Goal: Task Accomplishment & Management: Complete application form

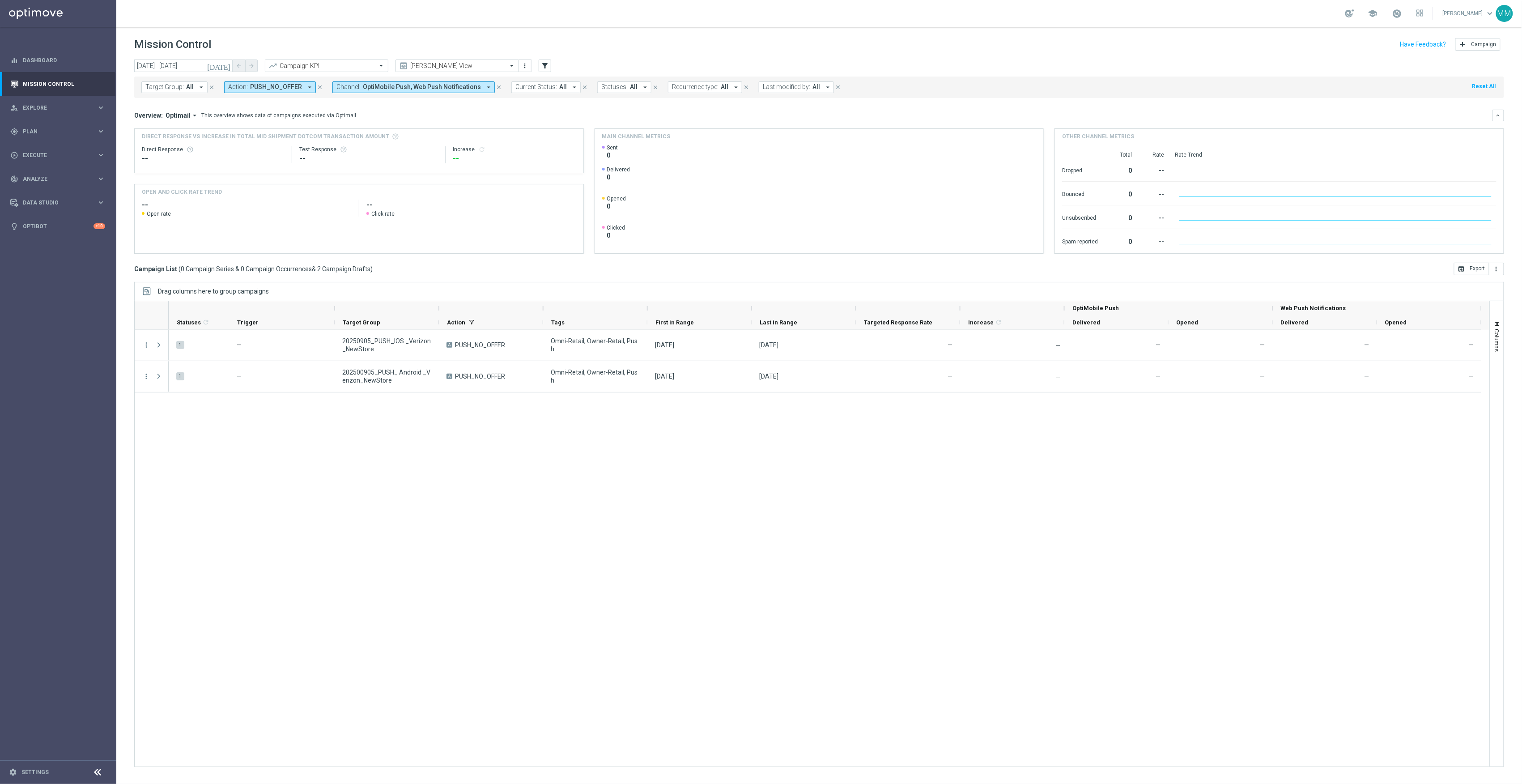
click at [605, 47] on div "Mission Control add Campaign" at bounding box center [819, 45] width 1370 height 18
click at [54, 143] on div "play_circle_outline Execute keyboard_arrow_right" at bounding box center [57, 155] width 115 height 24
click at [58, 134] on span "Plan" at bounding box center [60, 131] width 74 height 5
click at [47, 176] on span "Templates" at bounding box center [56, 177] width 64 height 5
click at [56, 150] on link "Target Groups" at bounding box center [58, 150] width 70 height 7
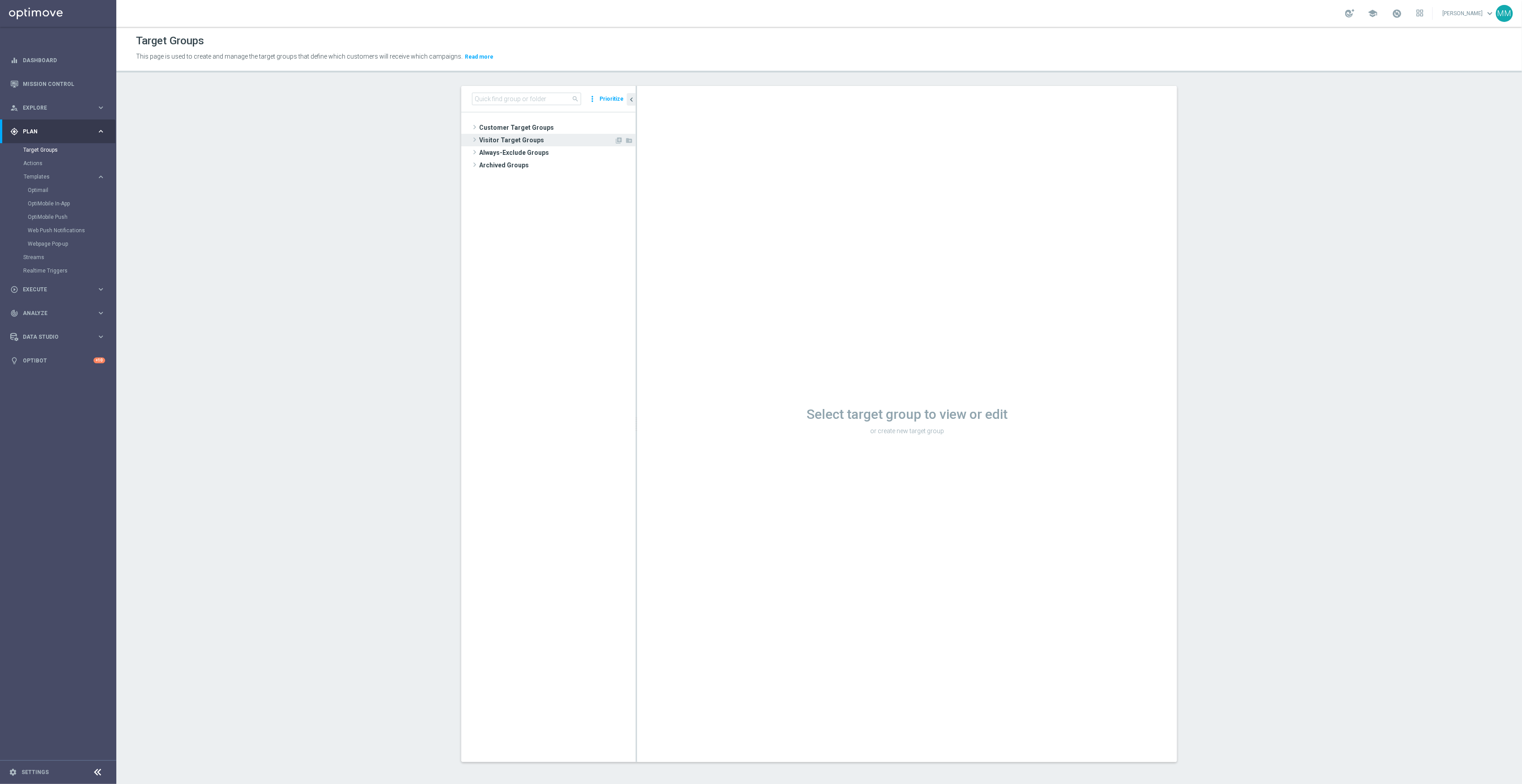
click at [532, 141] on span "Visitor Target Groups" at bounding box center [547, 139] width 135 height 12
click at [546, 99] on input at bounding box center [526, 99] width 109 height 12
type input "airtag"
click at [544, 203] on span "20250904_PUSH_Android_Tech_AirTag" at bounding box center [565, 203] width 100 height 8
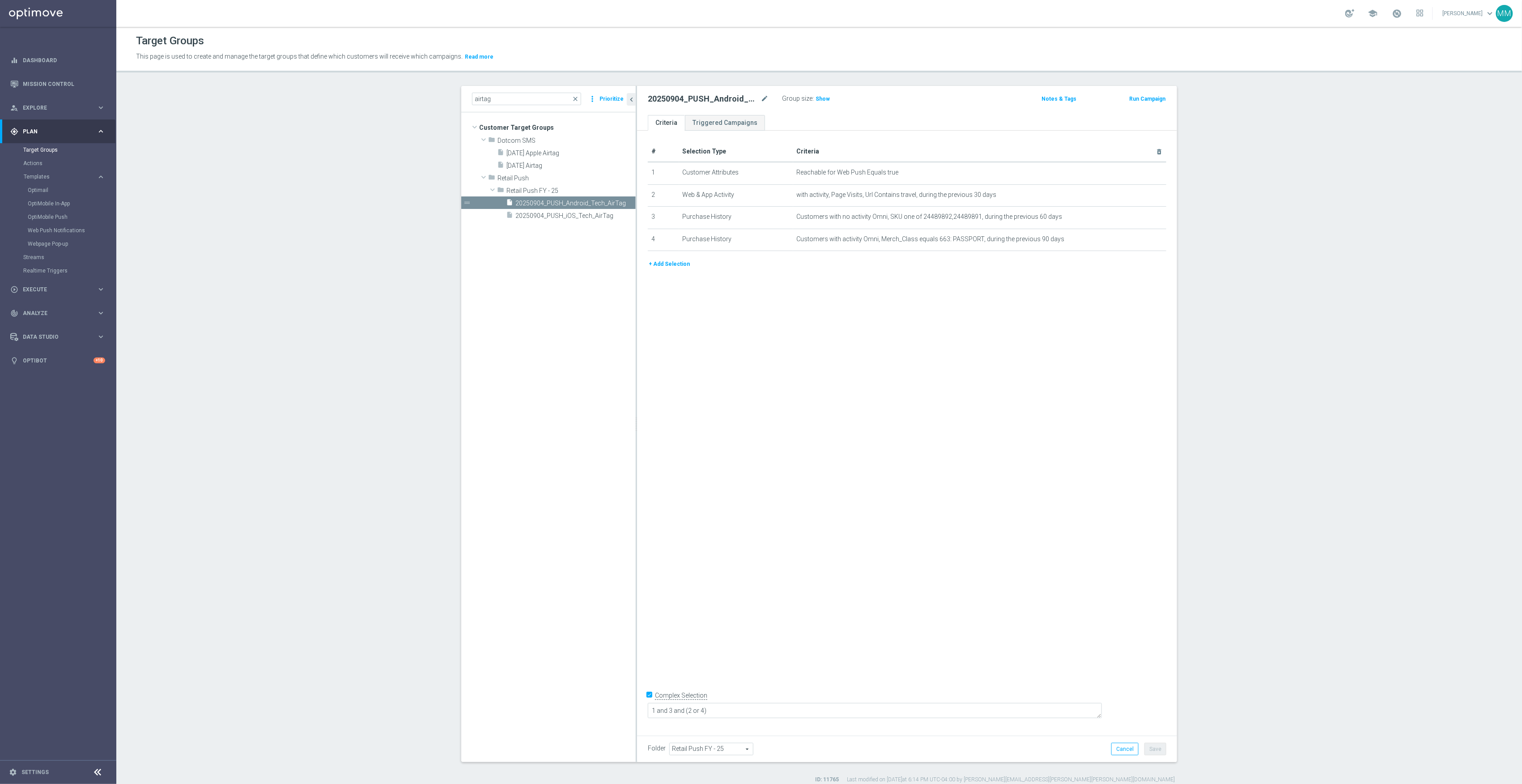
click at [675, 268] on button "+ Add Selection" at bounding box center [669, 263] width 43 height 10
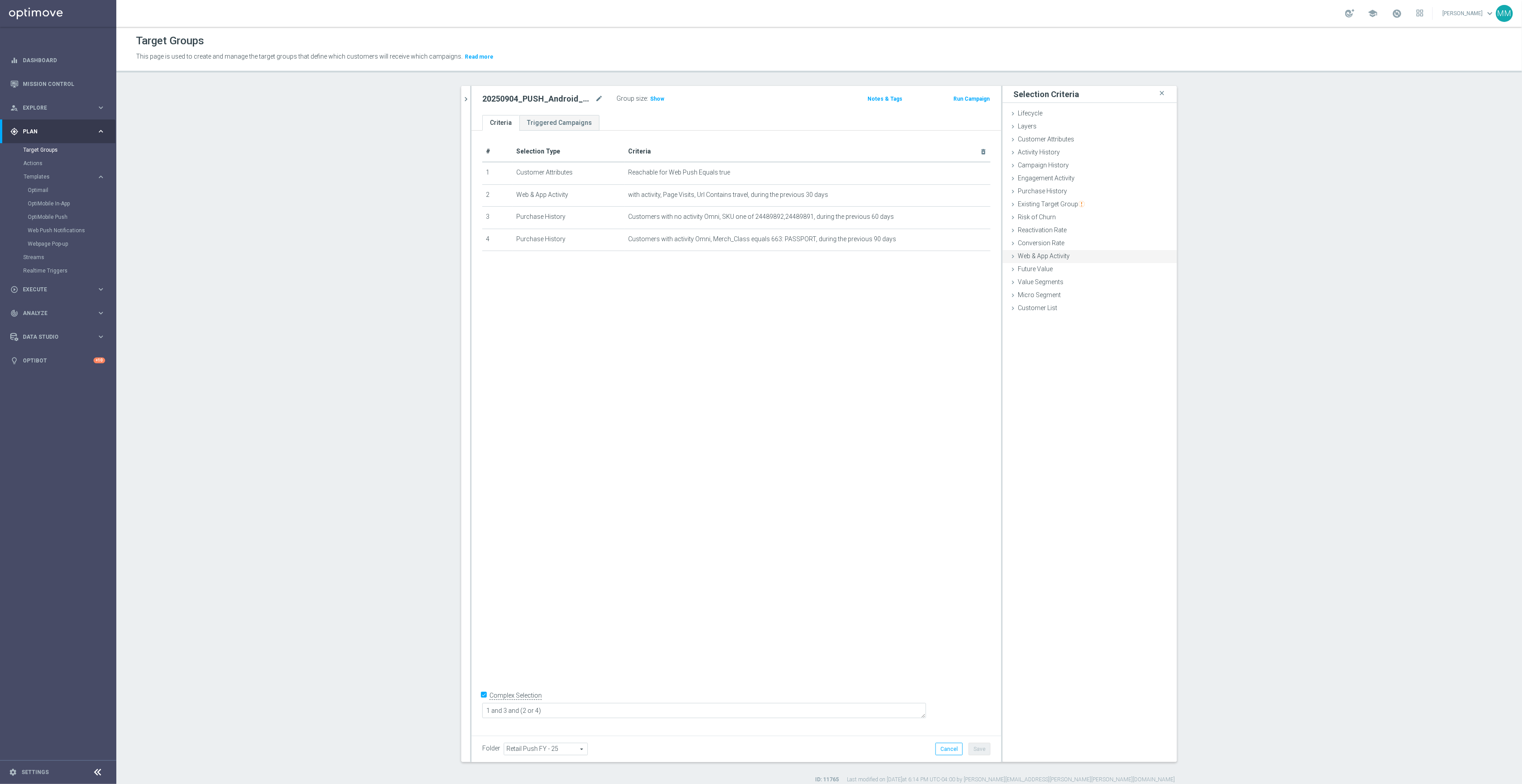
click at [1055, 259] on span "Web & App Activity" at bounding box center [1044, 256] width 52 height 7
click at [1110, 313] on span "Any Activity" at bounding box center [1123, 311] width 80 height 12
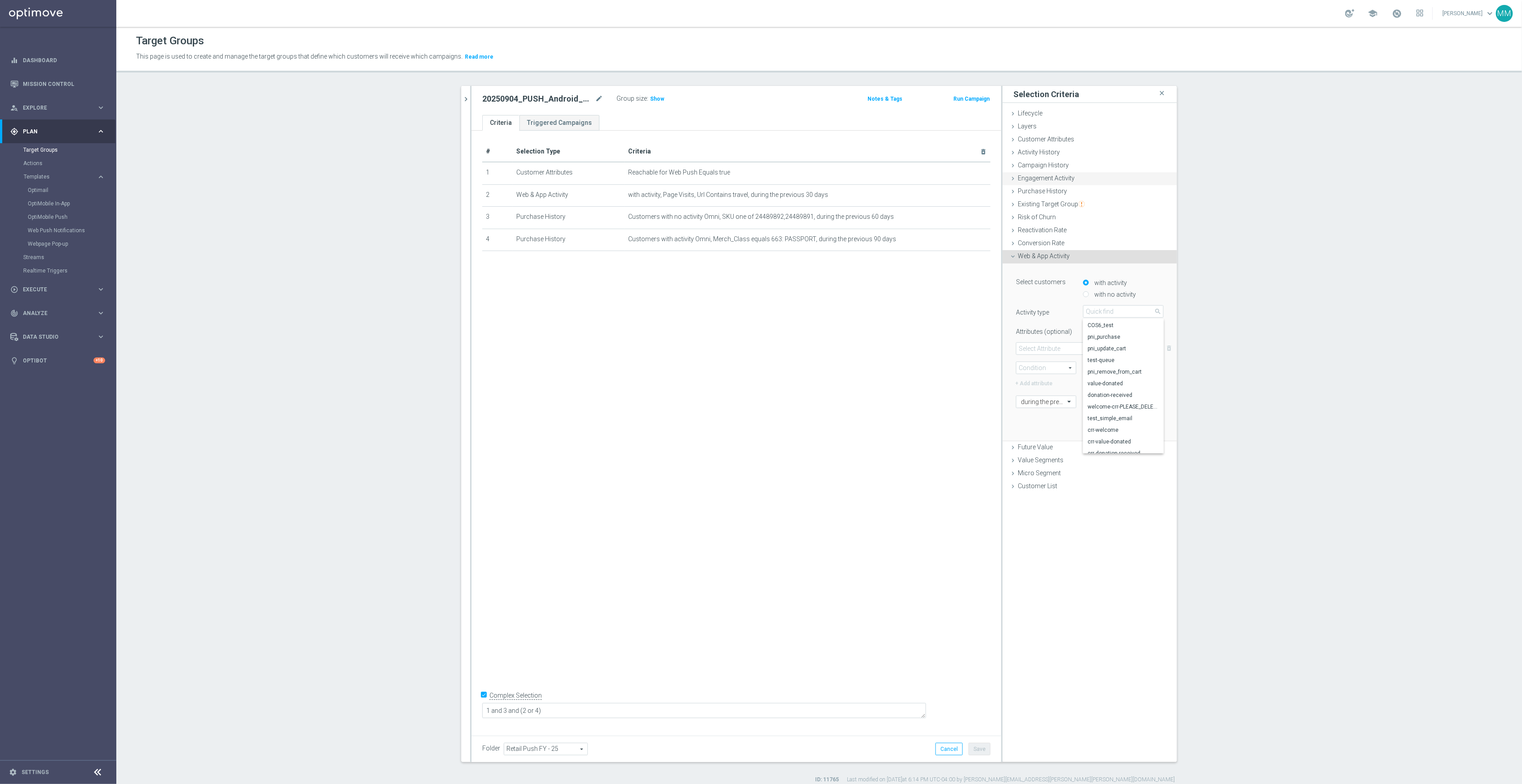
scroll to position [346, 0]
click at [1081, 175] on div "Engagement Activity done" at bounding box center [1090, 179] width 174 height 14
click at [1123, 209] on span "Optimail" at bounding box center [1123, 212] width 80 height 12
click at [1137, 246] on span "Web Push Notifications" at bounding box center [1124, 248] width 71 height 7
type input "Web Push Notifications"
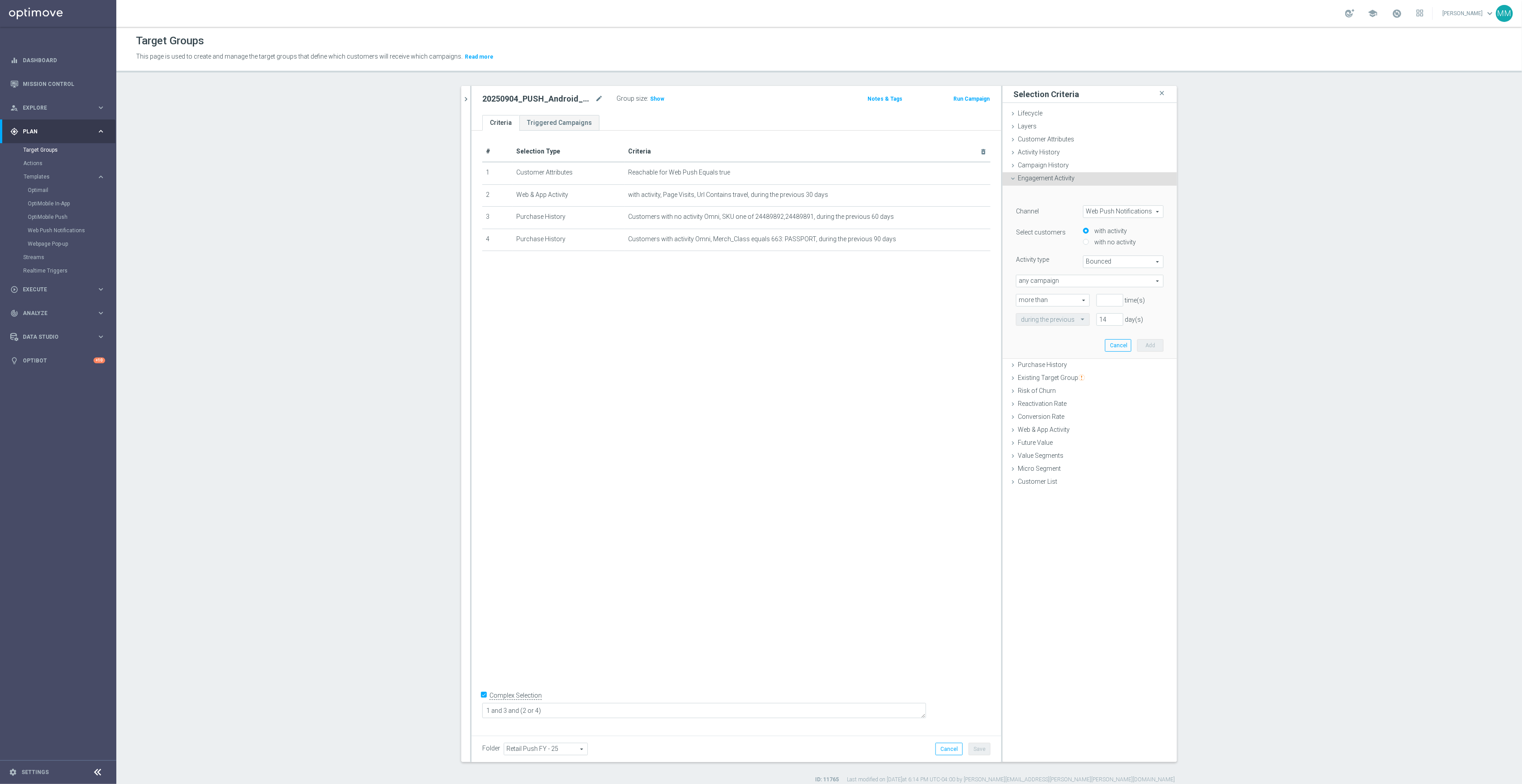
click at [1123, 260] on span "Bounced" at bounding box center [1123, 262] width 80 height 12
click at [1110, 292] on label "Opened" at bounding box center [1123, 298] width 80 height 12
type input "Opened"
click at [1079, 281] on span "any campaign" at bounding box center [1090, 281] width 147 height 12
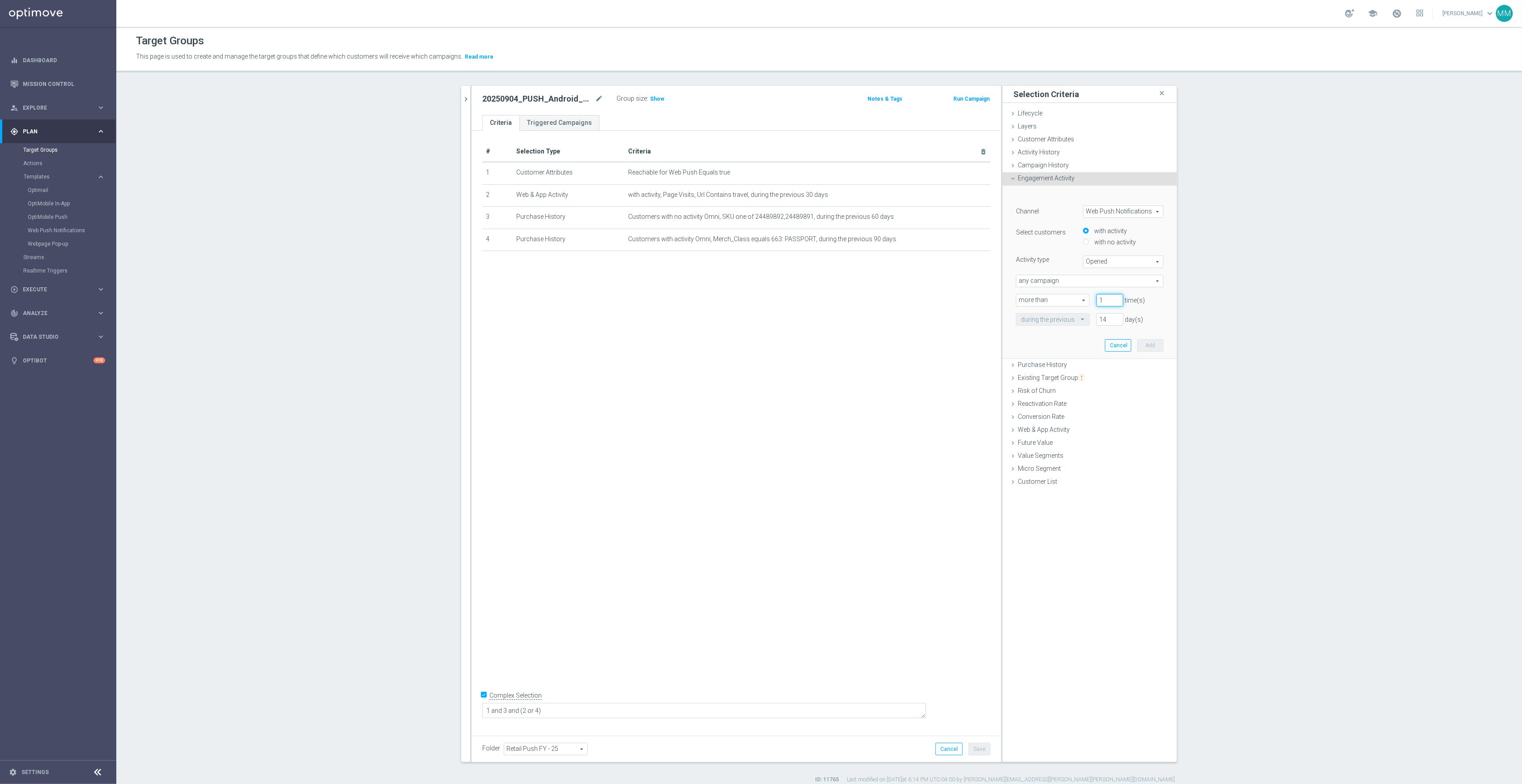
click at [1110, 300] on input "1" at bounding box center [1110, 300] width 27 height 12
click at [1111, 305] on input "1" at bounding box center [1110, 300] width 27 height 12
click at [1112, 301] on input "0" at bounding box center [1110, 300] width 27 height 12
type input "1"
click at [1113, 299] on input "1" at bounding box center [1110, 300] width 27 height 12
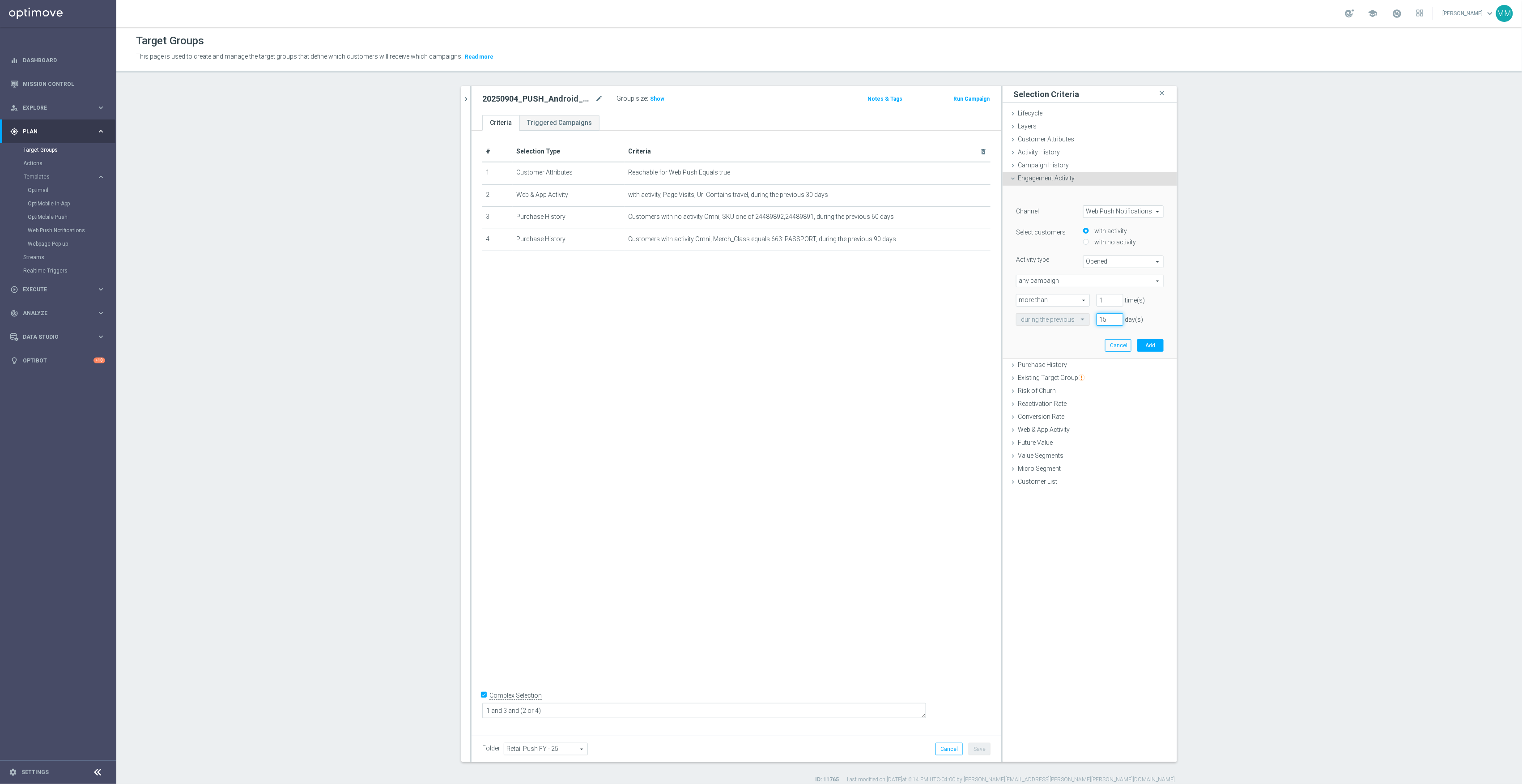
drag, startPoint x: 1110, startPoint y: 318, endPoint x: 1087, endPoint y: 316, distance: 23.1
click at [1097, 316] on input "15" at bounding box center [1110, 319] width 27 height 12
type input "1"
type input "30"
click at [1144, 346] on button "Add" at bounding box center [1150, 345] width 27 height 12
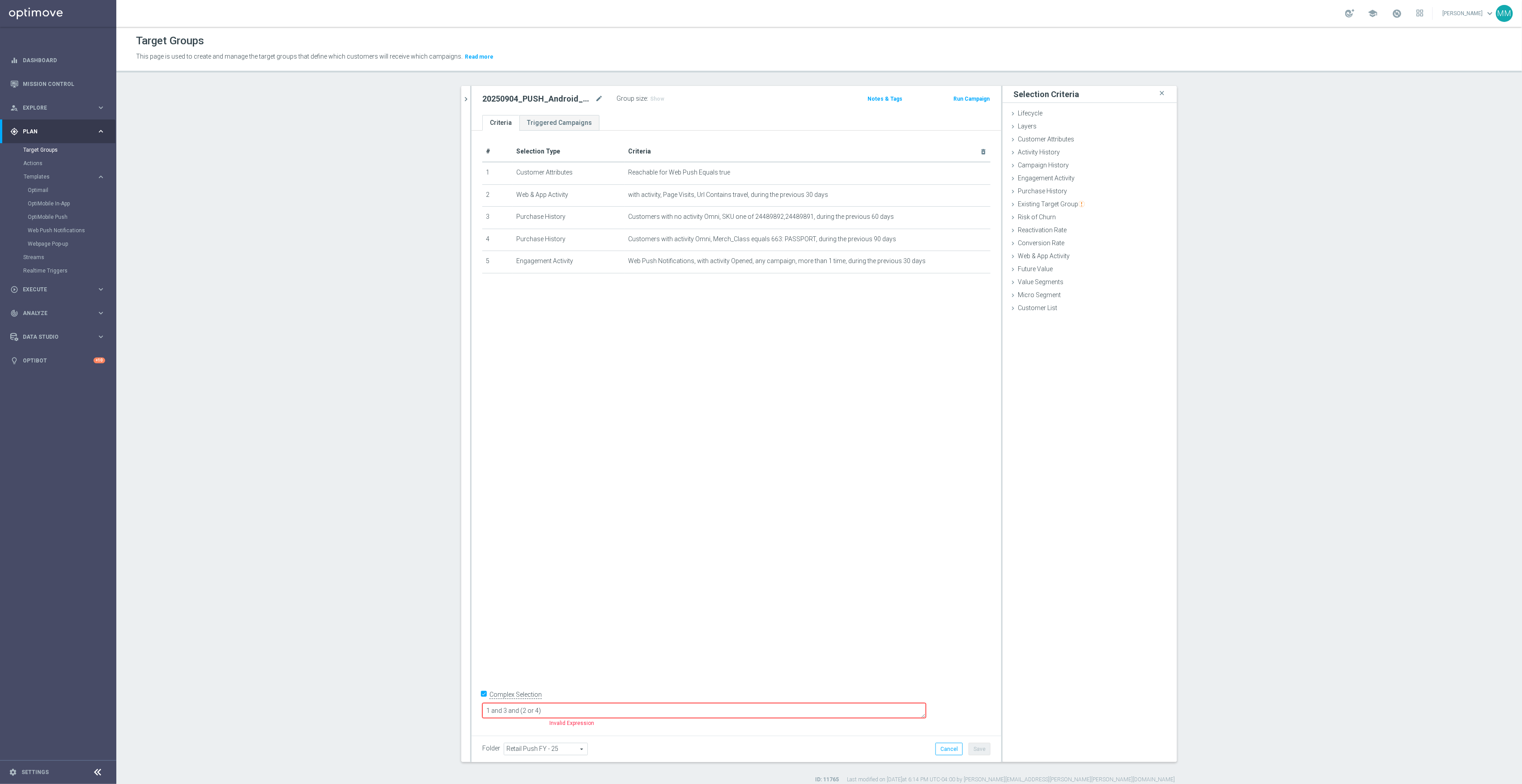
click at [598, 708] on textarea "1 and 3 and (2 or 4)" at bounding box center [704, 711] width 444 height 16
click at [656, 96] on span "Show" at bounding box center [657, 99] width 14 height 6
click at [461, 94] on button "chevron_right" at bounding box center [466, 99] width 9 height 27
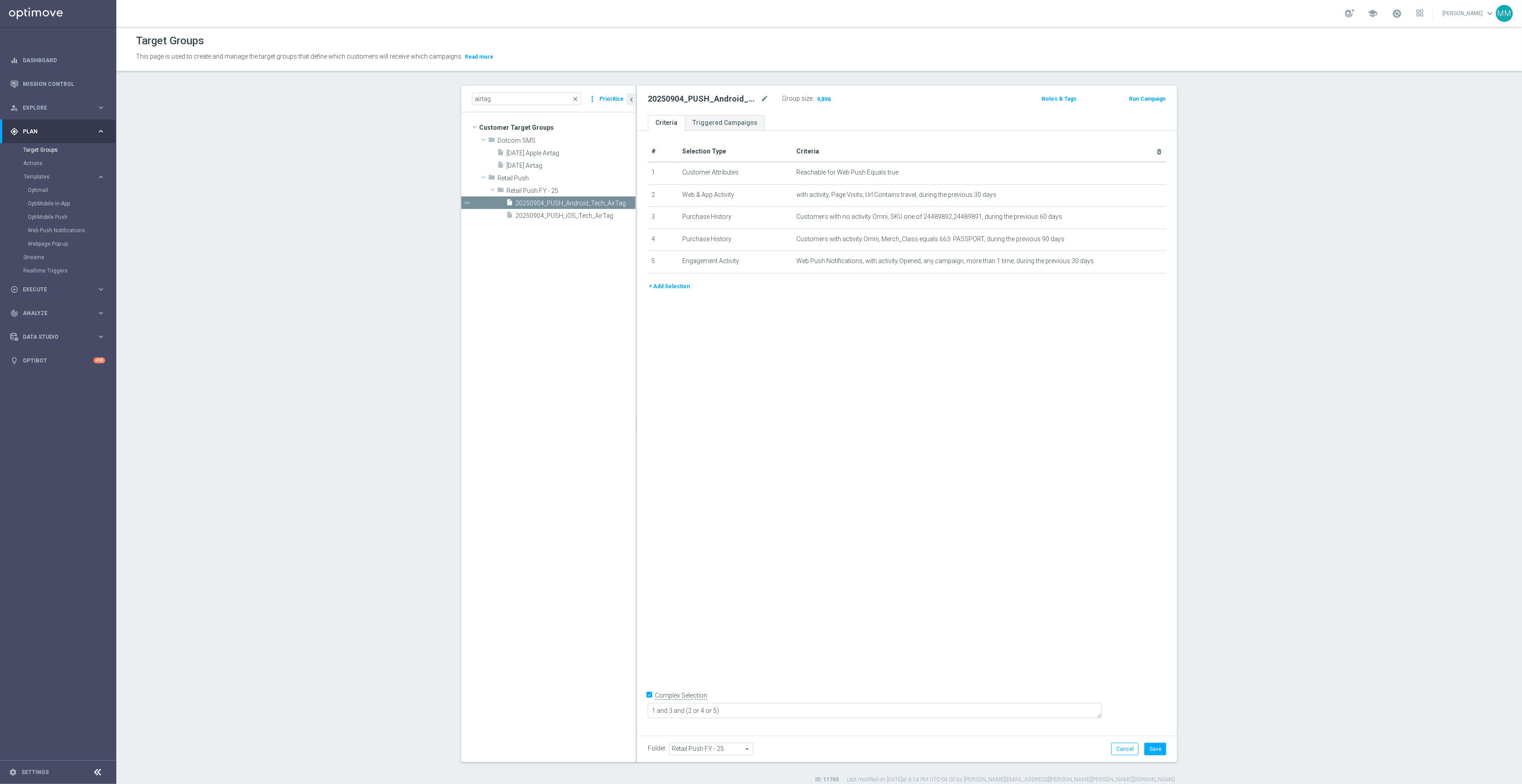
click at [852, 440] on div "# Selection Type Criteria delete_forever 1 Customer Attributes Reachable for We…" at bounding box center [907, 430] width 540 height 598
click at [1144, 744] on button "Save" at bounding box center [1155, 749] width 22 height 12
click at [567, 217] on span "20250904_PUSH_iOS_Tech_AirTag" at bounding box center [564, 216] width 99 height 8
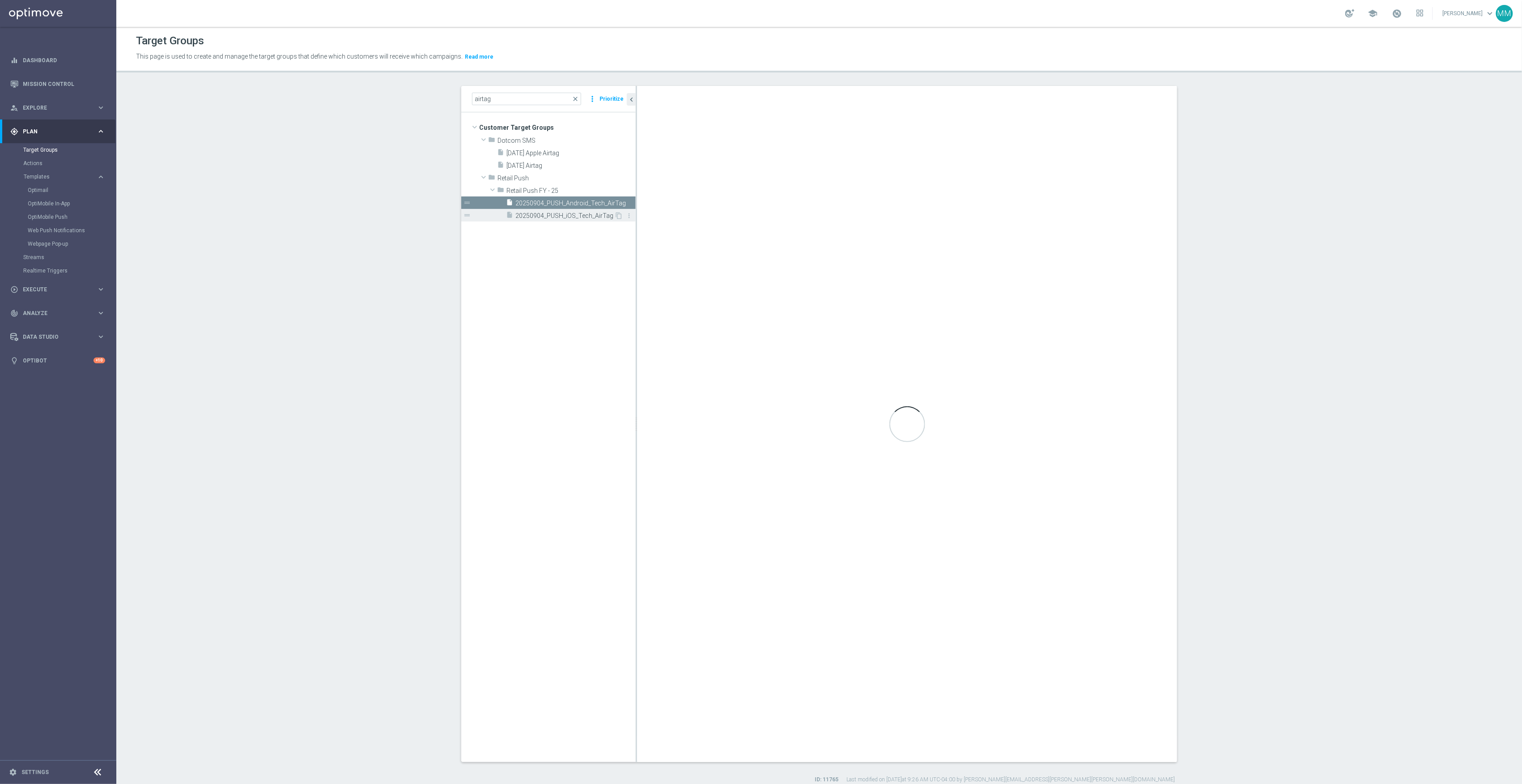
click at [570, 219] on span "20250904_PUSH_iOS_Tech_AirTag" at bounding box center [564, 216] width 99 height 8
type textarea "1 and (2 or 4) and 3"
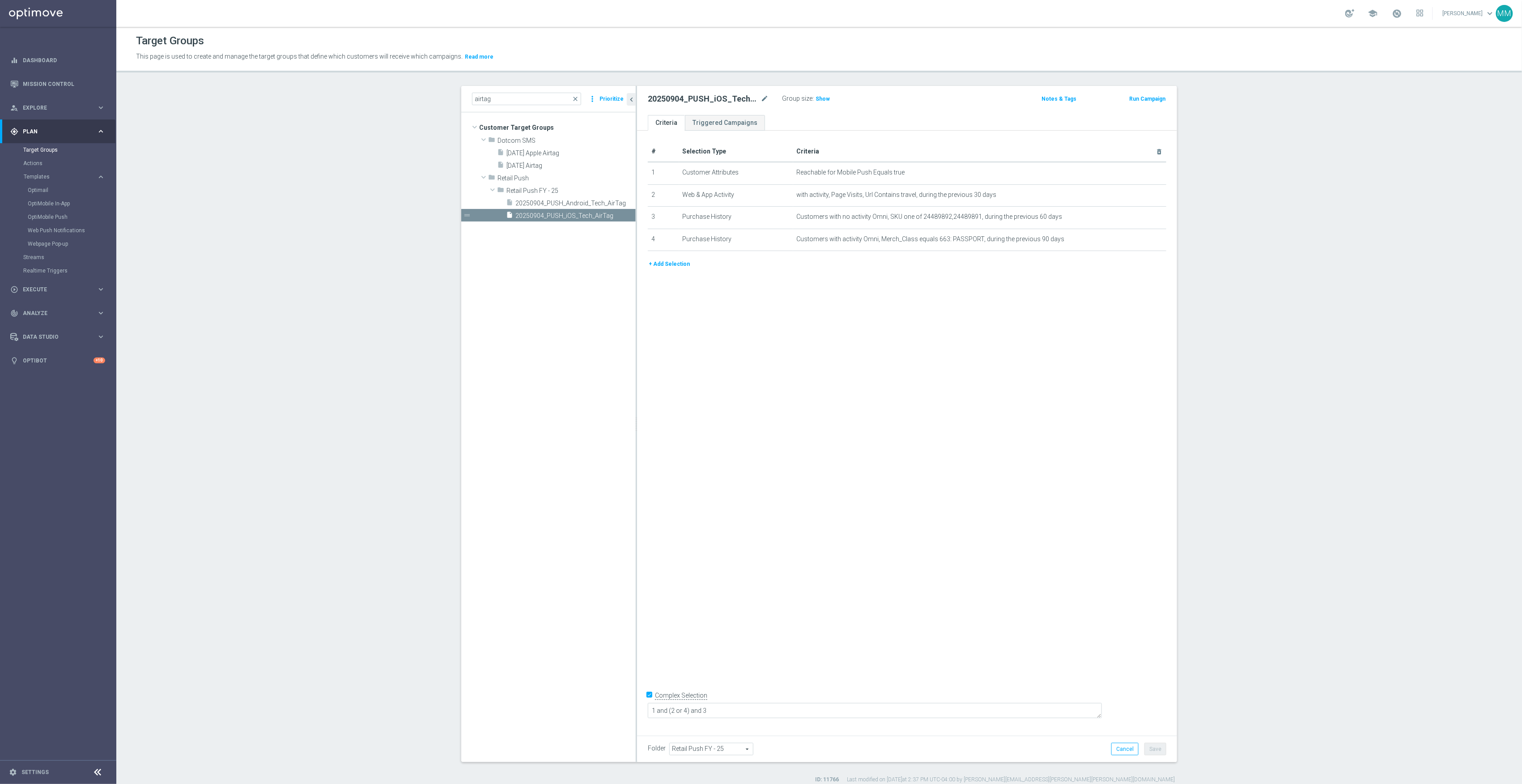
click at [677, 265] on button "+ Add Selection" at bounding box center [669, 263] width 43 height 10
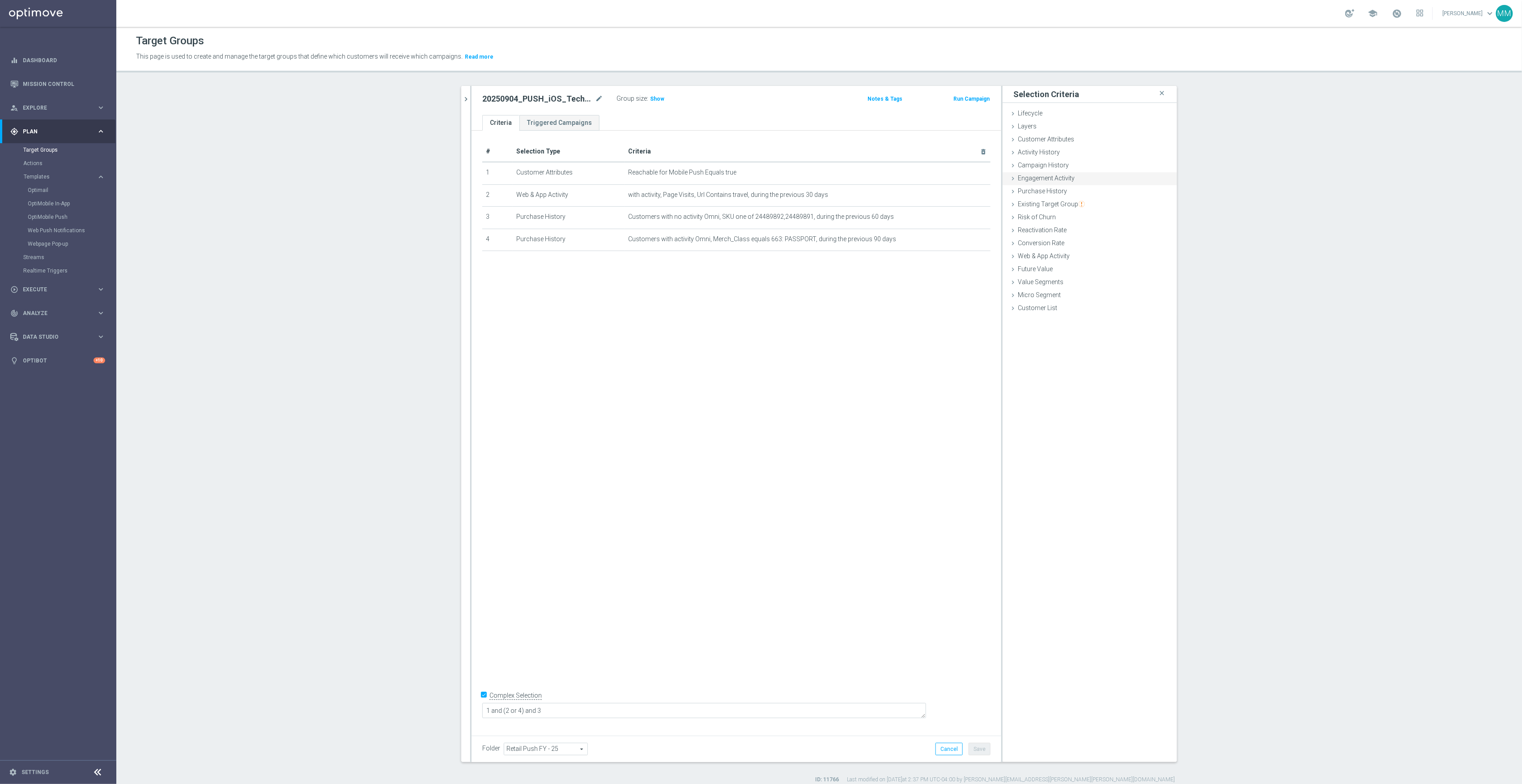
click at [1062, 176] on span "Engagement Activity" at bounding box center [1046, 178] width 57 height 7
click at [1103, 208] on span "Optimail" at bounding box center [1123, 212] width 80 height 12
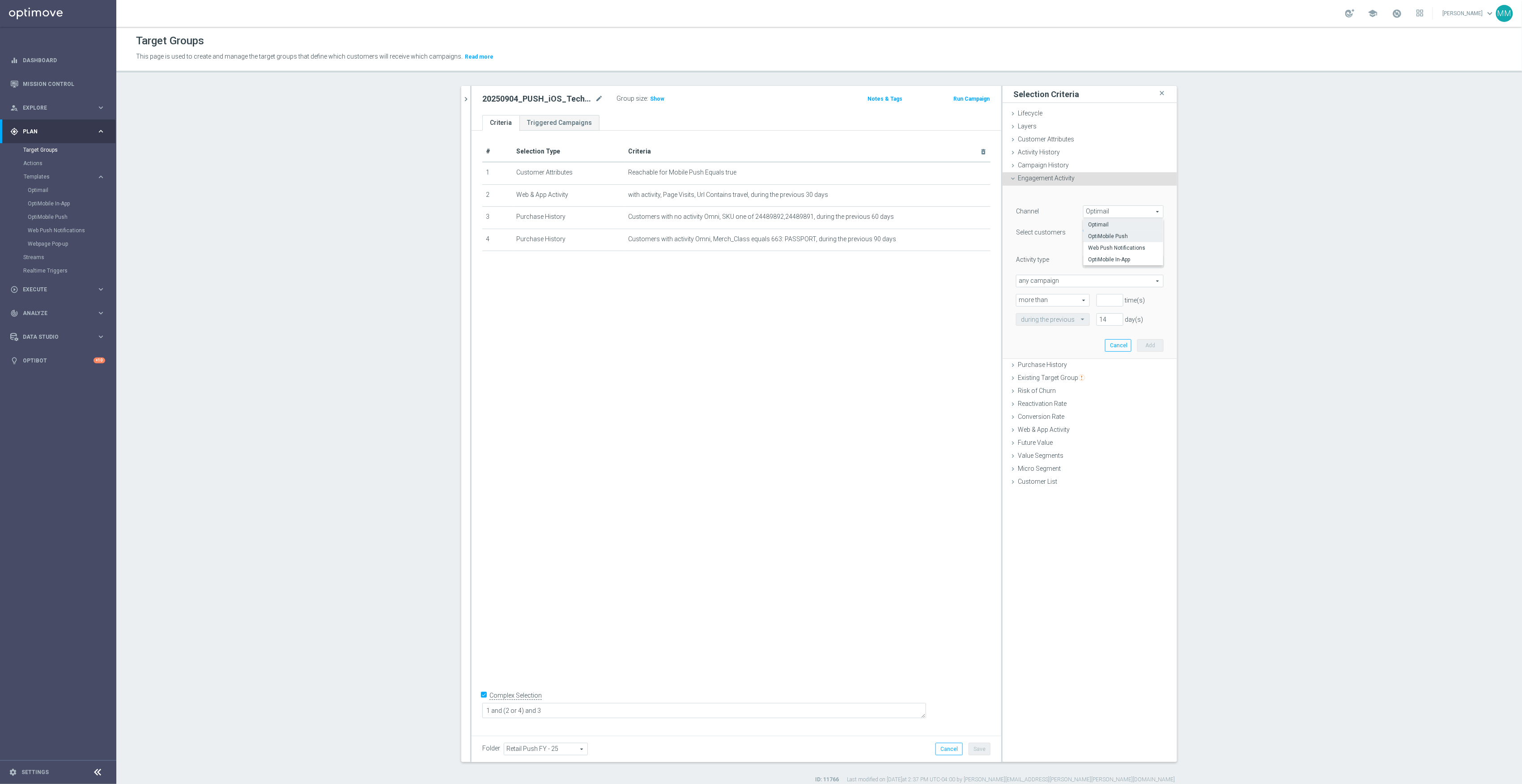
click at [1112, 240] on span "OptiMobile Push" at bounding box center [1124, 236] width 71 height 7
type input "OptiMobile Push"
click at [1103, 263] on span "Bounced" at bounding box center [1123, 262] width 80 height 12
click at [1107, 295] on span "Opened" at bounding box center [1124, 298] width 71 height 7
type input "Opened"
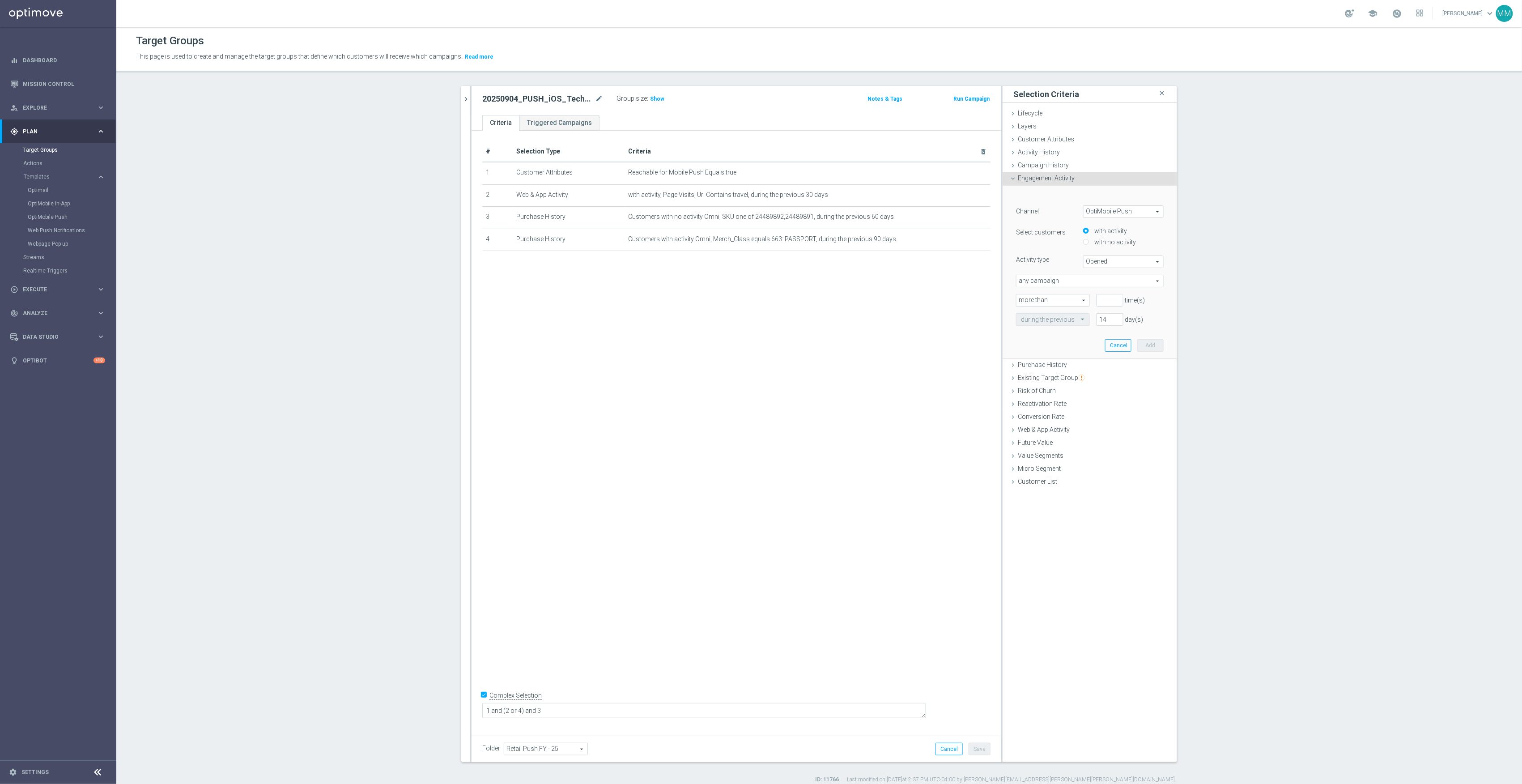
click at [1074, 300] on span "more than" at bounding box center [1052, 300] width 73 height 12
click at [1107, 301] on input "number" at bounding box center [1110, 300] width 27 height 12
drag, startPoint x: 1114, startPoint y: 300, endPoint x: 1108, endPoint y: 310, distance: 11.7
type input "1"
click at [1114, 300] on input "1" at bounding box center [1110, 300] width 27 height 12
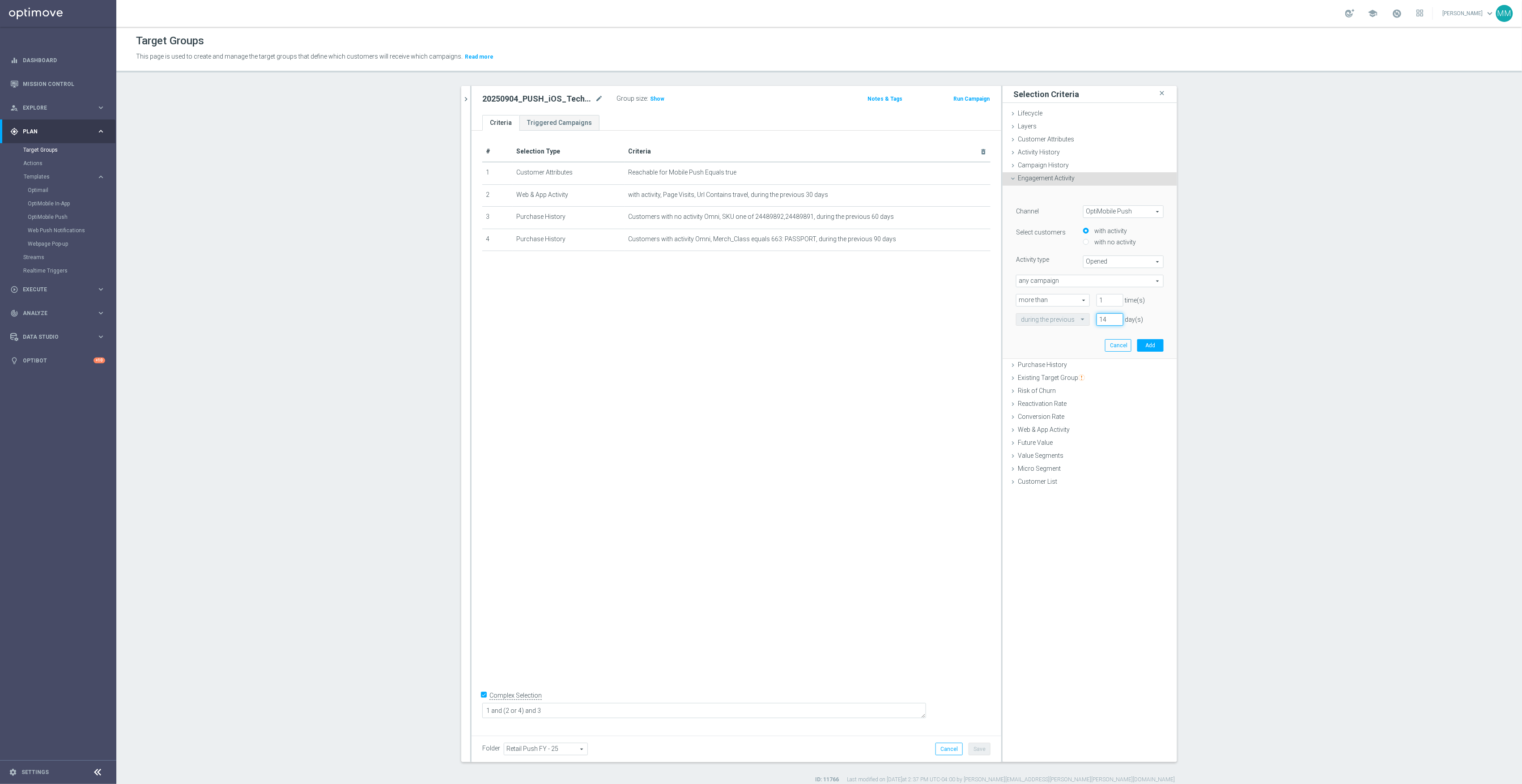
click at [1055, 318] on div "during the previous 14 day(s)" at bounding box center [1090, 319] width 161 height 12
type input "30"
click at [1143, 344] on button "Add" at bounding box center [1150, 345] width 27 height 12
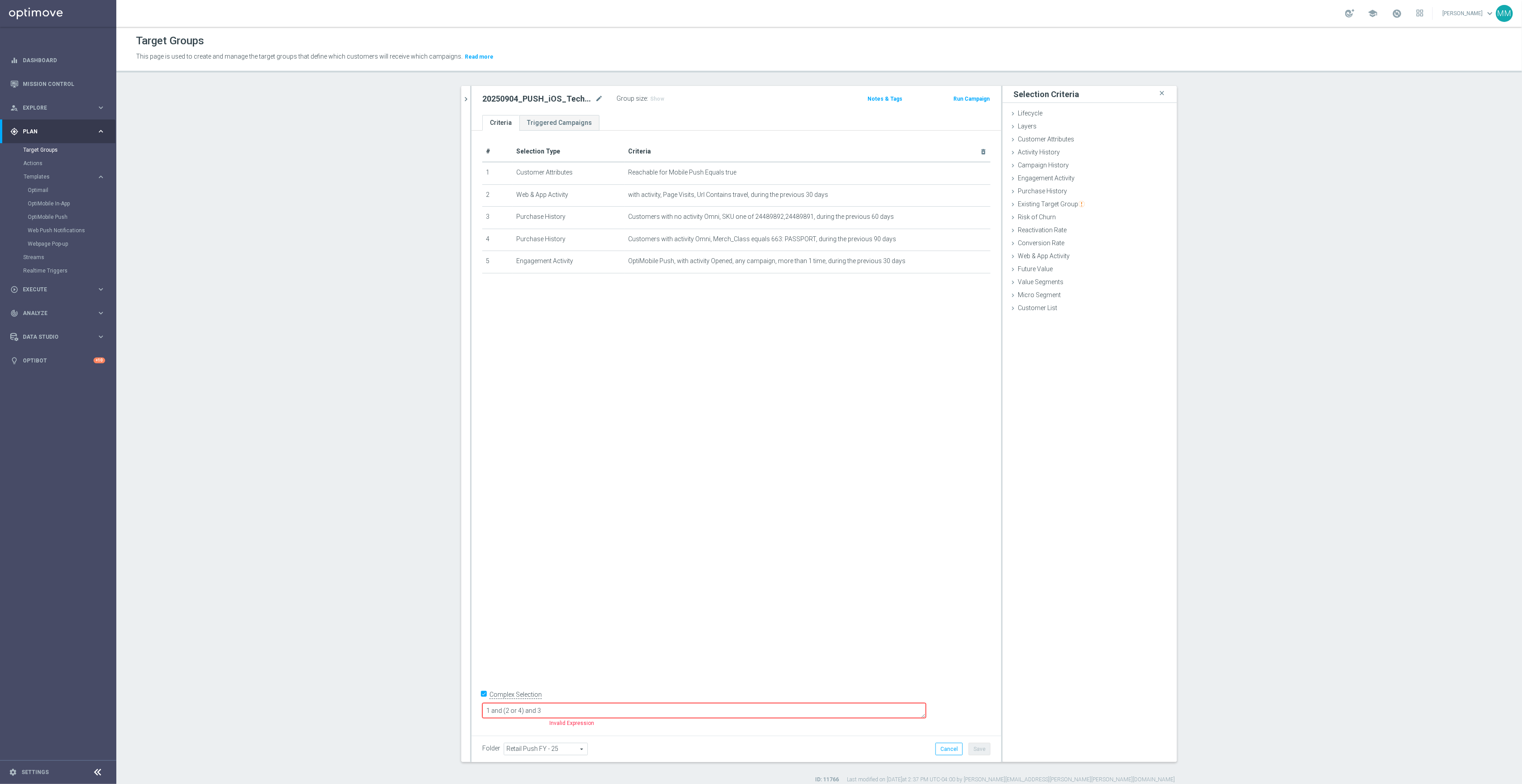
click at [580, 711] on textarea "1 and (2 or 4) and 3" at bounding box center [704, 711] width 444 height 16
type textarea "1 and (2 or 4 or 5) and 3"
click at [650, 93] on div "Group size : Show" at bounding box center [661, 98] width 89 height 11
click at [652, 101] on span "Show" at bounding box center [657, 99] width 14 height 6
click at [972, 750] on button "Save" at bounding box center [979, 749] width 22 height 12
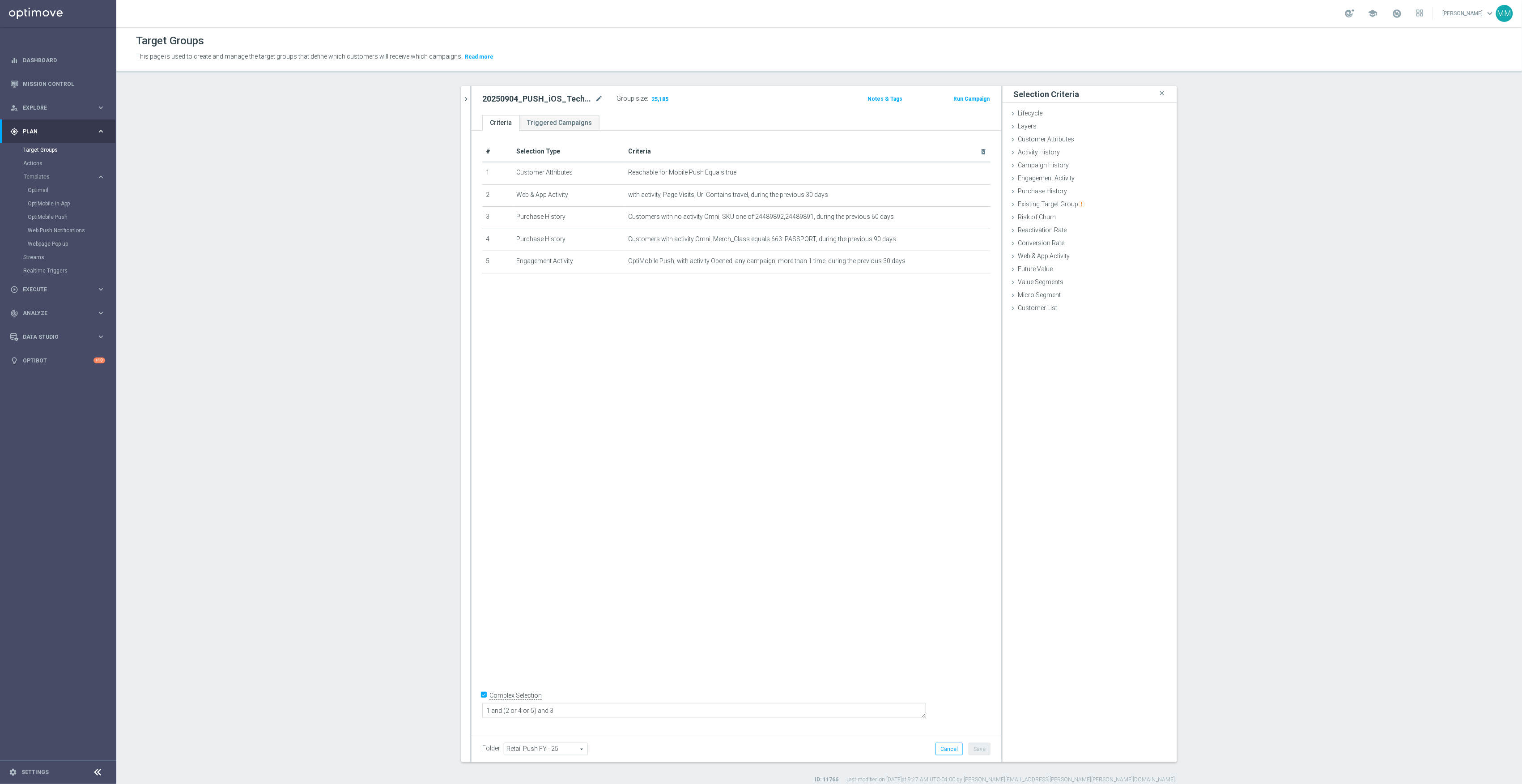
click at [288, 173] on section "airtag close more_vert Prioritize Customer Target Groups library_add create_new…" at bounding box center [819, 434] width 1406 height 697
click at [57, 220] on link "OptiMobile Push" at bounding box center [60, 217] width 66 height 7
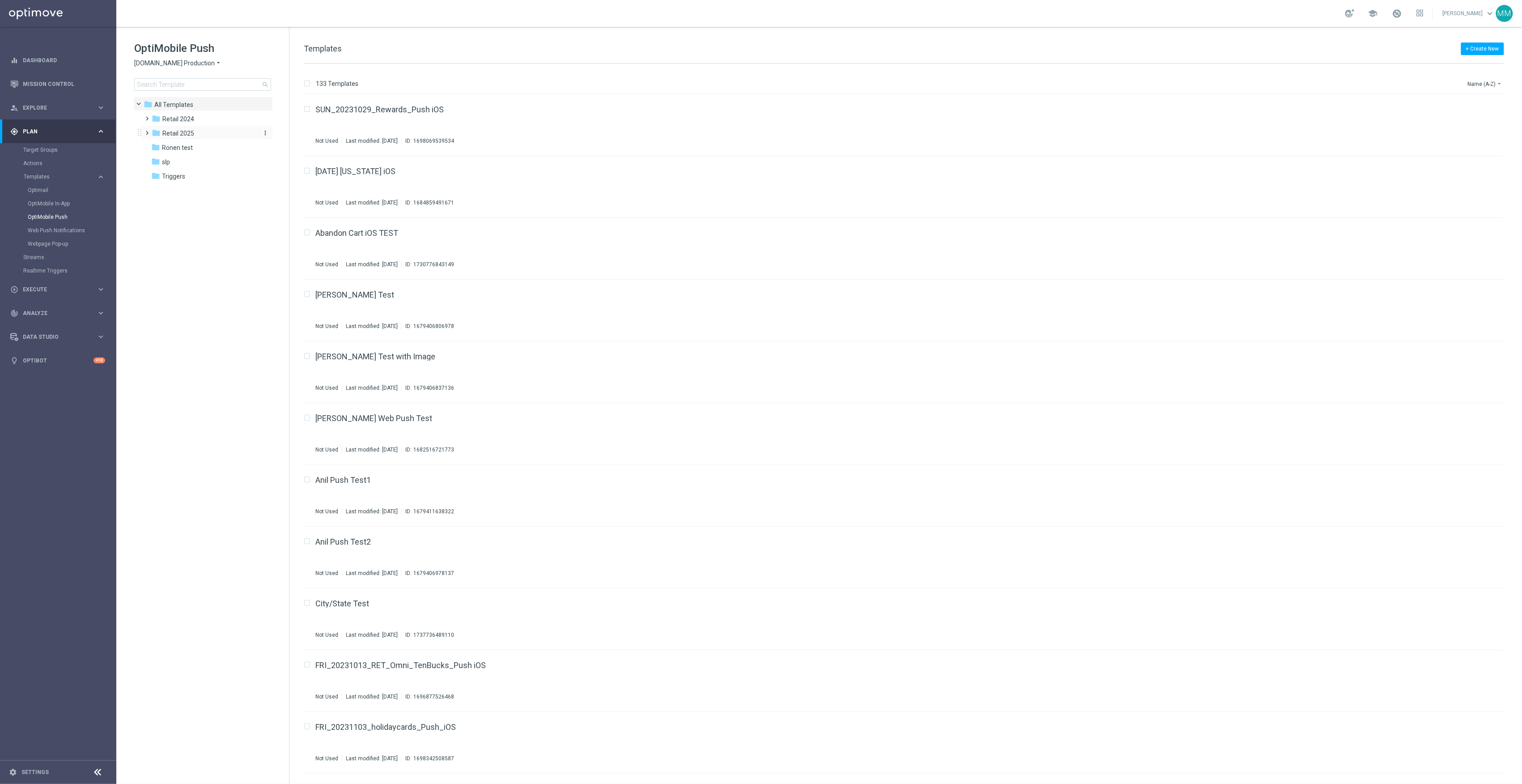
click at [183, 136] on span "Retail 2025" at bounding box center [178, 134] width 32 height 8
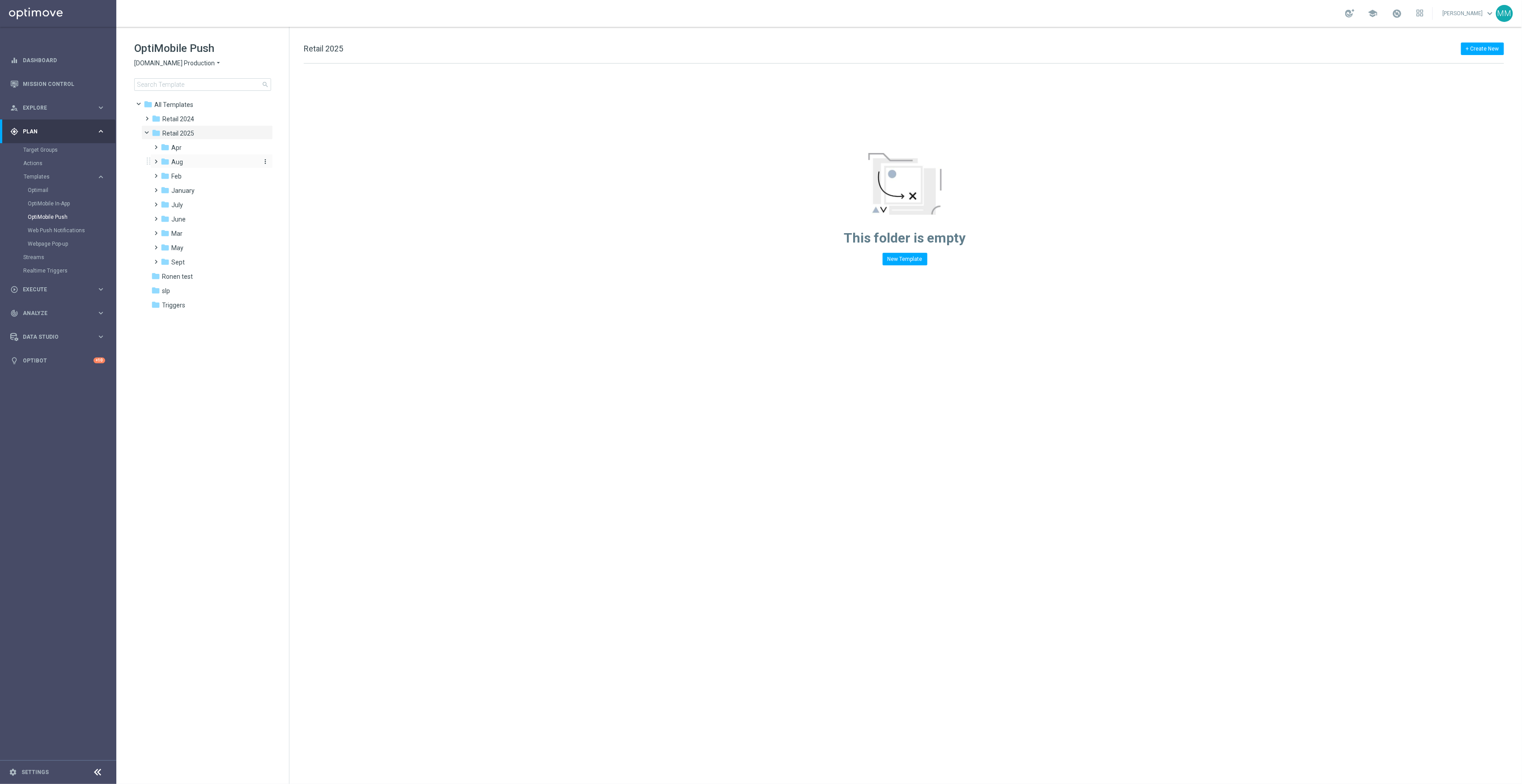
click at [198, 161] on div "folder Aug" at bounding box center [208, 162] width 95 height 10
click at [215, 231] on div "folder WO 8.31" at bounding box center [213, 233] width 88 height 10
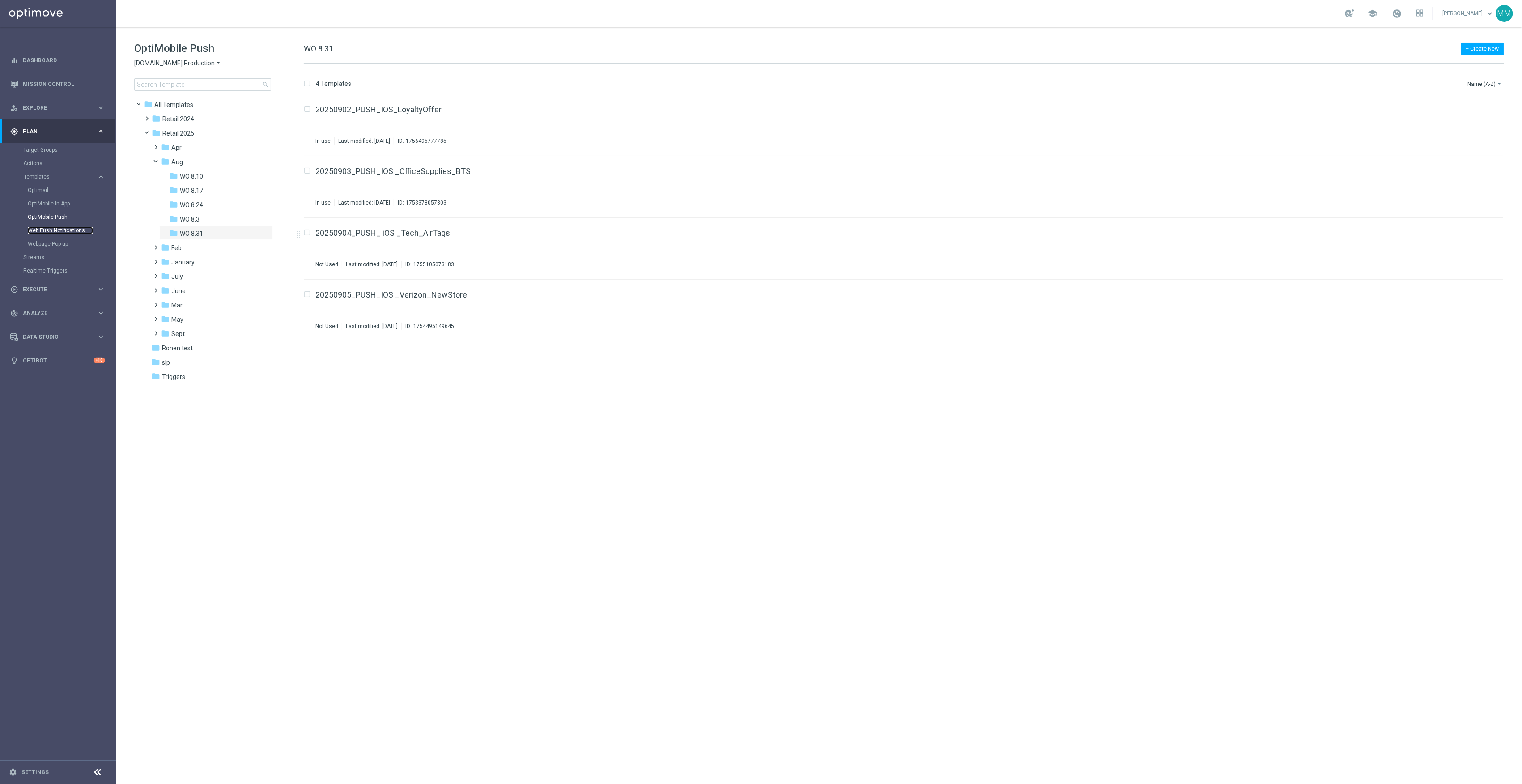
click at [72, 232] on link "Web Push Notifications" at bounding box center [60, 230] width 66 height 7
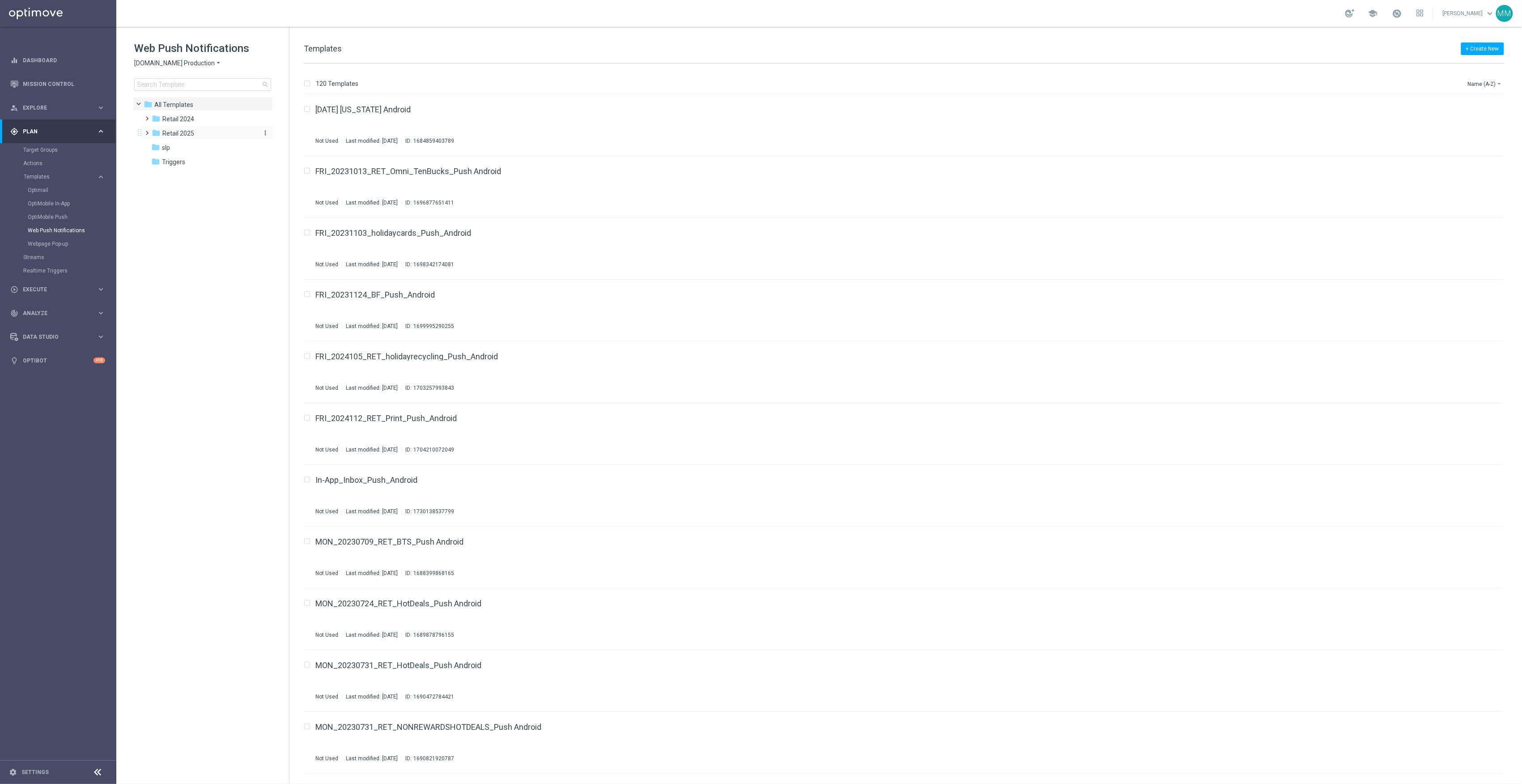
click at [194, 134] on div "folder Retail 2025" at bounding box center [203, 133] width 103 height 10
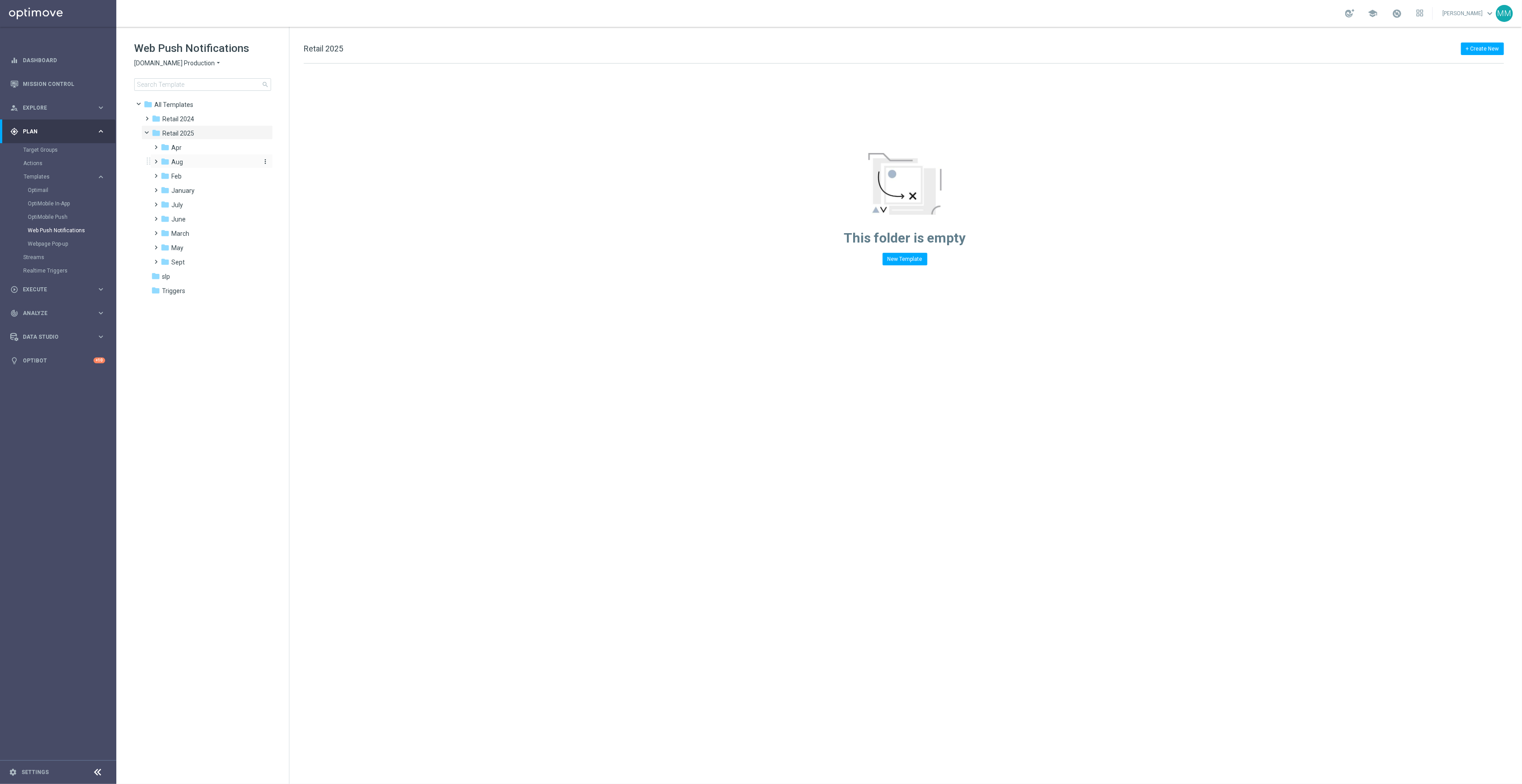
click at [194, 162] on div "folder Aug" at bounding box center [208, 162] width 95 height 10
click at [216, 235] on div "folder WO 8.31" at bounding box center [213, 233] width 88 height 10
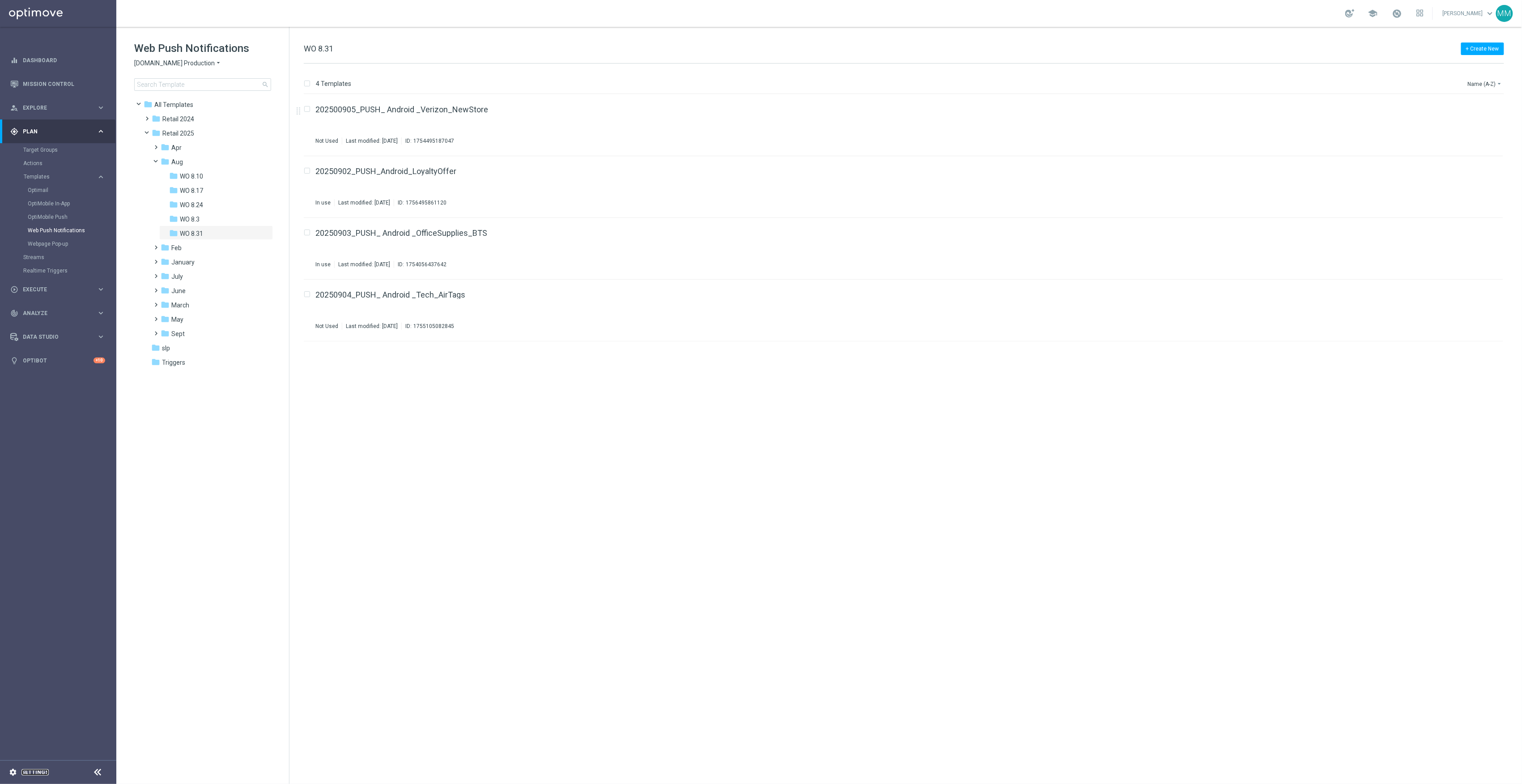
click at [28, 769] on link "Settings" at bounding box center [35, 772] width 27 height 5
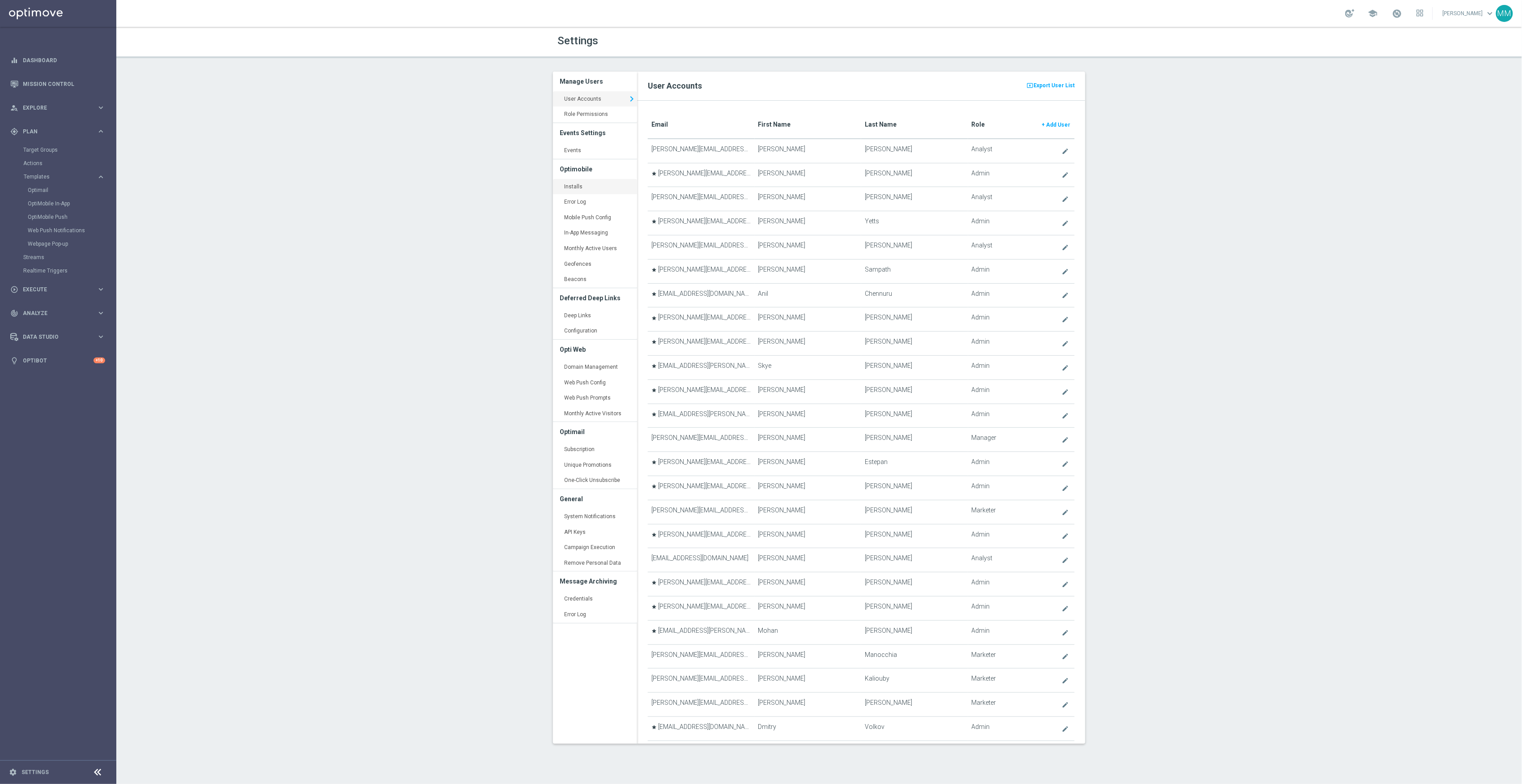
click at [581, 185] on link "Installs keyboard_arrow_right" at bounding box center [595, 187] width 84 height 16
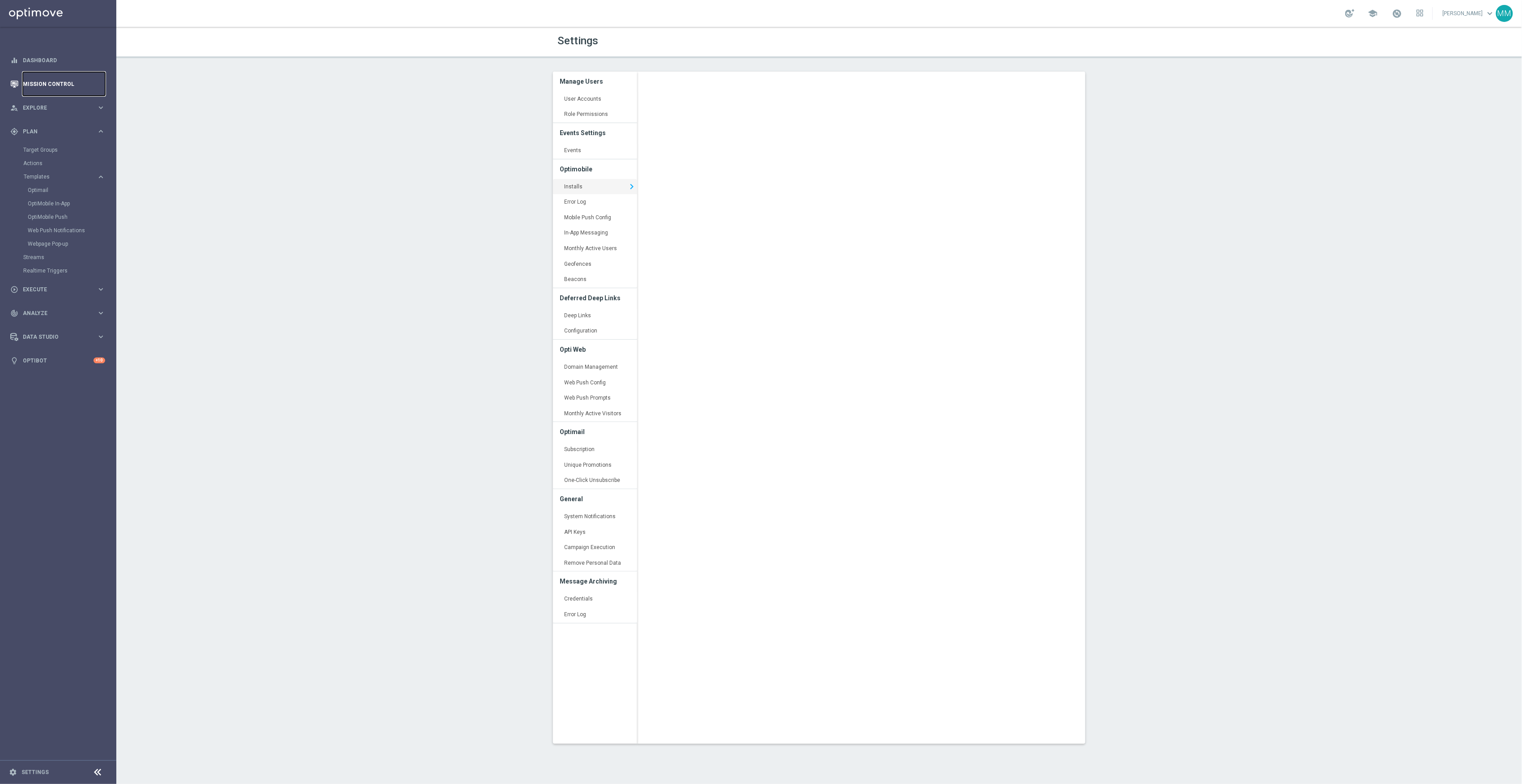
click at [51, 84] on link "Mission Control" at bounding box center [64, 84] width 82 height 24
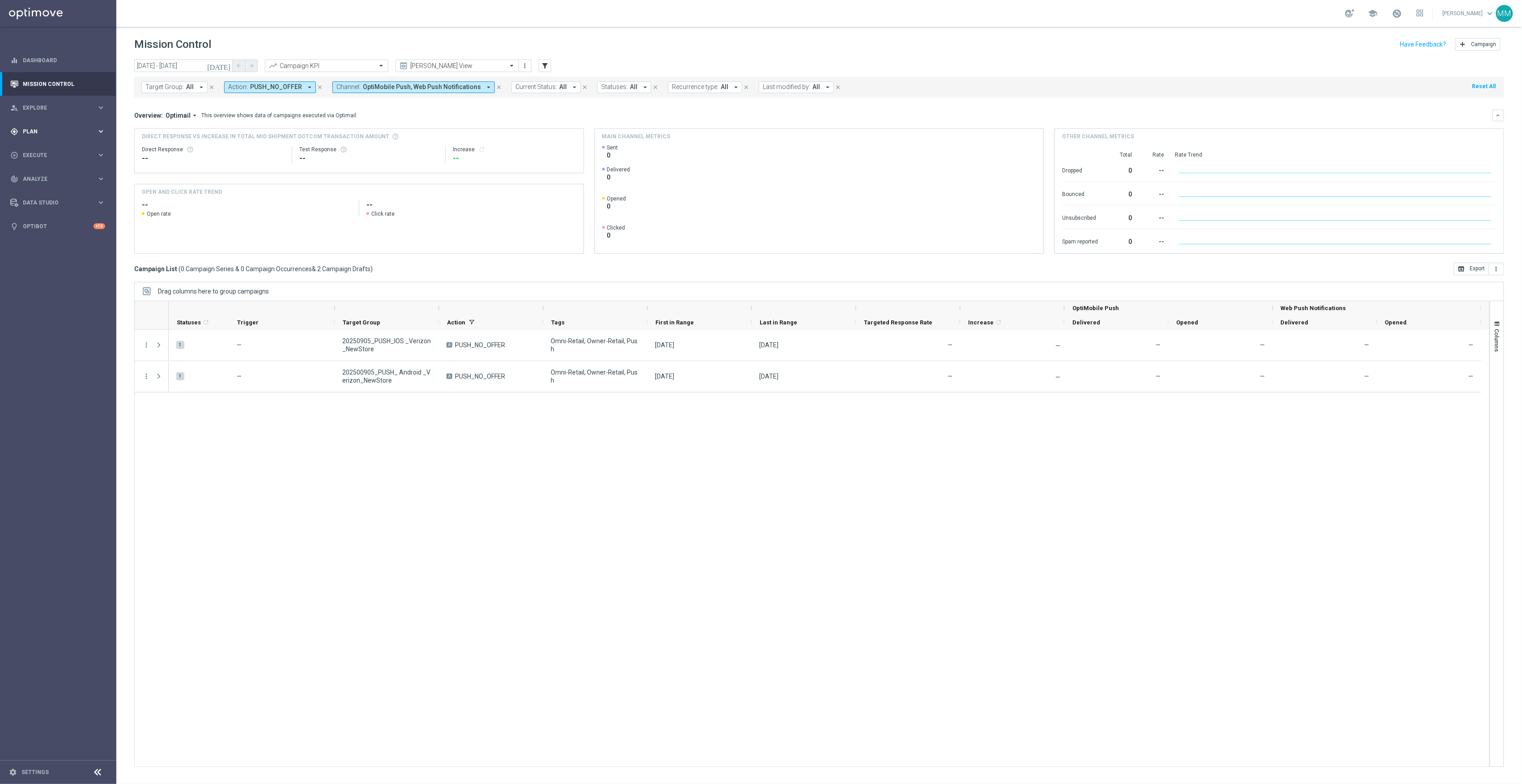
click at [71, 129] on span "Plan" at bounding box center [60, 131] width 74 height 5
click at [45, 188] on link "Optimail" at bounding box center [60, 190] width 66 height 7
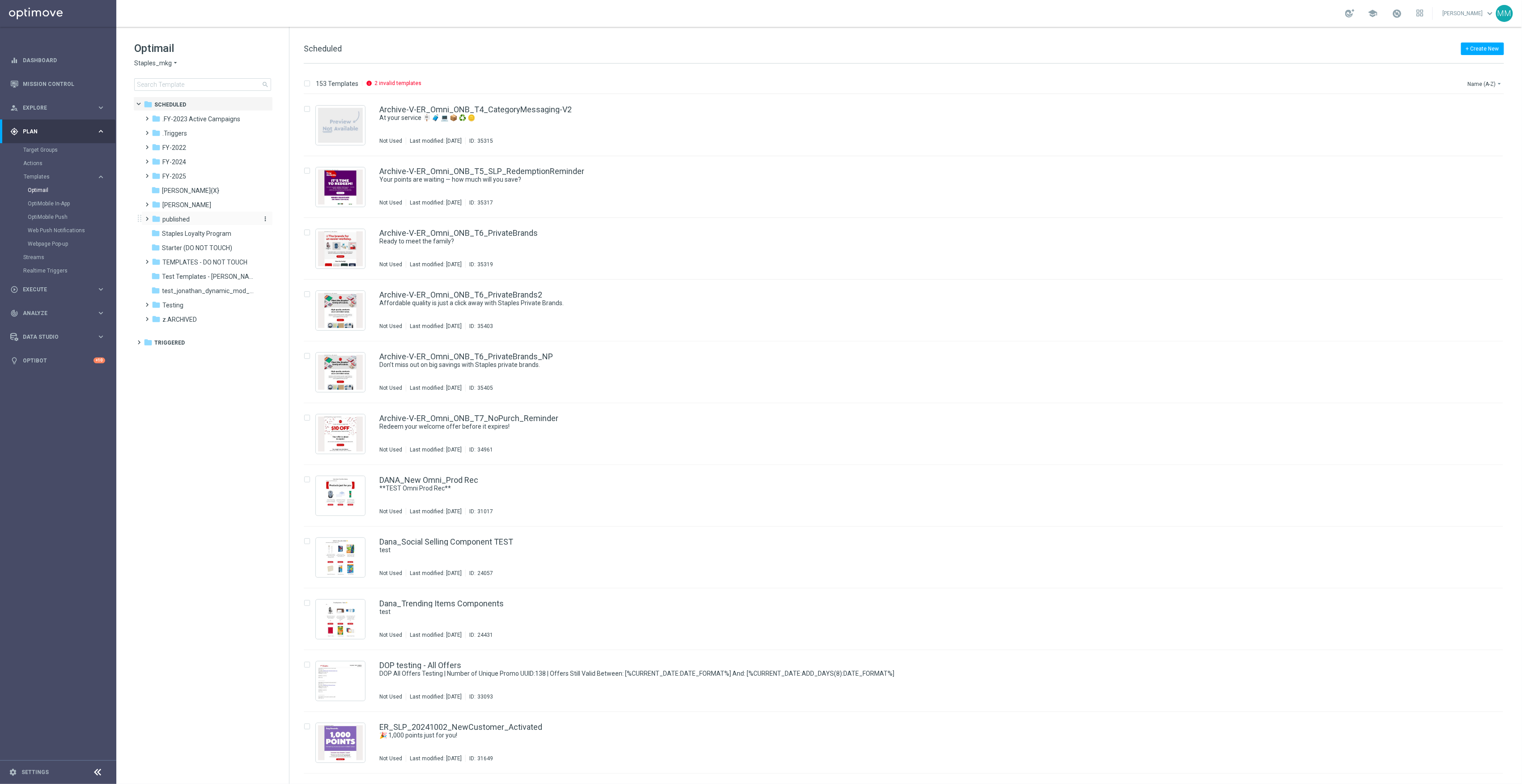
click at [193, 216] on div "folder published" at bounding box center [203, 219] width 103 height 10
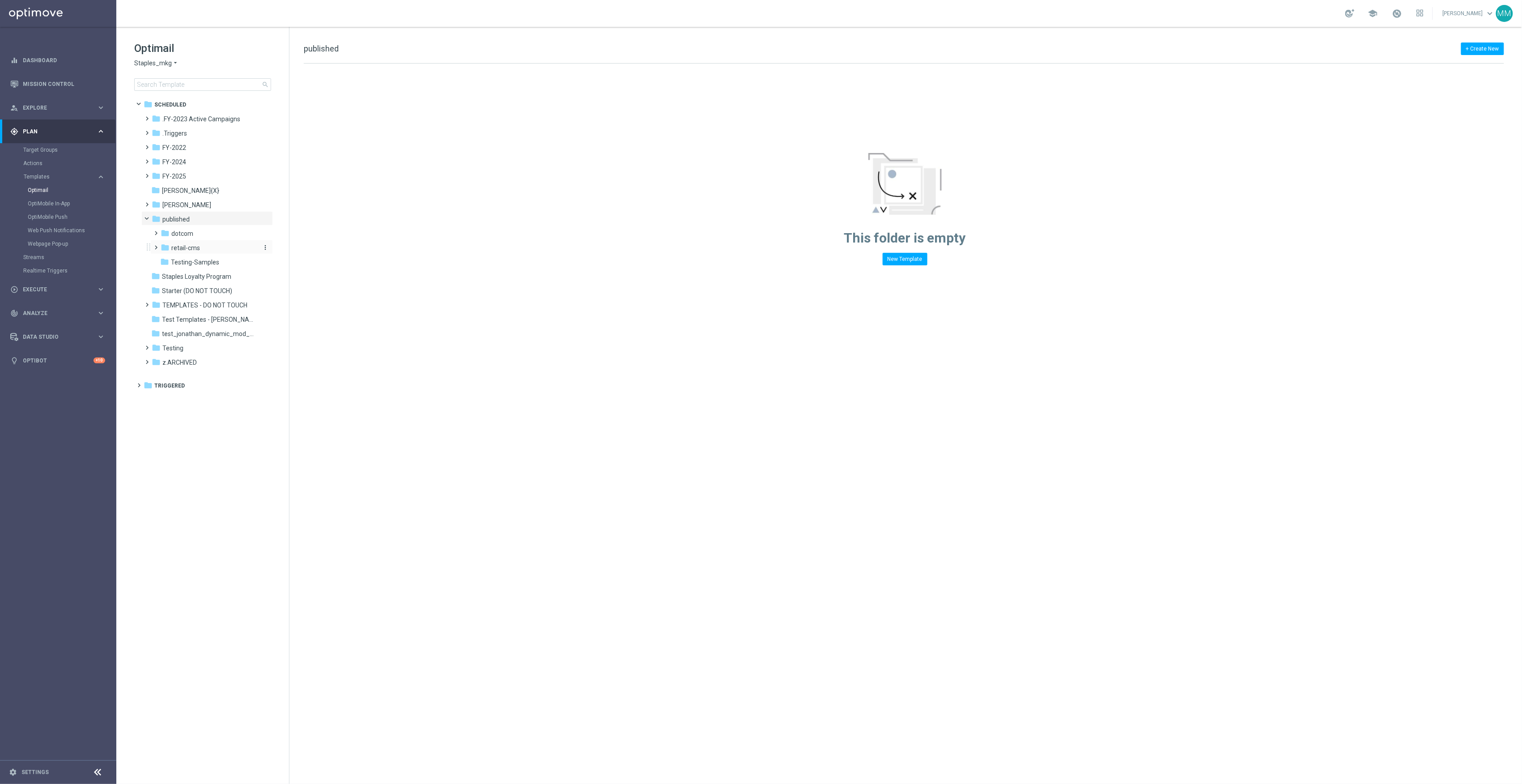
click at [196, 250] on span "retail-cms" at bounding box center [186, 248] width 28 height 8
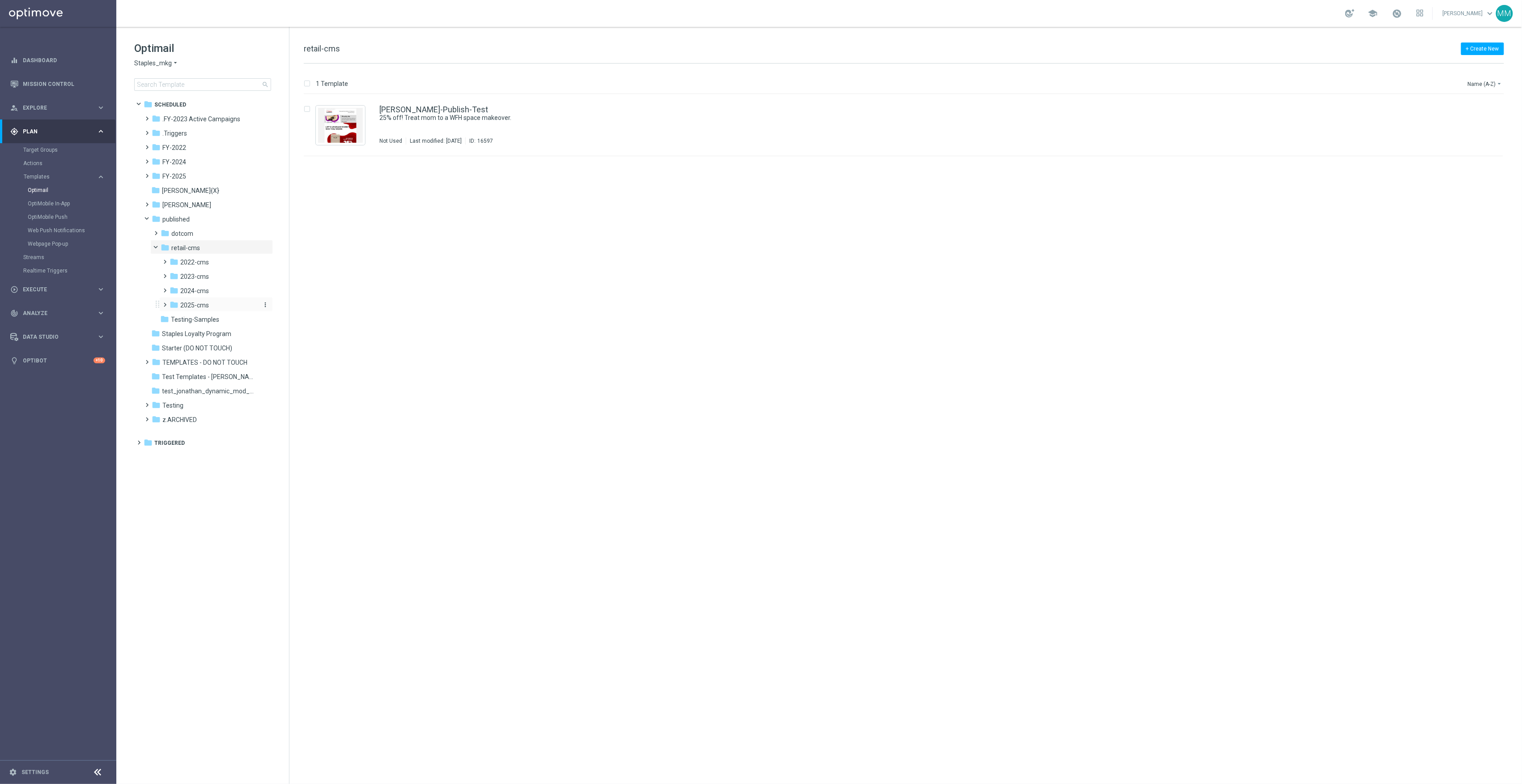
click at [200, 305] on span "2025-cms" at bounding box center [194, 305] width 28 height 8
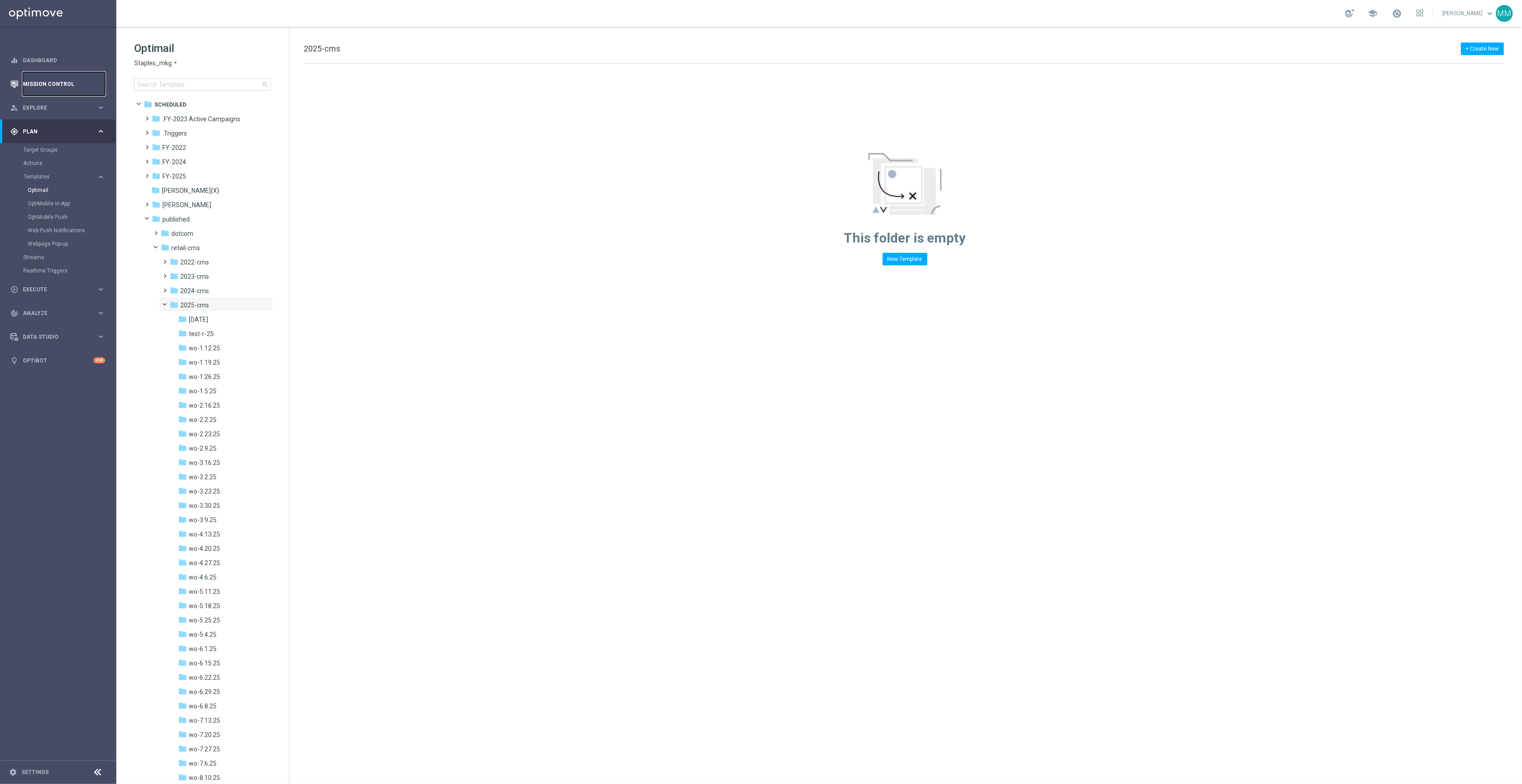
click at [47, 80] on link "Mission Control" at bounding box center [64, 84] width 82 height 24
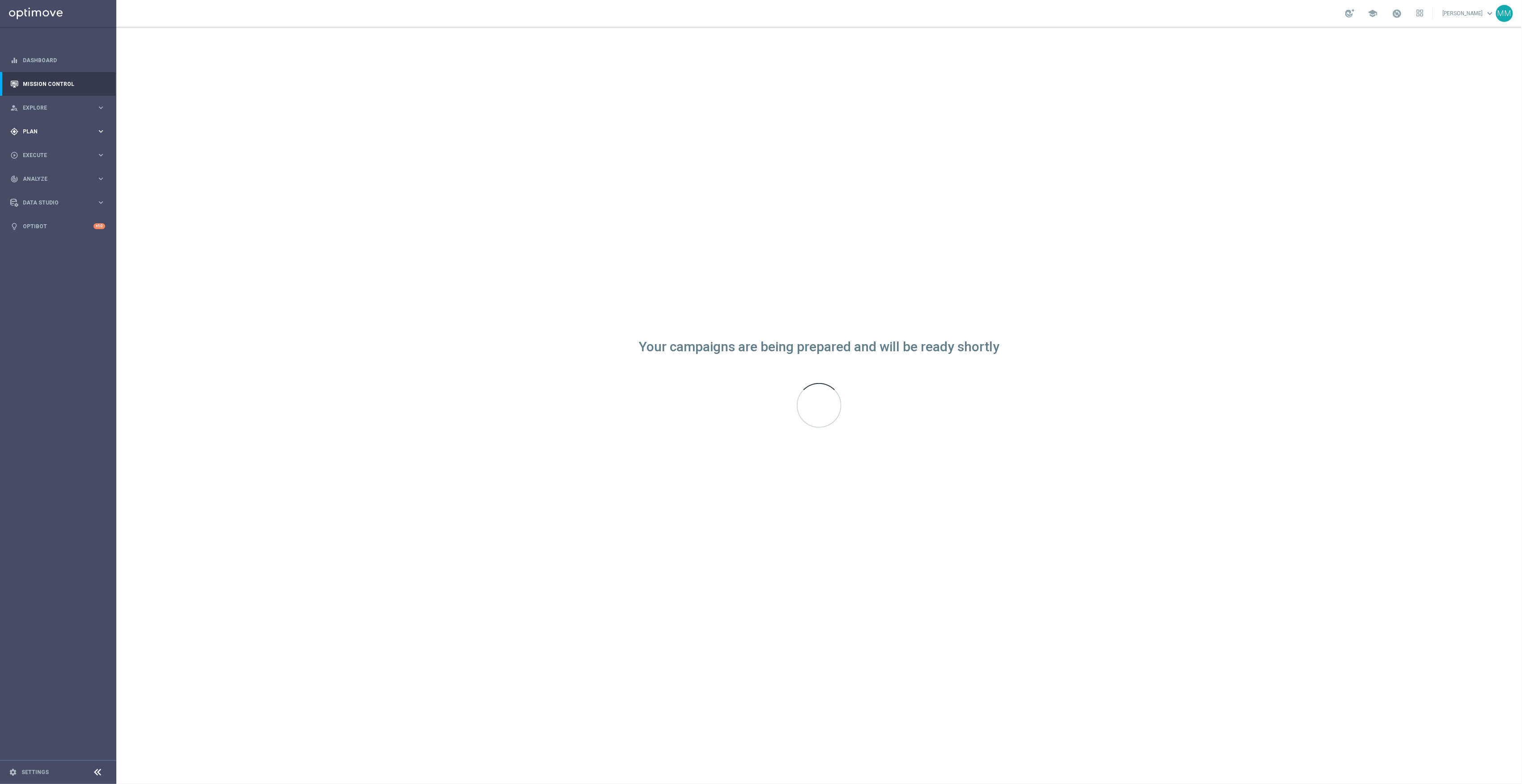
click at [47, 130] on span "Plan" at bounding box center [60, 131] width 74 height 5
click at [45, 191] on link "Optimail" at bounding box center [60, 190] width 66 height 7
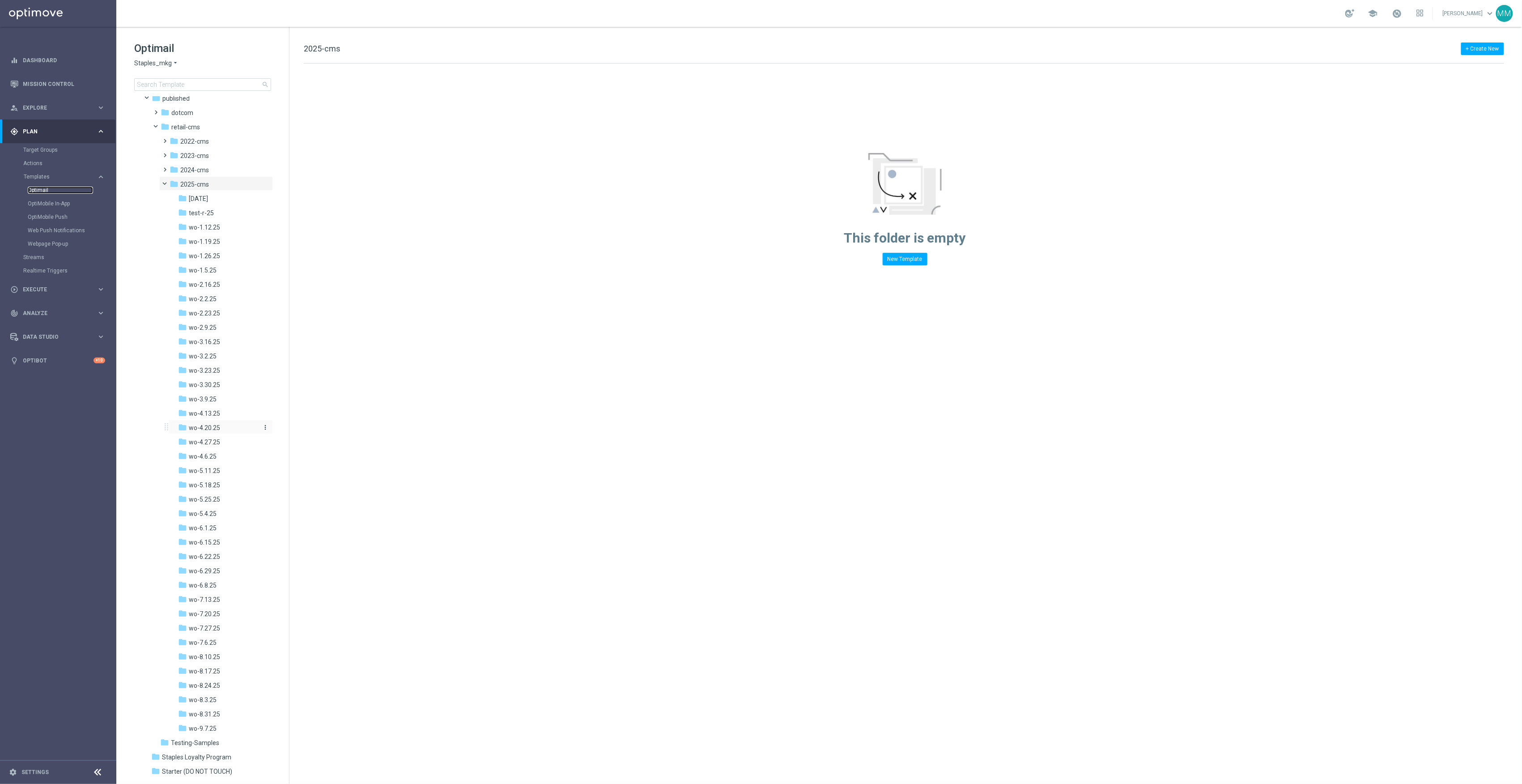
scroll to position [211, 0]
click at [201, 639] on span "wo-9.7.25" at bounding box center [203, 638] width 28 height 8
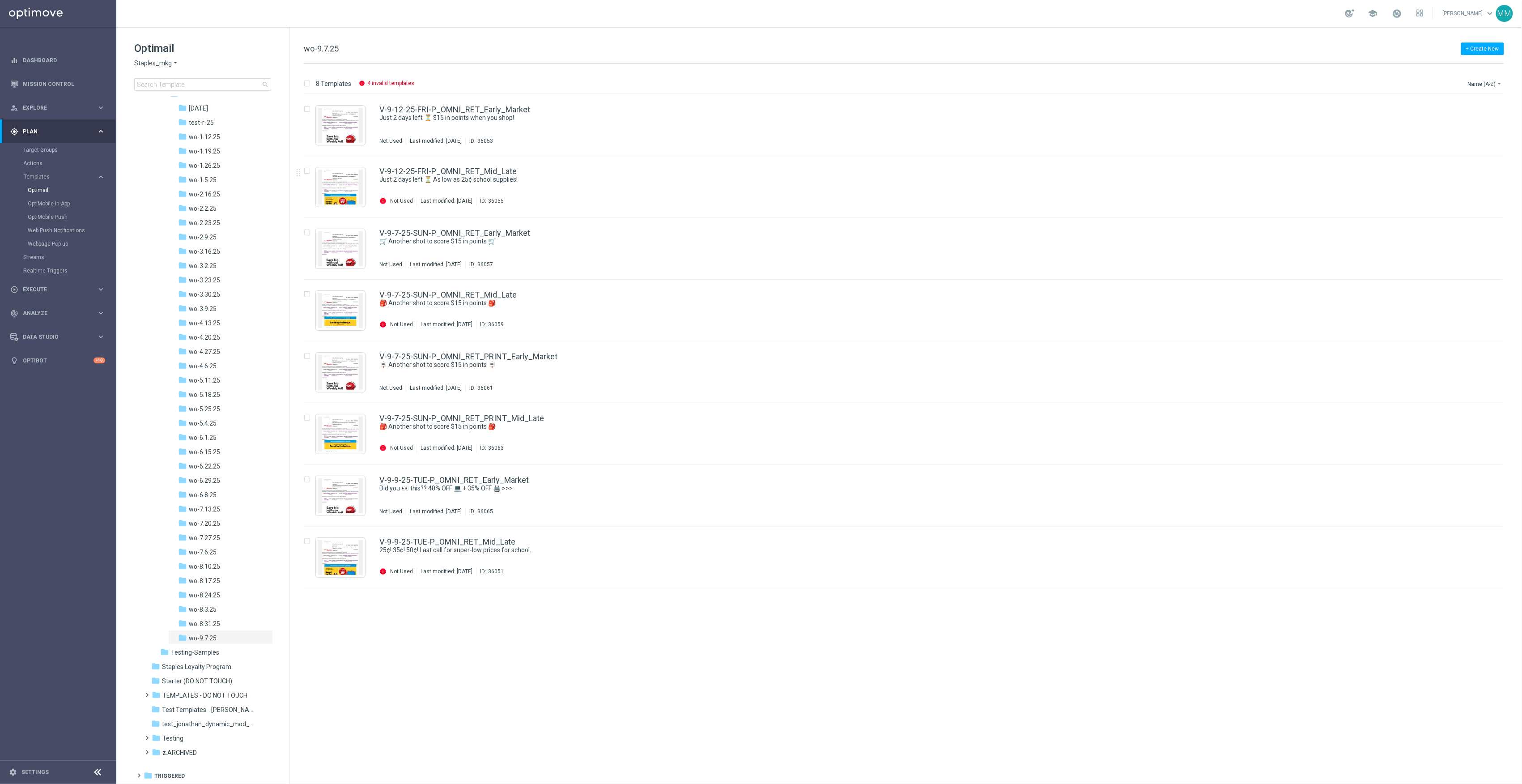
drag, startPoint x: 342, startPoint y: 185, endPoint x: 569, endPoint y: 648, distance: 515.7
click at [569, 648] on div "insert_drive_file V-9-12-25-FRI-P_OMNI_RET_Early_Market Just 2 days left ⏳ $15 …" at bounding box center [908, 439] width 1225 height 689
drag, startPoint x: 330, startPoint y: 495, endPoint x: 530, endPoint y: 704, distance: 289.3
click at [530, 704] on div "insert_drive_file V-9-12-25-FRI-P_OMNI_RET_Early_Market Just 2 days left ⏳ $15 …" at bounding box center [908, 439] width 1225 height 689
click at [51, 84] on link "Mission Control" at bounding box center [64, 84] width 82 height 24
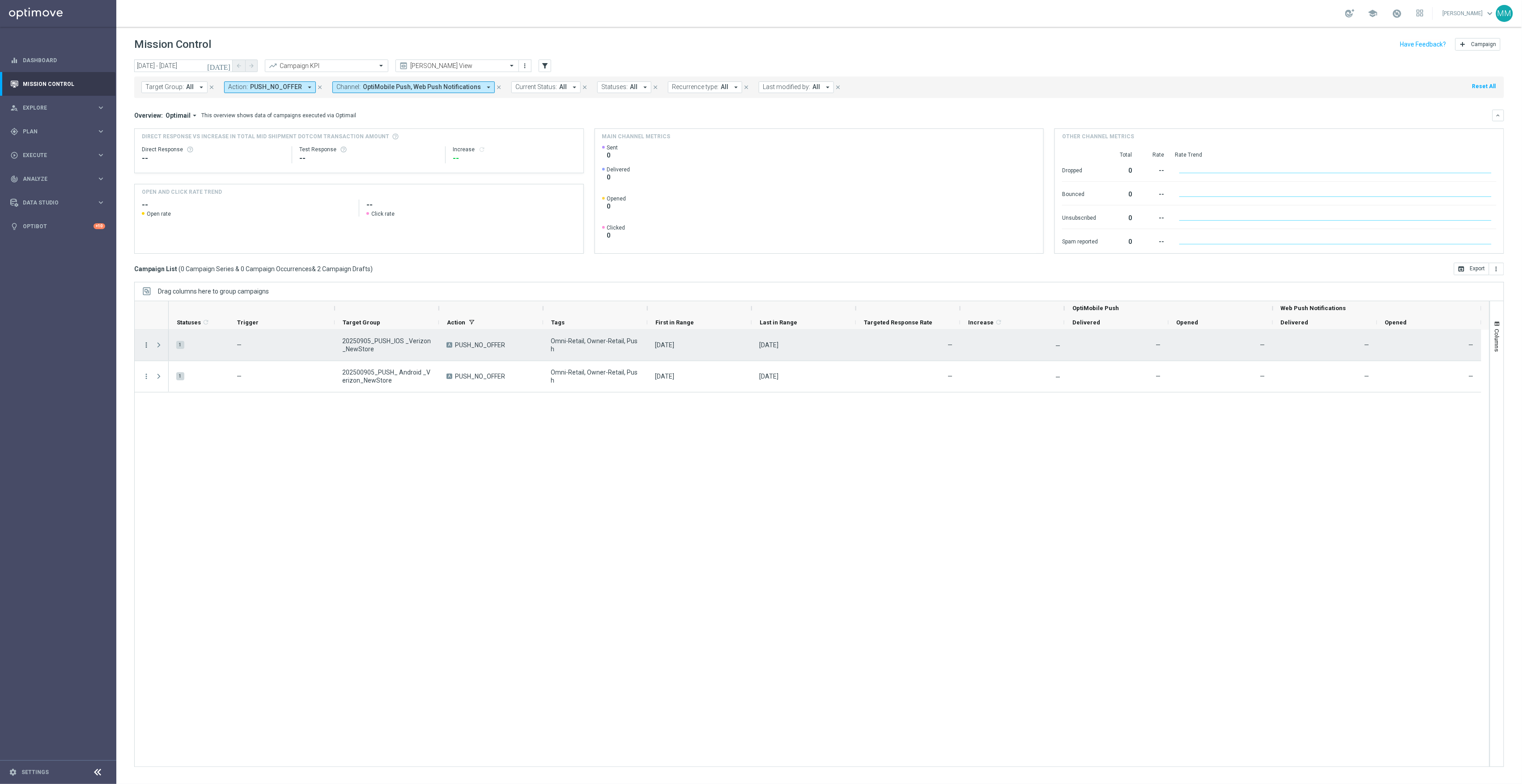
click at [147, 344] on icon "more_vert" at bounding box center [147, 345] width 8 height 8
click at [261, 369] on span "Duplicate & Edit" at bounding box center [278, 367] width 40 height 6
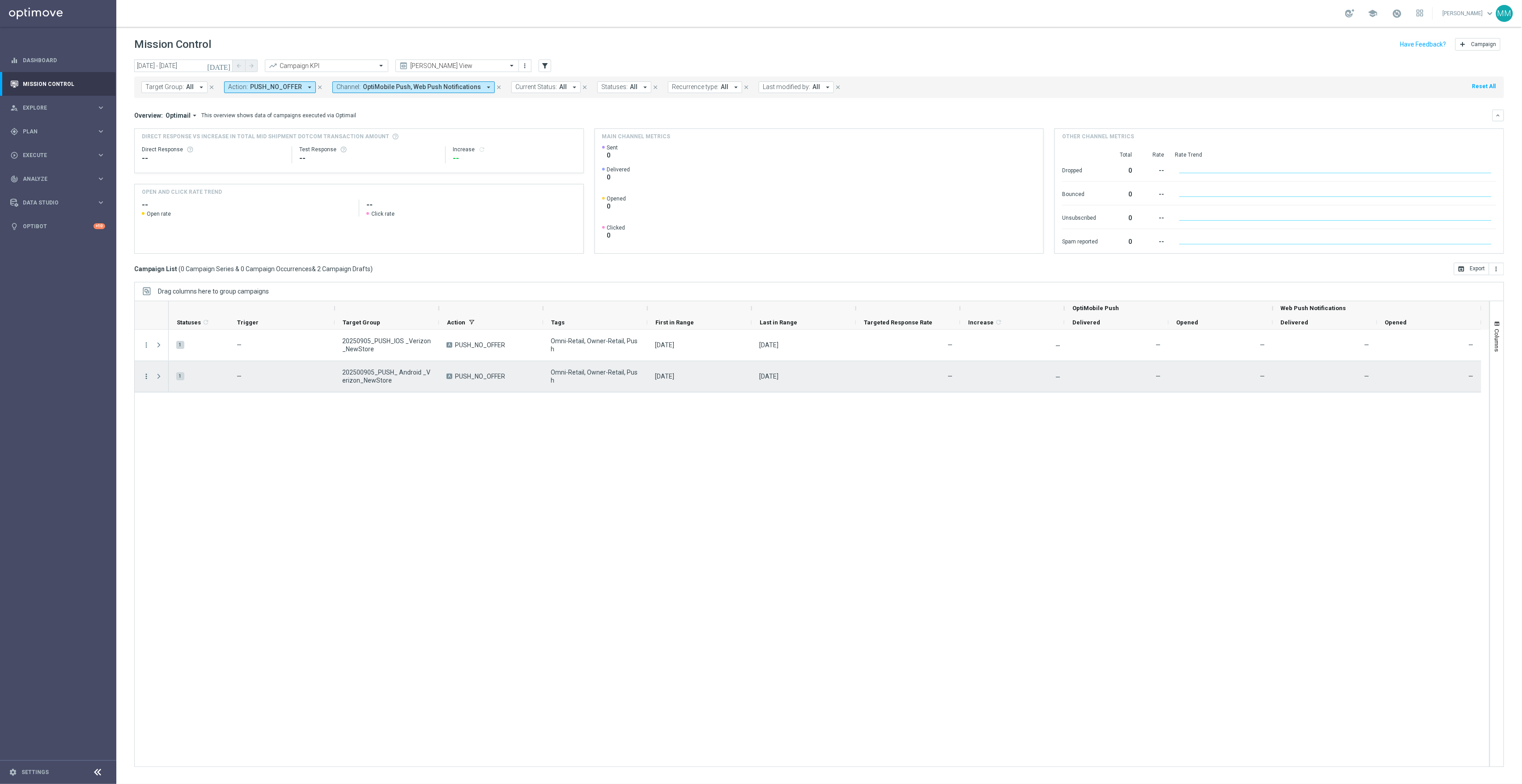
click at [143, 376] on icon "more_vert" at bounding box center [147, 376] width 8 height 8
click at [268, 394] on div "Duplicate & Edit" at bounding box center [296, 399] width 89 height 12
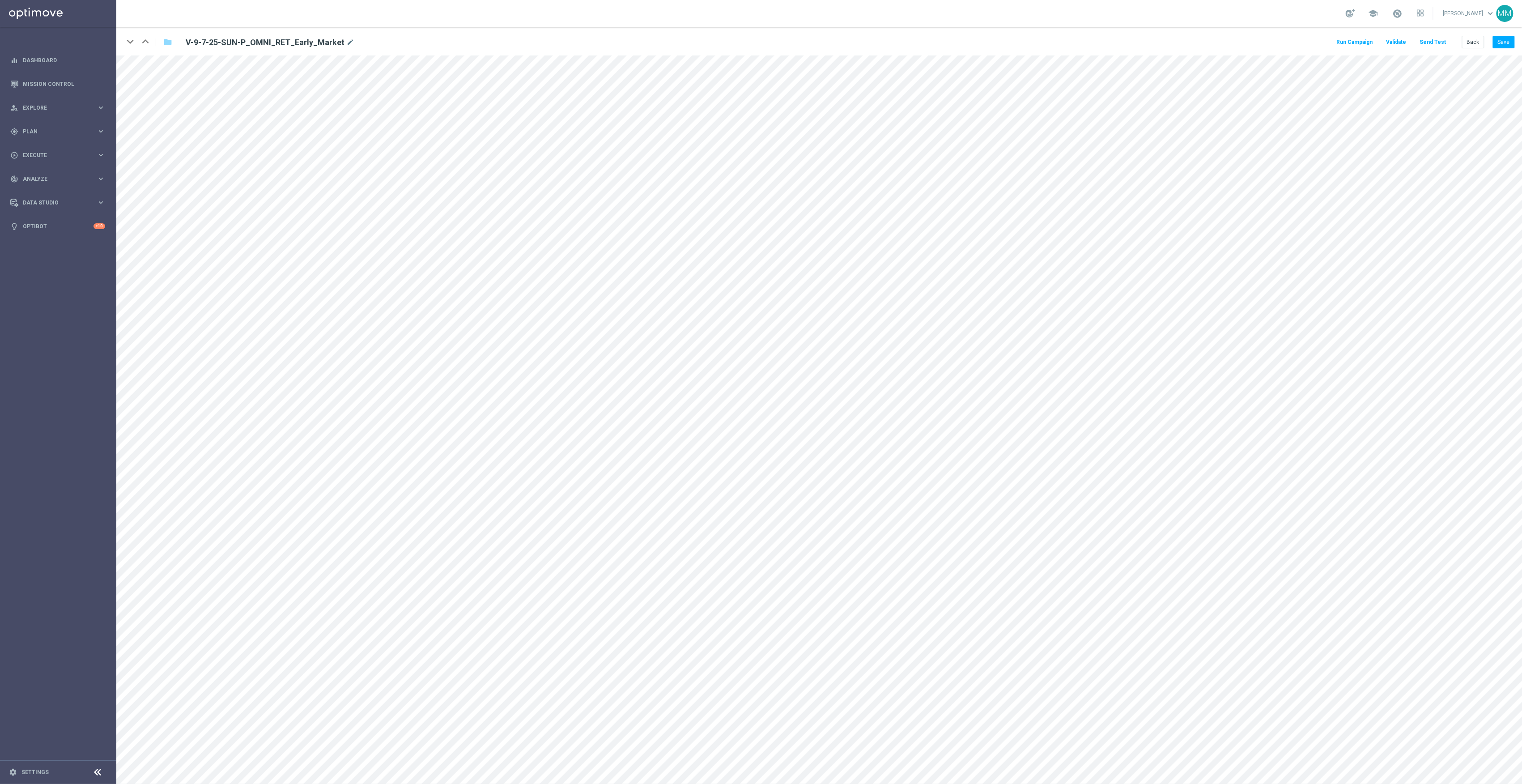
click at [1441, 40] on button "Send Test" at bounding box center [1433, 42] width 29 height 12
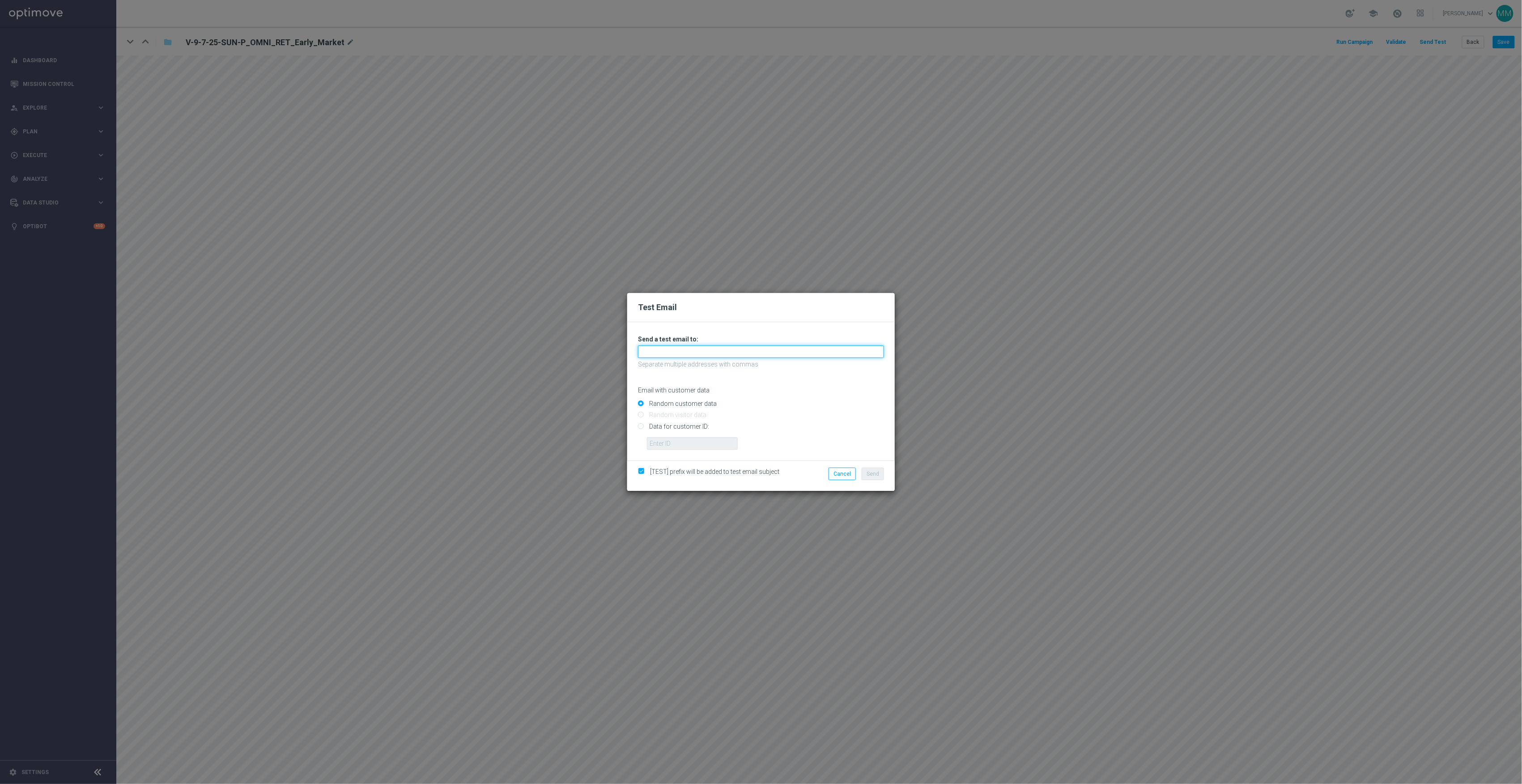
click at [789, 352] on input "text" at bounding box center [761, 352] width 246 height 12
paste input "[EMAIL_ADDRESS][DOMAIN_NAME]"
type input "[EMAIL_ADDRESS][DOMAIN_NAME]"
click at [874, 475] on span "Send" at bounding box center [873, 474] width 12 height 6
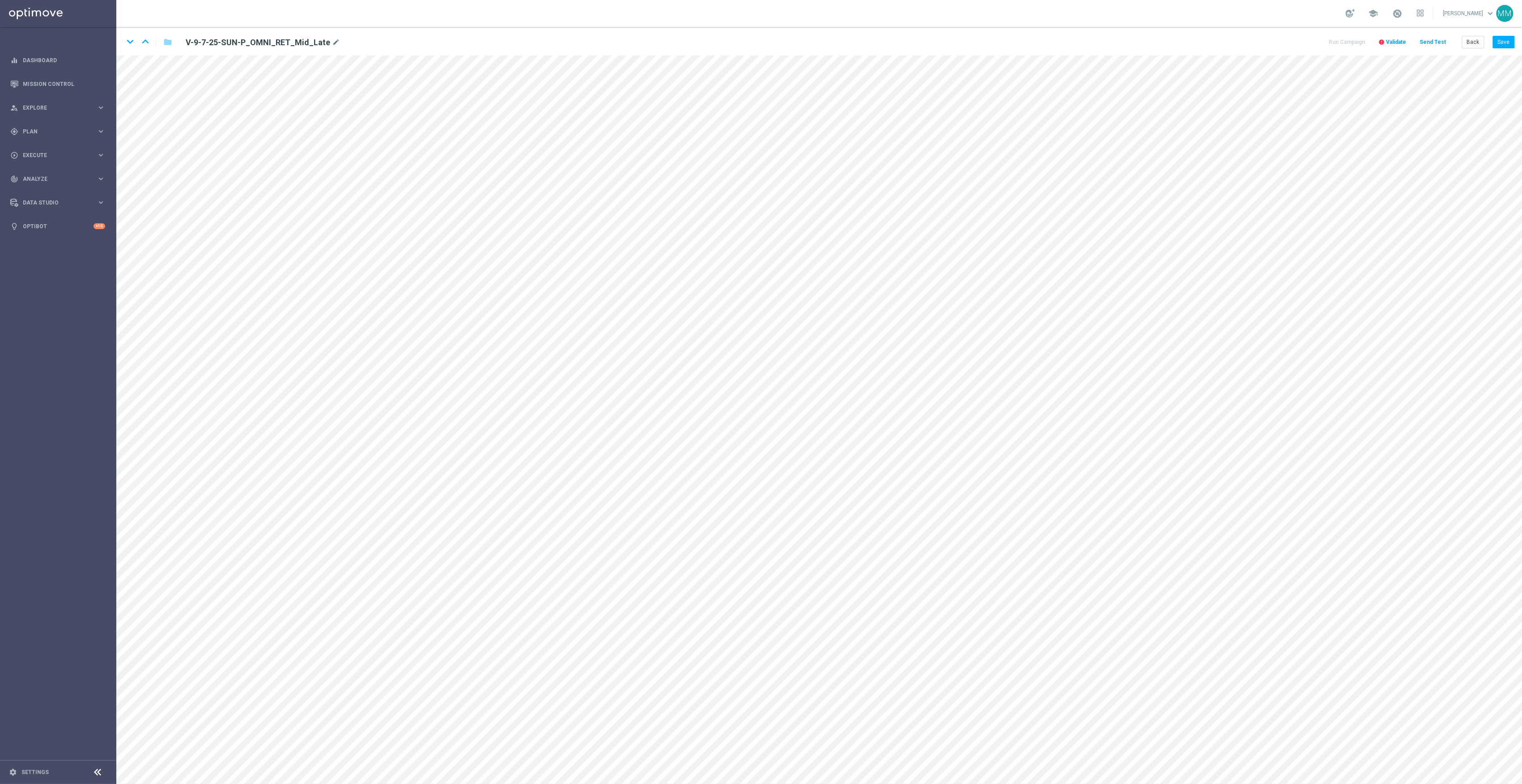
click at [1435, 45] on button "Send Test" at bounding box center [1433, 42] width 29 height 12
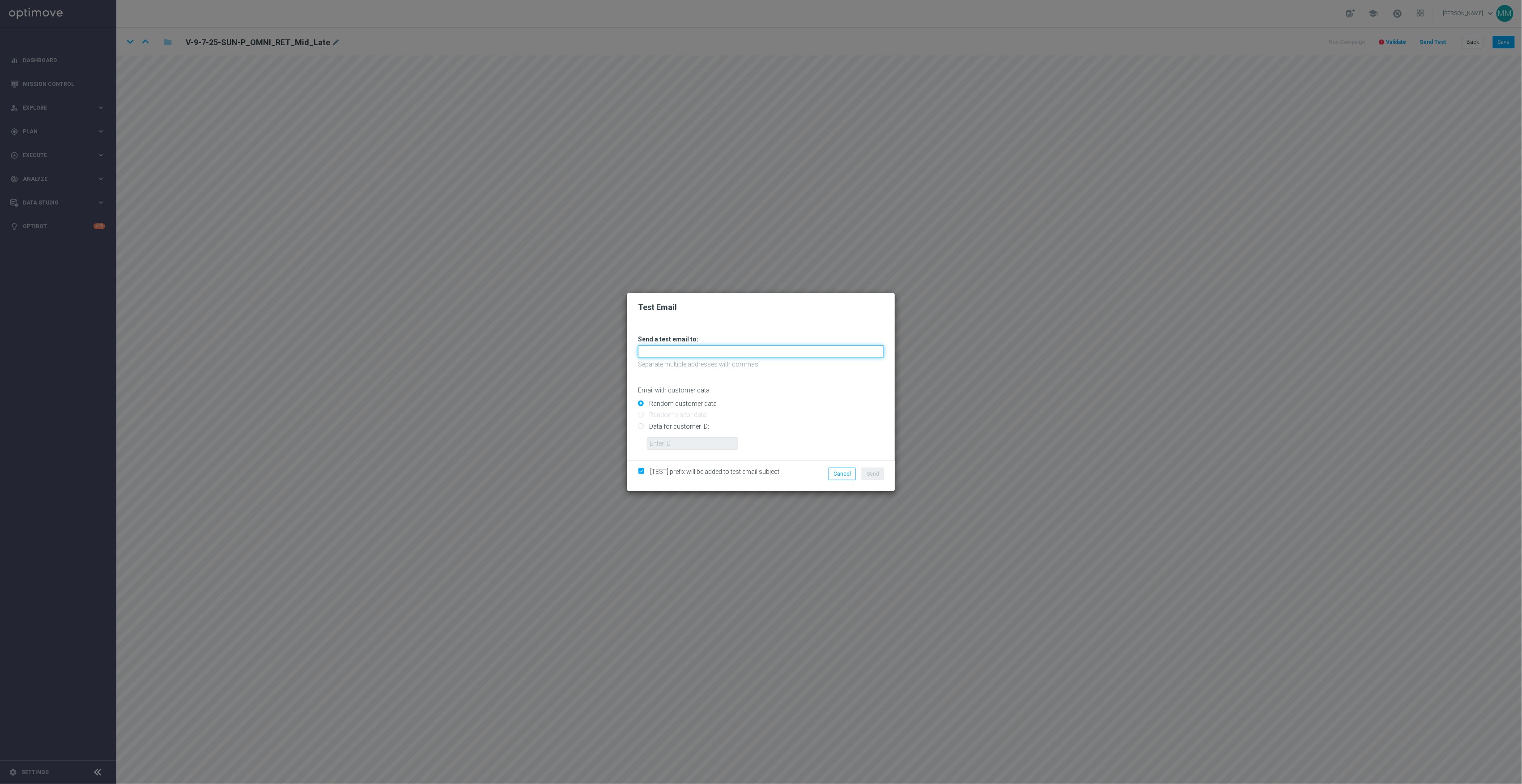
click at [779, 353] on input "text" at bounding box center [761, 352] width 246 height 12
paste input "[EMAIL_ADDRESS][DOMAIN_NAME]"
type input "[EMAIL_ADDRESS][DOMAIN_NAME]"
drag, startPoint x: 687, startPoint y: 425, endPoint x: 694, endPoint y: 438, distance: 14.8
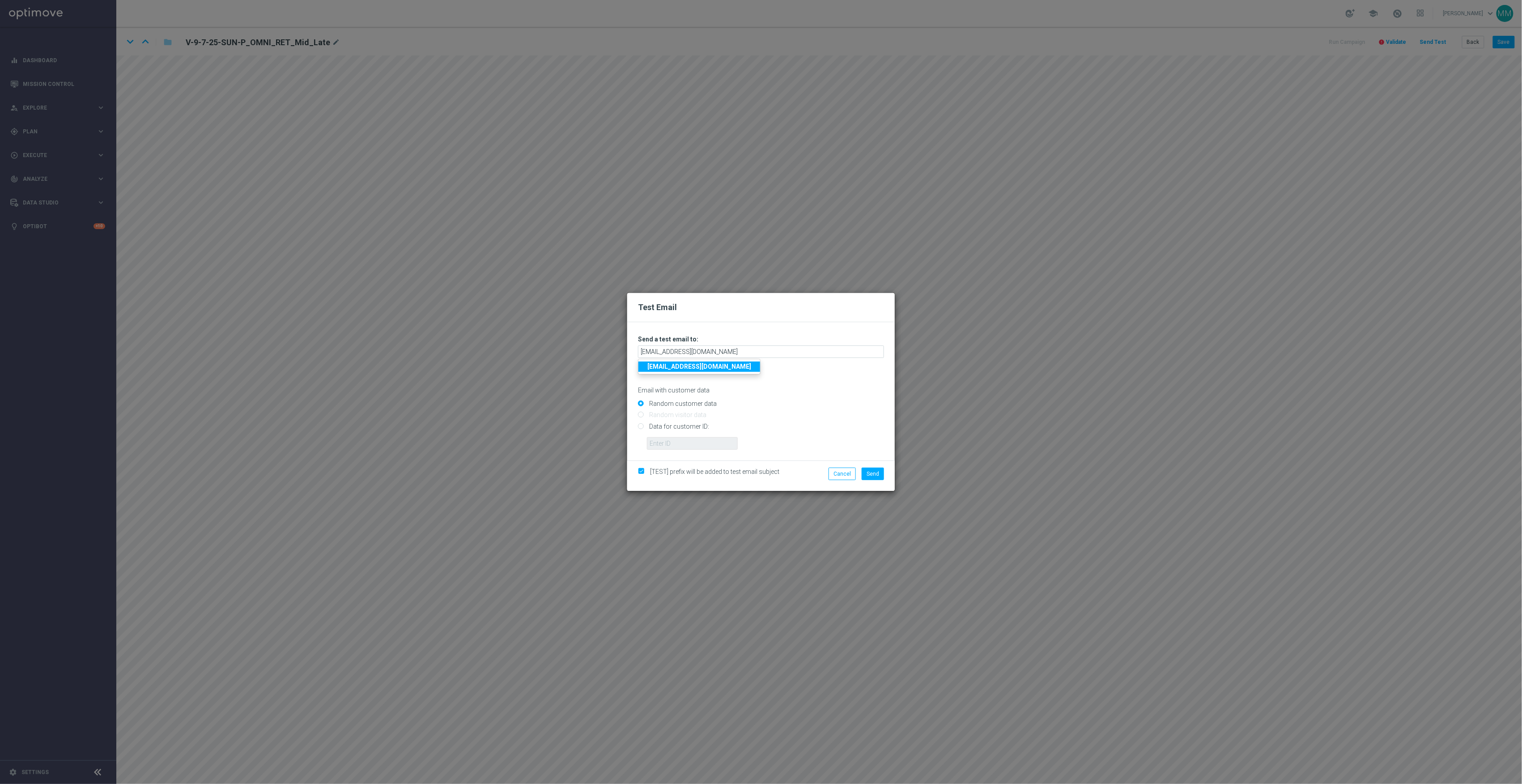
click at [687, 425] on input "Data for customer ID:" at bounding box center [761, 430] width 246 height 12
radio input "true"
drag, startPoint x: 694, startPoint y: 441, endPoint x: 708, endPoint y: 444, distance: 14.3
click at [694, 441] on input "text" at bounding box center [692, 443] width 91 height 12
paste input "10002564155"
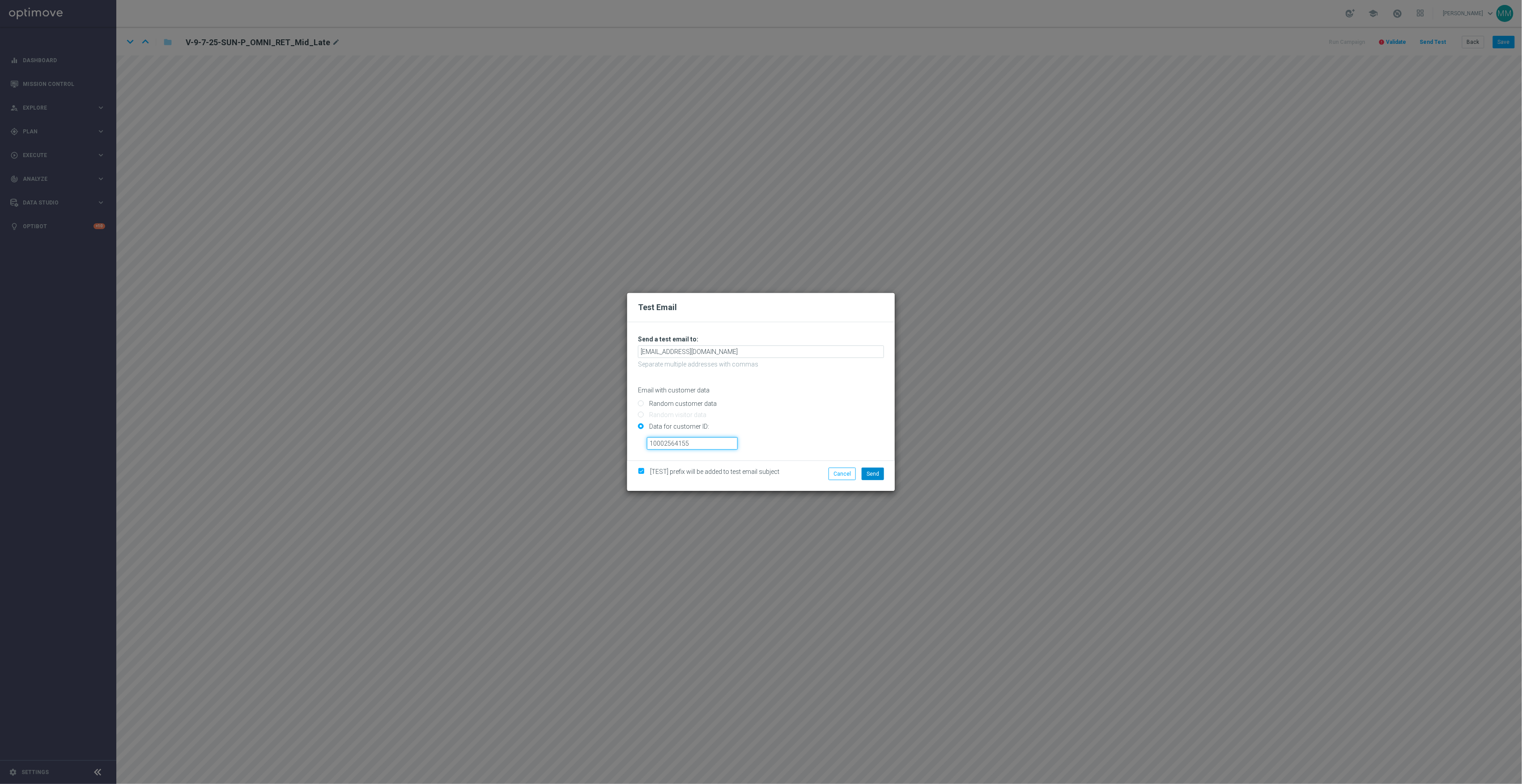
type input "10002564155"
click at [880, 474] on button "Send" at bounding box center [873, 473] width 22 height 12
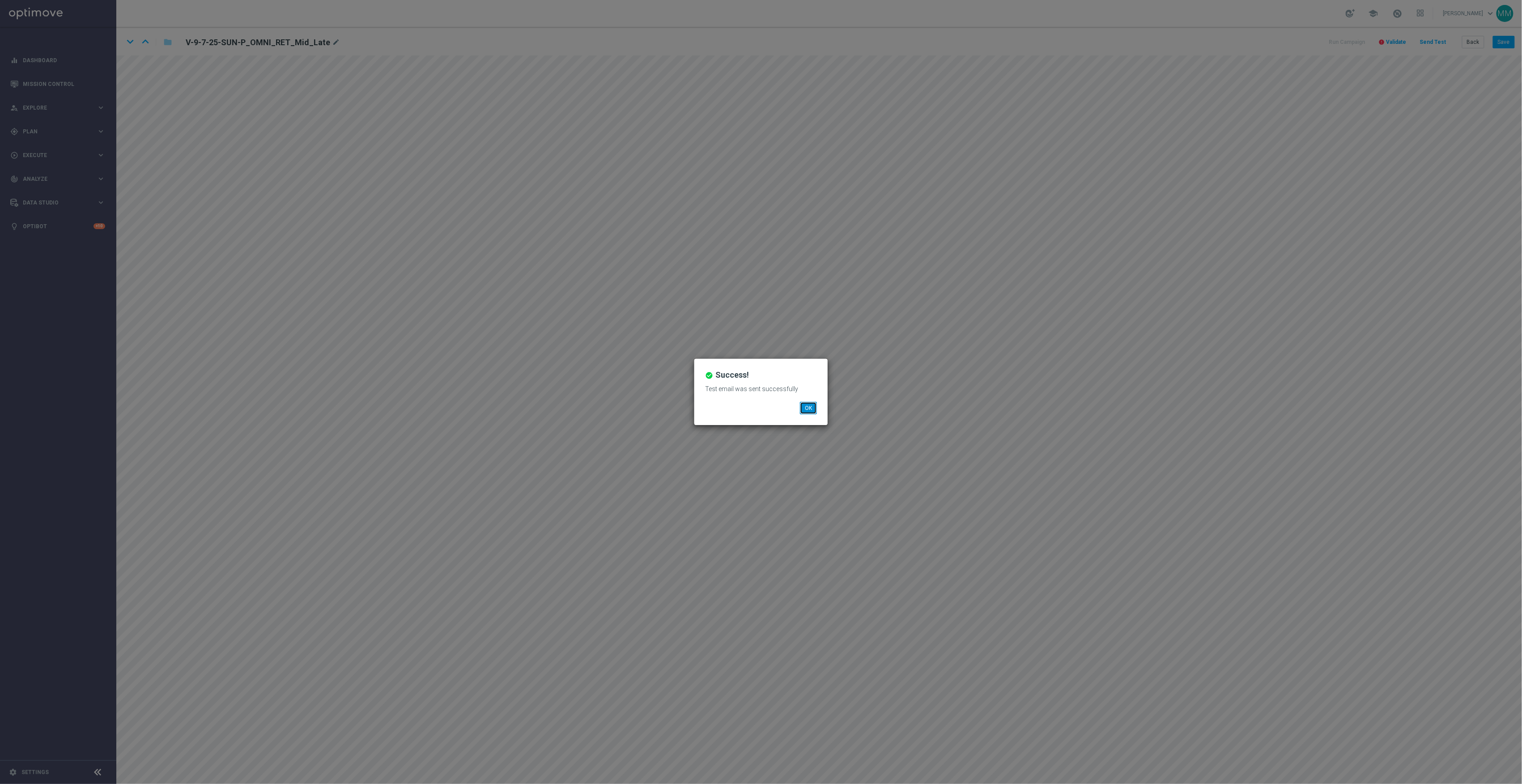
click at [811, 411] on button "OK" at bounding box center [808, 408] width 17 height 12
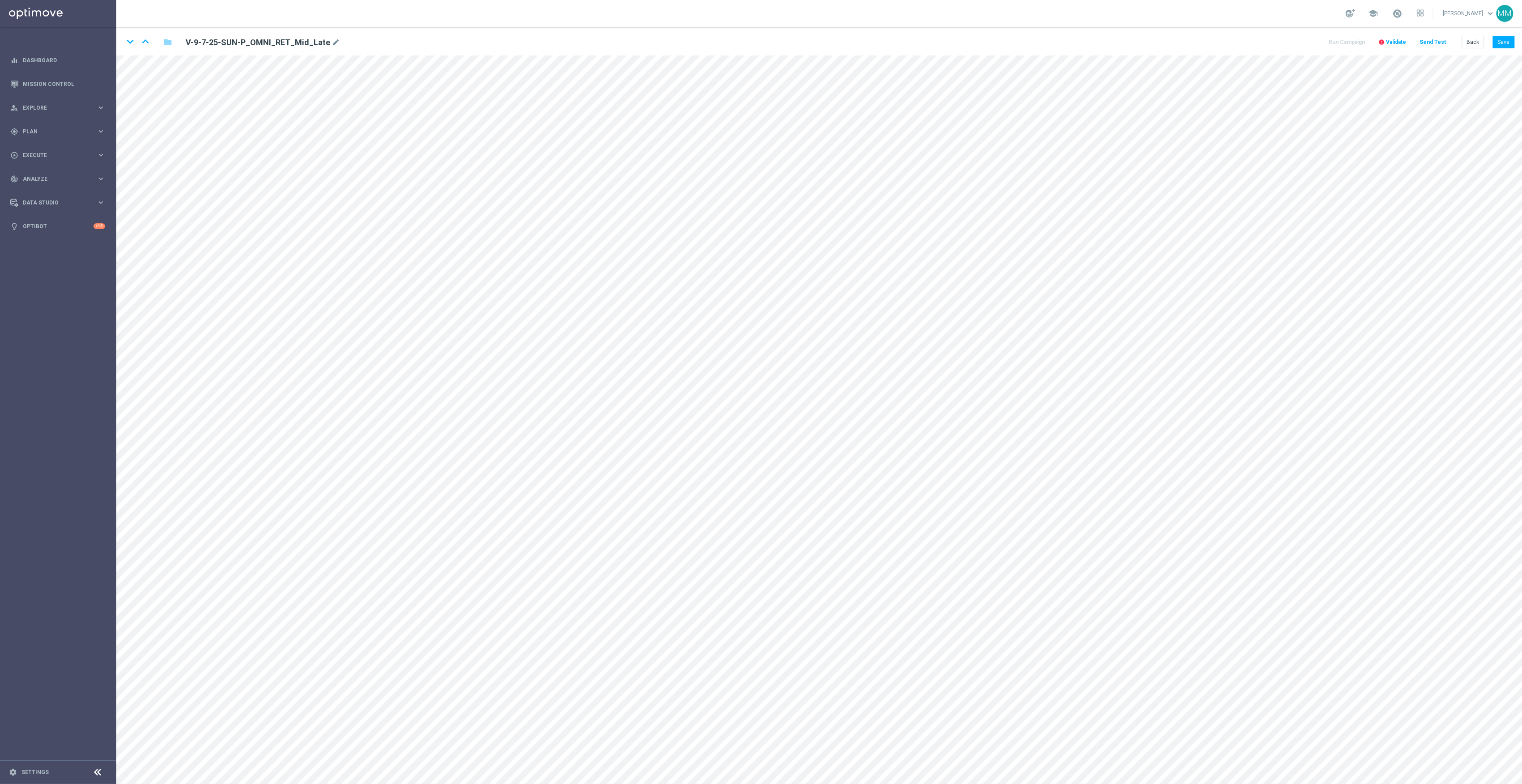
click at [1442, 36] on button "Send Test" at bounding box center [1433, 42] width 29 height 12
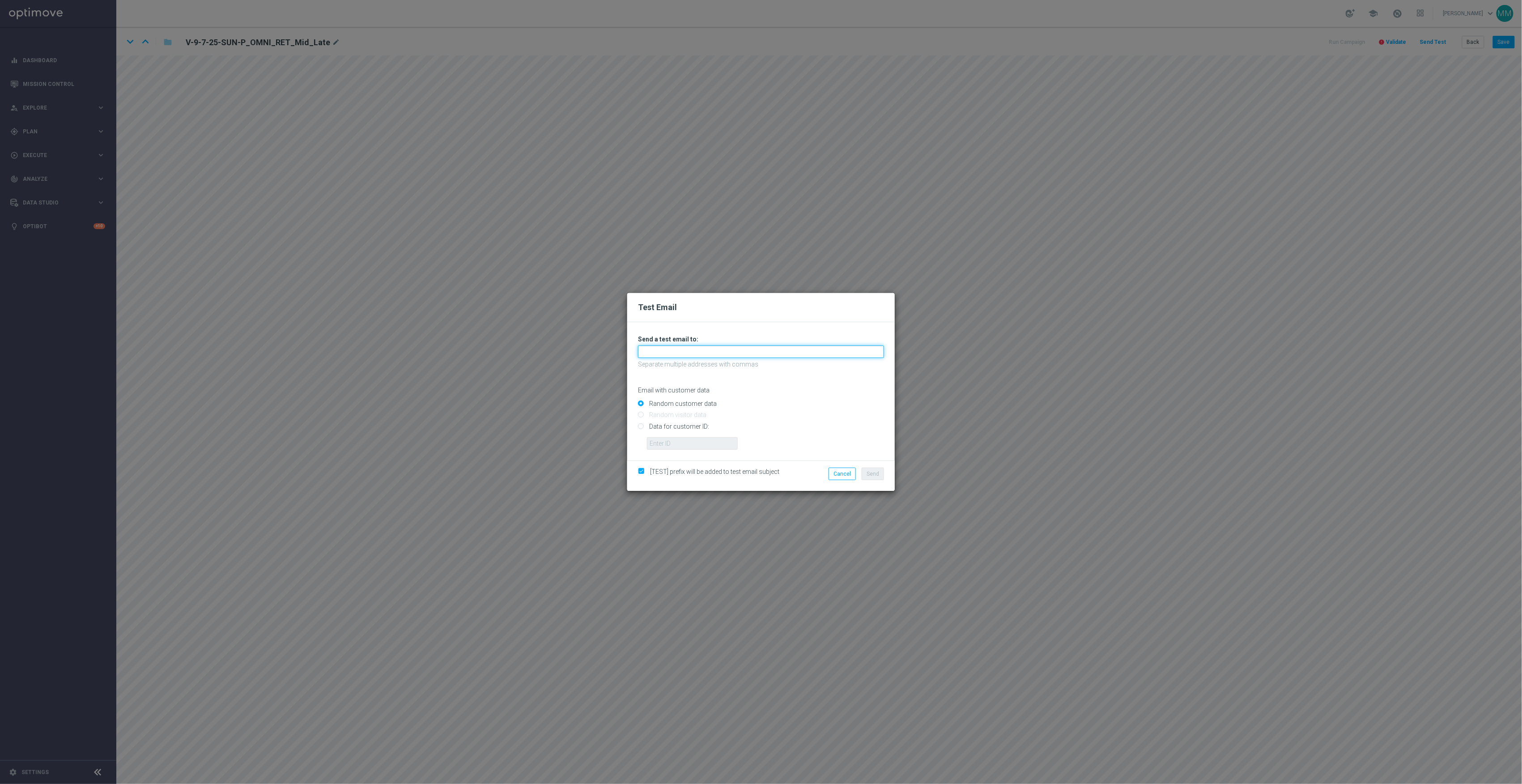
click at [711, 353] on input "text" at bounding box center [761, 352] width 246 height 12
paste input "staples.96a1-bc9tx@litmusemail.com"
type input "staples.96a1-bc9tx@litmusemail.com"
click at [668, 427] on input "Data for customer ID:" at bounding box center [761, 430] width 246 height 12
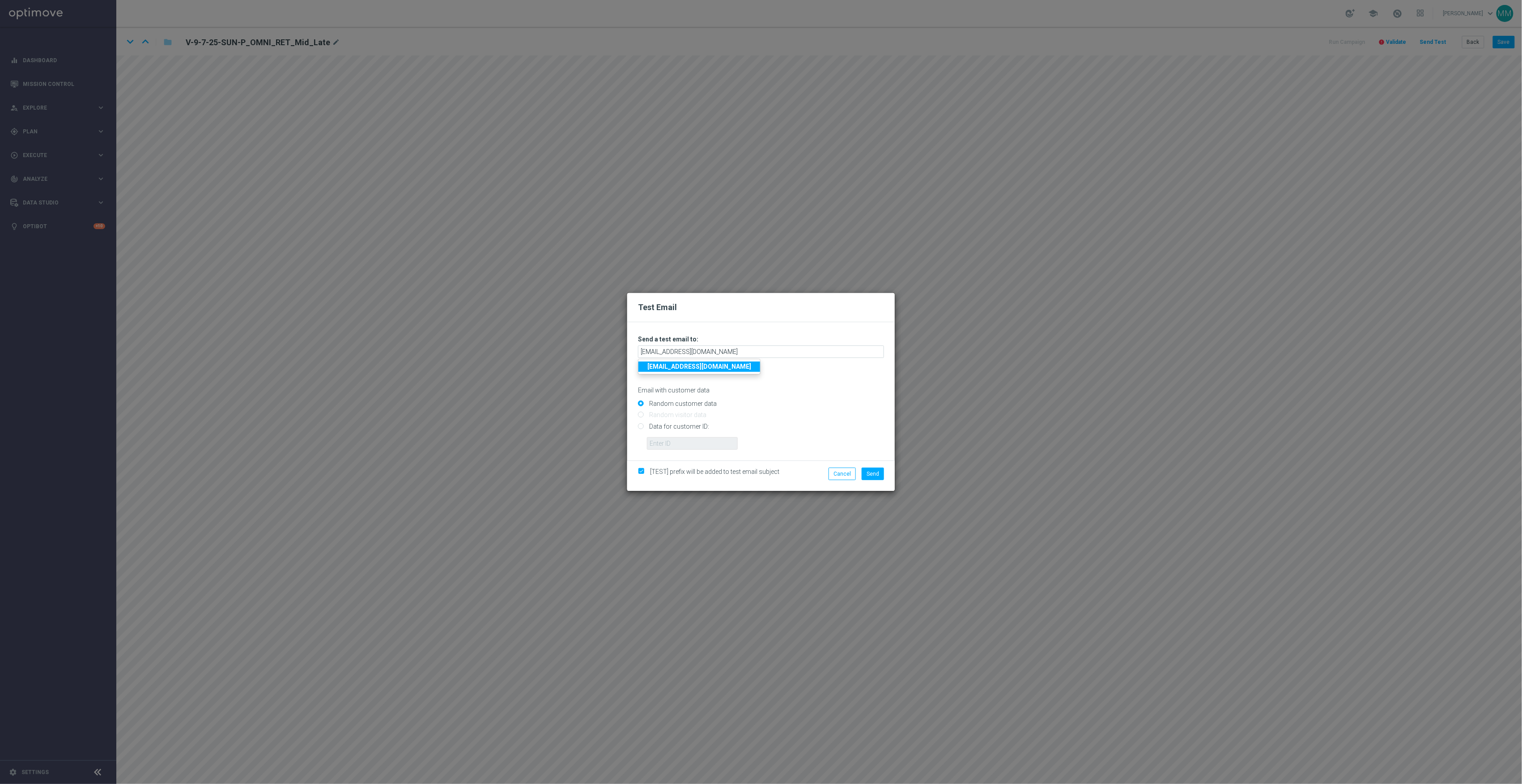
radio input "true"
click at [675, 442] on input "text" at bounding box center [692, 443] width 91 height 12
paste input "10000024919"
type input "10000024919"
click at [879, 471] on button "Send" at bounding box center [873, 473] width 22 height 12
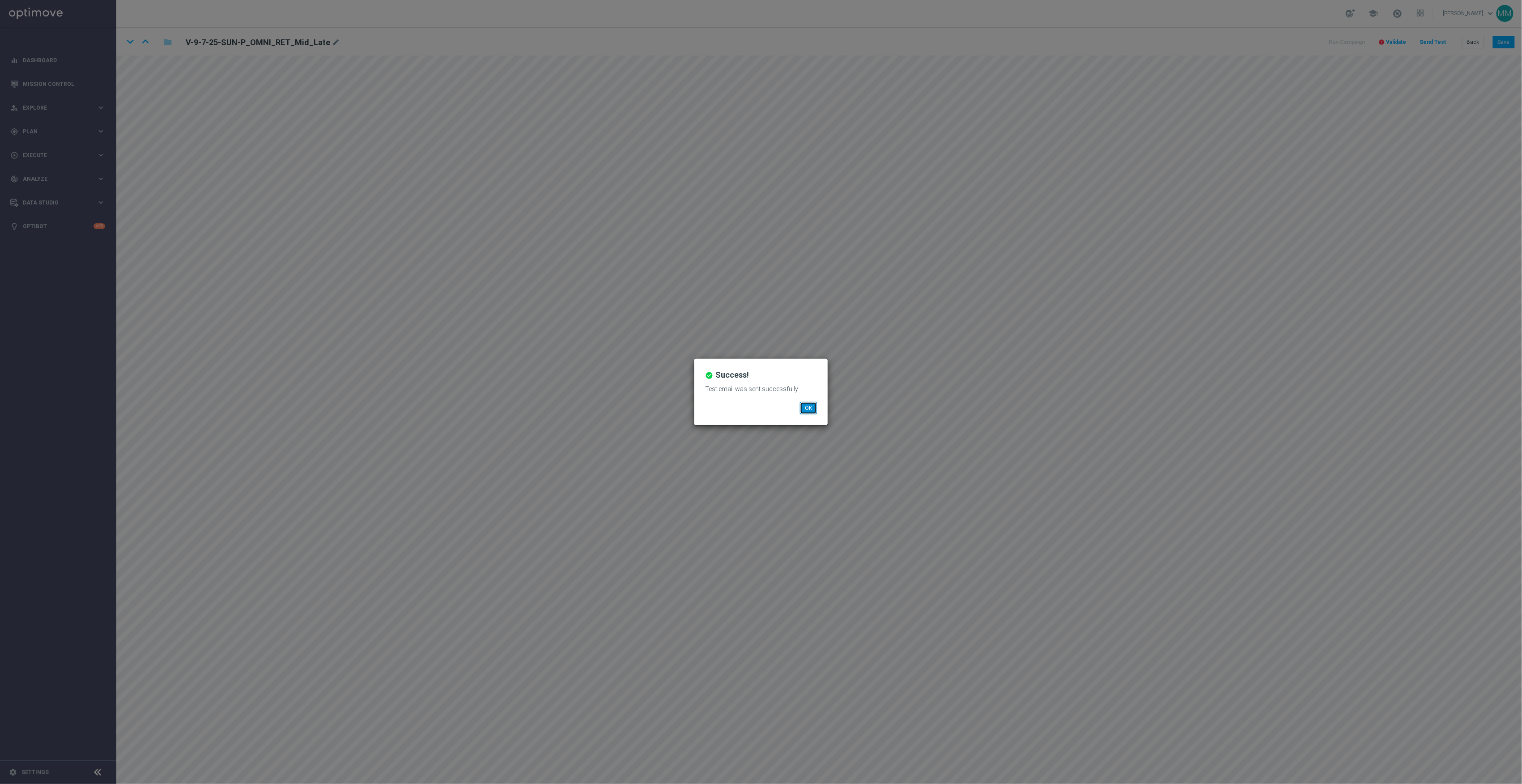
click at [805, 414] on button "OK" at bounding box center [808, 408] width 17 height 12
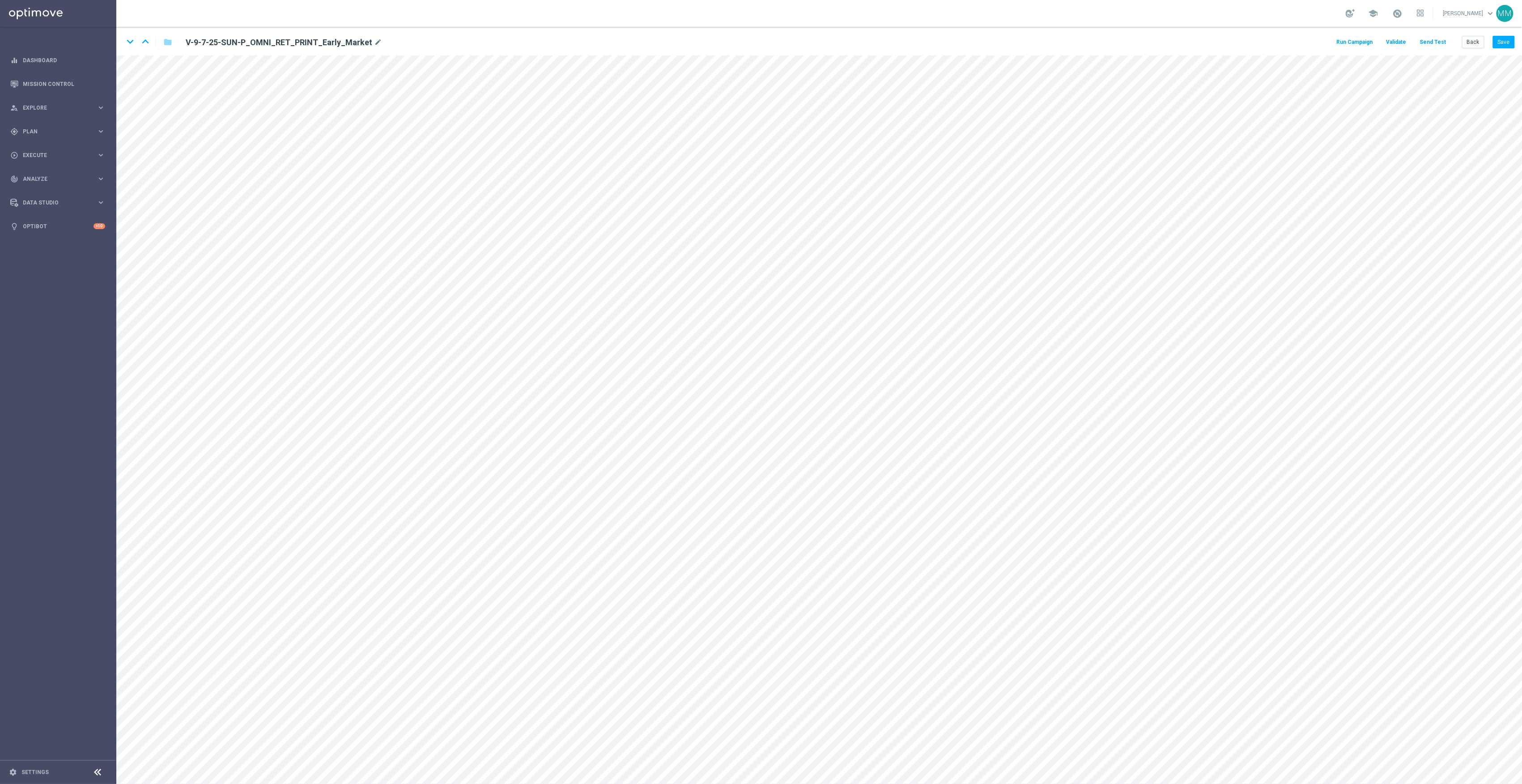
click at [1436, 42] on button "Send Test" at bounding box center [1433, 42] width 29 height 12
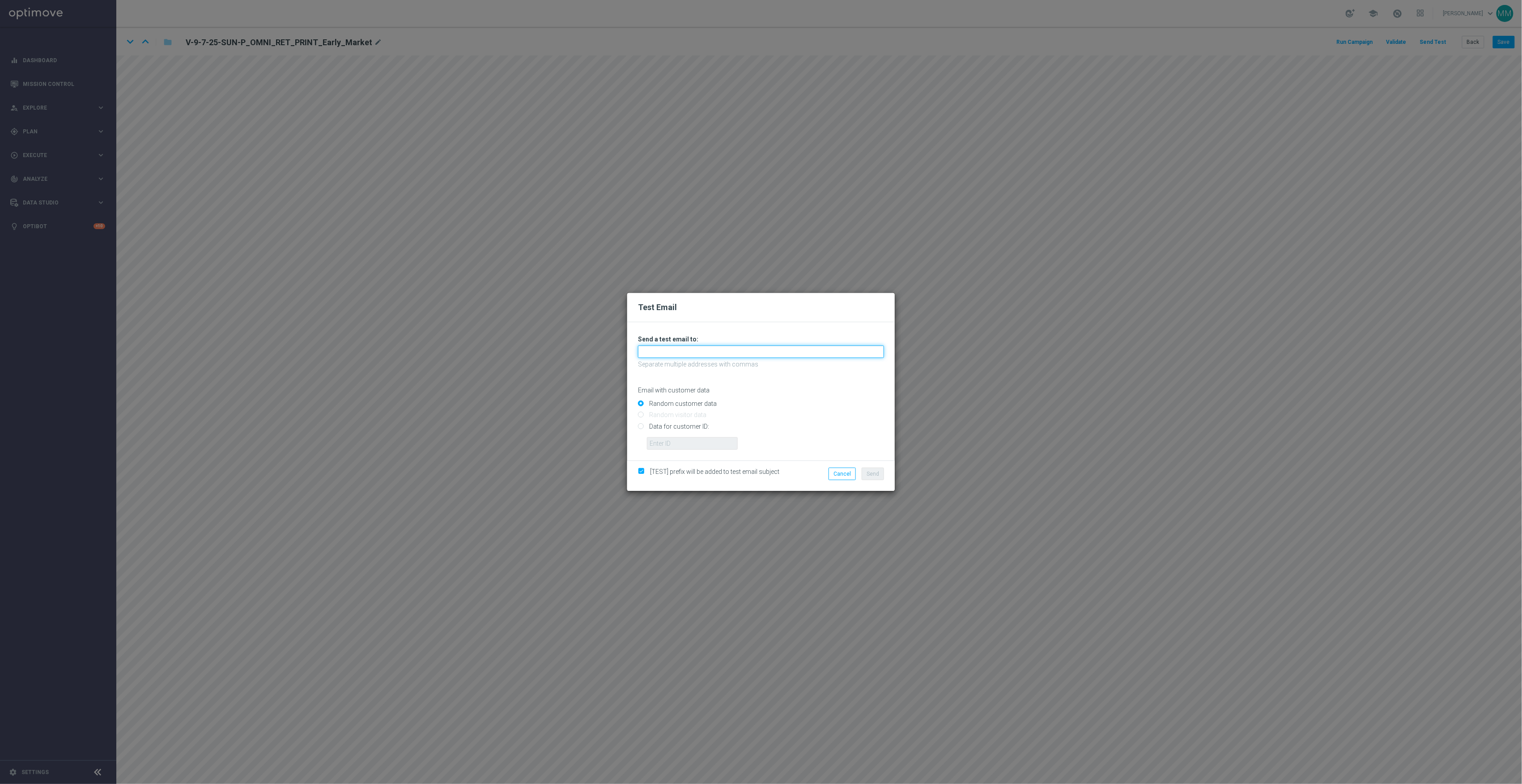
click at [827, 349] on input "text" at bounding box center [761, 352] width 246 height 12
paste input "[EMAIL_ADDRESS][DOMAIN_NAME]"
type input "[EMAIL_ADDRESS][DOMAIN_NAME]"
click at [872, 476] on button "Send" at bounding box center [873, 473] width 22 height 12
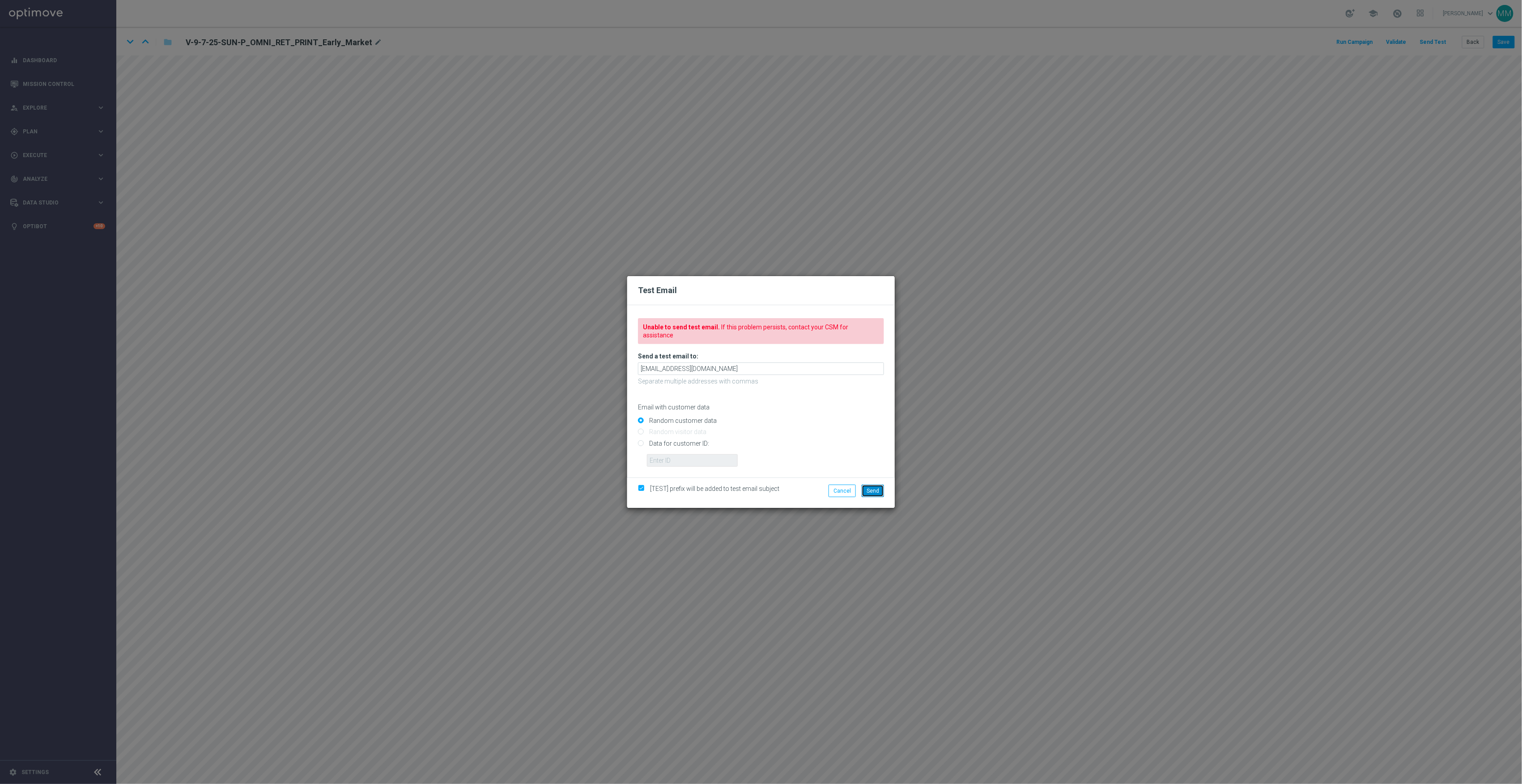
click at [870, 487] on span "Send" at bounding box center [873, 490] width 12 height 6
click at [870, 487] on span "Send" at bounding box center [873, 490] width 12 height 6
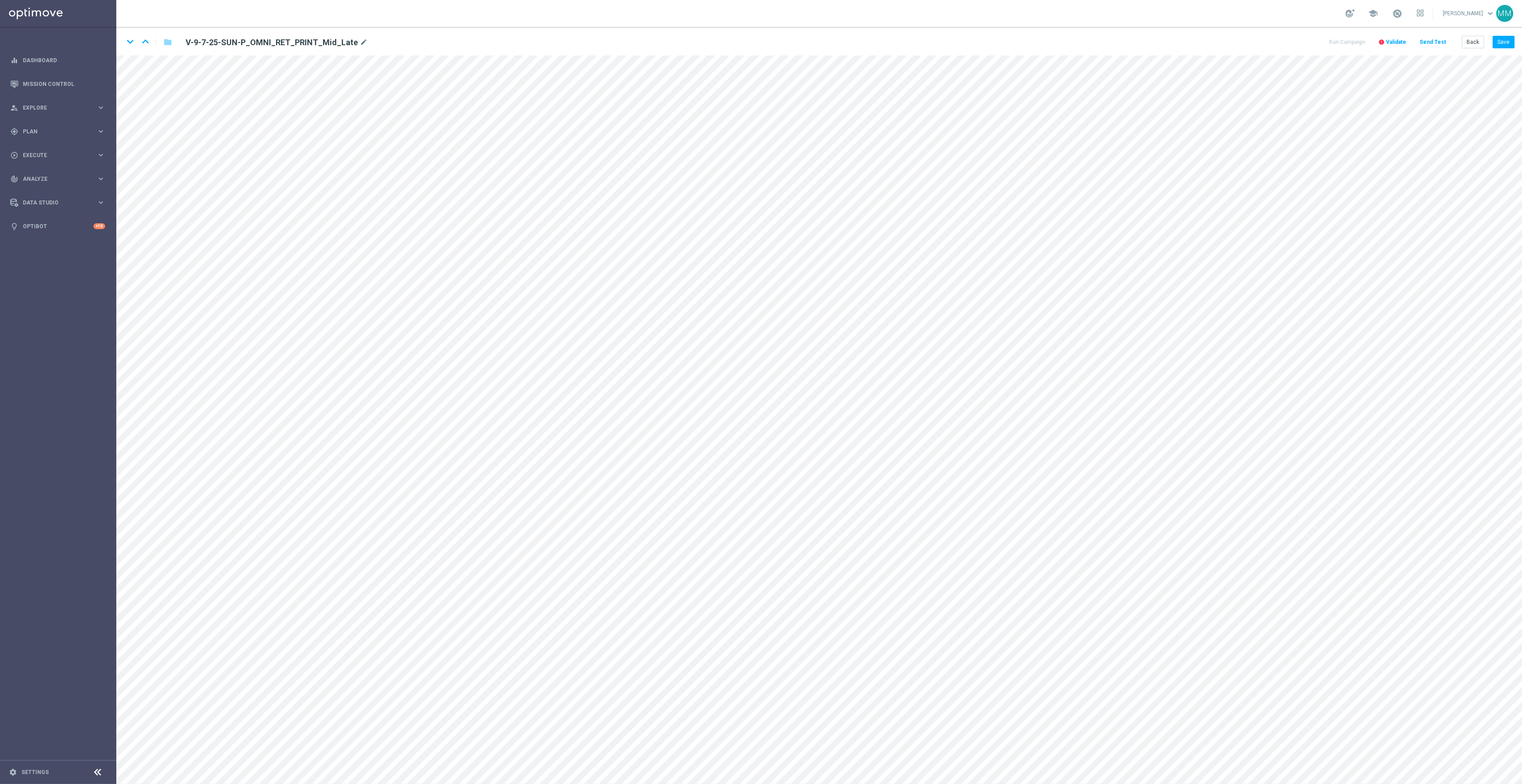
click at [1447, 38] on button "Send Test" at bounding box center [1433, 42] width 29 height 12
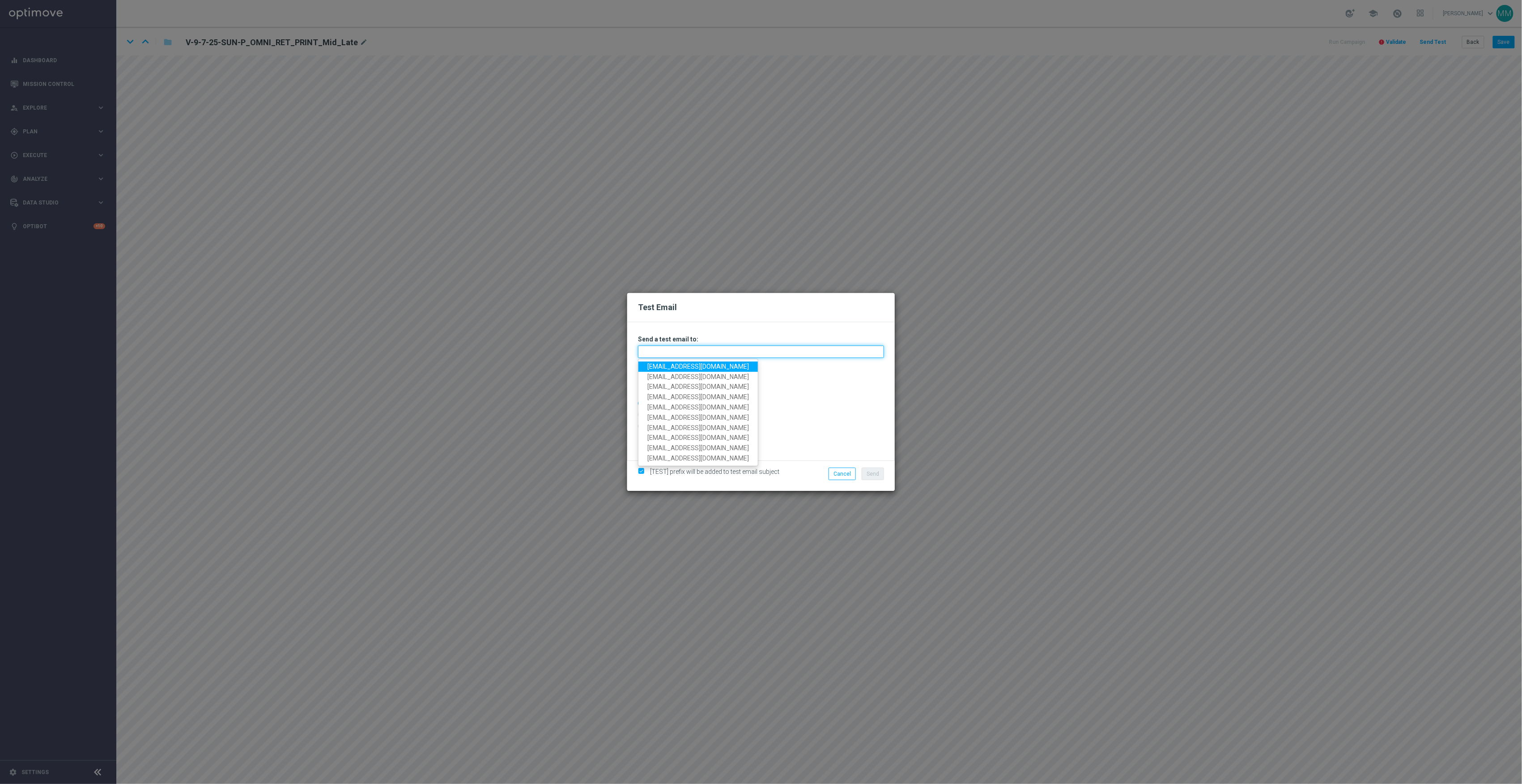
click at [755, 351] on input "text" at bounding box center [761, 352] width 246 height 12
paste input "[EMAIL_ADDRESS][DOMAIN_NAME]"
type input "[EMAIL_ADDRESS][DOMAIN_NAME]"
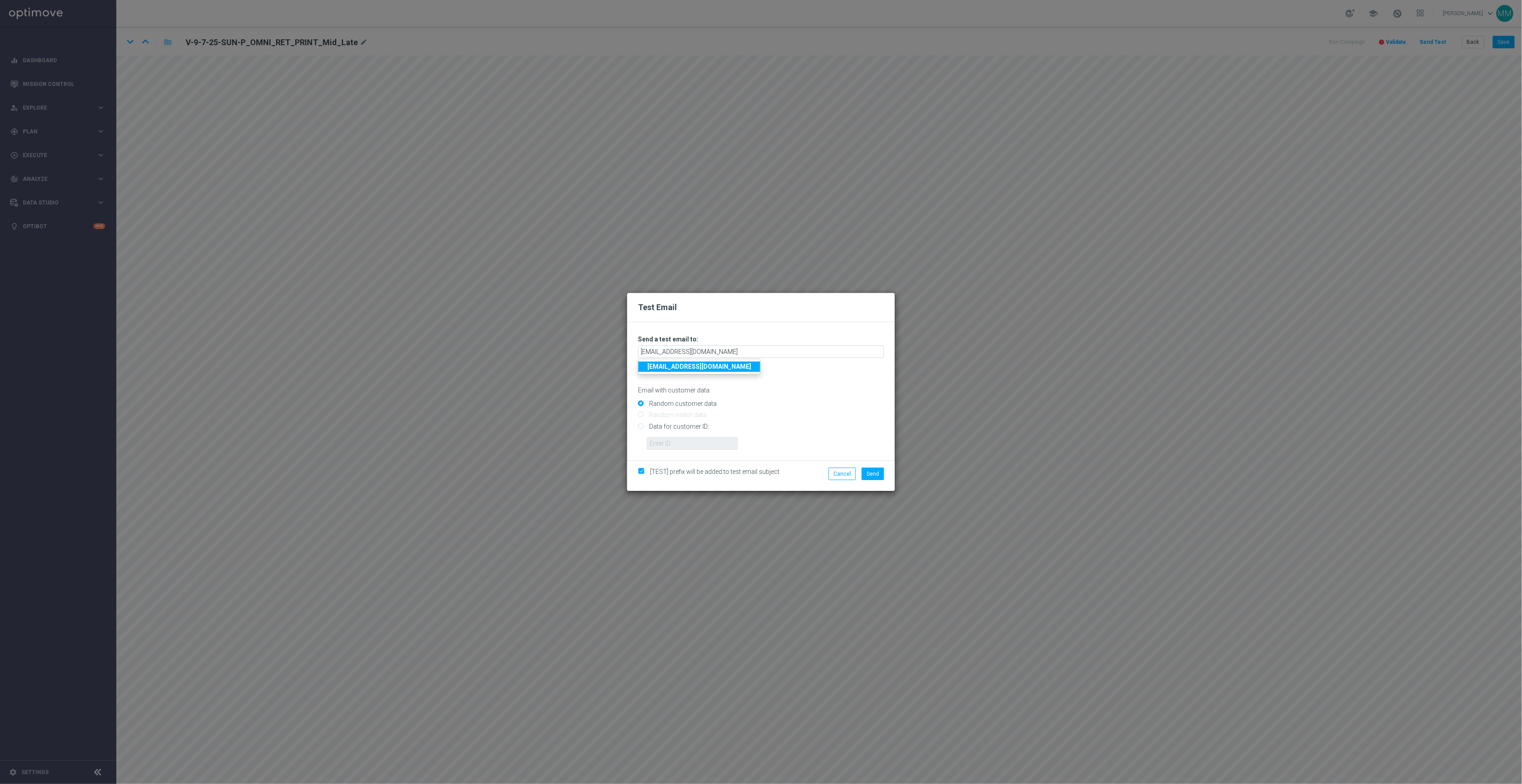
click at [701, 428] on input "Data for customer ID:" at bounding box center [761, 430] width 246 height 12
radio input "true"
click at [701, 440] on input "text" at bounding box center [692, 443] width 91 height 12
paste input "10002564155"
type input "10002564155"
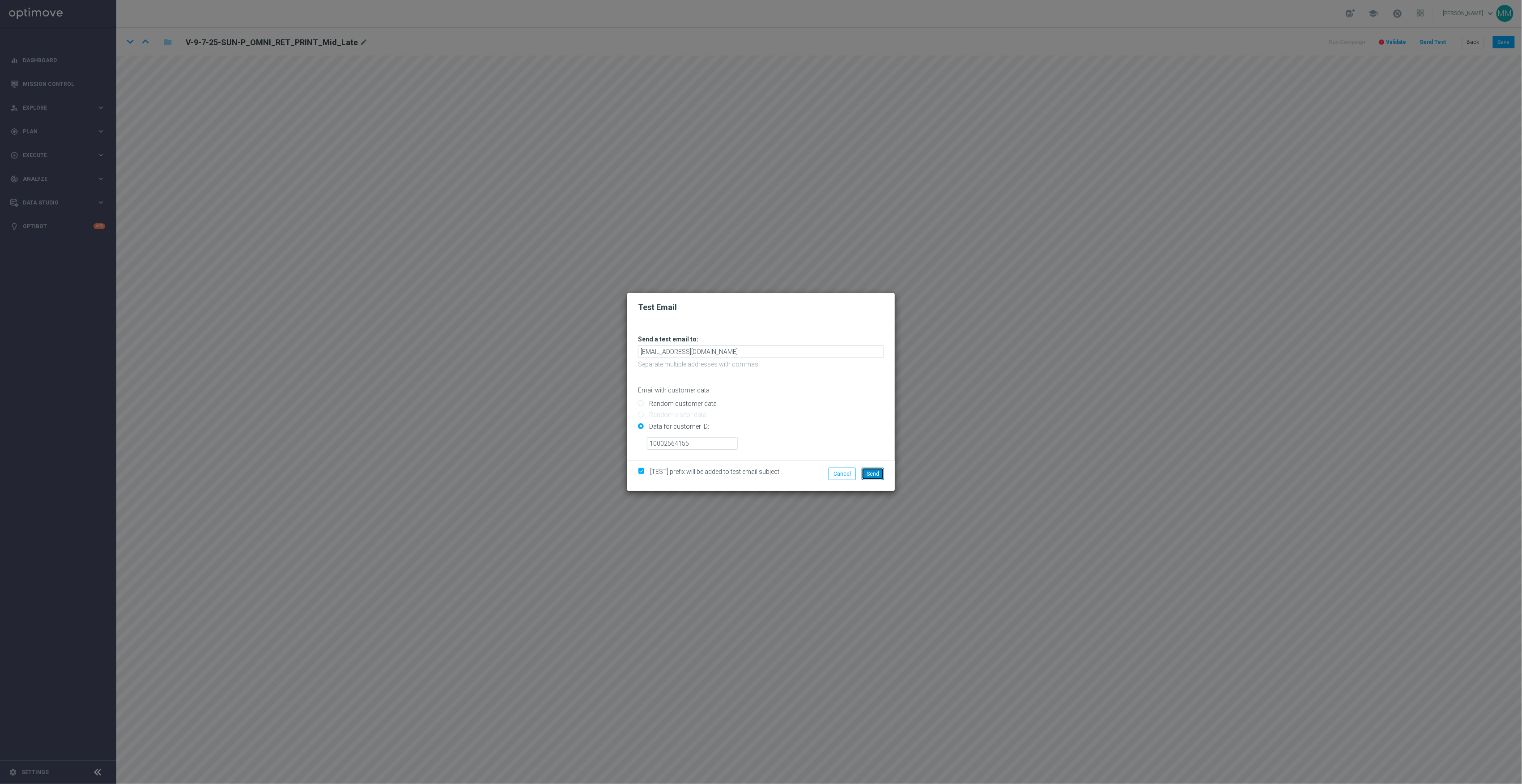
click at [873, 471] on span "Send" at bounding box center [873, 474] width 12 height 6
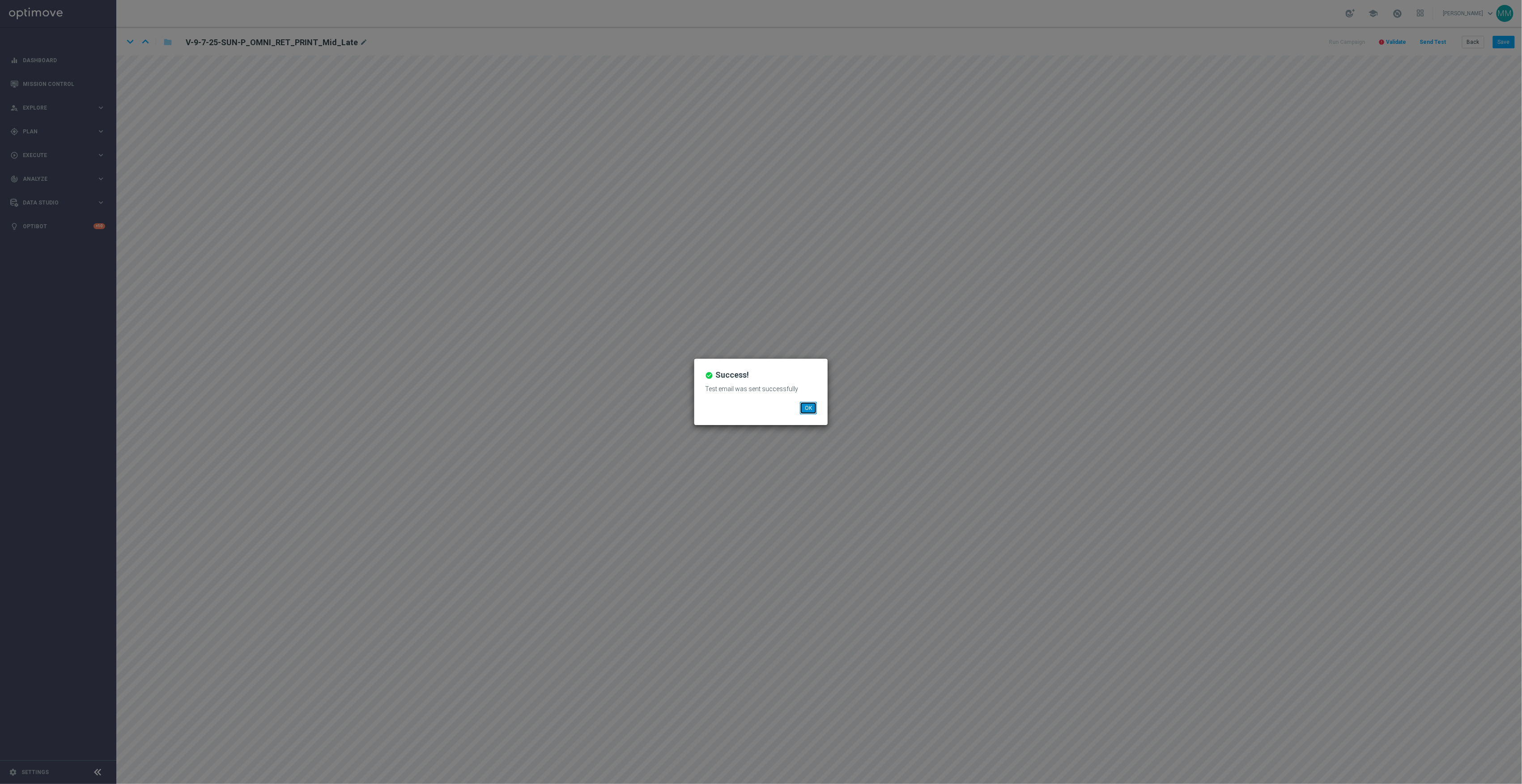
click at [810, 408] on button "OK" at bounding box center [808, 408] width 17 height 12
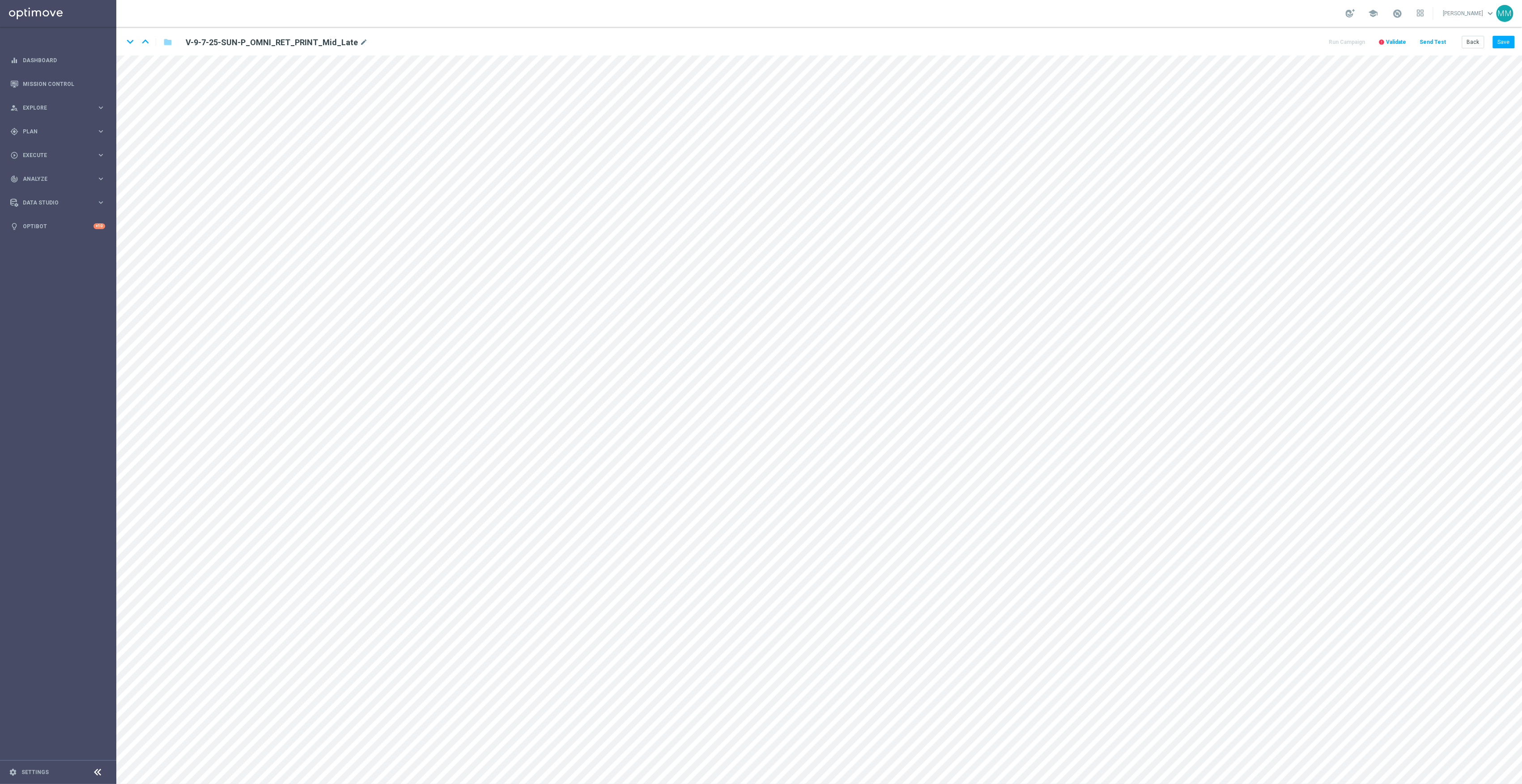
click at [1443, 34] on div "keyboard_arrow_down keyboard_arrow_up folder V-9-7-25-SUN-P_OMNI_RET_PRINT_Mid_…" at bounding box center [819, 41] width 1406 height 28
click at [1434, 43] on button "Send Test" at bounding box center [1433, 42] width 29 height 12
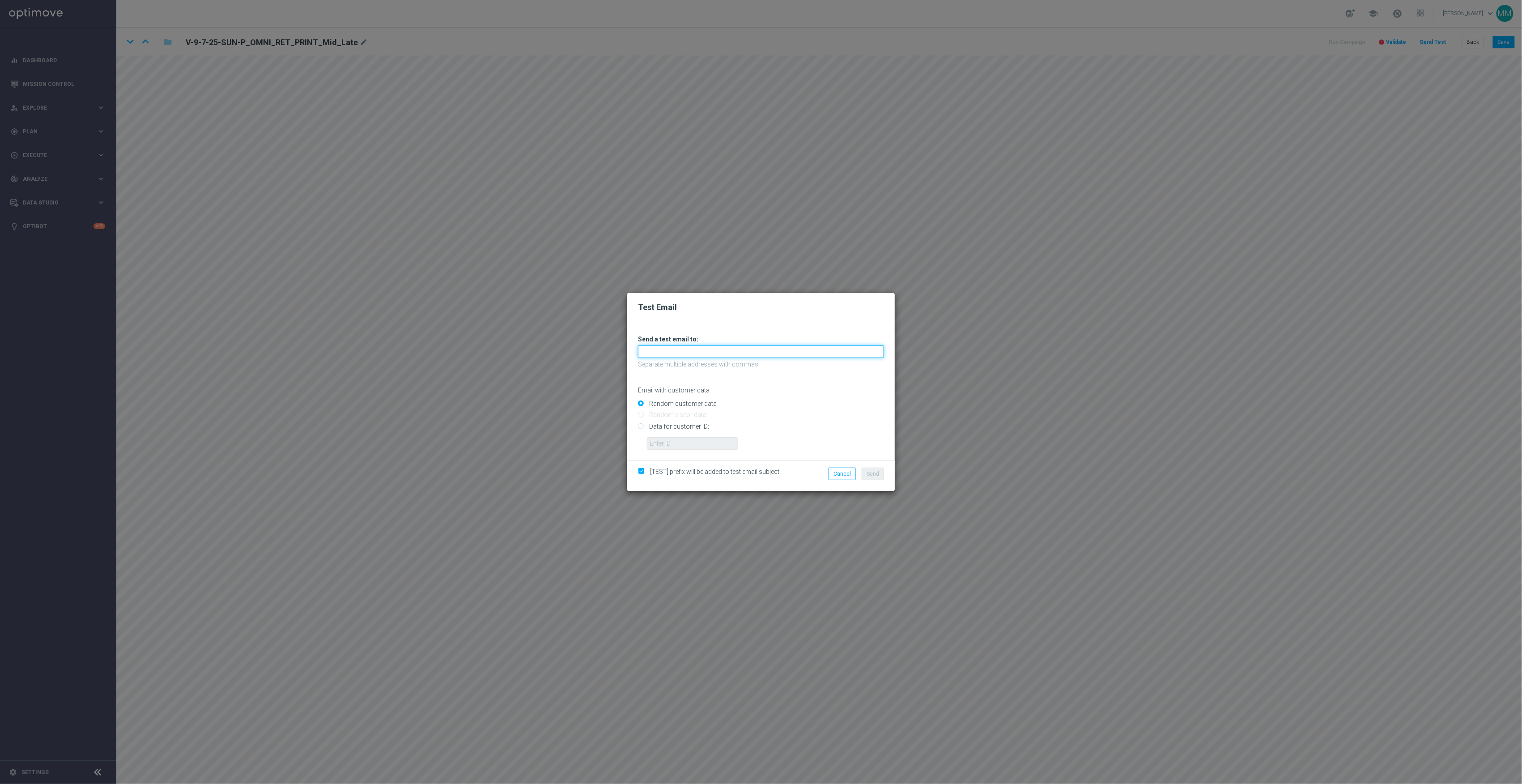
click at [729, 353] on input "text" at bounding box center [761, 352] width 246 height 12
paste input "[EMAIL_ADDRESS][DOMAIN_NAME]"
type input "[EMAIL_ADDRESS][DOMAIN_NAME]"
click at [691, 366] on strong "[EMAIL_ADDRESS][DOMAIN_NAME]" at bounding box center [700, 366] width 104 height 7
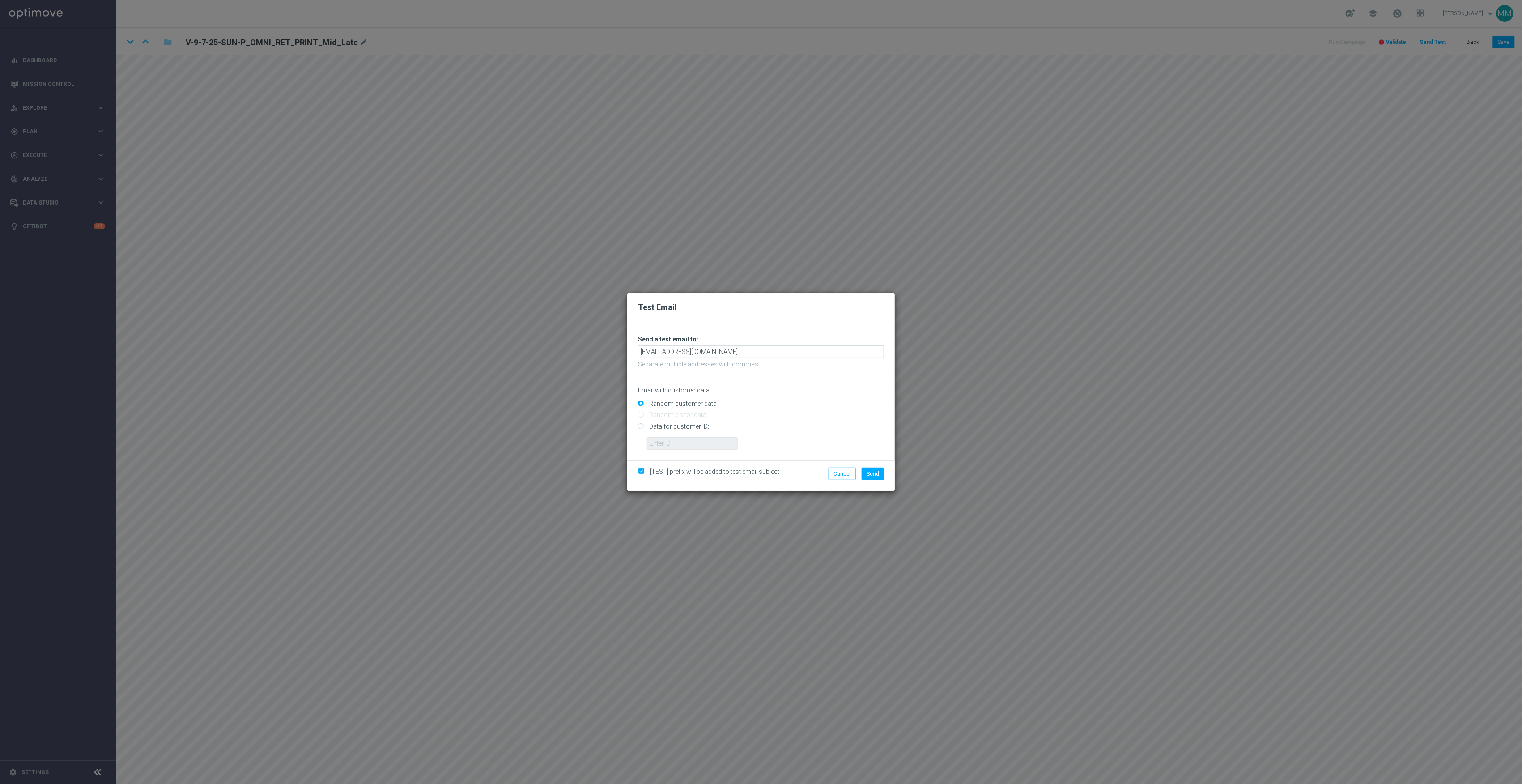
click at [703, 428] on input "Data for customer ID:" at bounding box center [761, 430] width 246 height 12
radio input "true"
drag, startPoint x: 704, startPoint y: 441, endPoint x: 716, endPoint y: 444, distance: 12.4
click at [704, 441] on input "text" at bounding box center [692, 443] width 91 height 12
paste input "10000024919"
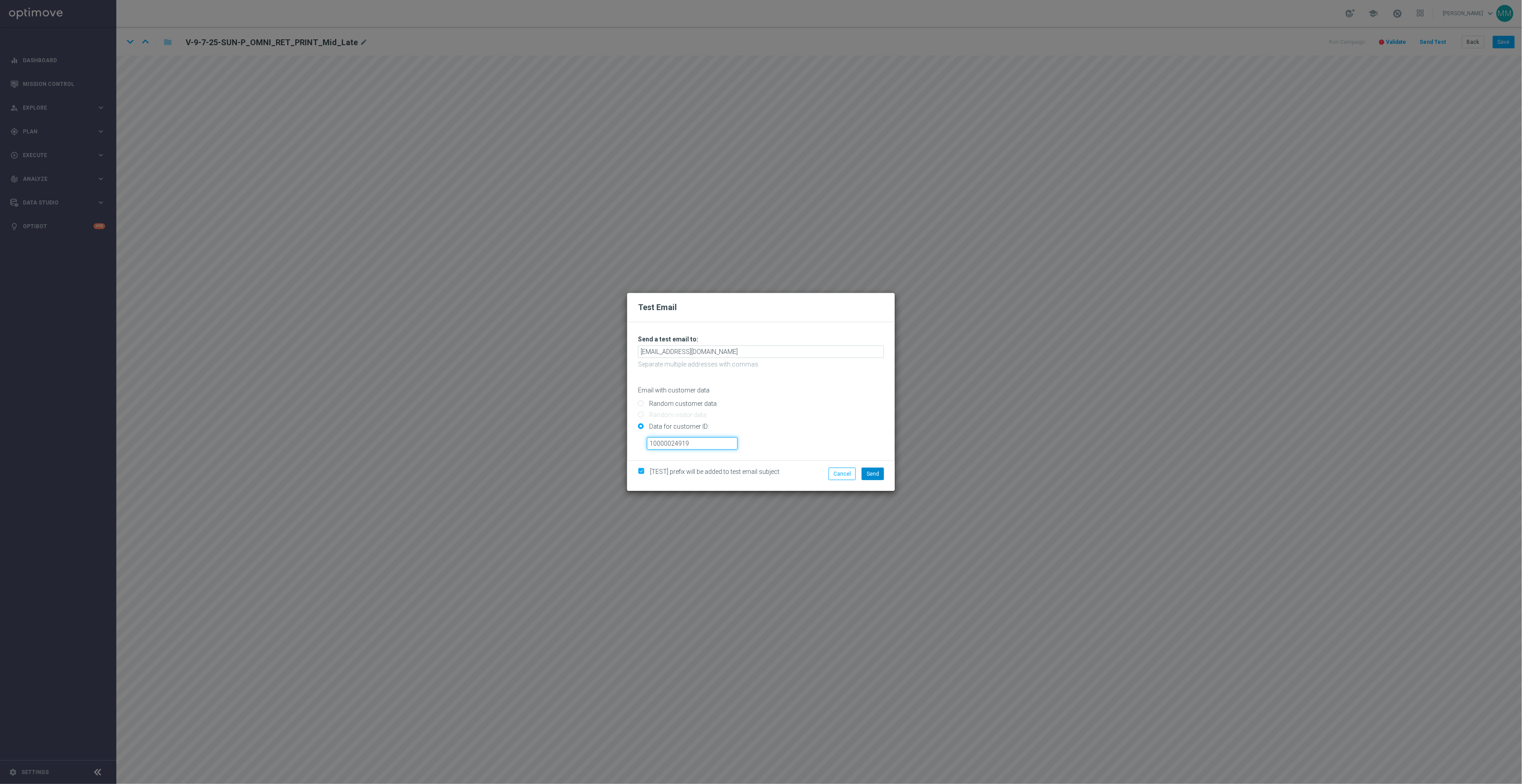
type input "10000024919"
click at [871, 473] on span "Send" at bounding box center [873, 474] width 12 height 6
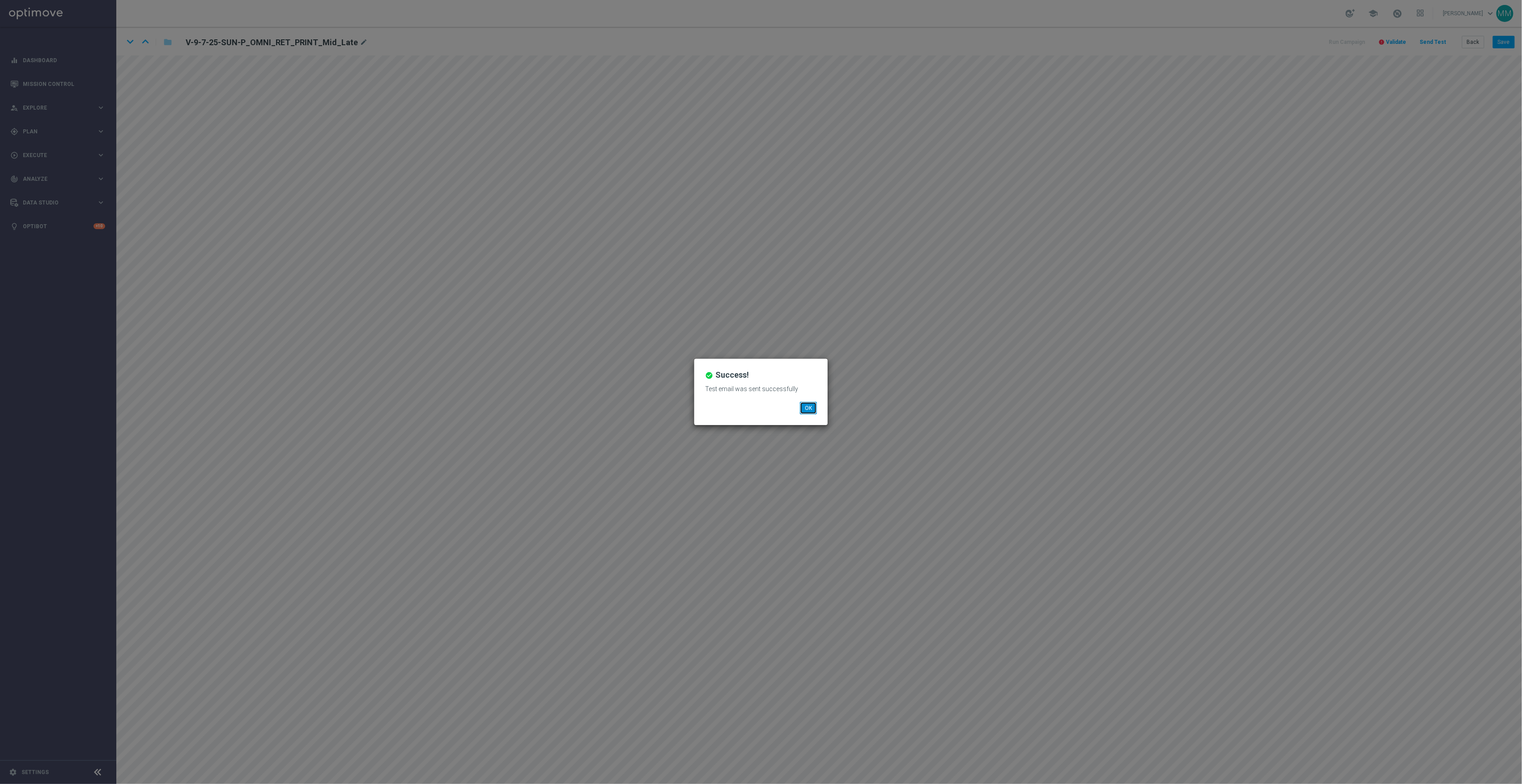
click at [814, 412] on button "OK" at bounding box center [808, 408] width 17 height 12
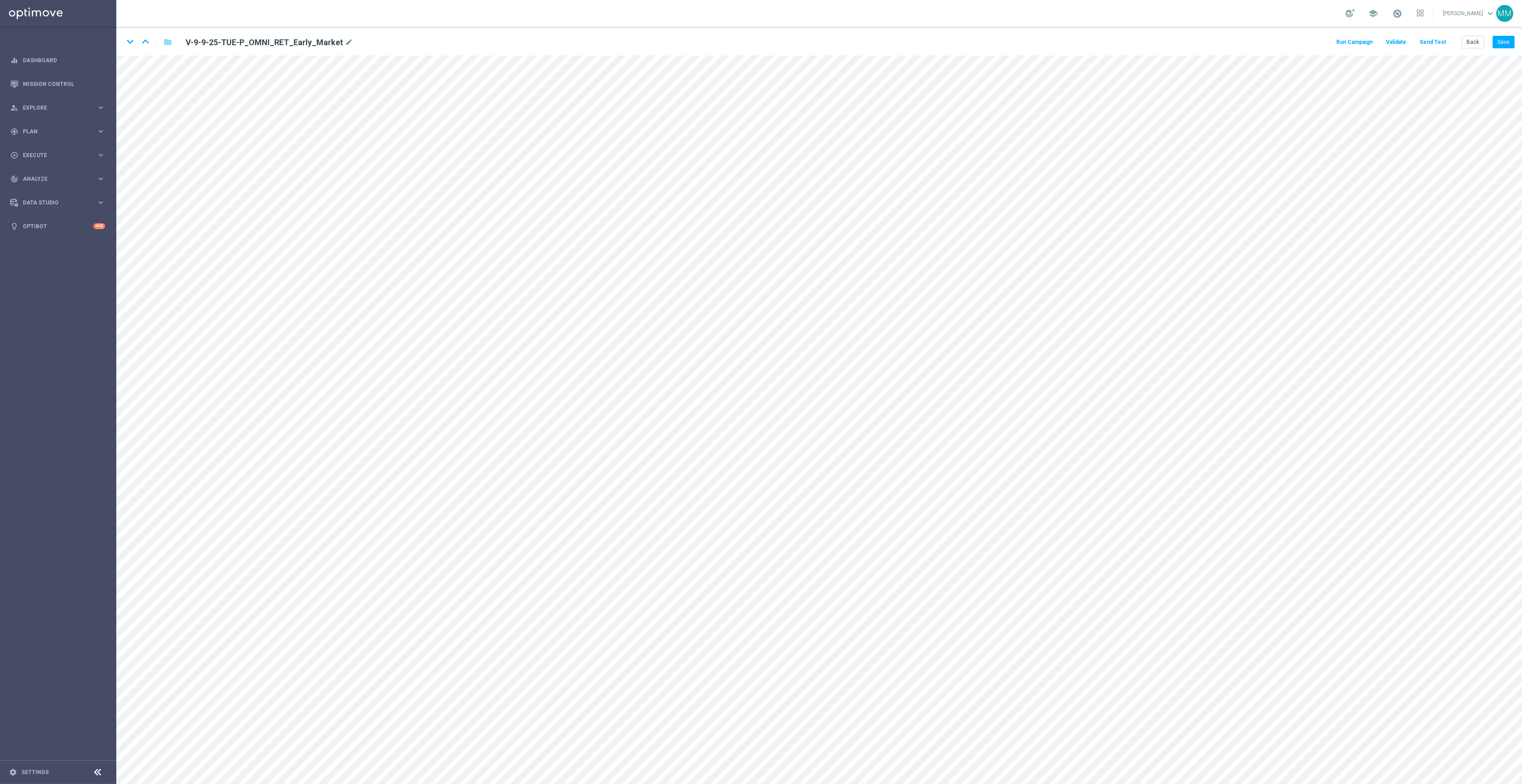
click at [1446, 42] on button "Send Test" at bounding box center [1433, 42] width 29 height 12
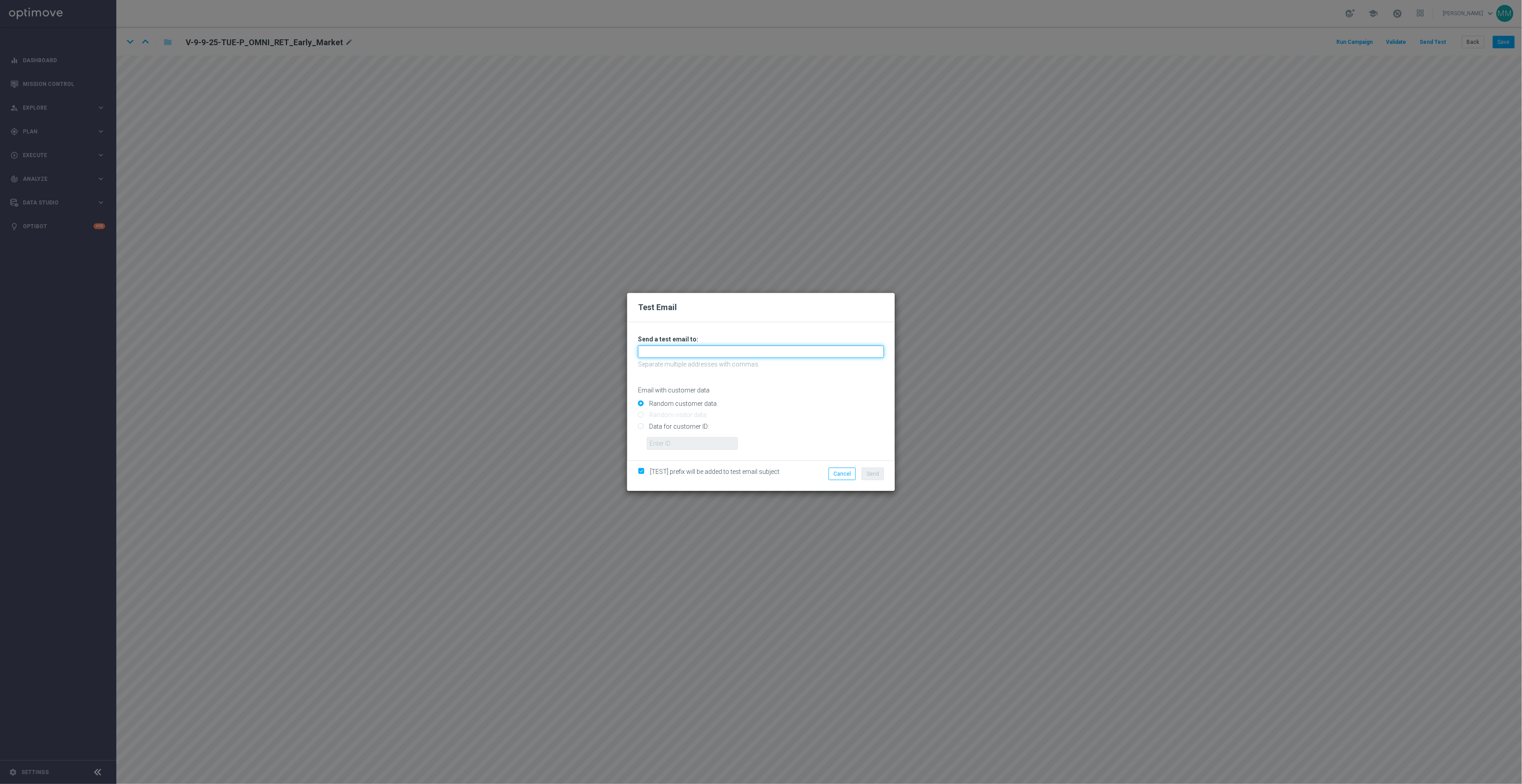
drag, startPoint x: 724, startPoint y: 348, endPoint x: 733, endPoint y: 354, distance: 10.8
click at [725, 350] on input "text" at bounding box center [761, 352] width 246 height 12
paste input "[EMAIL_ADDRESS][DOMAIN_NAME]"
type input "[EMAIL_ADDRESS][DOMAIN_NAME]"
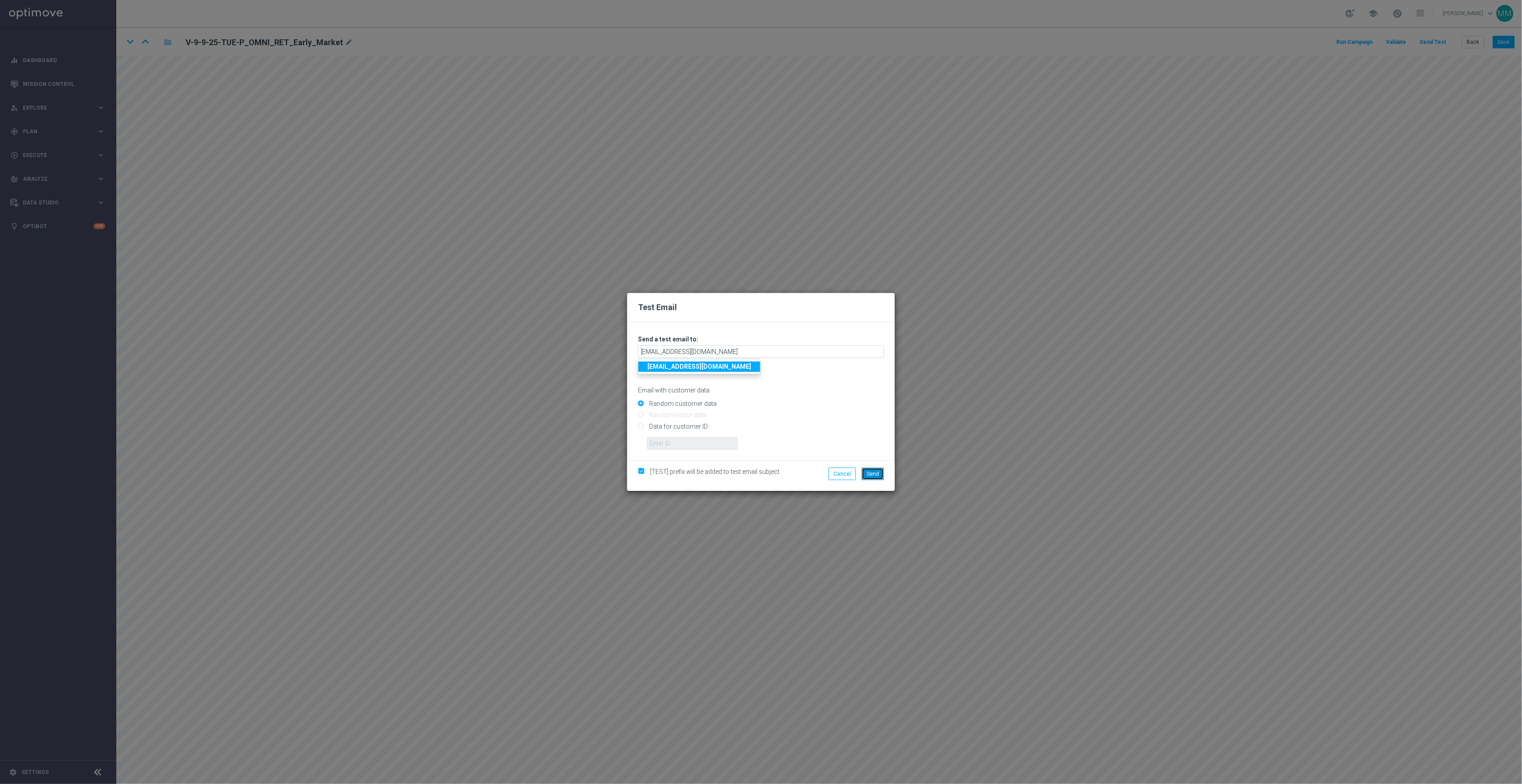
click at [873, 474] on span "Send" at bounding box center [873, 474] width 12 height 6
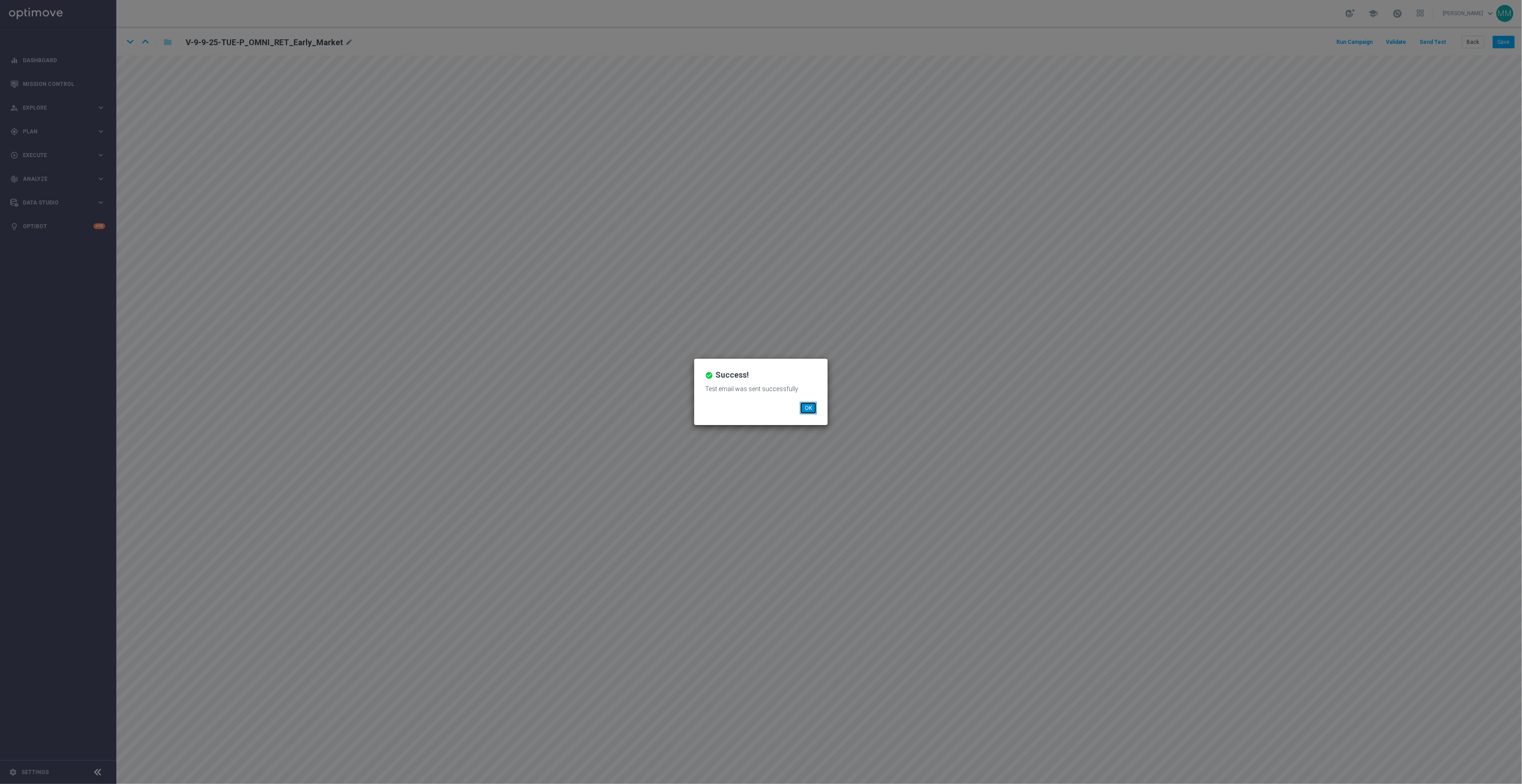
click at [802, 406] on button "OK" at bounding box center [808, 408] width 17 height 12
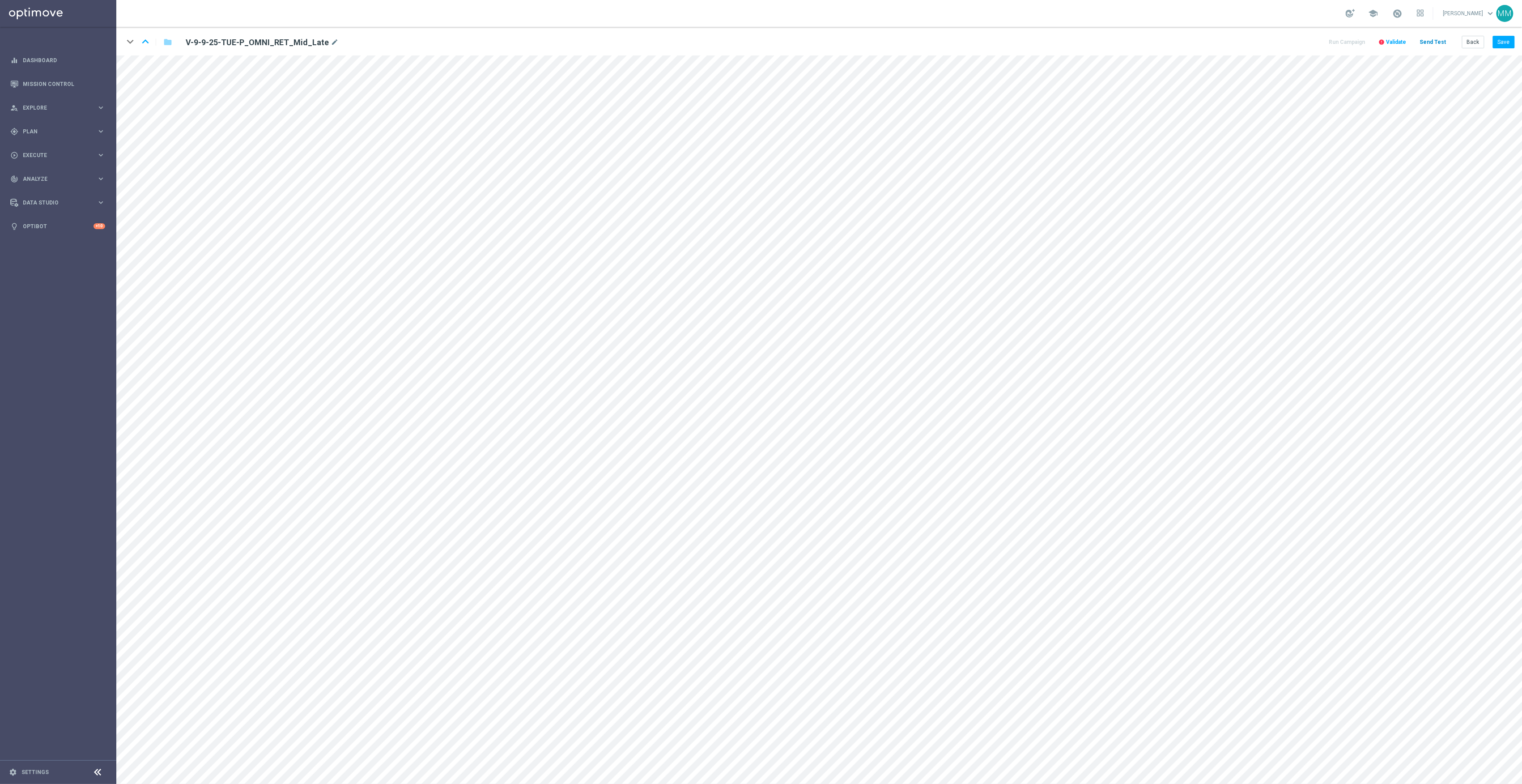
click at [1441, 36] on div "Run Campaign error Validate Send Test Back Save" at bounding box center [1421, 42] width 187 height 12
click at [1439, 38] on button "Send Test" at bounding box center [1433, 42] width 29 height 12
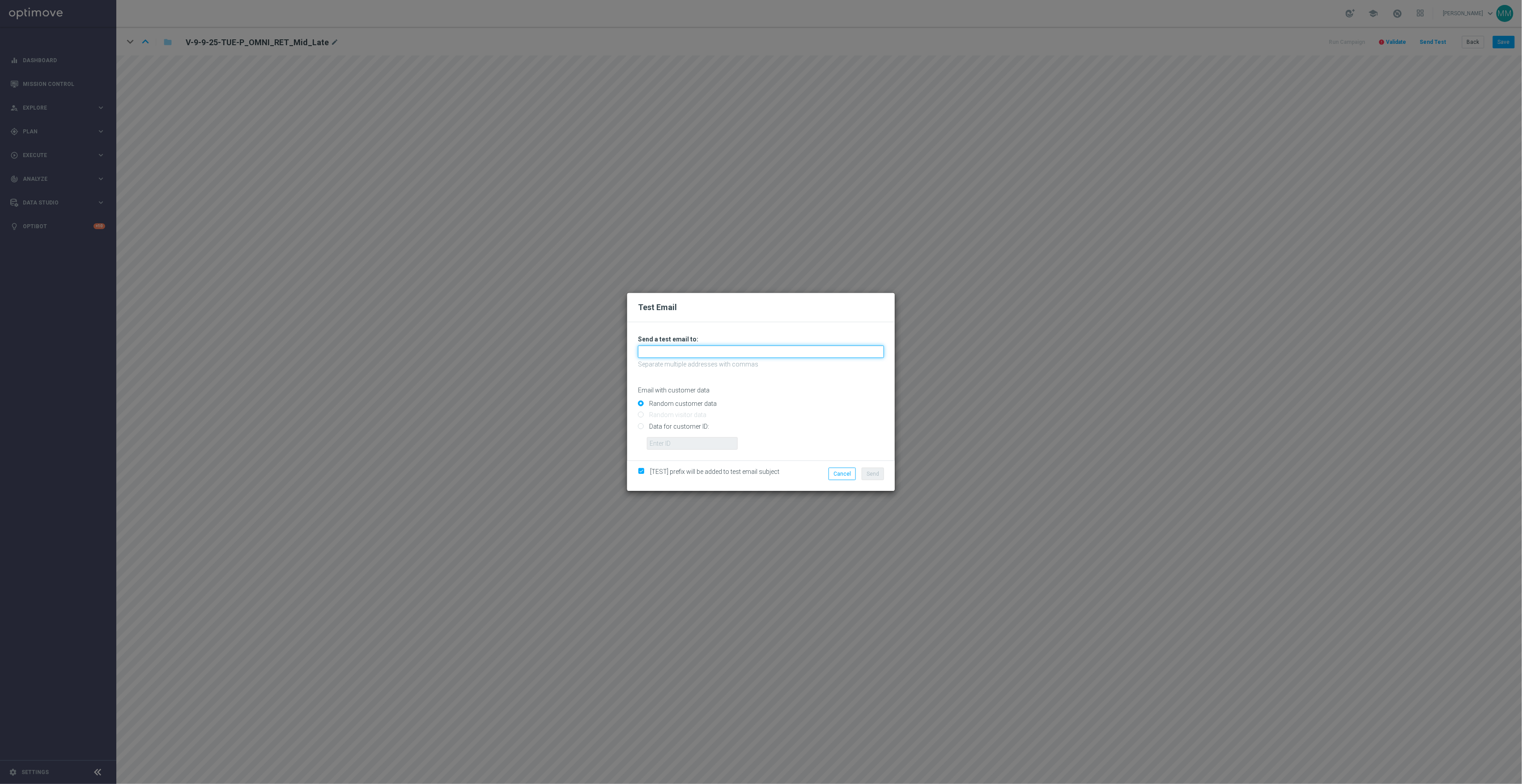
click at [713, 346] on input "text" at bounding box center [761, 352] width 246 height 12
paste input "[EMAIL_ADDRESS][DOMAIN_NAME]"
type input "[EMAIL_ADDRESS][DOMAIN_NAME]"
click at [691, 428] on input "Data for customer ID:" at bounding box center [761, 430] width 246 height 12
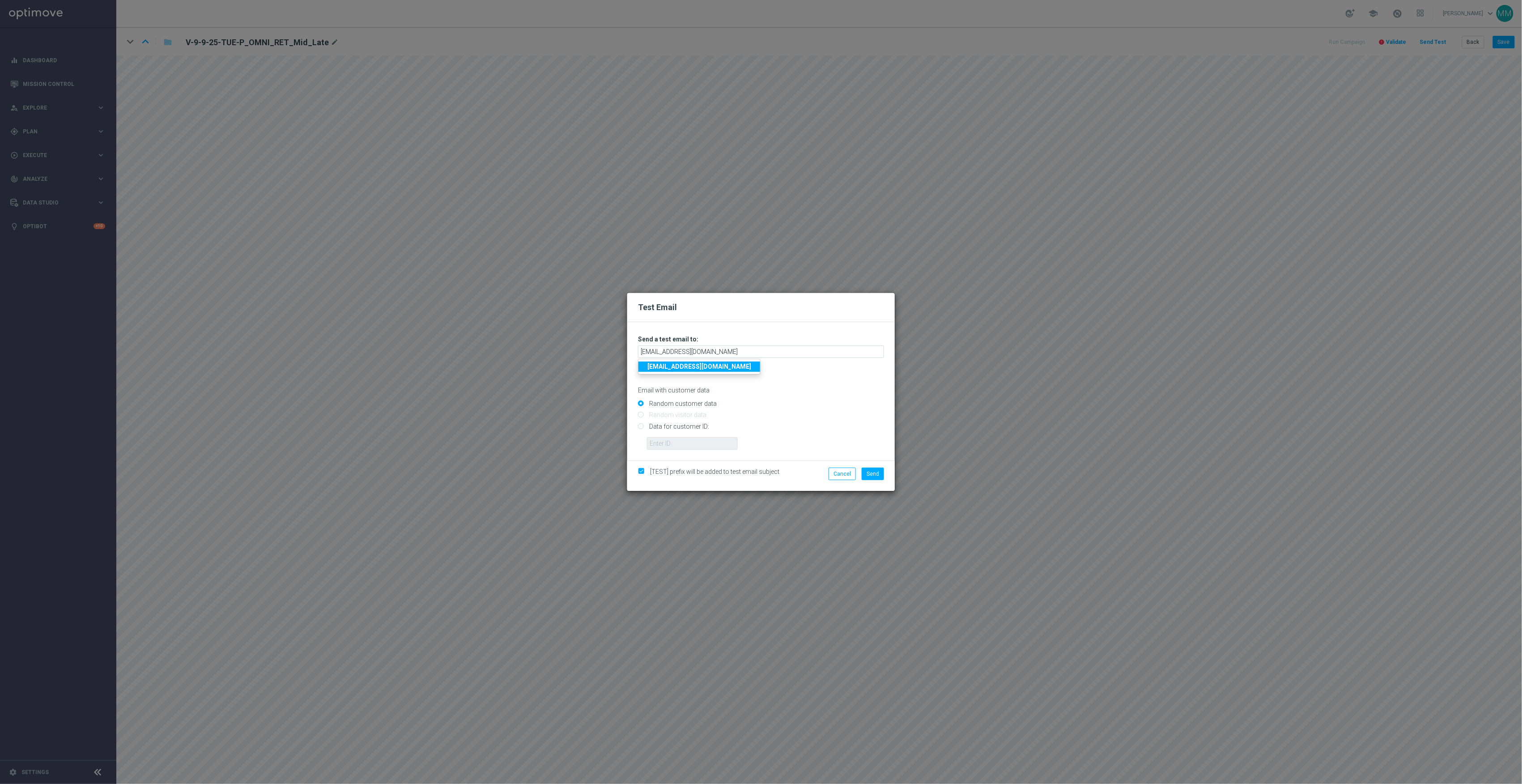
radio input "true"
click at [694, 446] on input "text" at bounding box center [692, 443] width 91 height 12
paste input "10002564155"
type input "10002564155"
click at [880, 474] on button "Send" at bounding box center [873, 473] width 22 height 12
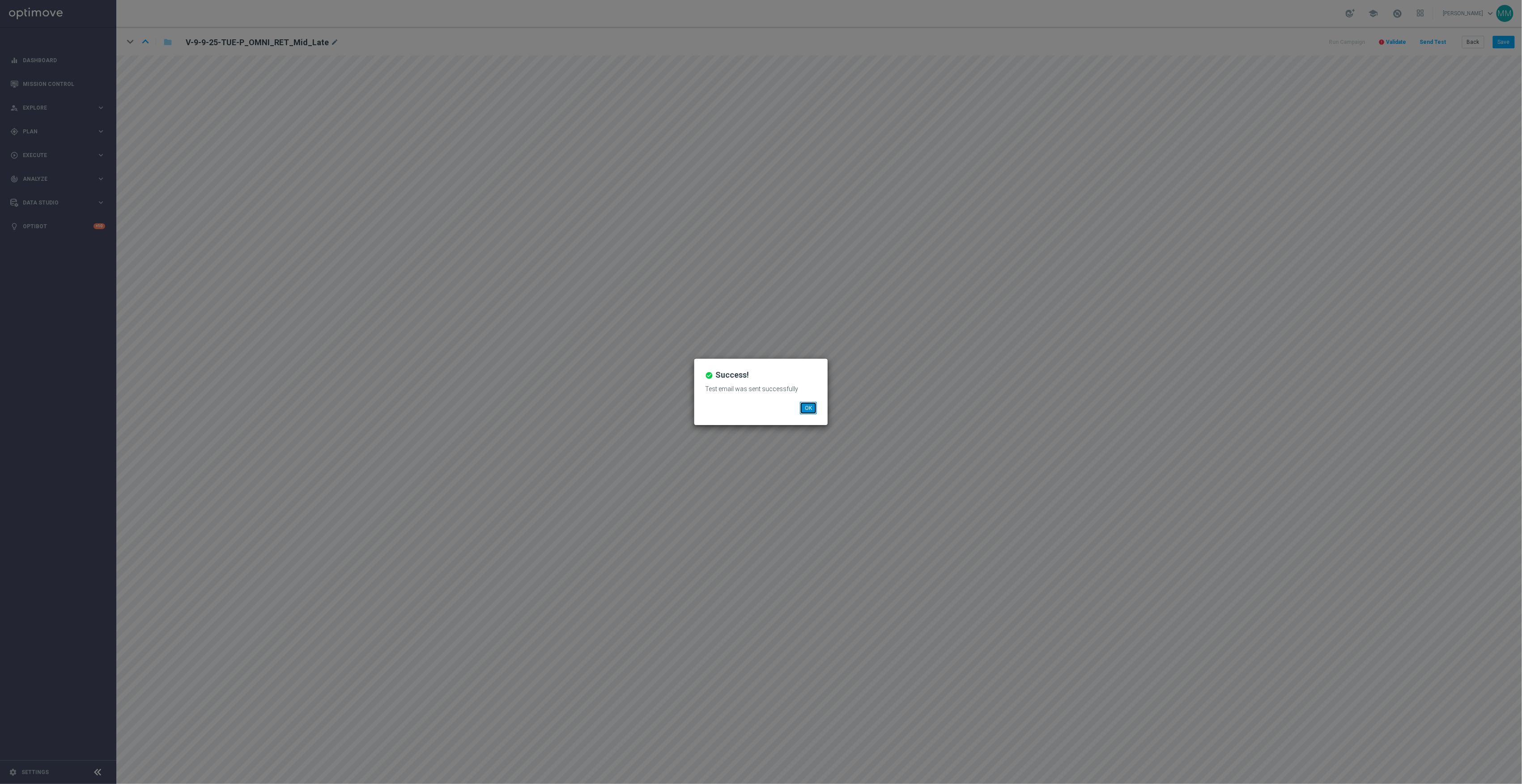
click at [802, 406] on button "OK" at bounding box center [808, 408] width 17 height 12
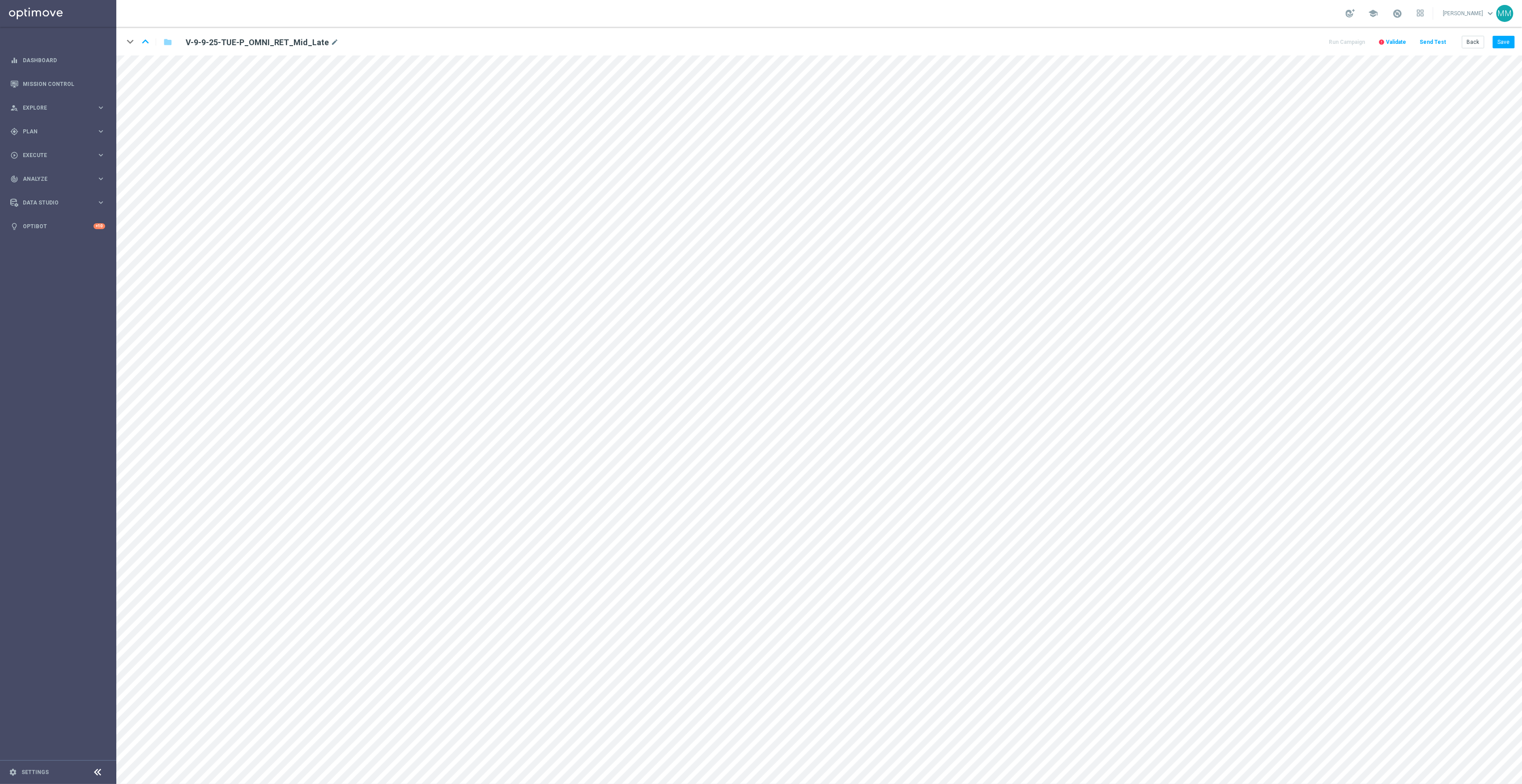
click at [1436, 43] on button "Send Test" at bounding box center [1433, 42] width 29 height 12
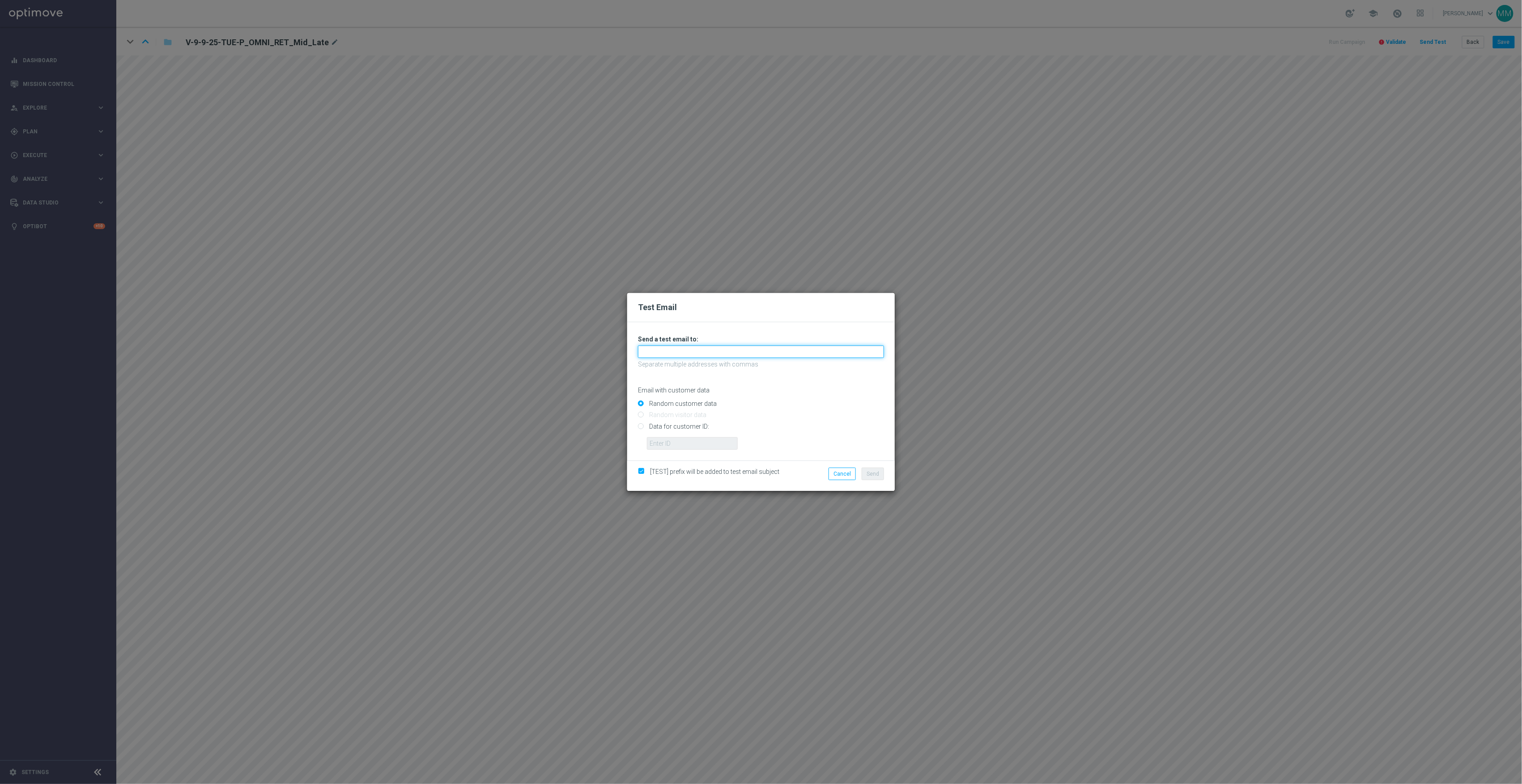
click at [795, 353] on input "text" at bounding box center [761, 352] width 246 height 12
paste input "[EMAIL_ADDRESS][DOMAIN_NAME]"
type input "[EMAIL_ADDRESS][DOMAIN_NAME]"
click at [684, 427] on input "Data for customer ID:" at bounding box center [761, 430] width 246 height 12
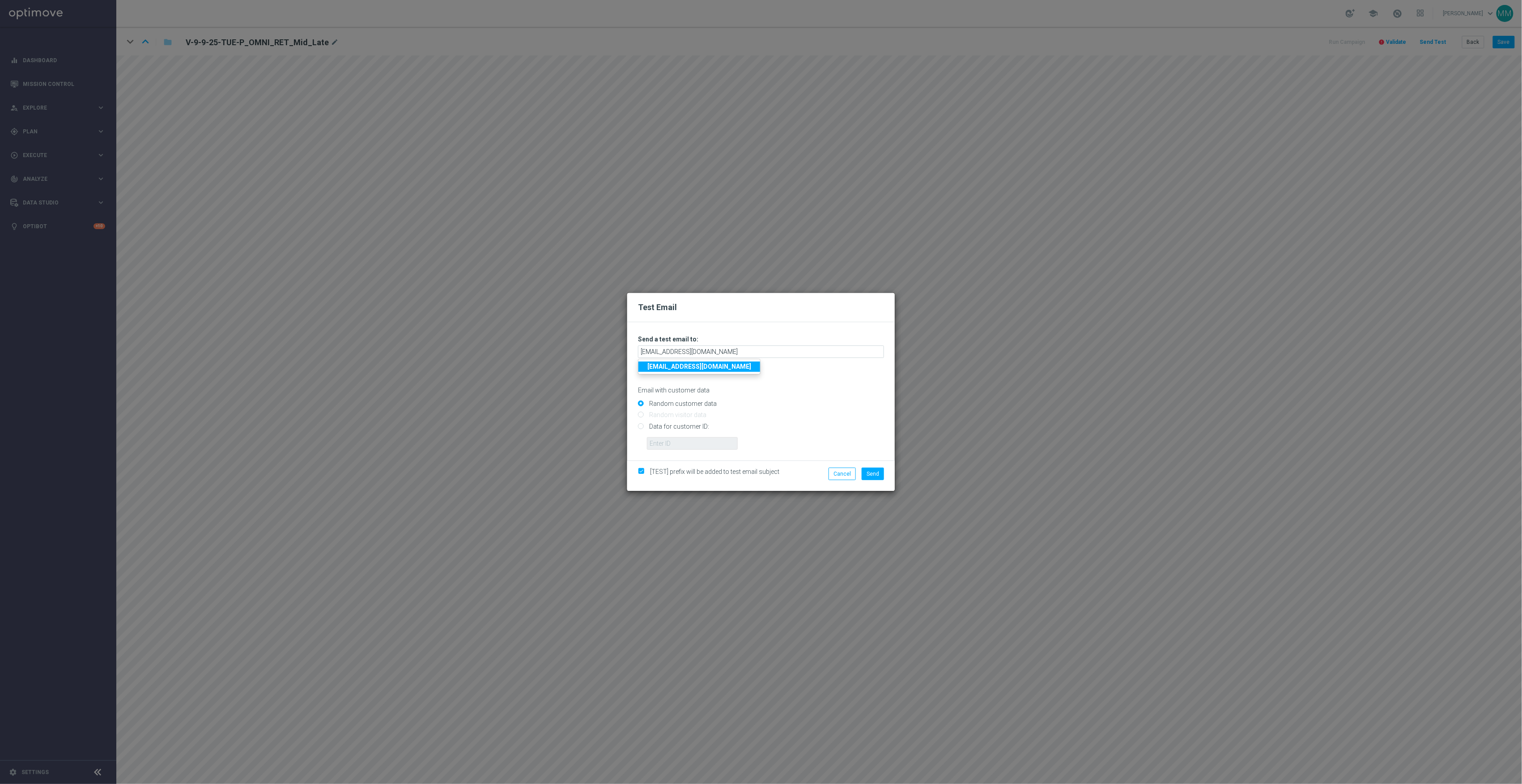
radio input "true"
click at [691, 447] on input "text" at bounding box center [692, 443] width 91 height 12
paste input "10000024919"
type input "10000024919"
click at [879, 473] on button "Send" at bounding box center [873, 473] width 22 height 12
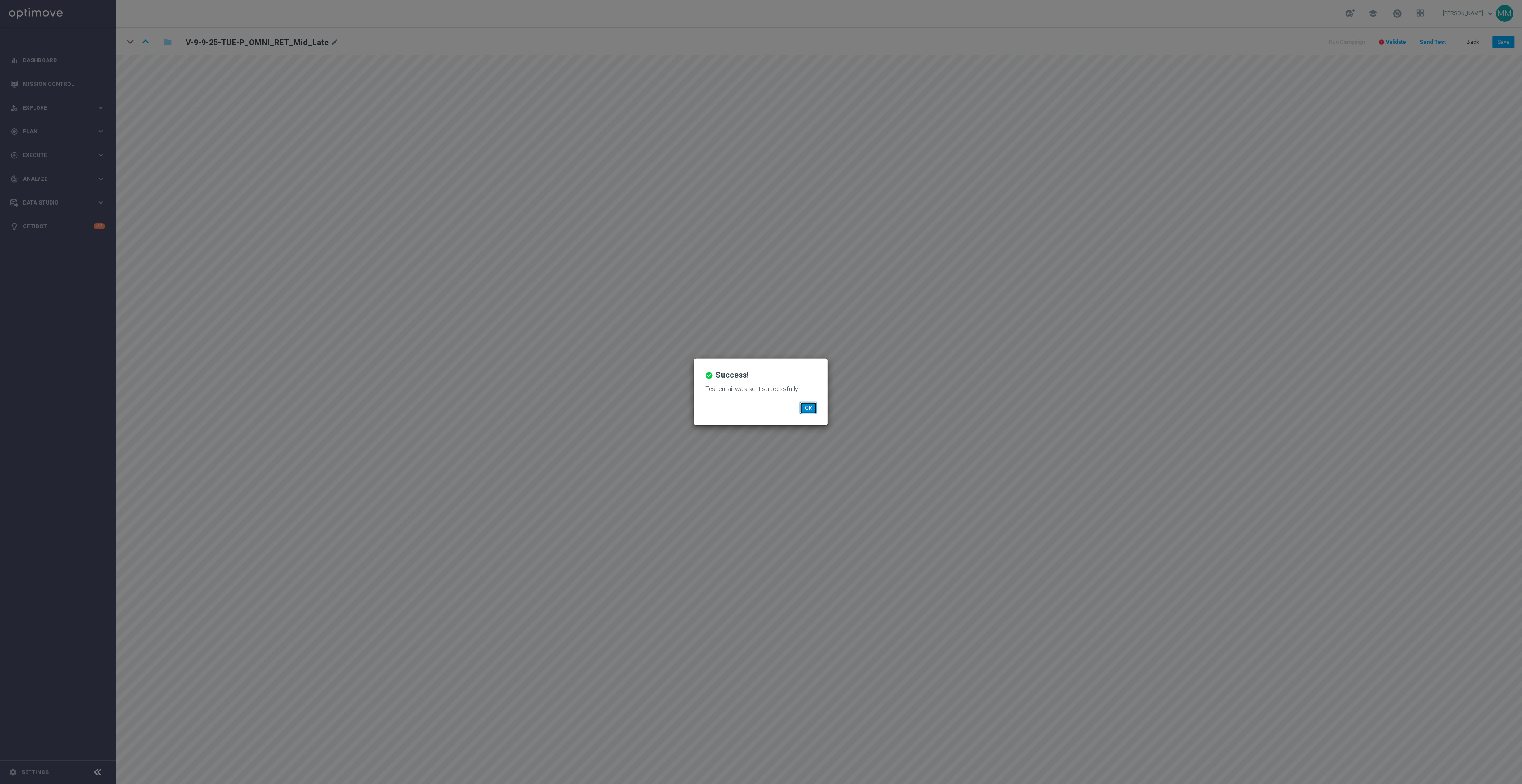
click at [809, 405] on button "OK" at bounding box center [808, 408] width 17 height 12
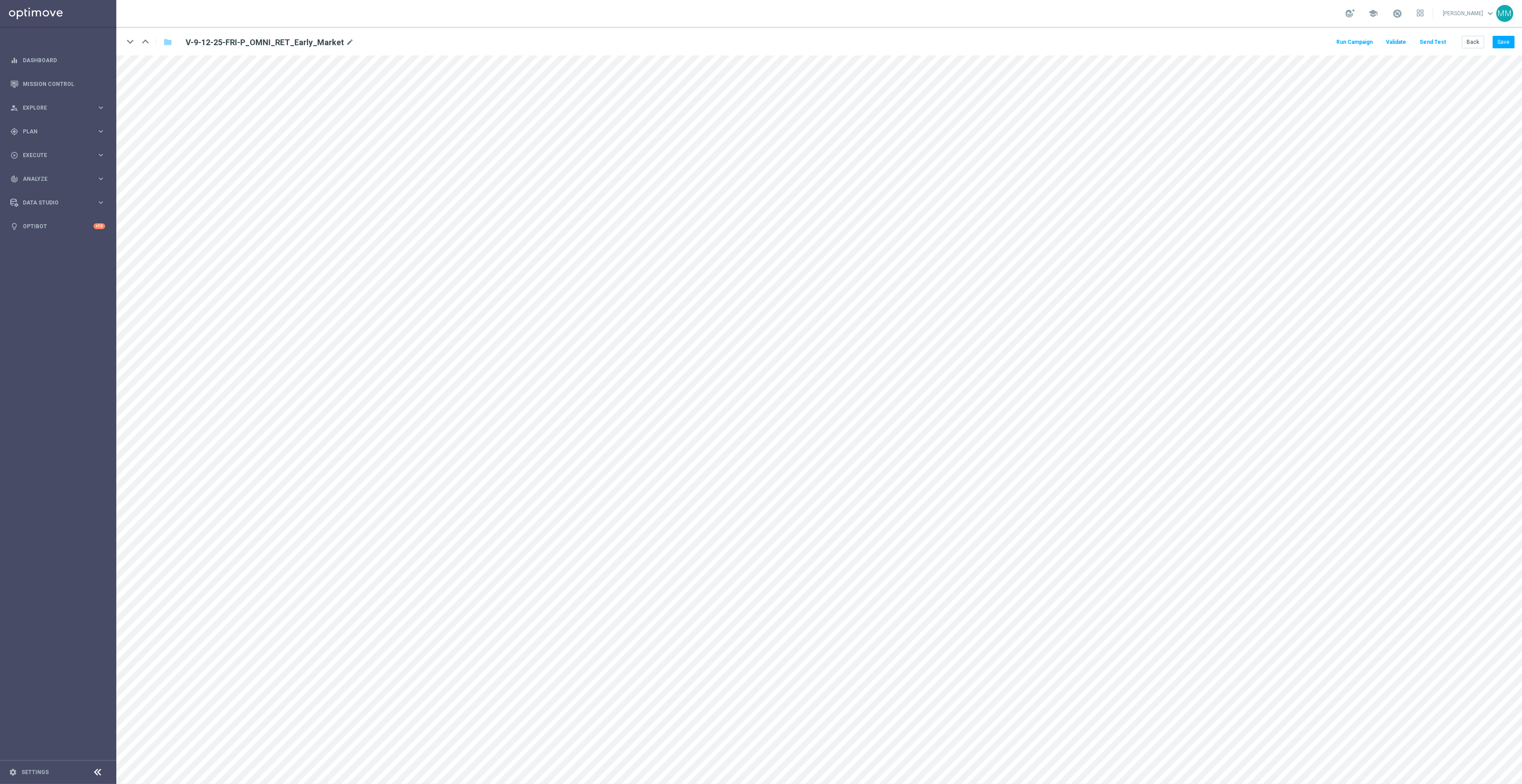
click at [1436, 40] on button "Send Test" at bounding box center [1433, 42] width 29 height 12
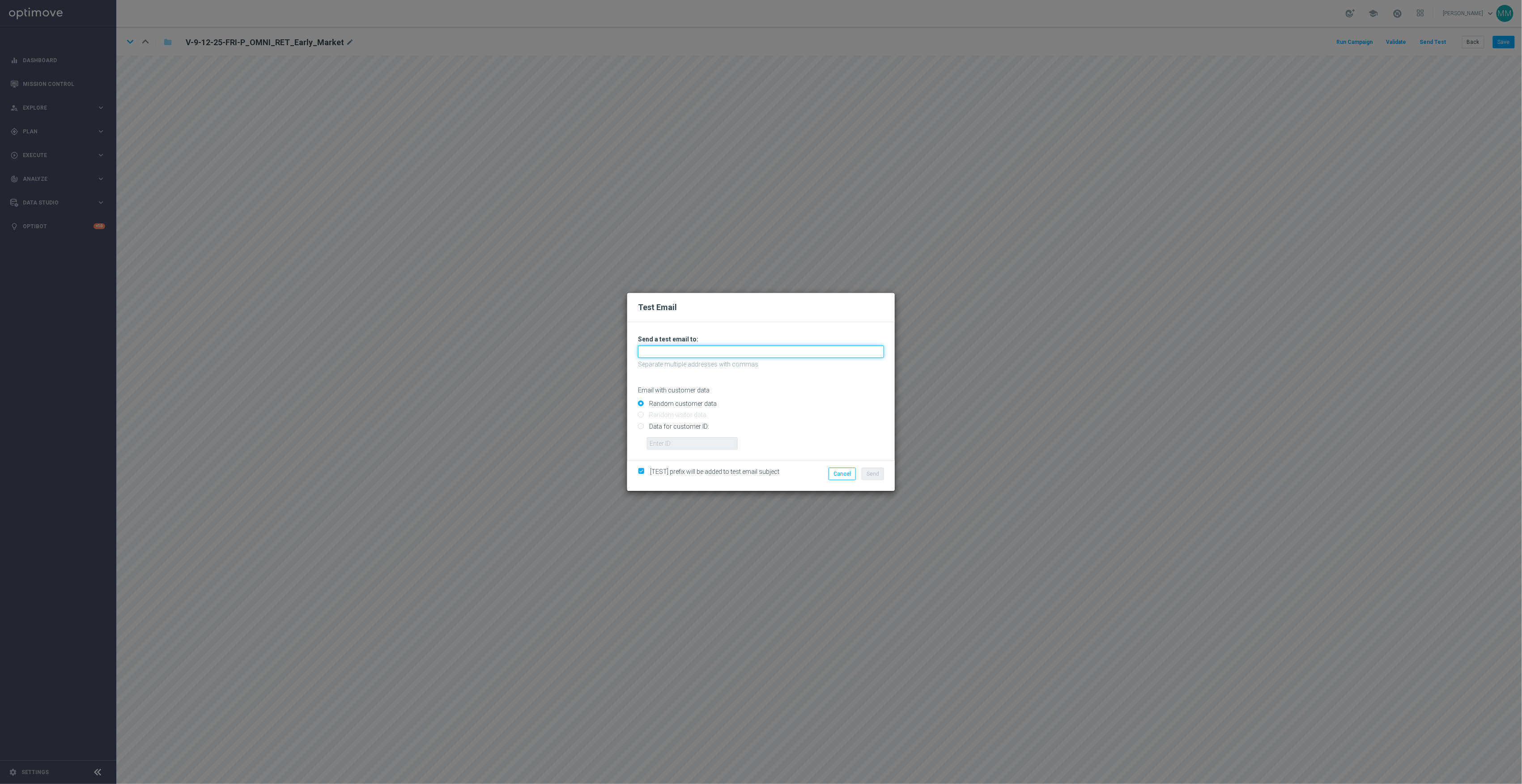
click at [790, 349] on input "text" at bounding box center [761, 352] width 246 height 12
paste input "[EMAIL_ADDRESS][DOMAIN_NAME]"
type input "[EMAIL_ADDRESS][DOMAIN_NAME]"
click at [874, 471] on span "Send" at bounding box center [873, 474] width 12 height 6
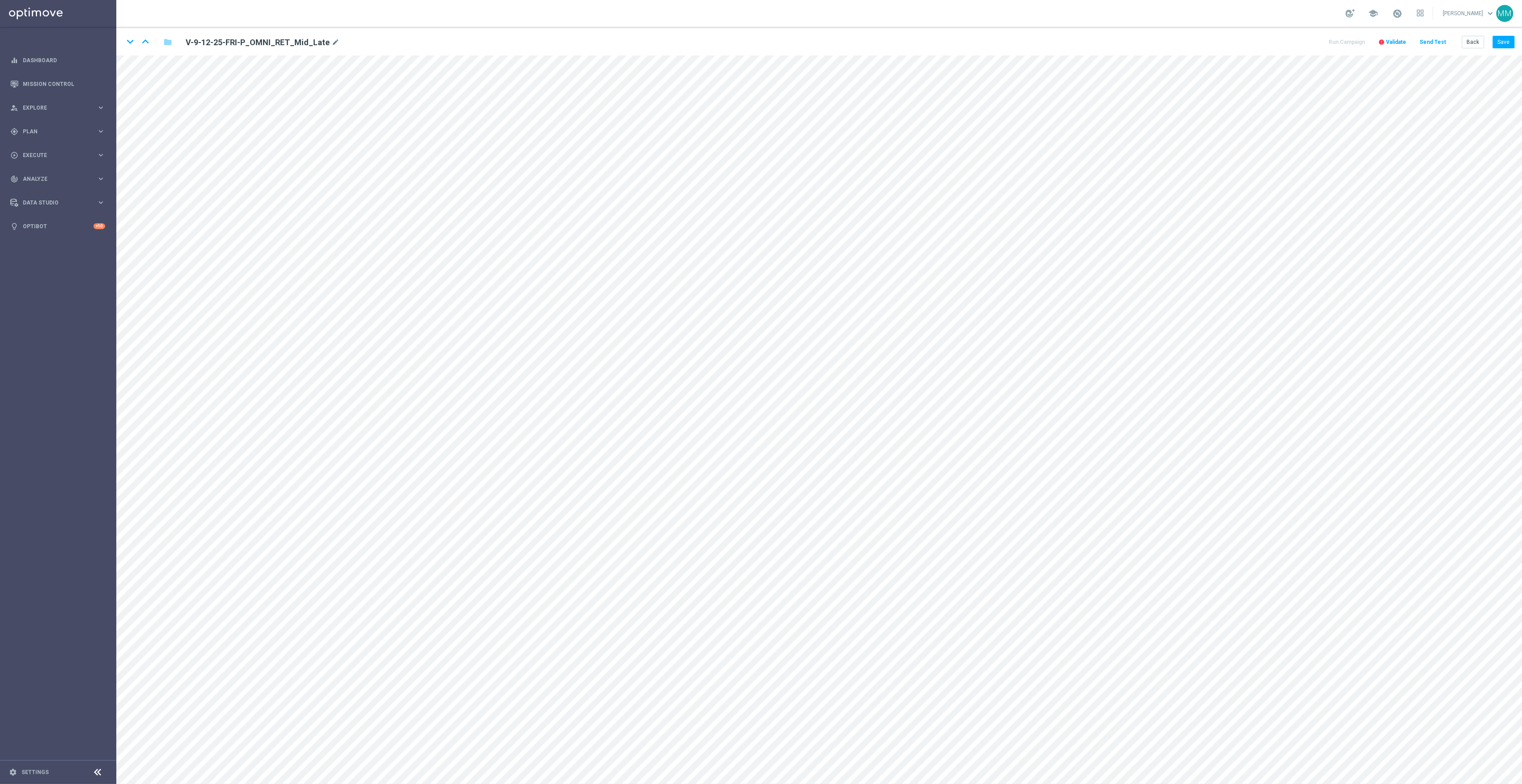
click at [1432, 37] on button "Send Test" at bounding box center [1433, 42] width 29 height 12
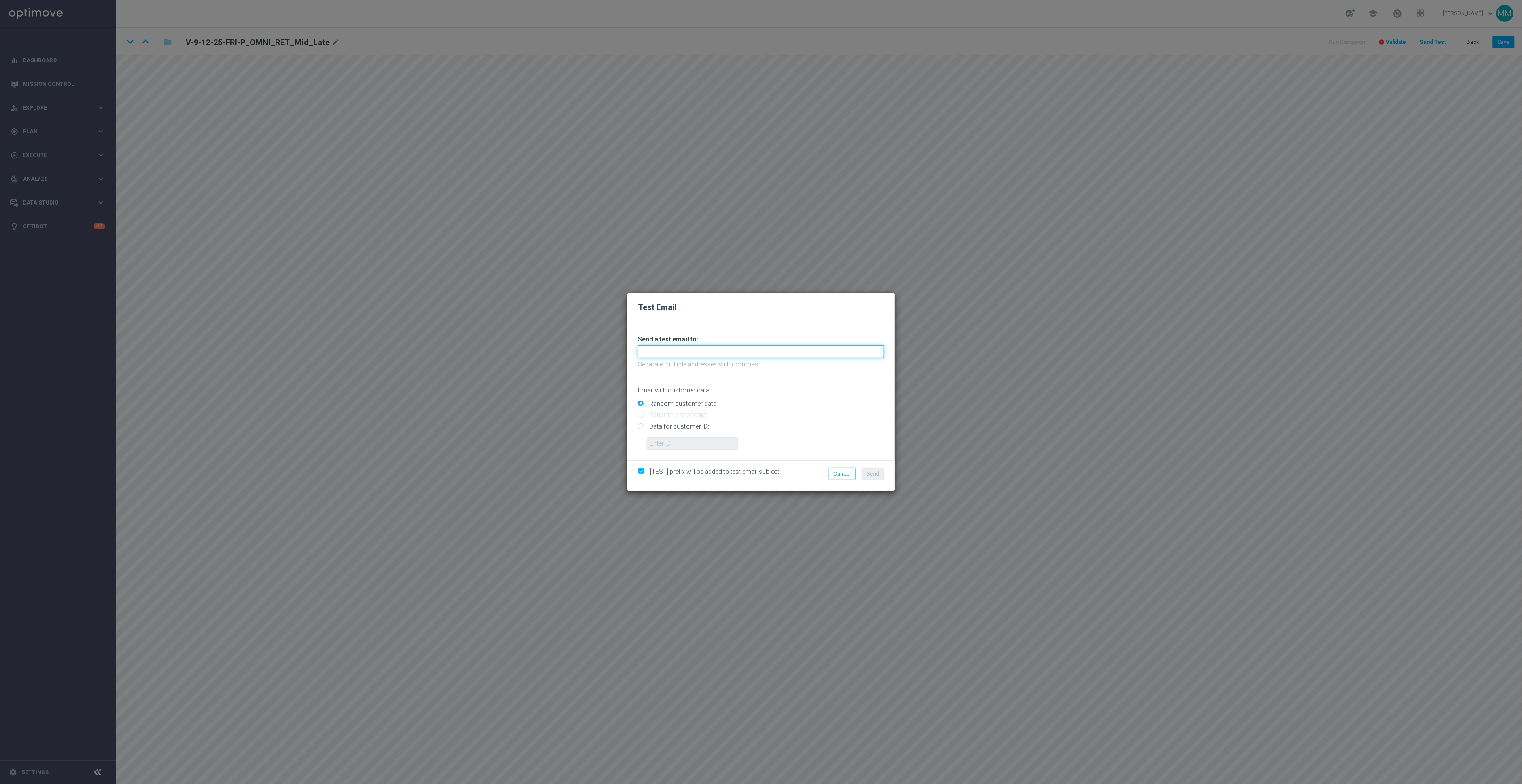
click at [689, 353] on input "text" at bounding box center [761, 352] width 246 height 12
paste input "[EMAIL_ADDRESS][DOMAIN_NAME]"
type input "[EMAIL_ADDRESS][DOMAIN_NAME]"
click at [695, 426] on input "Data for customer ID:" at bounding box center [761, 430] width 246 height 12
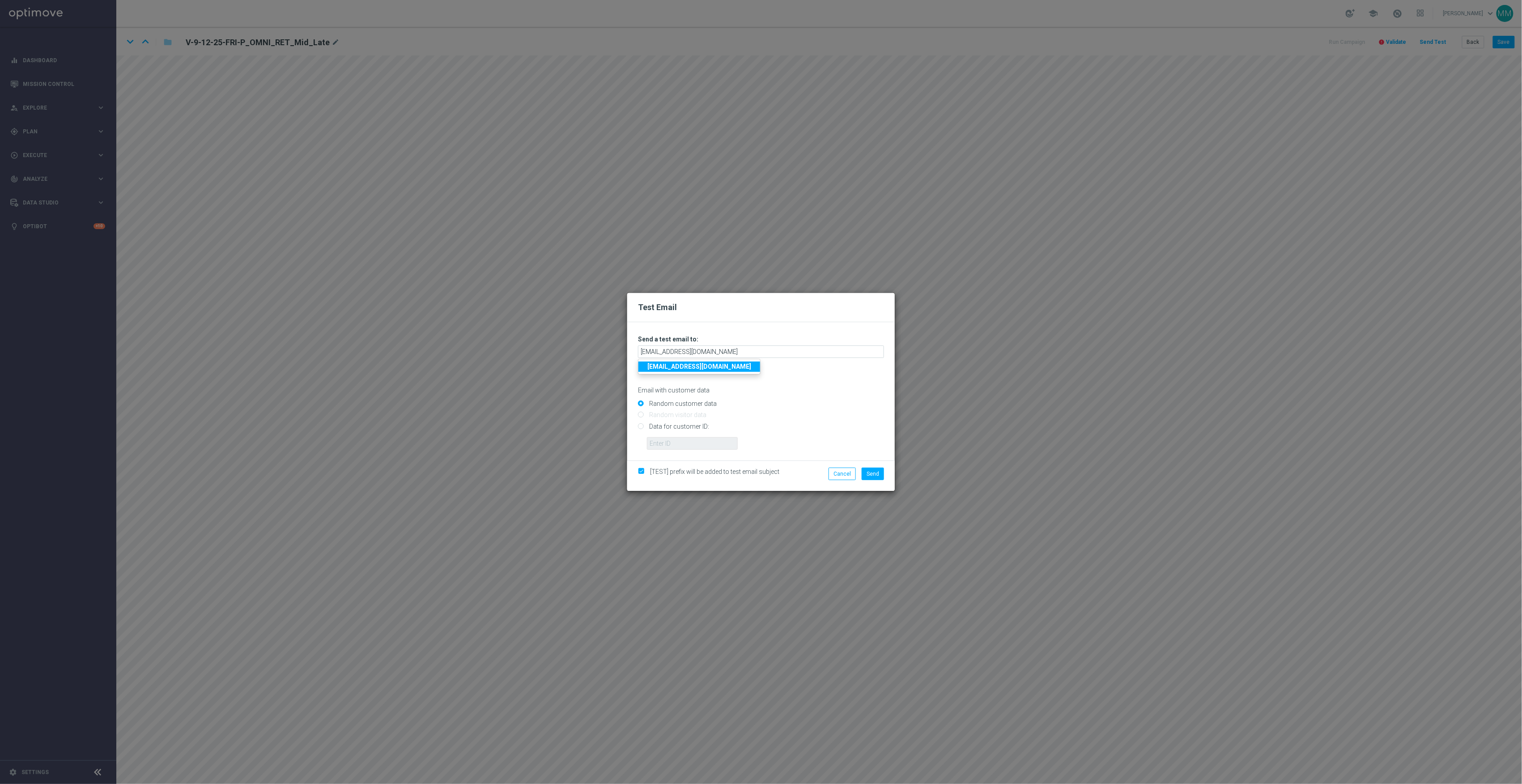
radio input "true"
click at [709, 451] on form "Unable to send test email. If this problem persists, contact your CSM for assis…" at bounding box center [761, 391] width 268 height 138
click at [712, 446] on input "text" at bounding box center [692, 443] width 91 height 12
paste input "10002564155"
type input "10002564155"
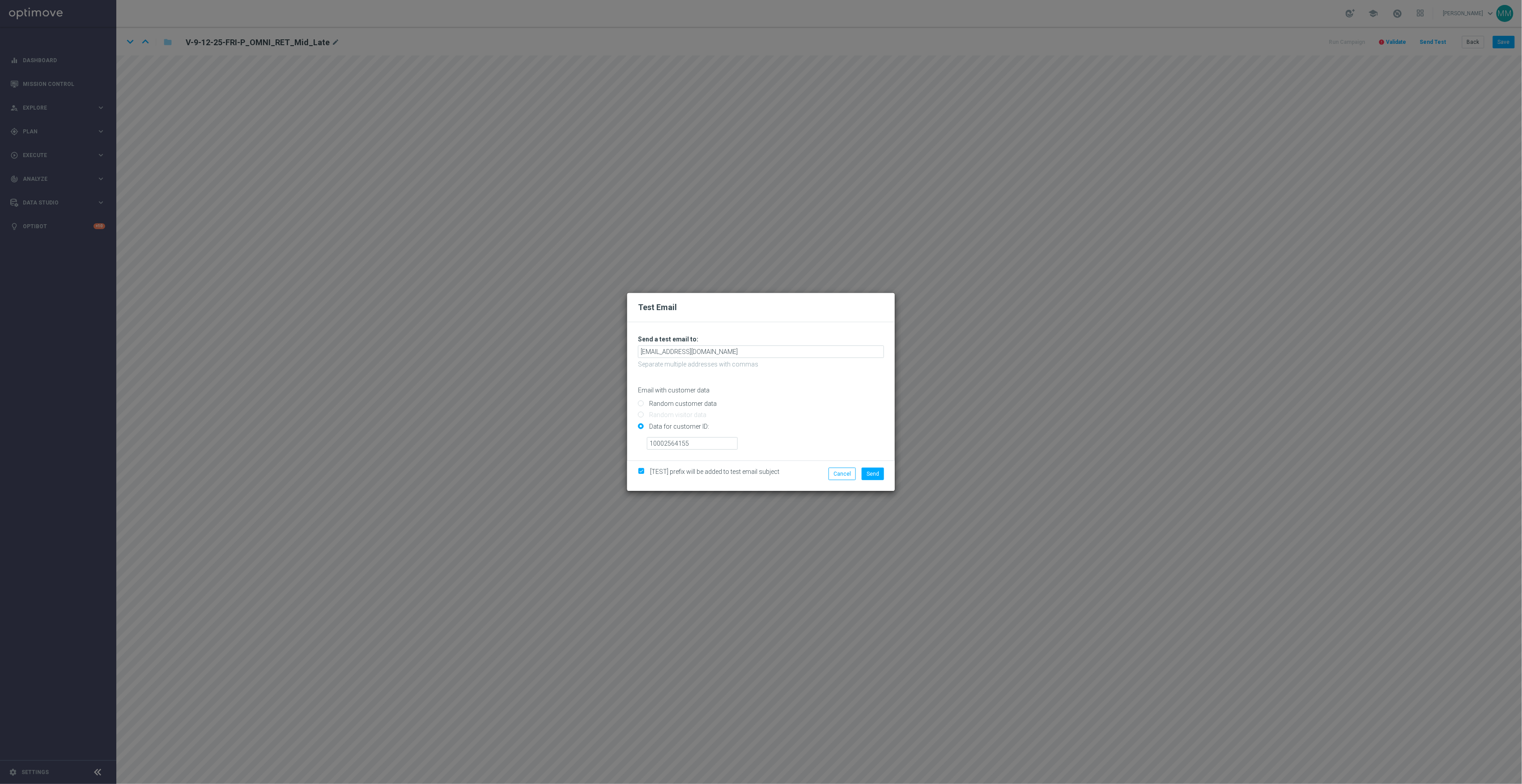
click at [856, 441] on div "10002564155 ID 10002564155 not found" at bounding box center [766, 440] width 251 height 19
click at [879, 473] on button "Send" at bounding box center [873, 473] width 22 height 12
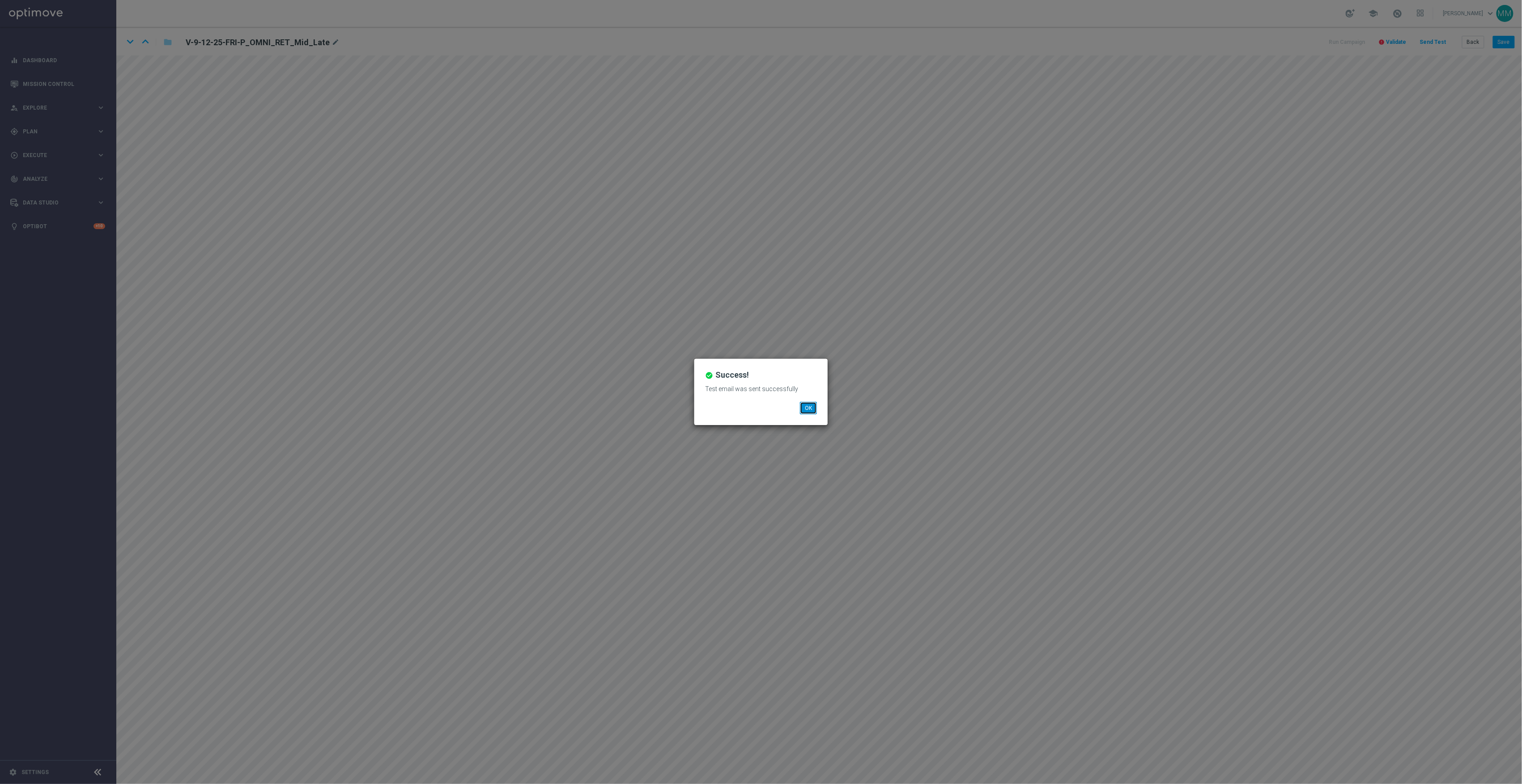
click at [811, 405] on button "OK" at bounding box center [808, 408] width 17 height 12
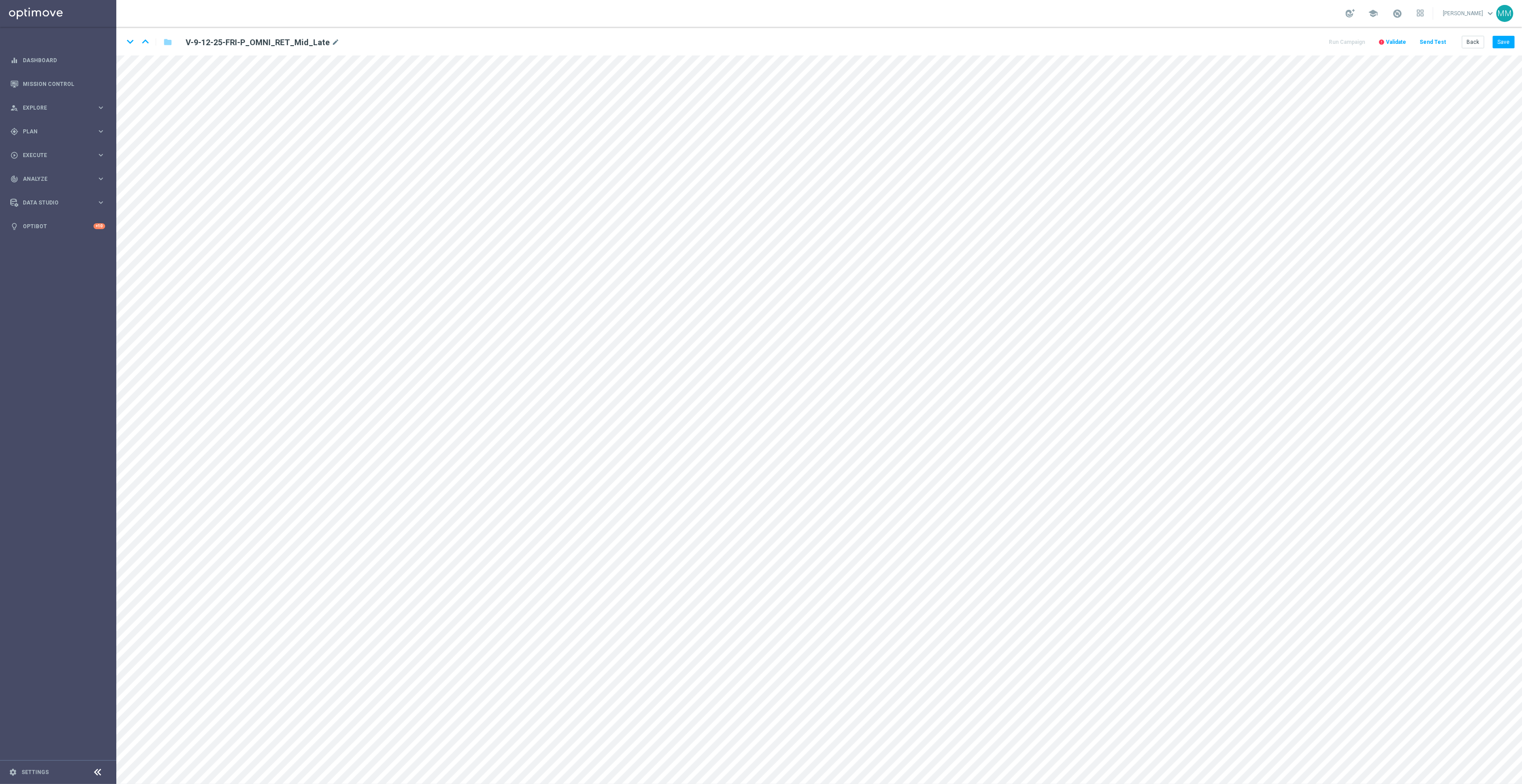
click at [1429, 45] on button "Send Test" at bounding box center [1433, 42] width 29 height 12
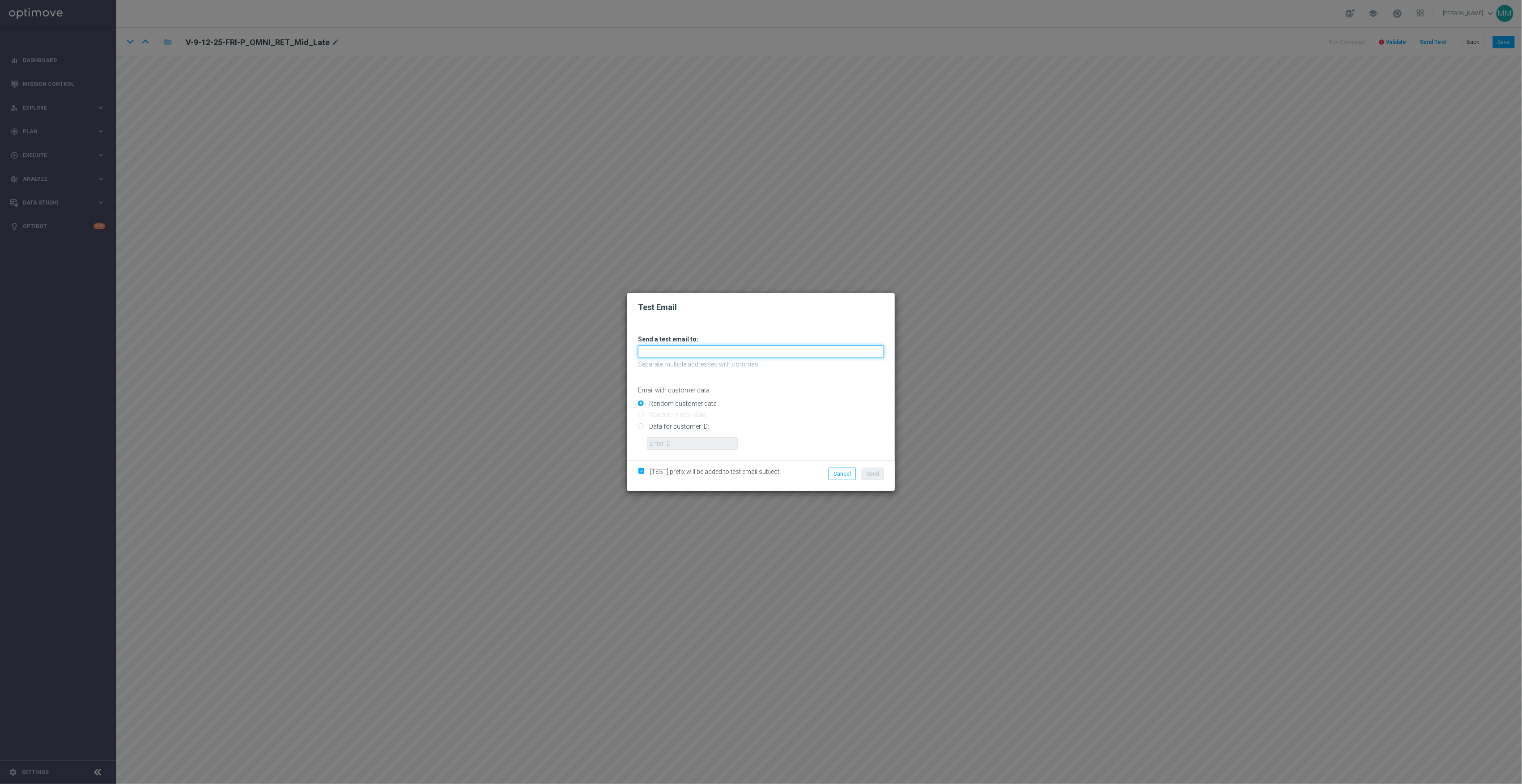
click at [828, 349] on input "text" at bounding box center [761, 352] width 246 height 12
paste input "staples.96a1-bc9t6@litmusemail.com"
type input "staples.96a1-bc9t6@litmusemail.com"
click at [689, 426] on input "Data for customer ID:" at bounding box center [761, 430] width 246 height 12
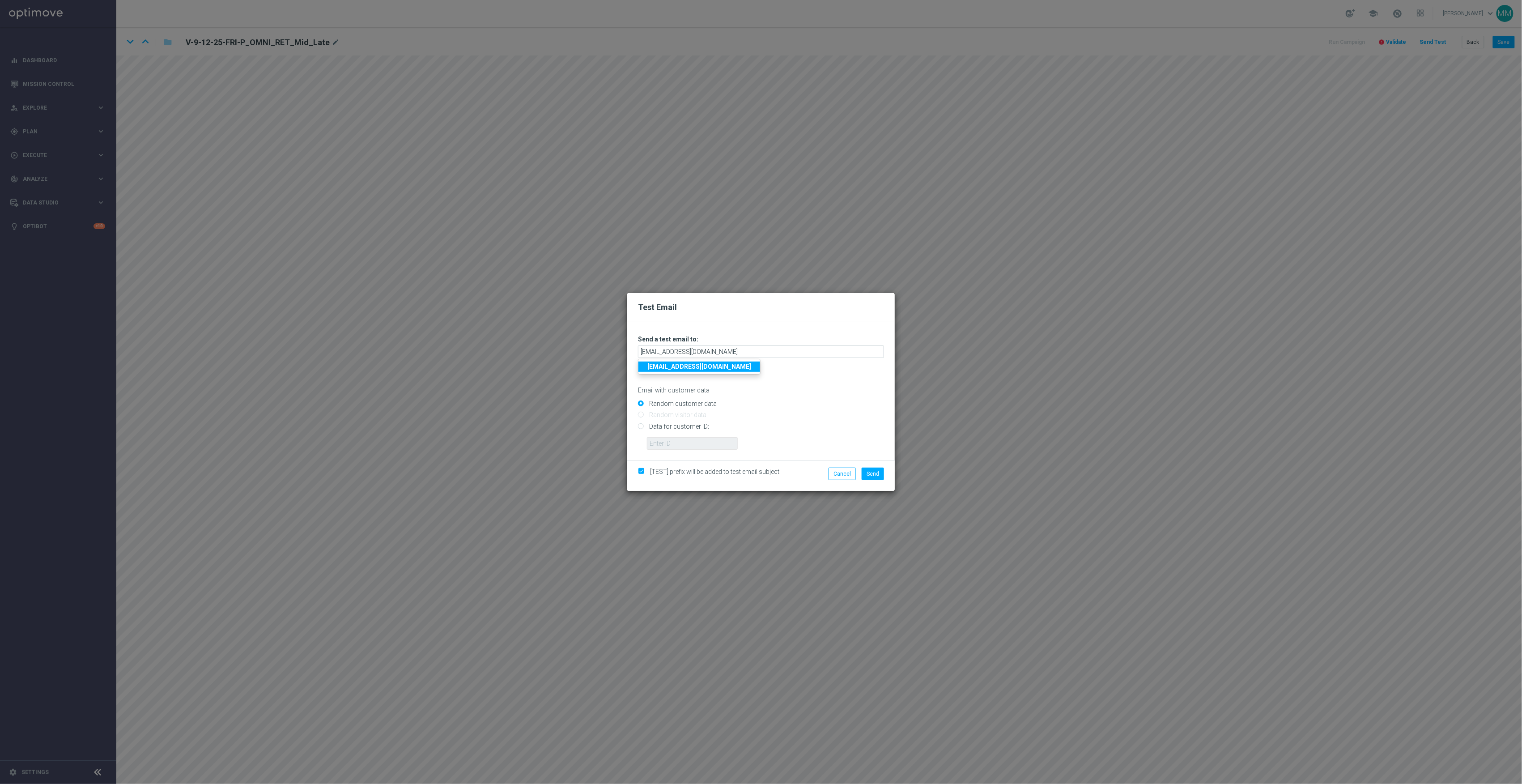
radio input "true"
click at [688, 441] on input "text" at bounding box center [692, 443] width 91 height 12
paste input "10000024919"
type input "10000024919"
click at [879, 480] on button "Send" at bounding box center [873, 473] width 22 height 12
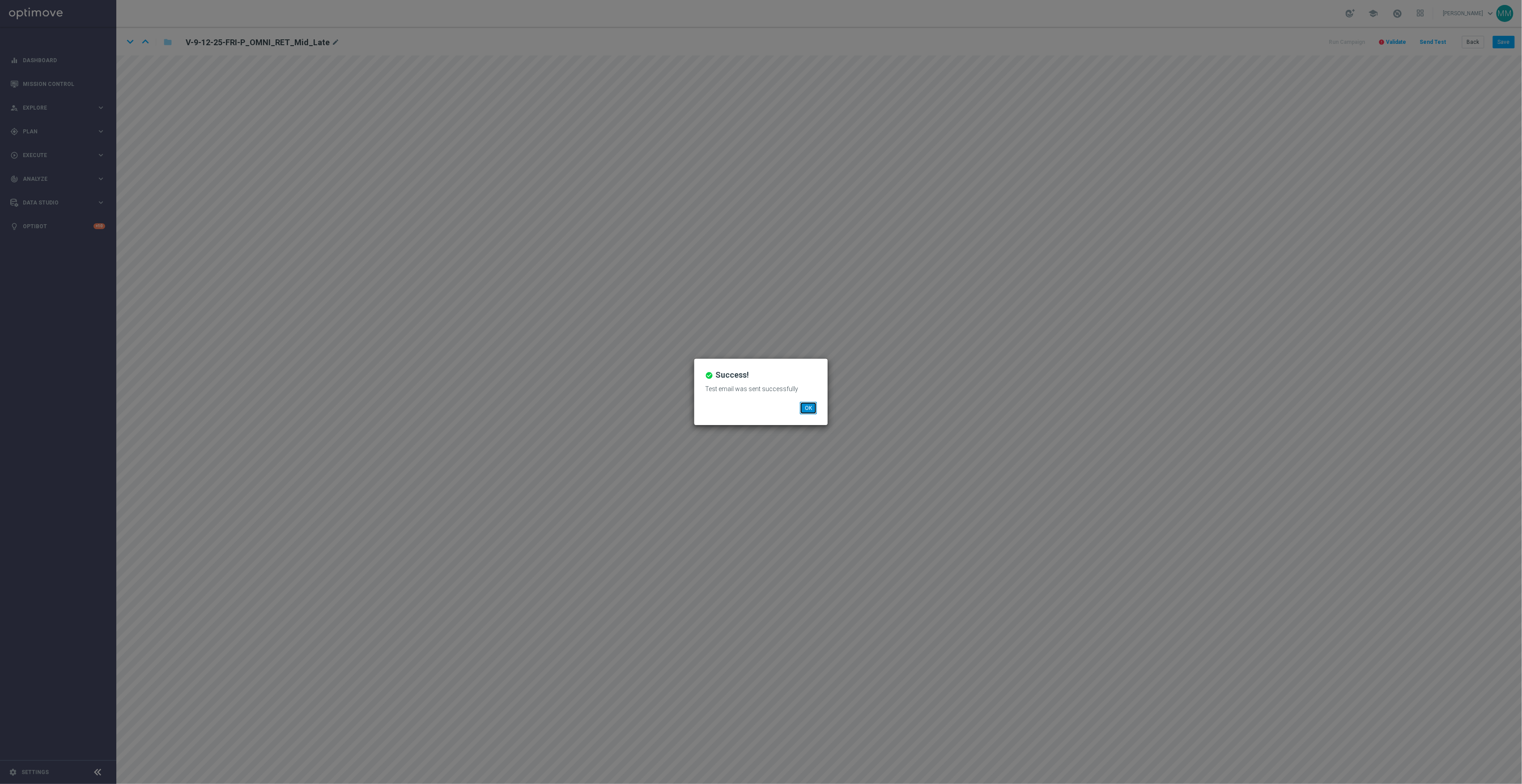
click at [804, 406] on button "OK" at bounding box center [808, 408] width 17 height 12
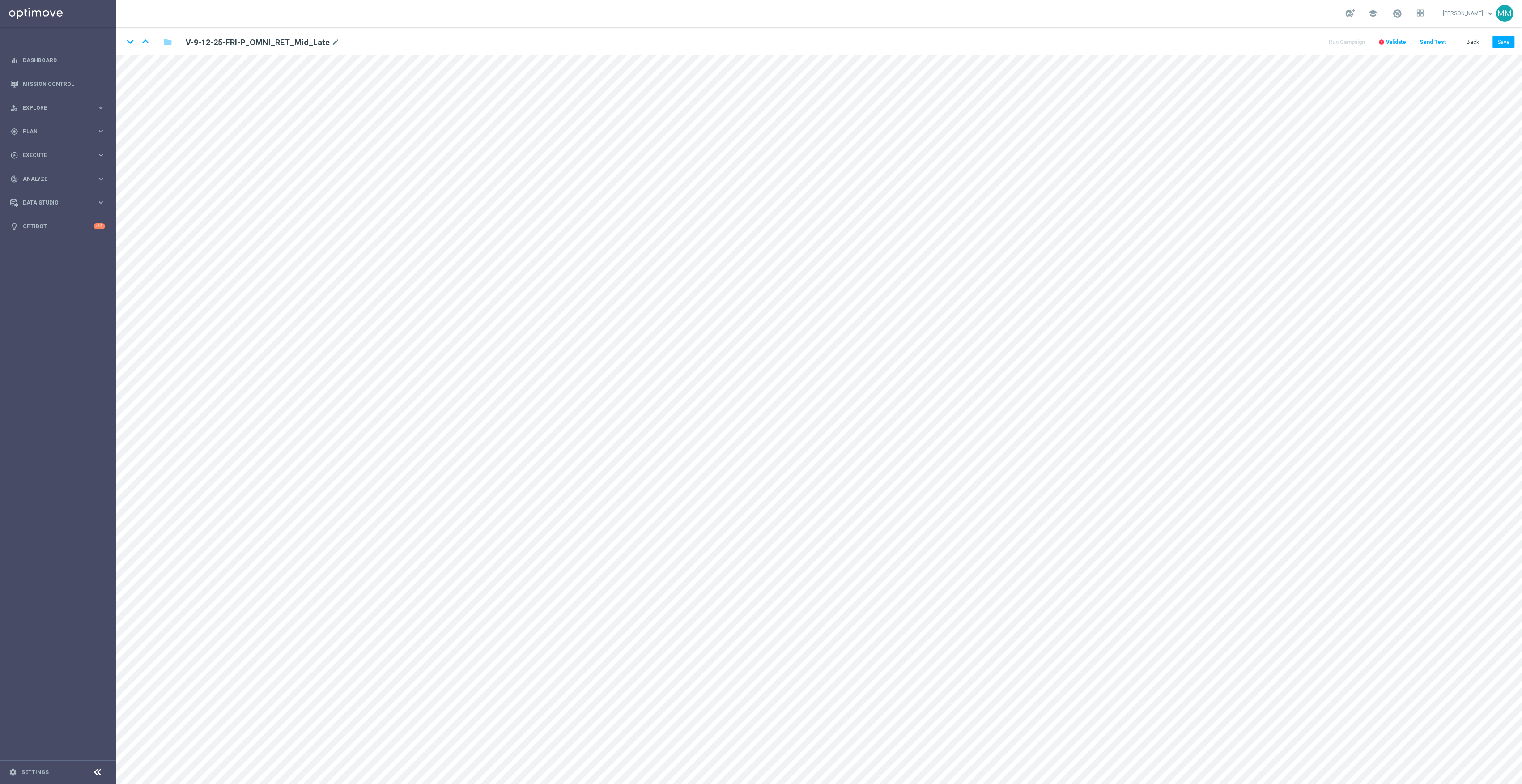
click at [1440, 42] on button "Send Test" at bounding box center [1433, 42] width 29 height 12
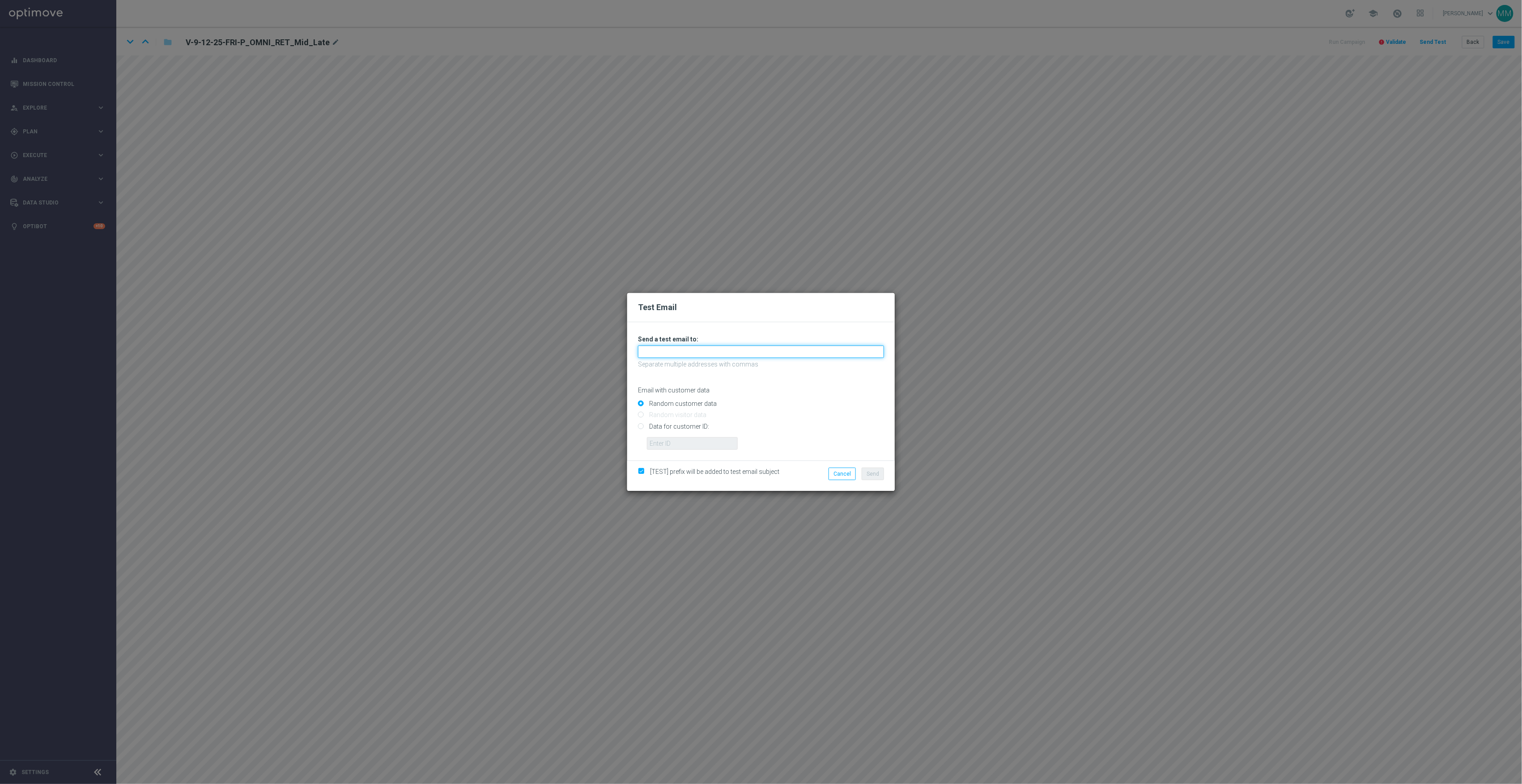
click at [670, 356] on input "text" at bounding box center [761, 352] width 246 height 12
paste input "staples.96a1-bc9t6@litmusemail.com"
type input "staples.96a1-bc9t6@litmusemail.com"
click at [691, 430] on input "Data for customer ID:" at bounding box center [761, 430] width 246 height 12
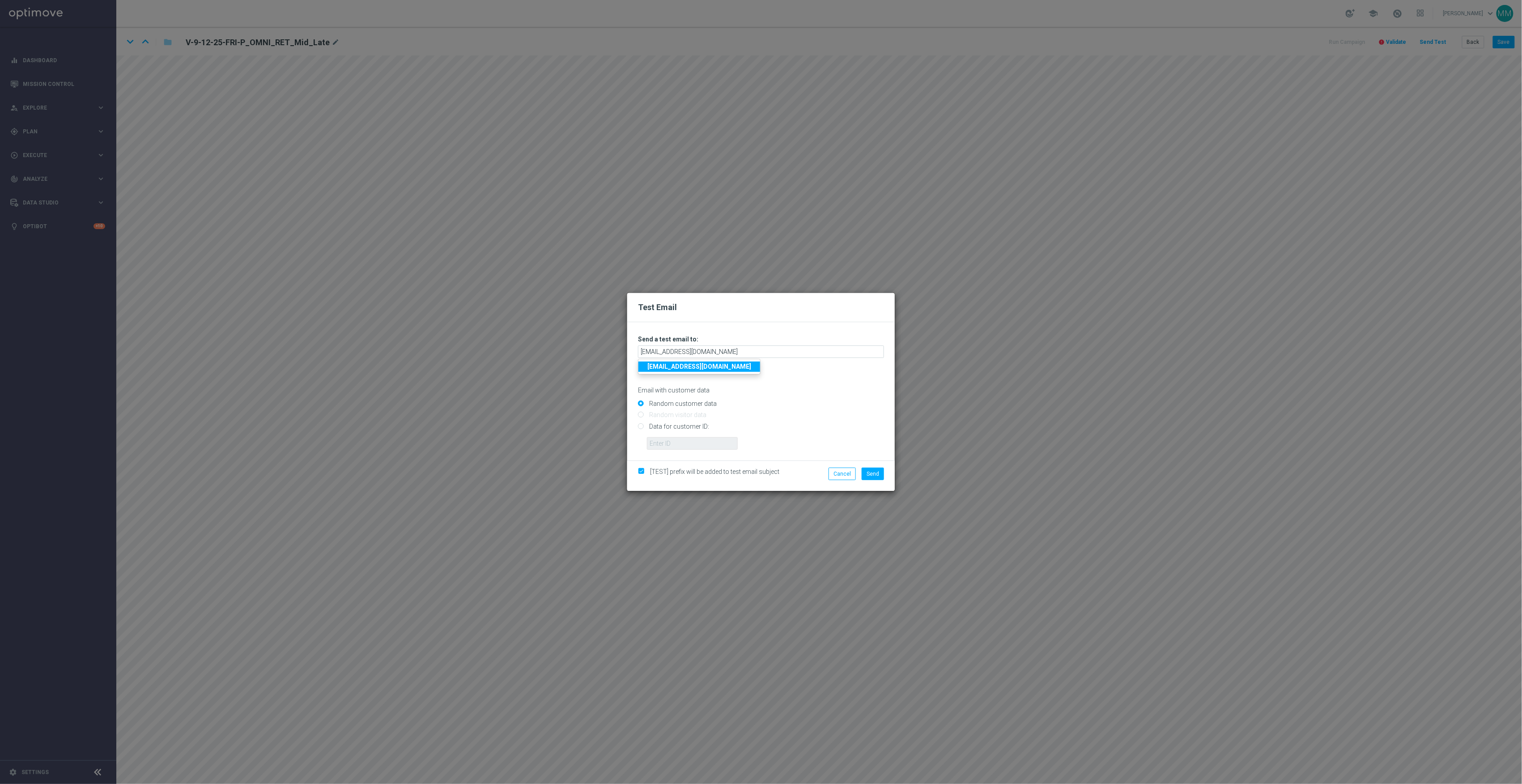
radio input "true"
click at [693, 438] on input "text" at bounding box center [692, 443] width 91 height 12
paste input "10000024919"
type input "10000024919"
click at [868, 477] on button "Send" at bounding box center [873, 473] width 22 height 12
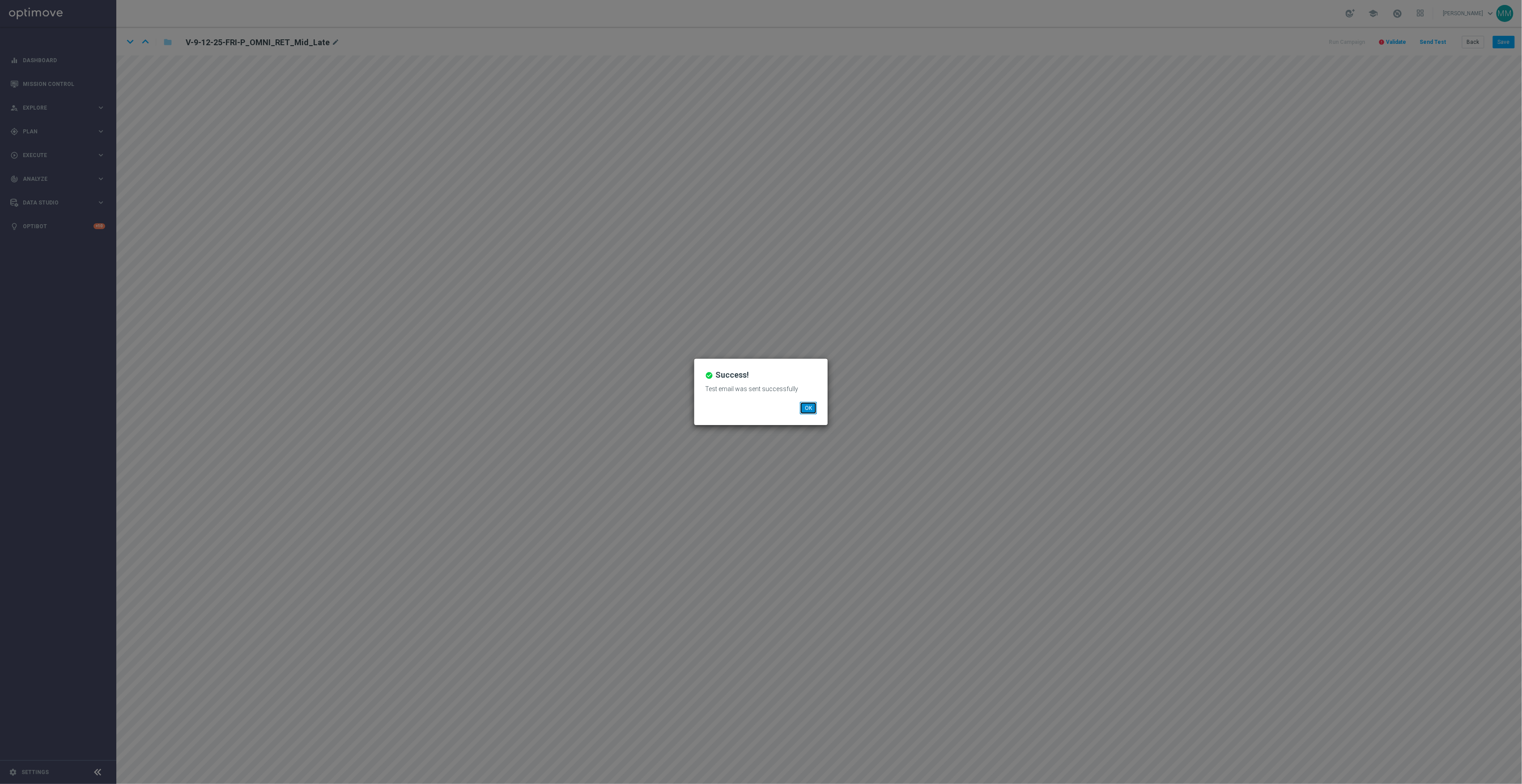
click at [808, 409] on button "OK" at bounding box center [808, 408] width 17 height 12
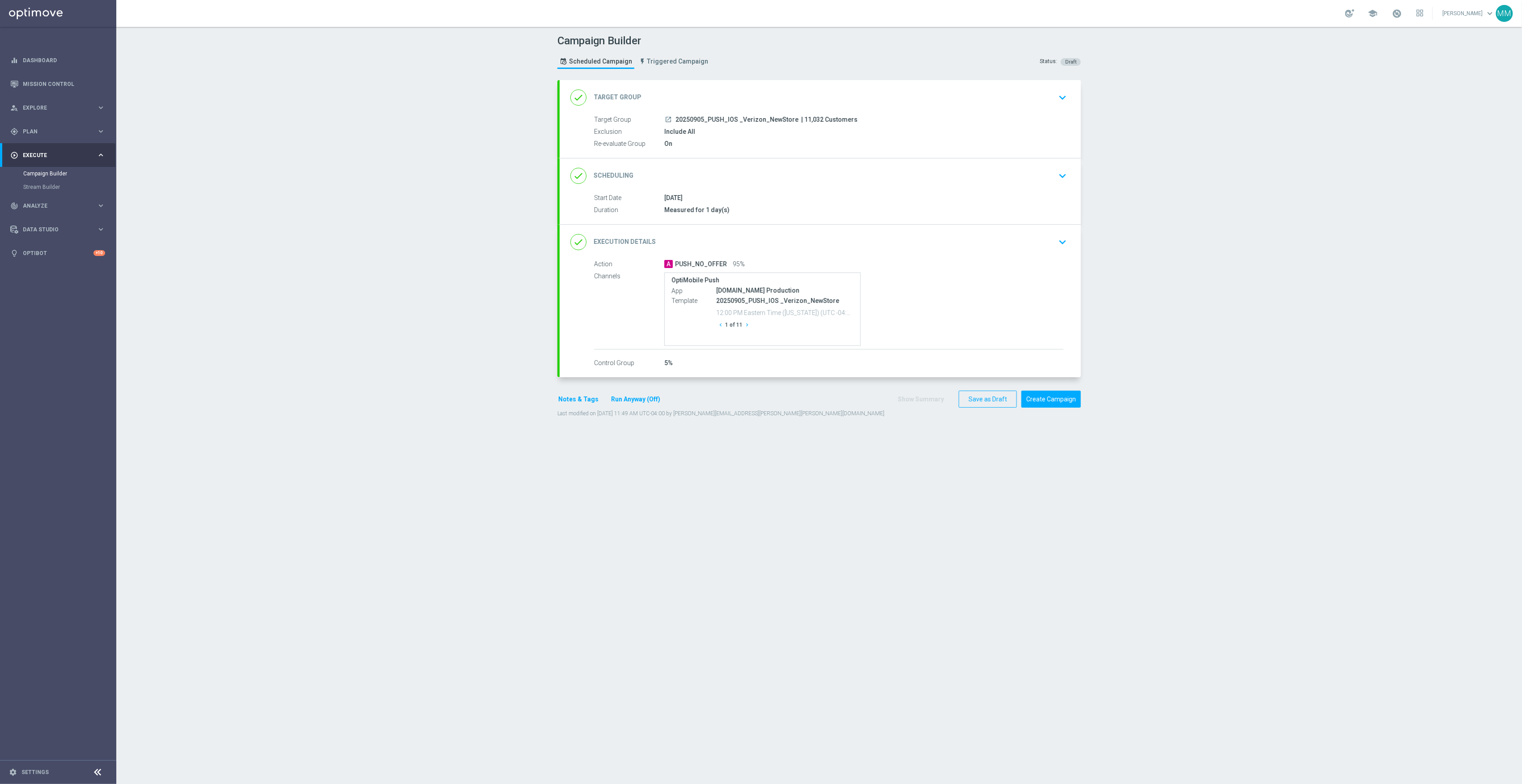
click at [830, 113] on div "done Target Group keyboard_arrow_down" at bounding box center [820, 97] width 521 height 35
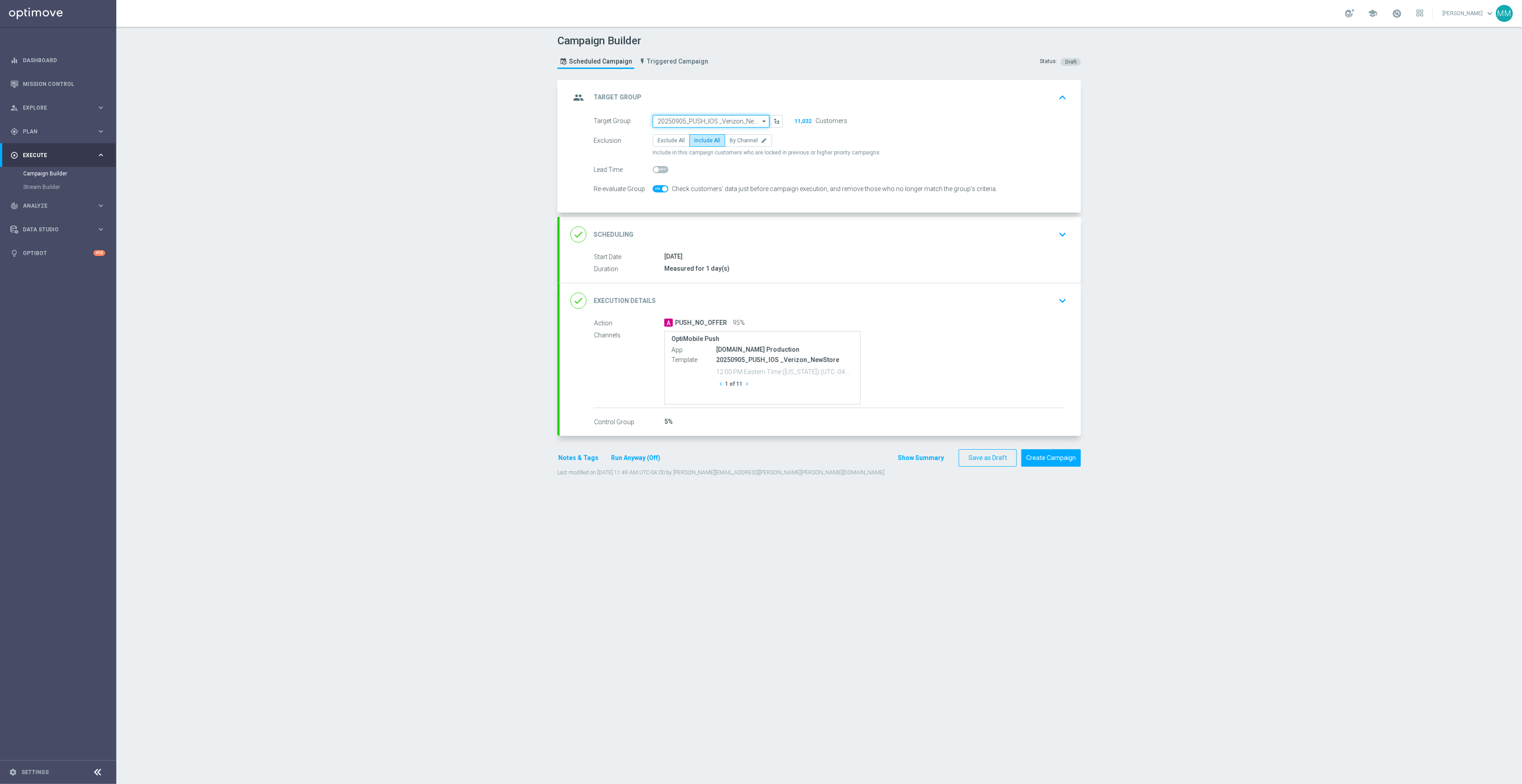
click at [687, 117] on input "20250905_PUSH_IOS _Verizon_NewStore" at bounding box center [711, 121] width 117 height 12
paste input "20250904_PUSH_ iOS _Tech_AirTags"
type input "20250904_PUSH_ iOS _Tech_AirTags"
click at [716, 122] on input "20250904_PUSH_ iOS _Tech_AirTags" at bounding box center [711, 121] width 117 height 12
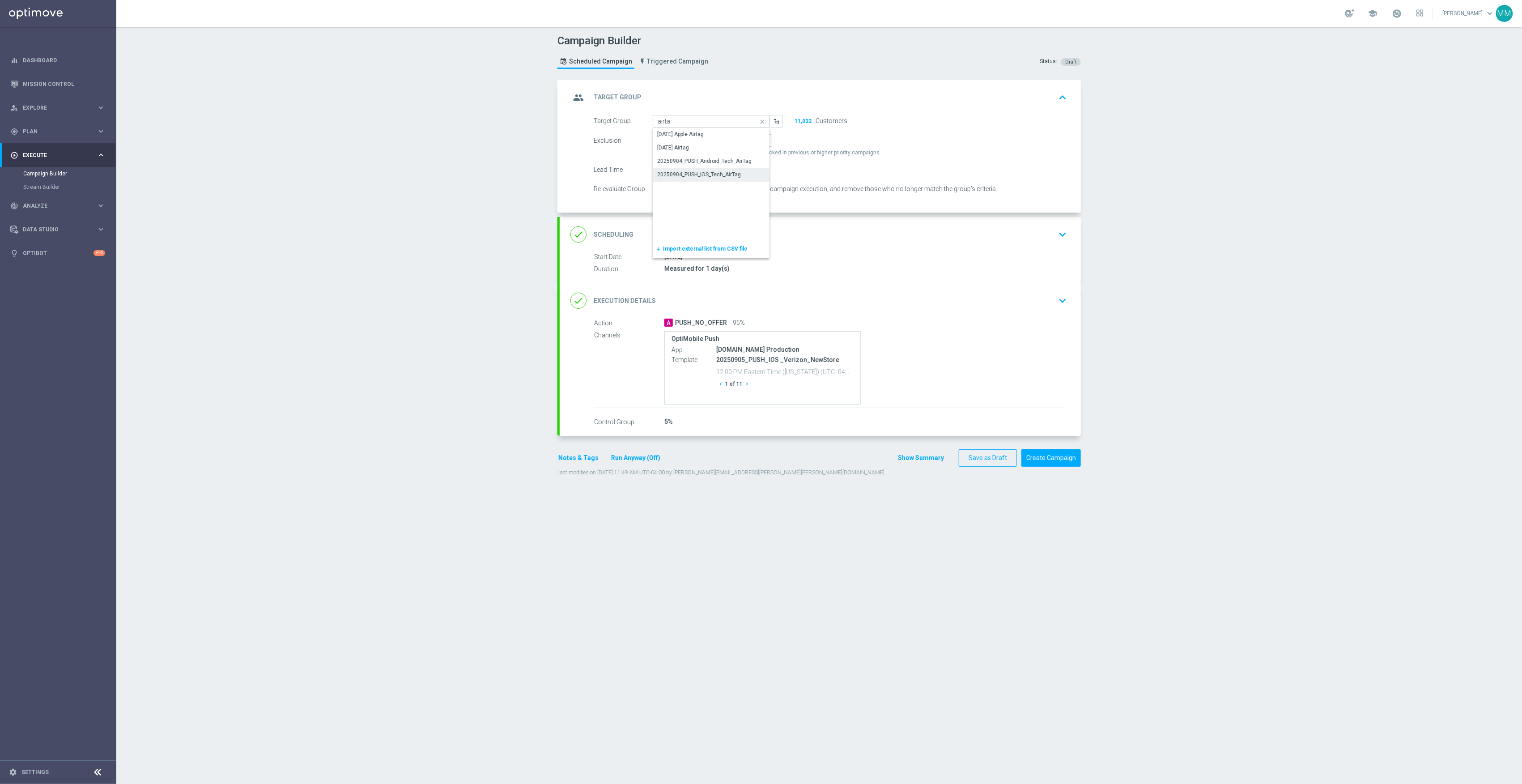
click at [725, 176] on div "20250904_PUSH_iOS_Tech_AirTag" at bounding box center [699, 174] width 84 height 8
type input "20250904_PUSH_iOS_Tech_AirTag"
click at [791, 229] on div "done Scheduling keyboard_arrow_down" at bounding box center [820, 234] width 500 height 17
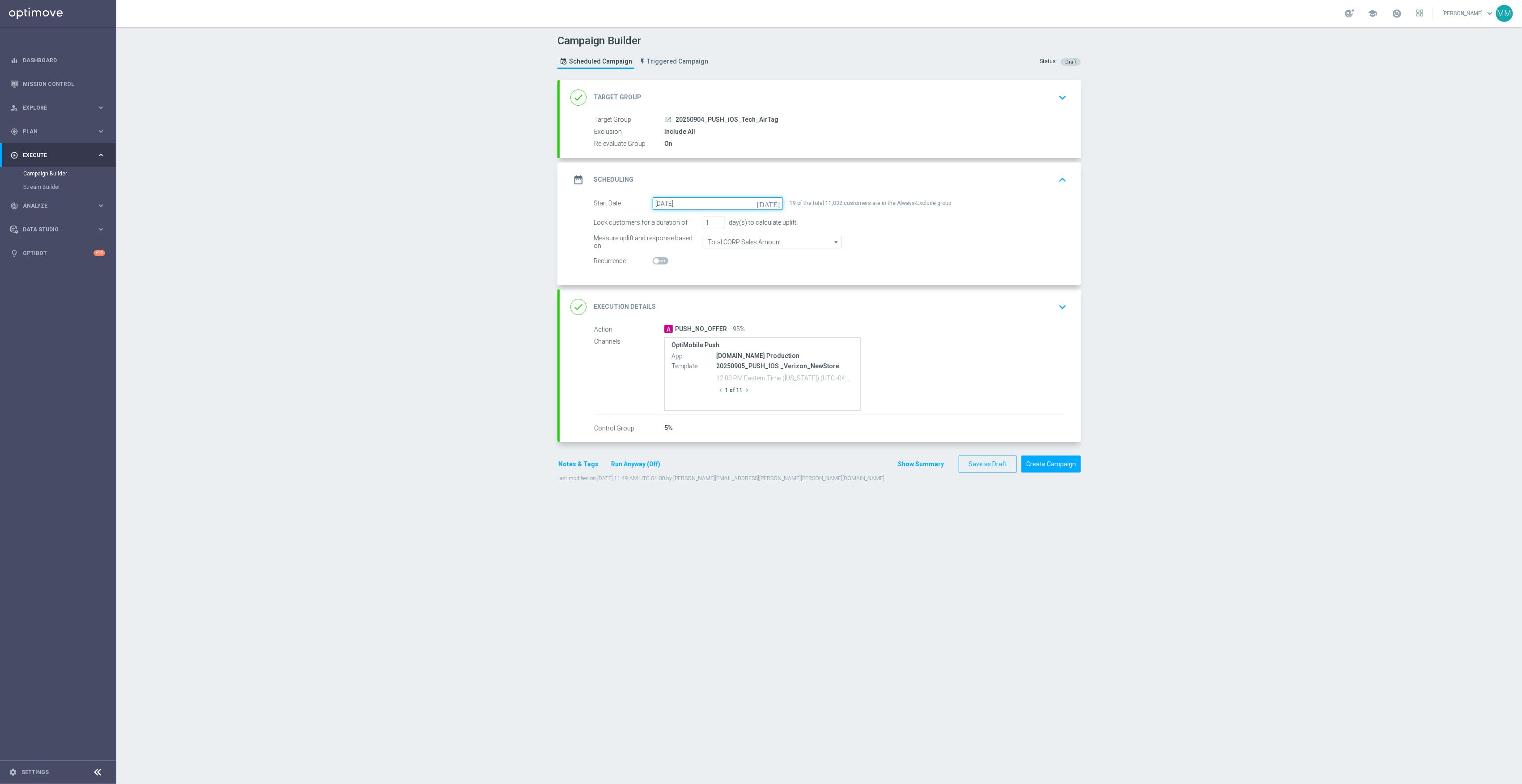
click at [742, 201] on input "[DATE]" at bounding box center [718, 203] width 130 height 12
click at [720, 255] on span "4" at bounding box center [721, 253] width 14 height 14
type input "[DATE]"
click at [911, 323] on div "done Execution Details keyboard_arrow_down" at bounding box center [820, 307] width 521 height 35
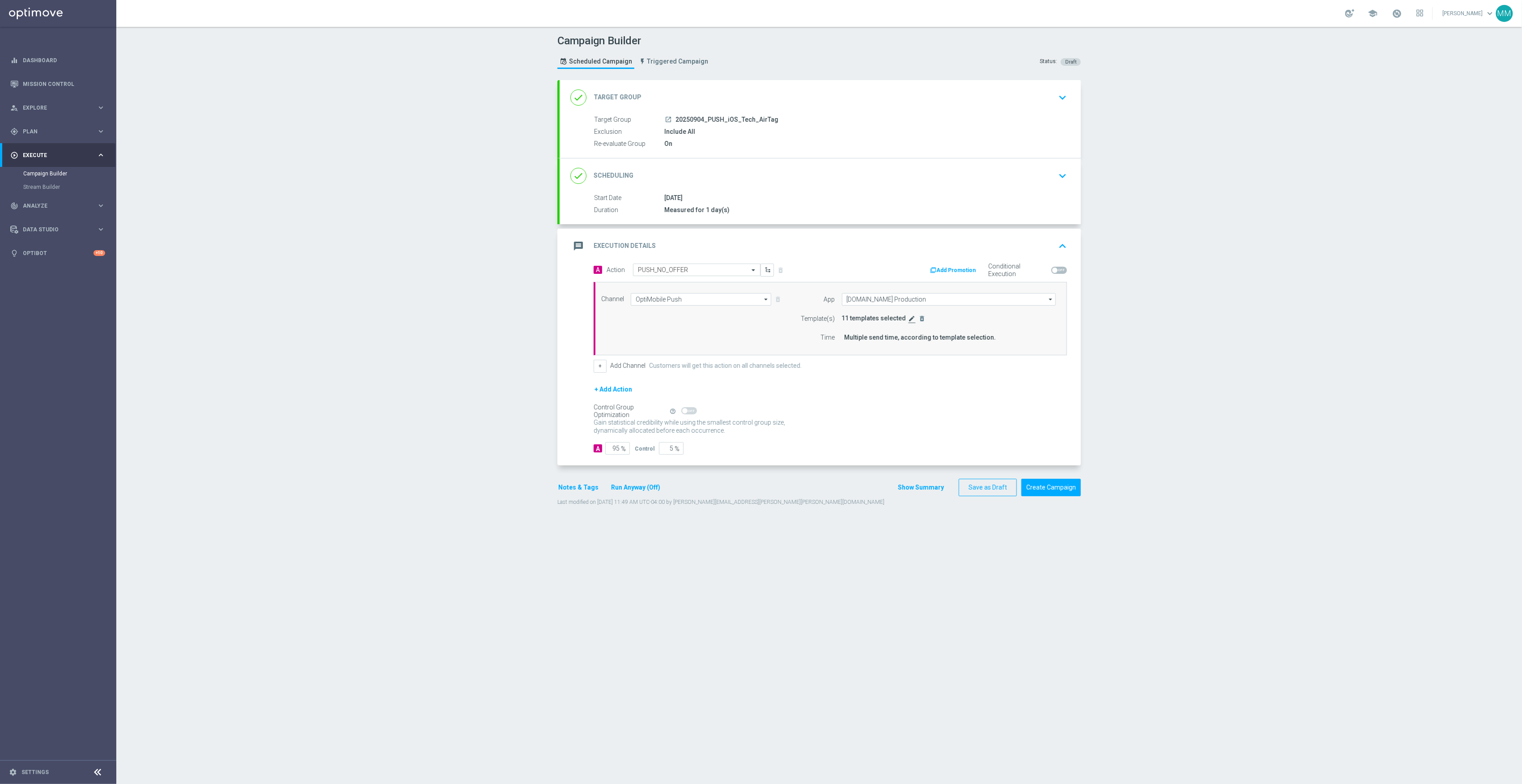
click at [909, 321] on icon "edit" at bounding box center [912, 318] width 7 height 7
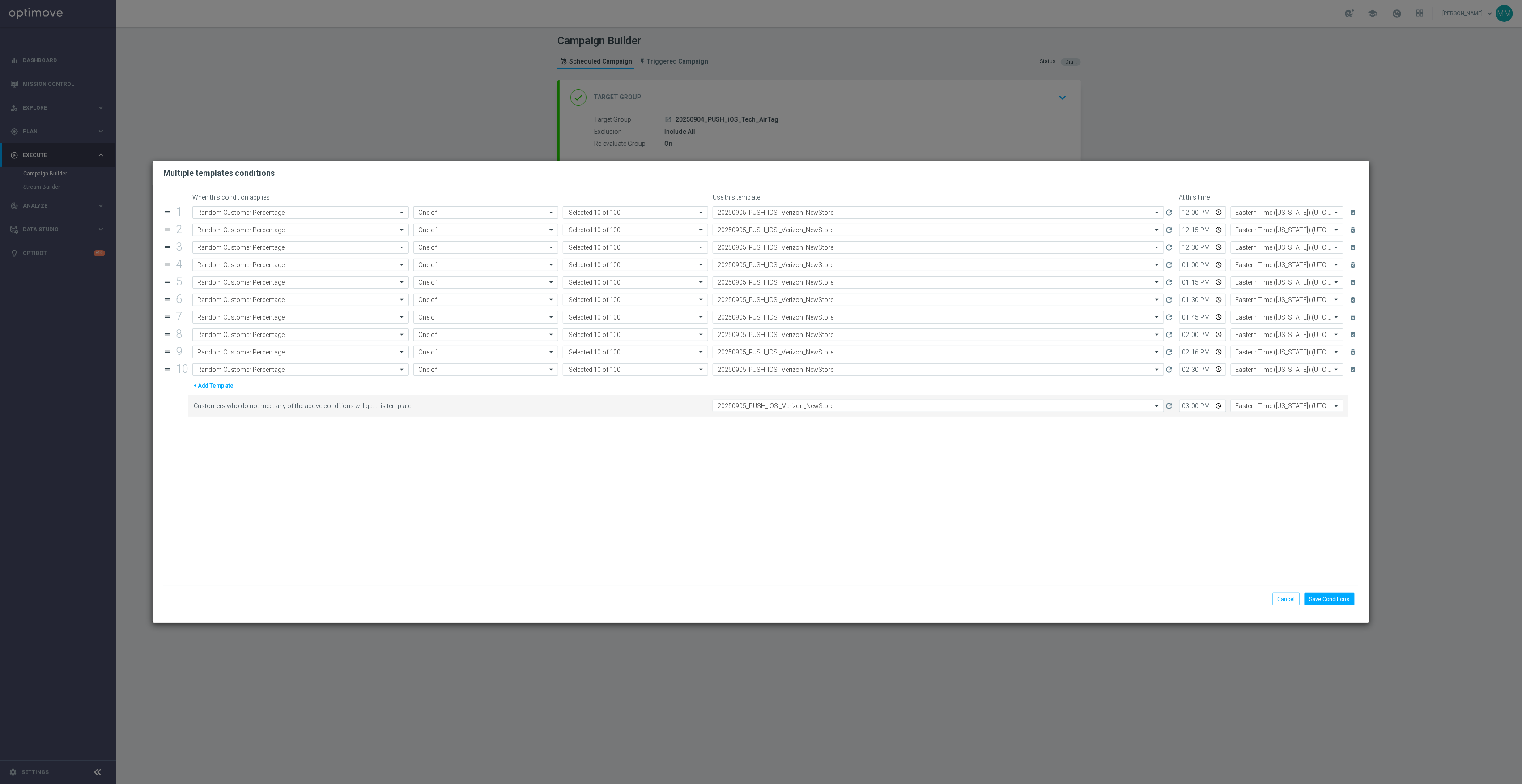
click at [880, 205] on form "When this condition applies Use this template At this time drag_handle 1 Attrib…" at bounding box center [760, 389] width 1195 height 392
click at [863, 211] on input "text" at bounding box center [929, 213] width 424 height 8
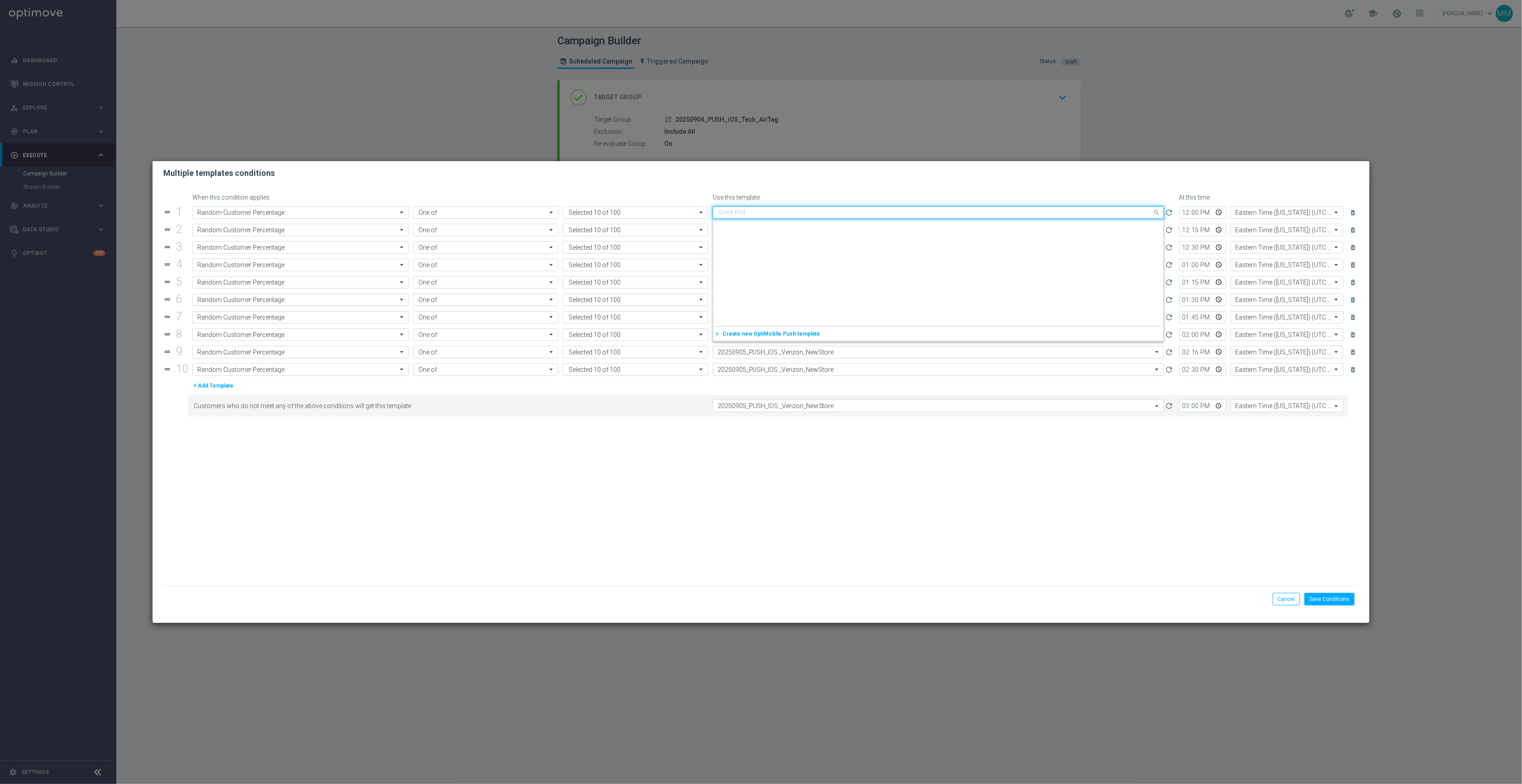
scroll to position [1019, 0]
paste input "20250904_PUSH_ iOS _Tech_AirTags"
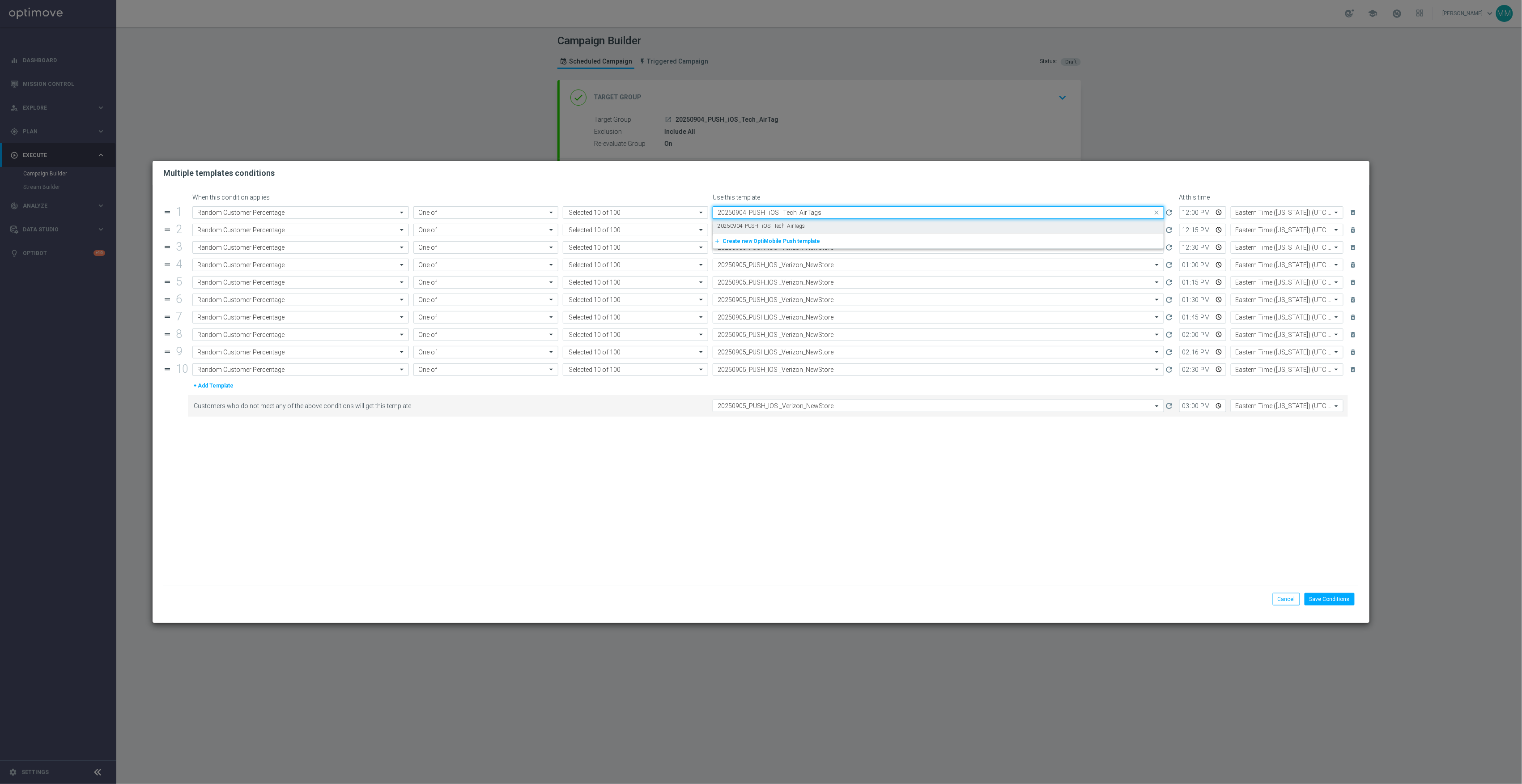
click at [811, 220] on div "20250904_PUSH_ iOS _Tech_AirTags" at bounding box center [938, 226] width 441 height 15
type input "20250904_PUSH_ iOS _Tech_AirTags"
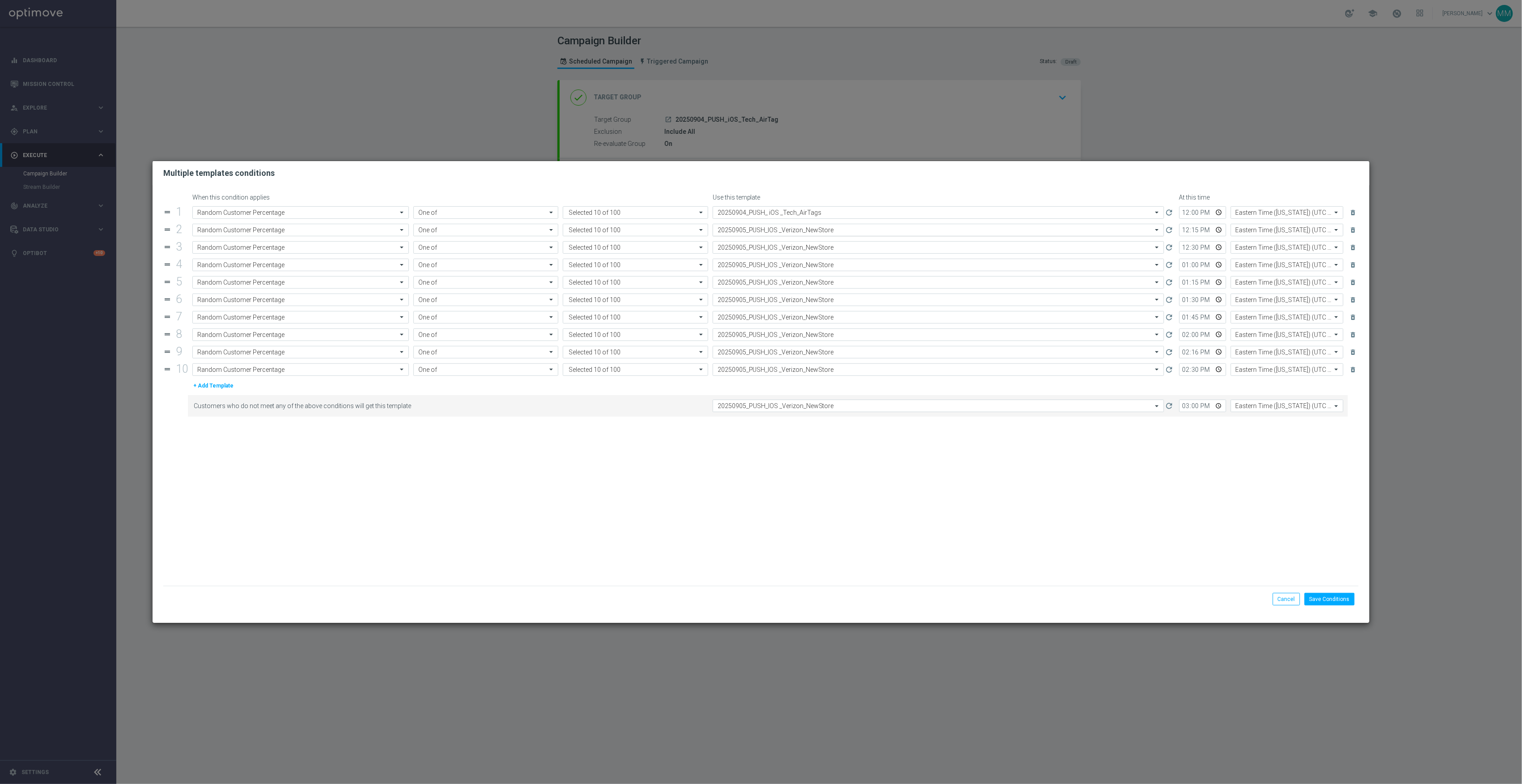
click at [808, 227] on input "text" at bounding box center [929, 230] width 424 height 8
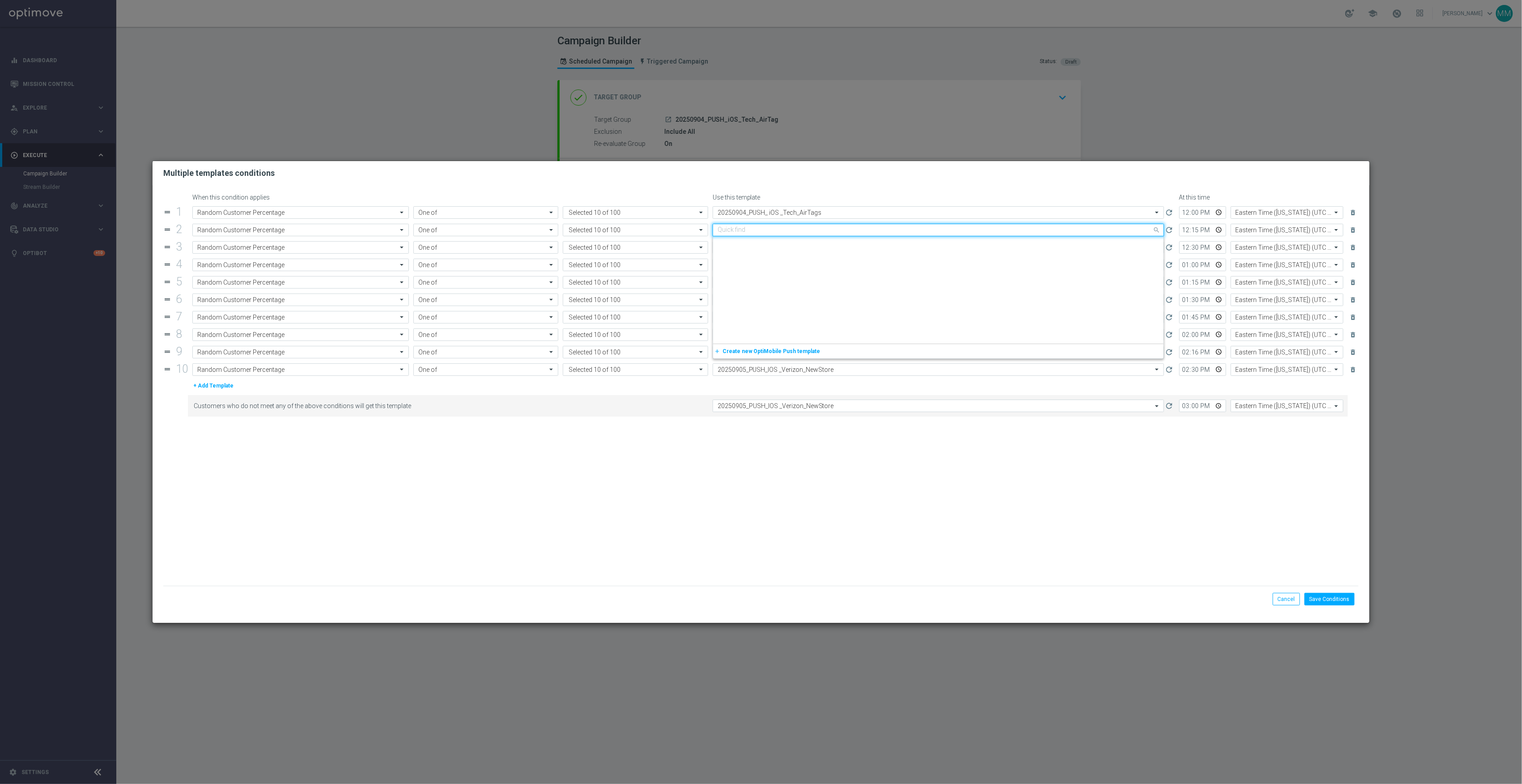
paste input "20250904_PUSH_ iOS _Tech_AirTags"
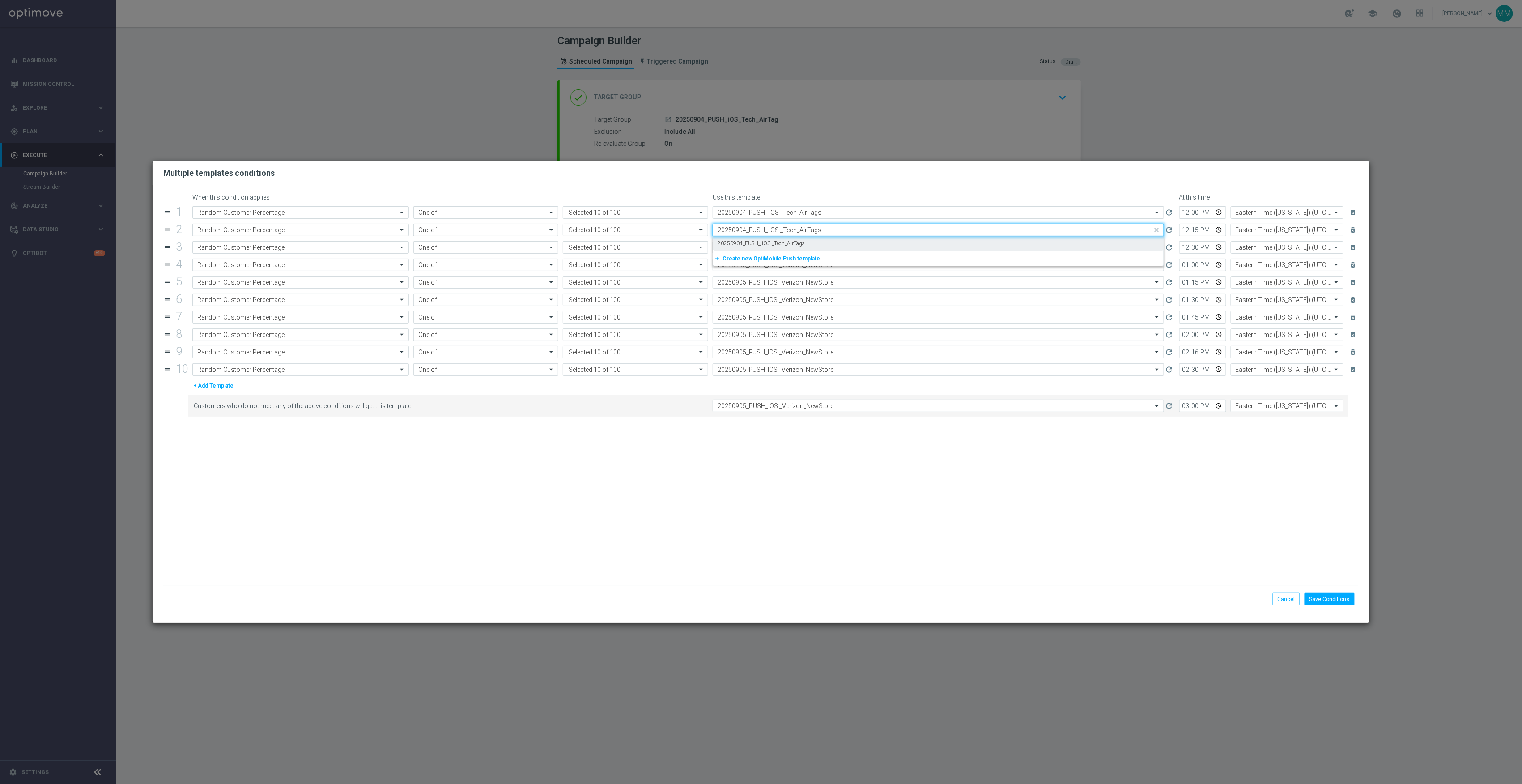
click at [807, 242] on div "20250904_PUSH_ iOS _Tech_AirTags" at bounding box center [938, 243] width 441 height 15
type input "20250904_PUSH_ iOS _Tech_AirTags"
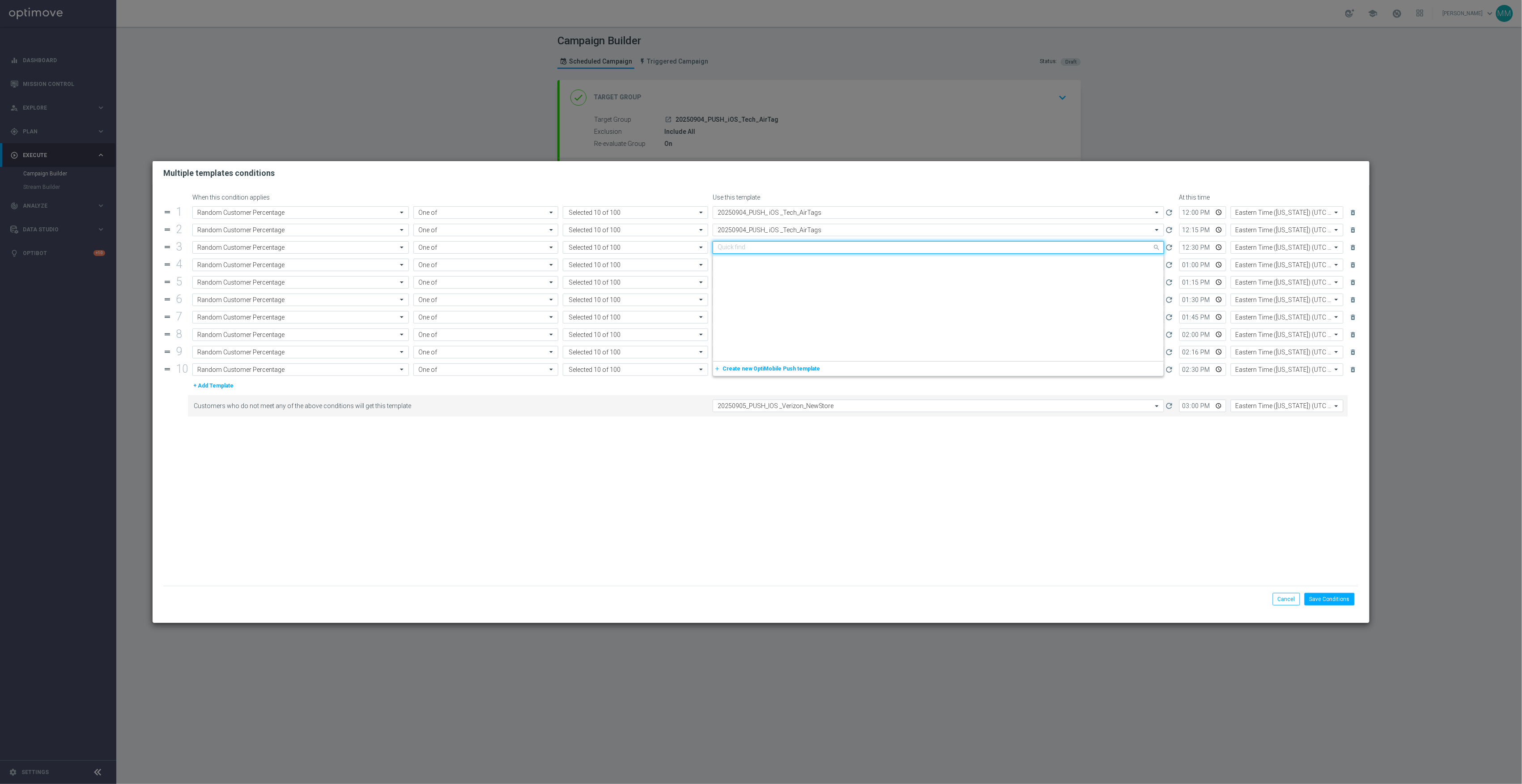
click at [807, 249] on input "text" at bounding box center [929, 248] width 424 height 8
paste input "20250904_PUSH_ iOS _Tech_AirTags"
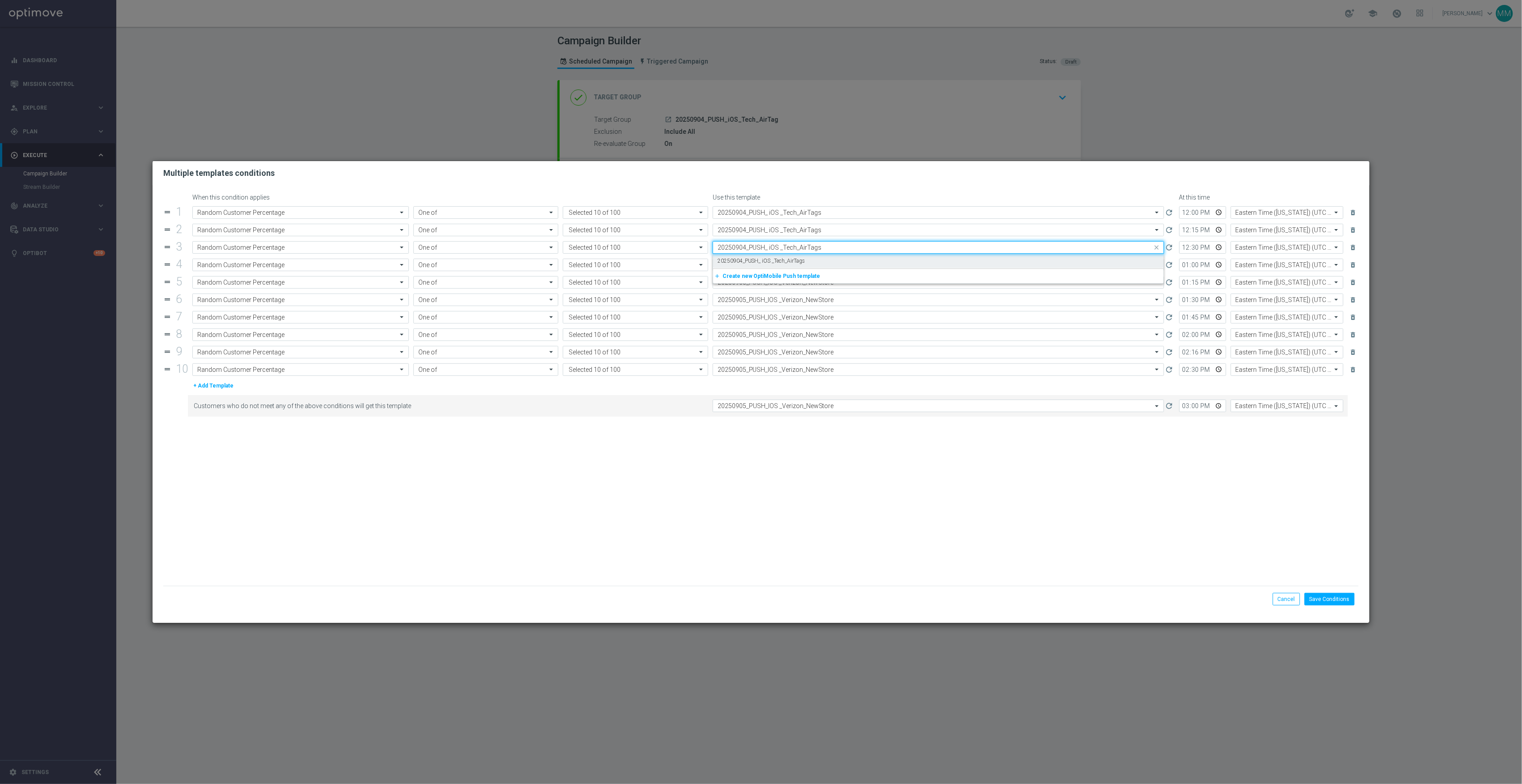
scroll to position [0, 0]
click at [806, 259] on div "20250904_PUSH_ iOS _Tech_AirTags" at bounding box center [938, 261] width 441 height 15
type input "20250904_PUSH_ iOS _Tech_AirTags"
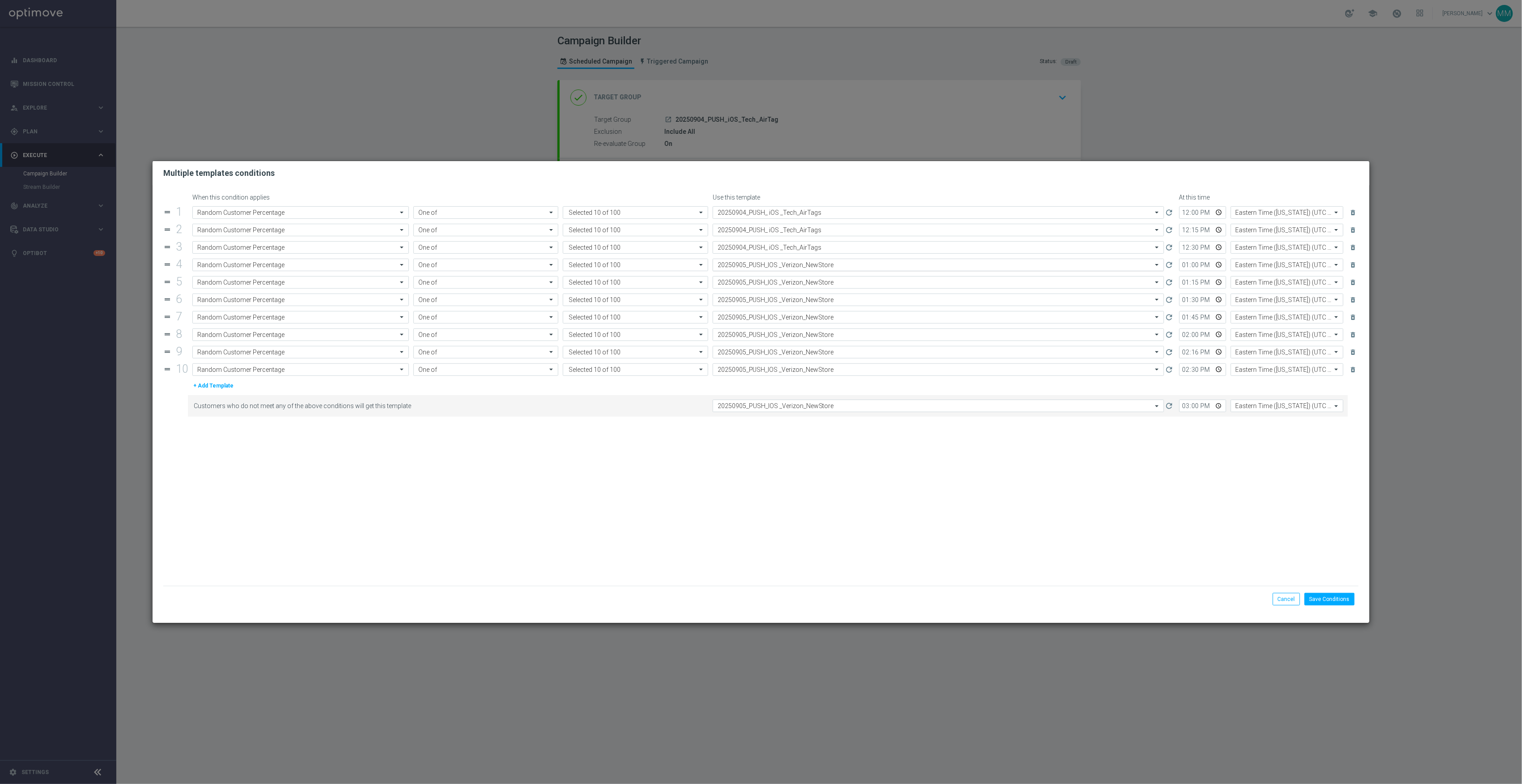
click at [806, 265] on input "text" at bounding box center [929, 265] width 424 height 8
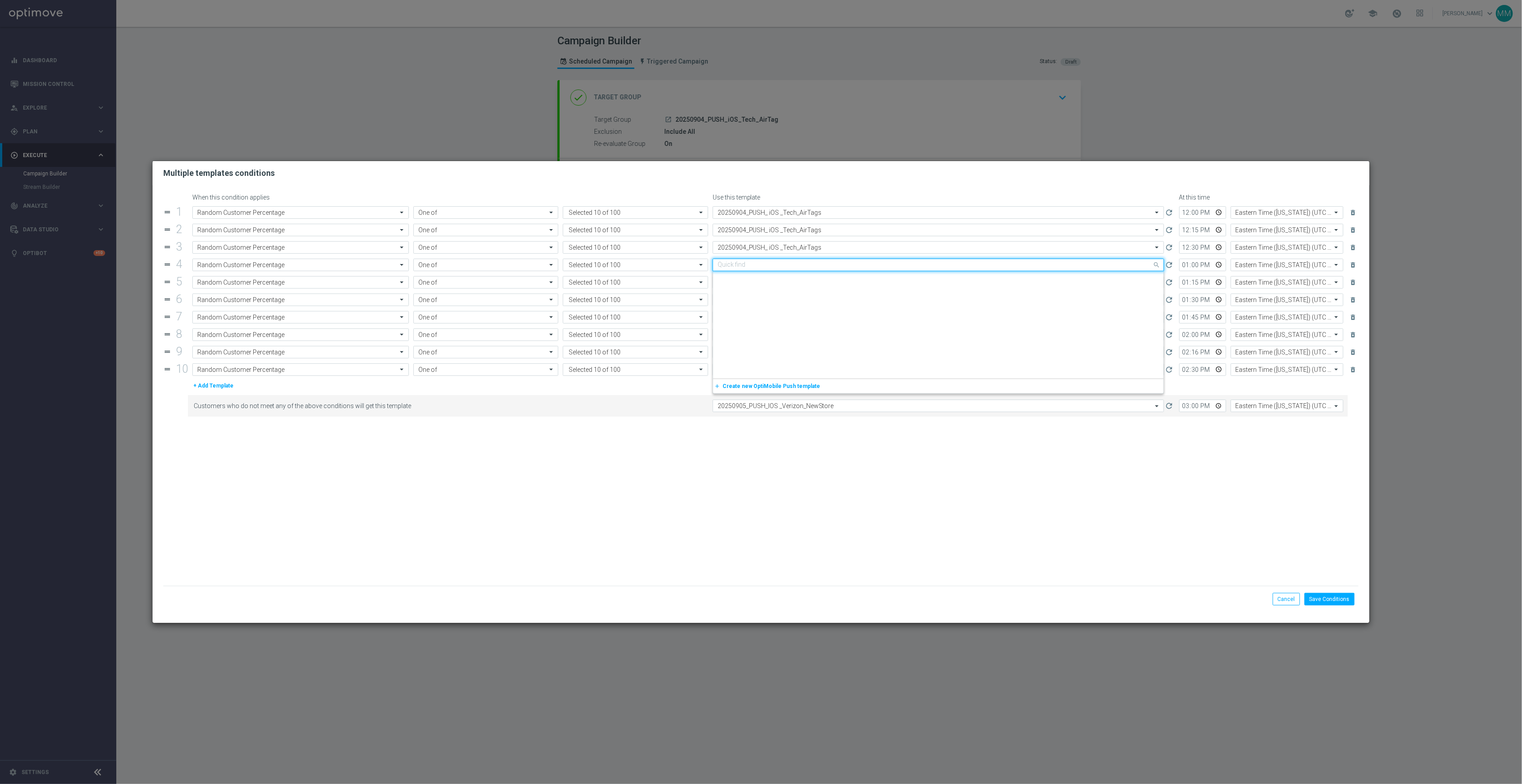
scroll to position [1019, 0]
paste input "20250904_PUSH_ iOS _Tech_AirTags"
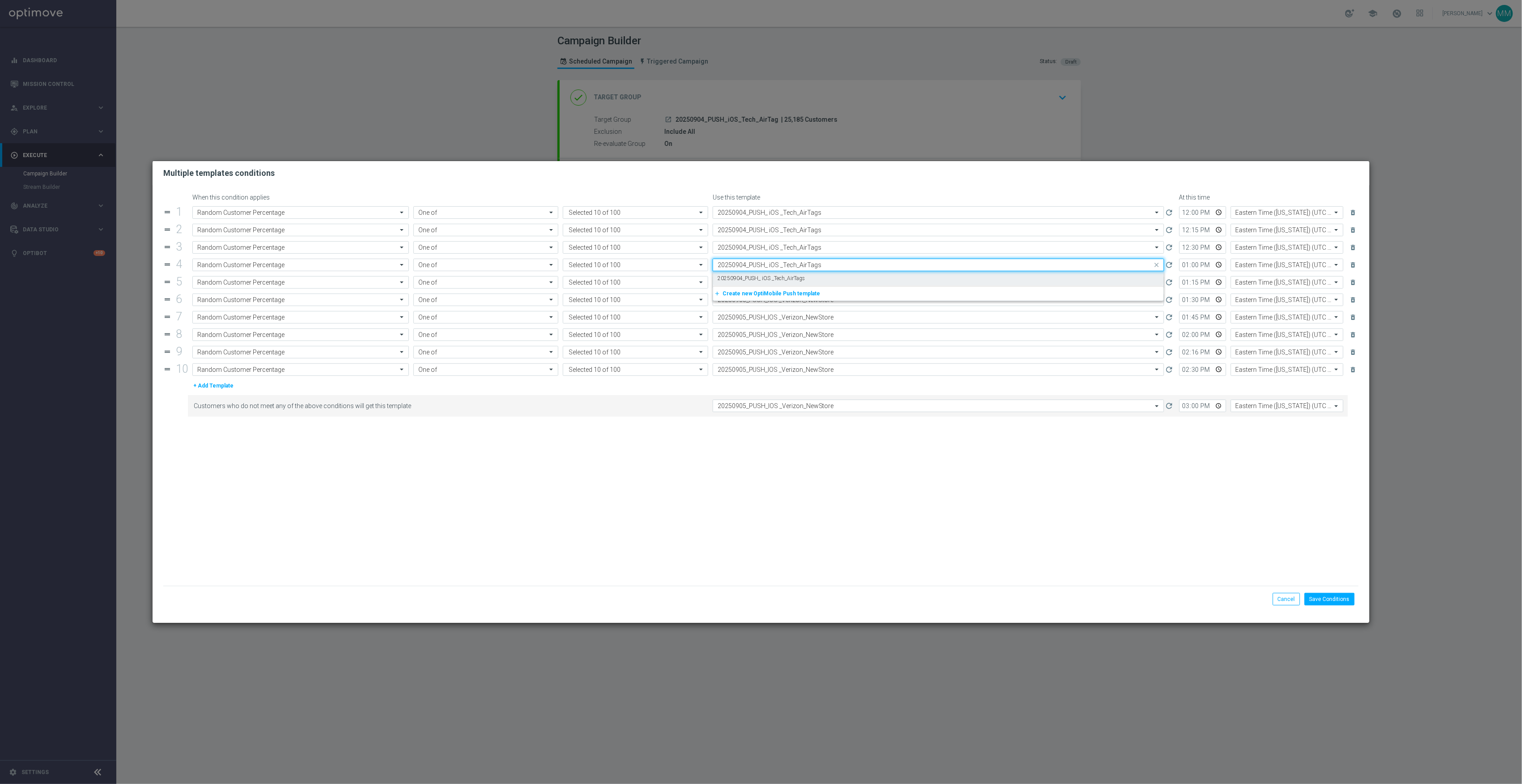
scroll to position [0, 0]
drag, startPoint x: 804, startPoint y: 281, endPoint x: 805, endPoint y: 289, distance: 8.1
click at [804, 283] on div "20250904_PUSH_ iOS _Tech_AirTags" at bounding box center [938, 278] width 441 height 15
type input "20250904_PUSH_ iOS _Tech_AirTags"
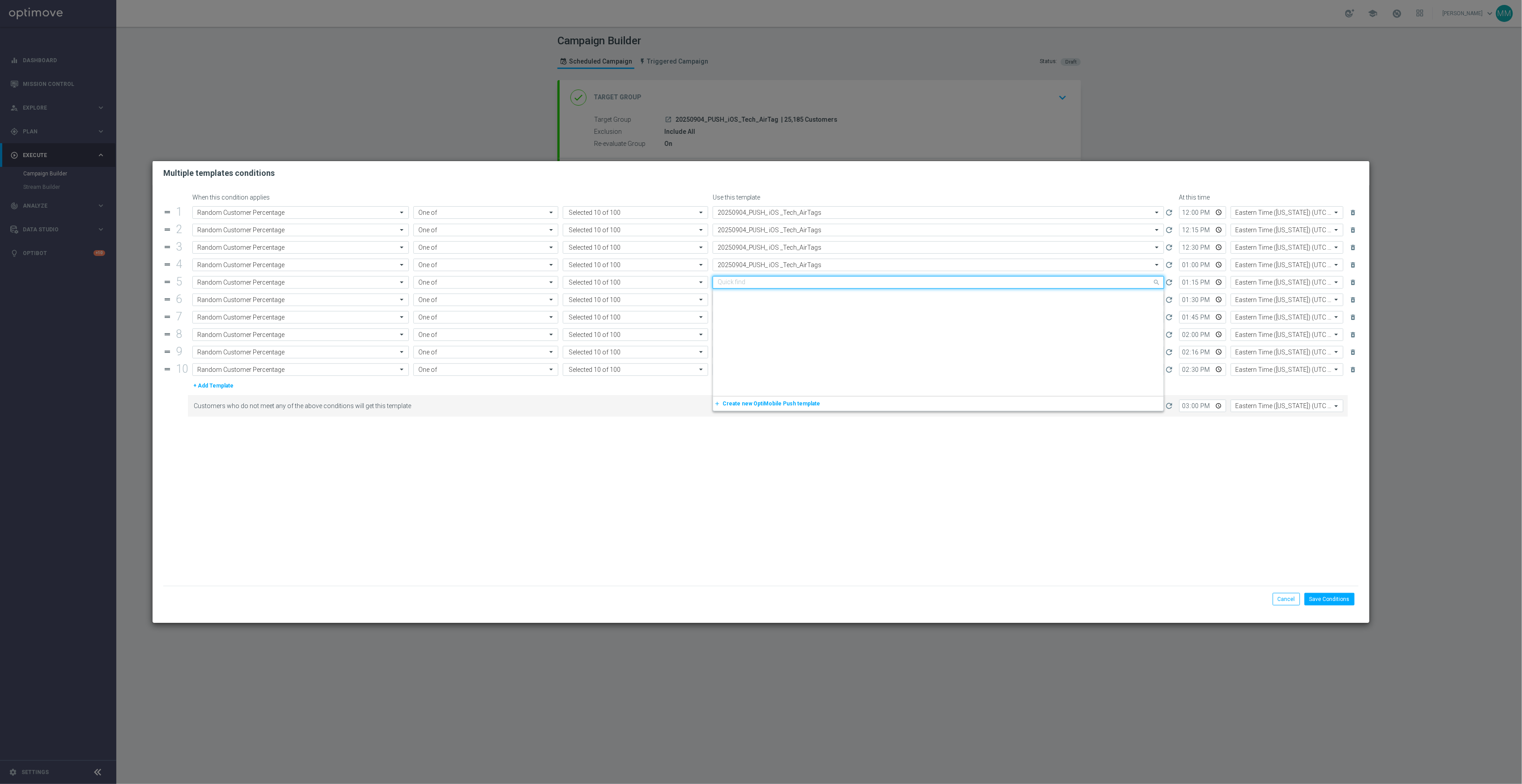
click at [805, 288] on div "Quick find 20250905_PUSH_IOS _Verizon_NewStore" at bounding box center [938, 282] width 451 height 12
paste input "20250904_PUSH_ iOS _Tech_AirTags"
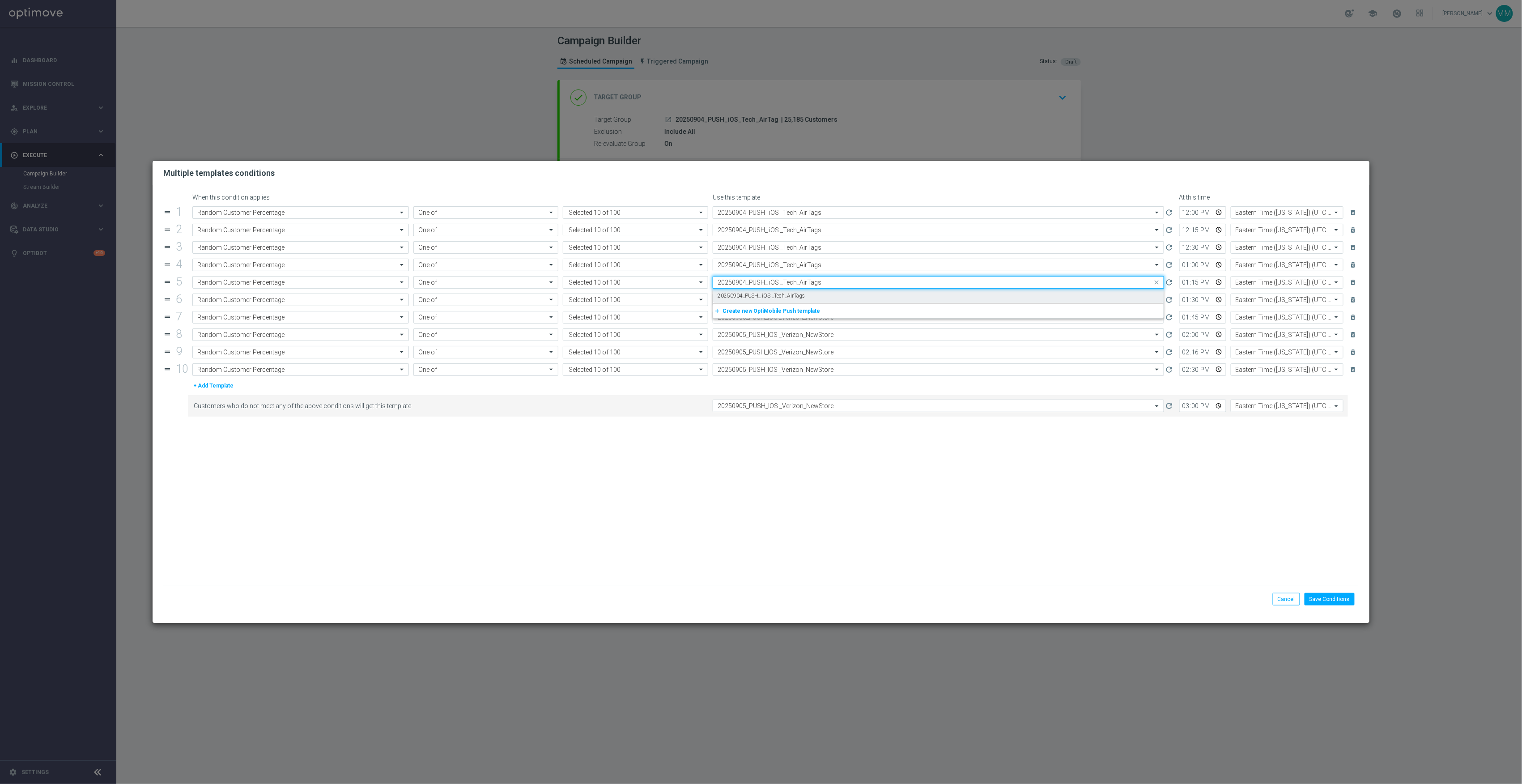
click at [806, 296] on div "20250904_PUSH_ iOS _Tech_AirTags" at bounding box center [938, 295] width 441 height 15
type input "20250904_PUSH_ iOS _Tech_AirTags"
click at [804, 303] on input "text" at bounding box center [929, 300] width 424 height 8
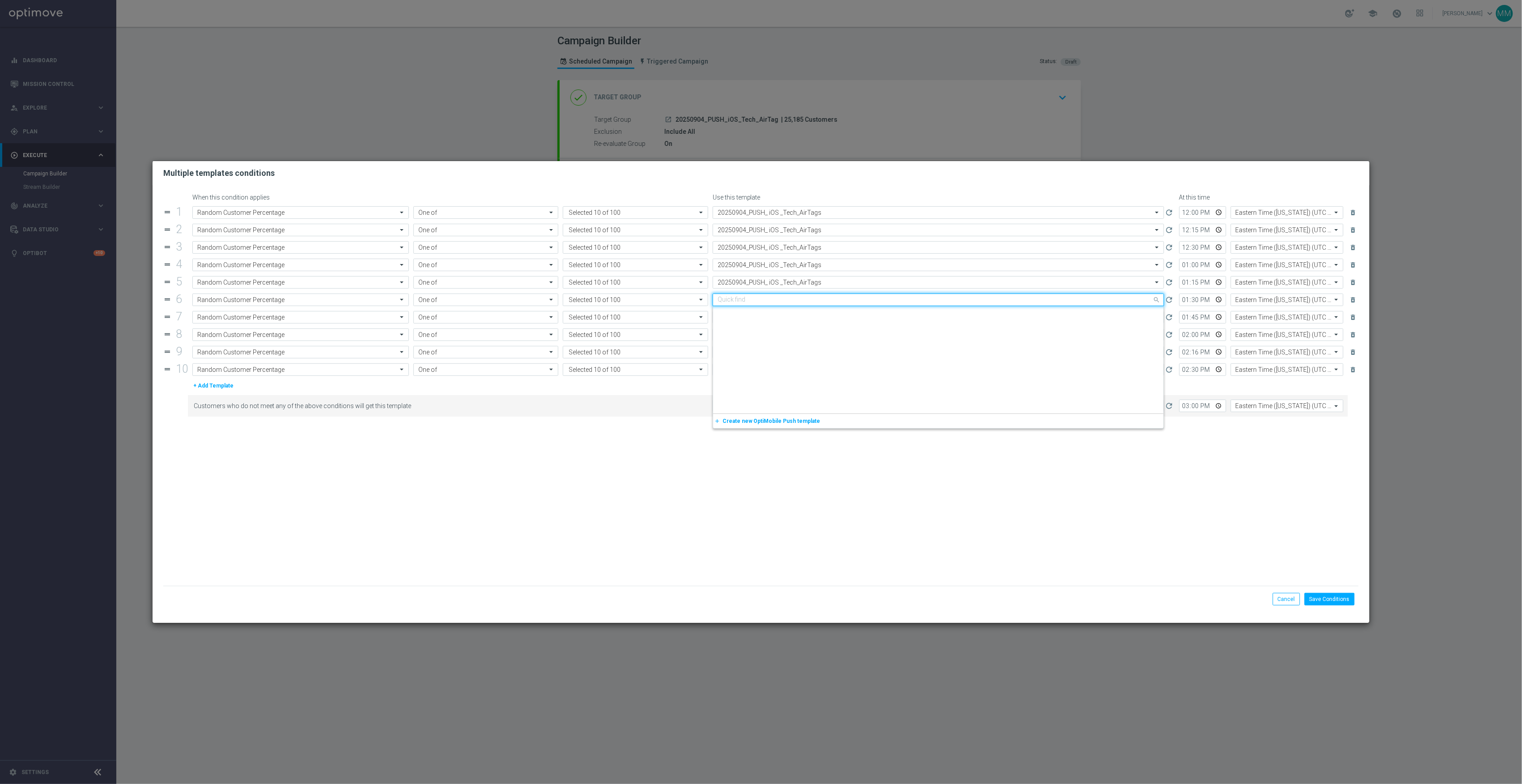
scroll to position [1019, 0]
paste input "20250904_PUSH_ iOS _Tech_AirTags"
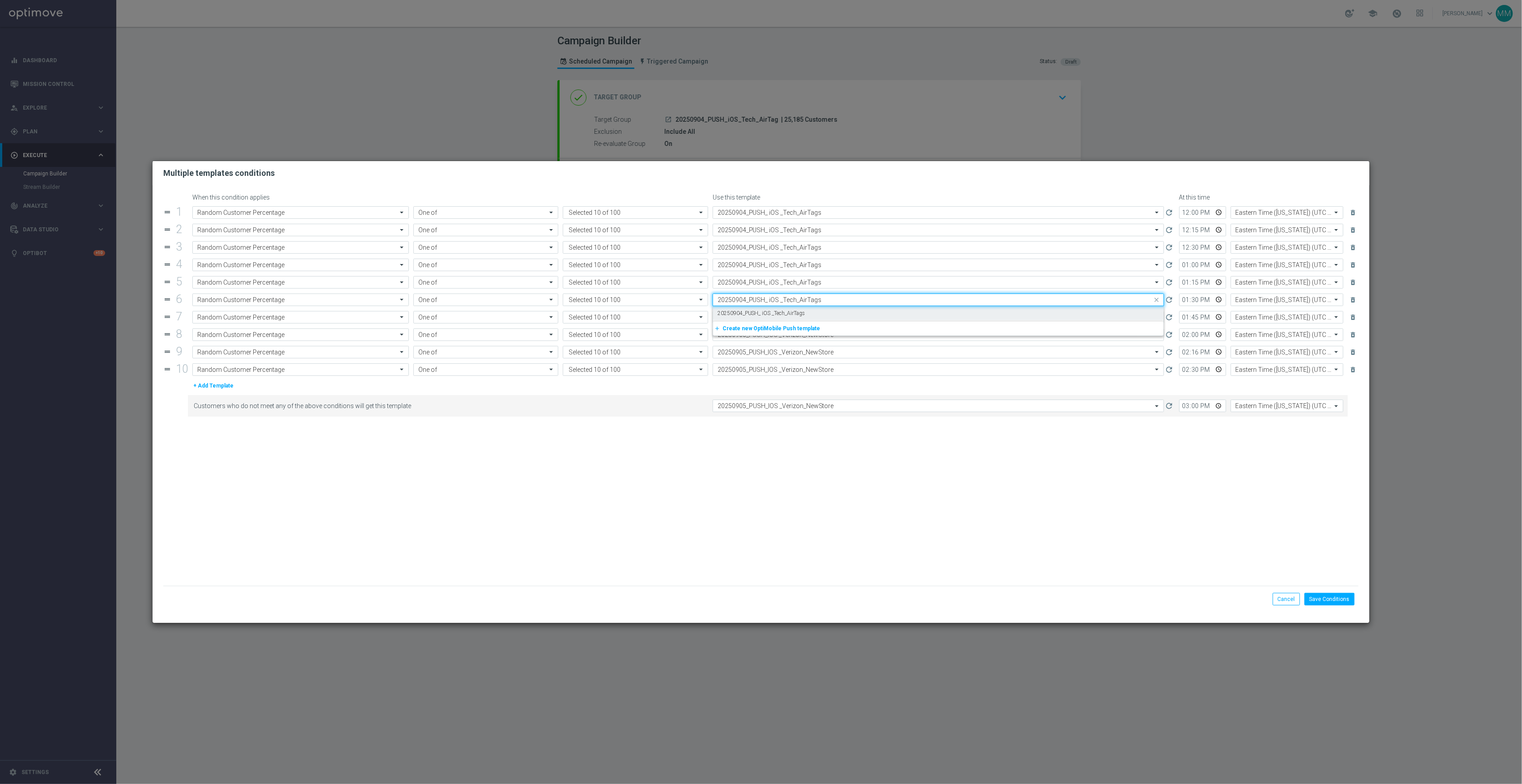
scroll to position [0, 0]
click at [806, 314] on div "20250904_PUSH_ iOS _Tech_AirTags" at bounding box center [938, 313] width 441 height 15
type input "20250904_PUSH_ iOS _Tech_AirTags"
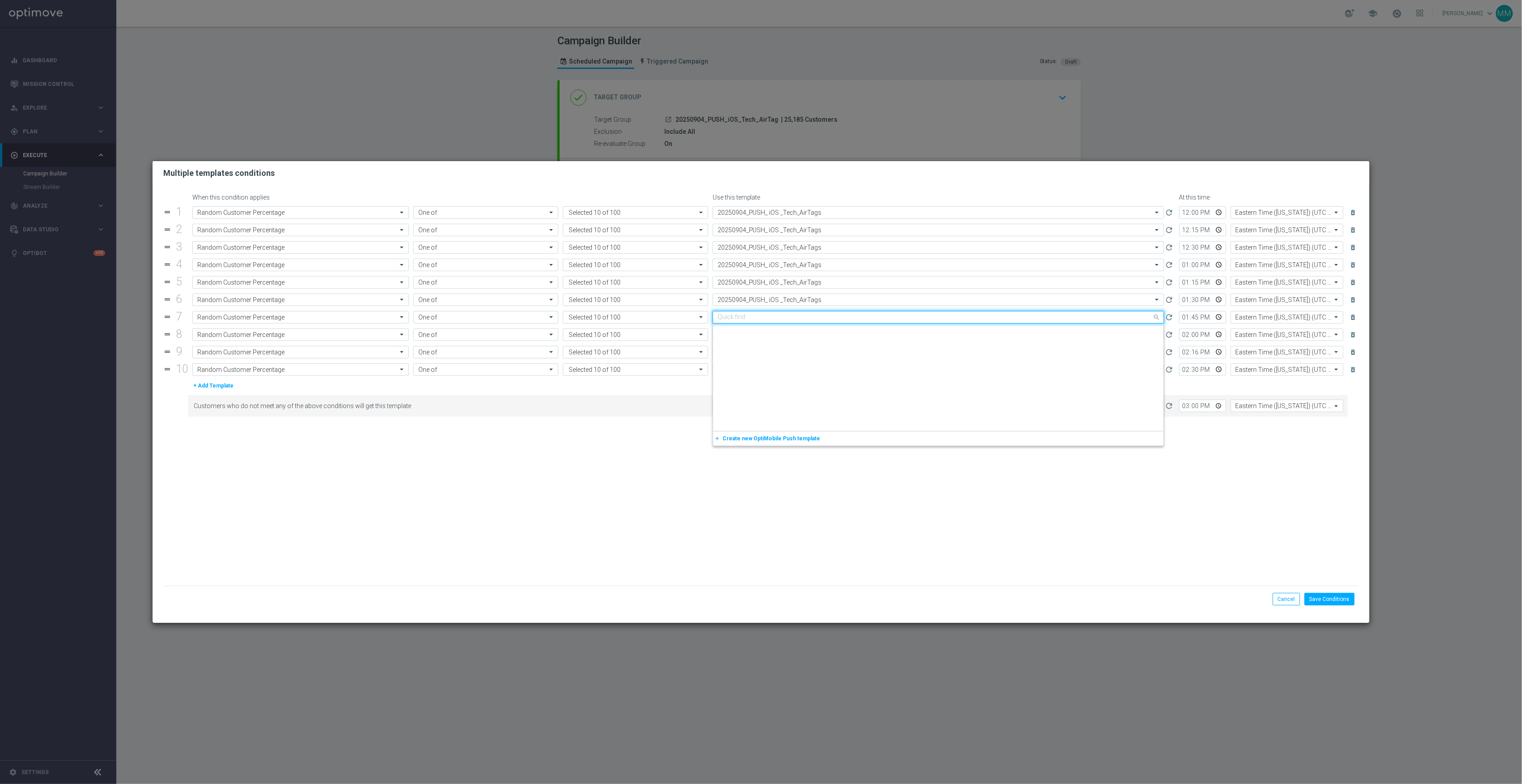
click at [807, 319] on input "text" at bounding box center [929, 317] width 424 height 8
paste input "20250904_PUSH_ iOS _Tech_AirTags"
click at [809, 331] on div "20250904_PUSH_ iOS _Tech_AirTags" at bounding box center [938, 330] width 441 height 15
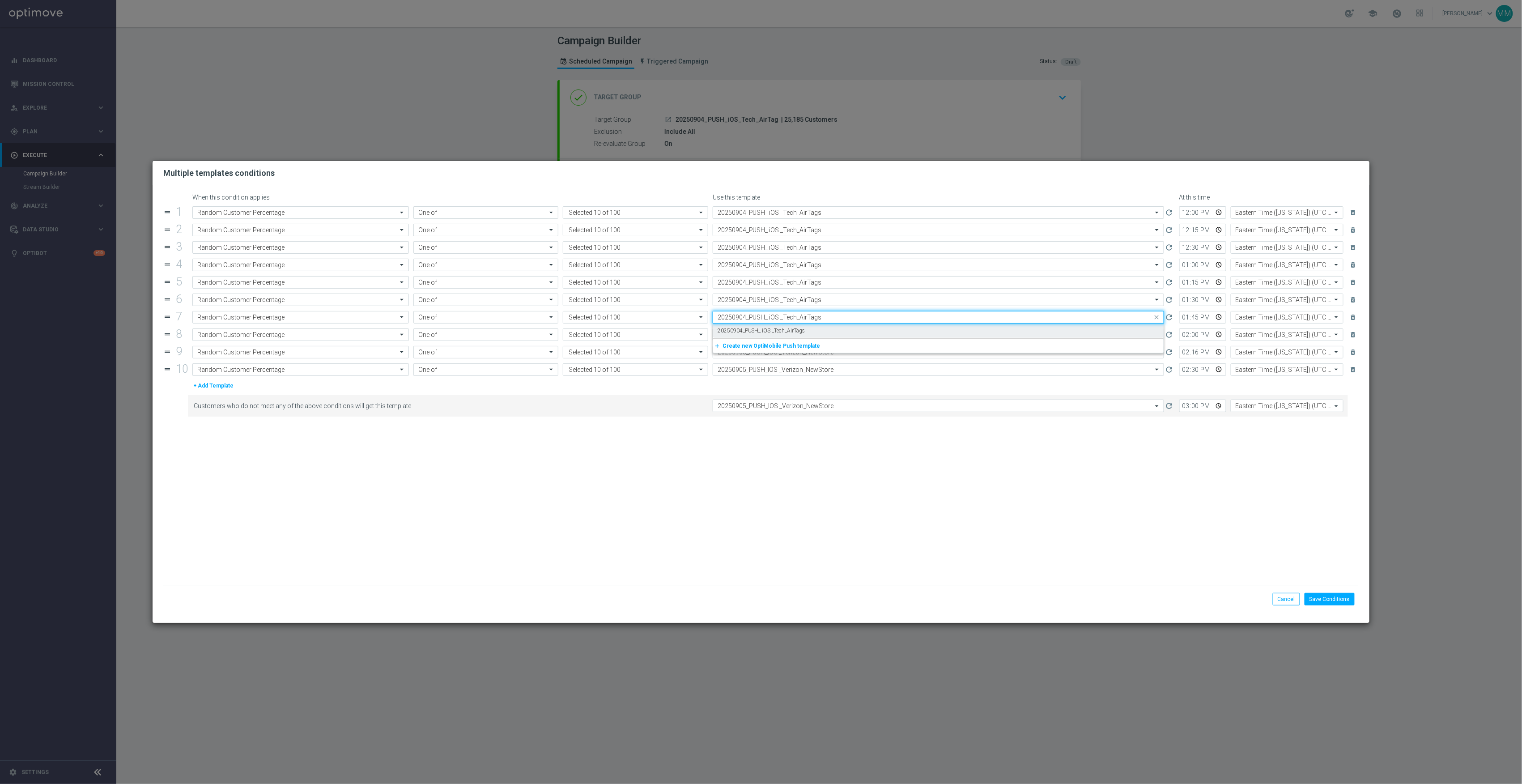
type input "20250904_PUSH_ iOS _Tech_AirTags"
click at [810, 341] on div "Quick find 20250905_PUSH_IOS _Verizon_NewStore" at bounding box center [938, 334] width 451 height 12
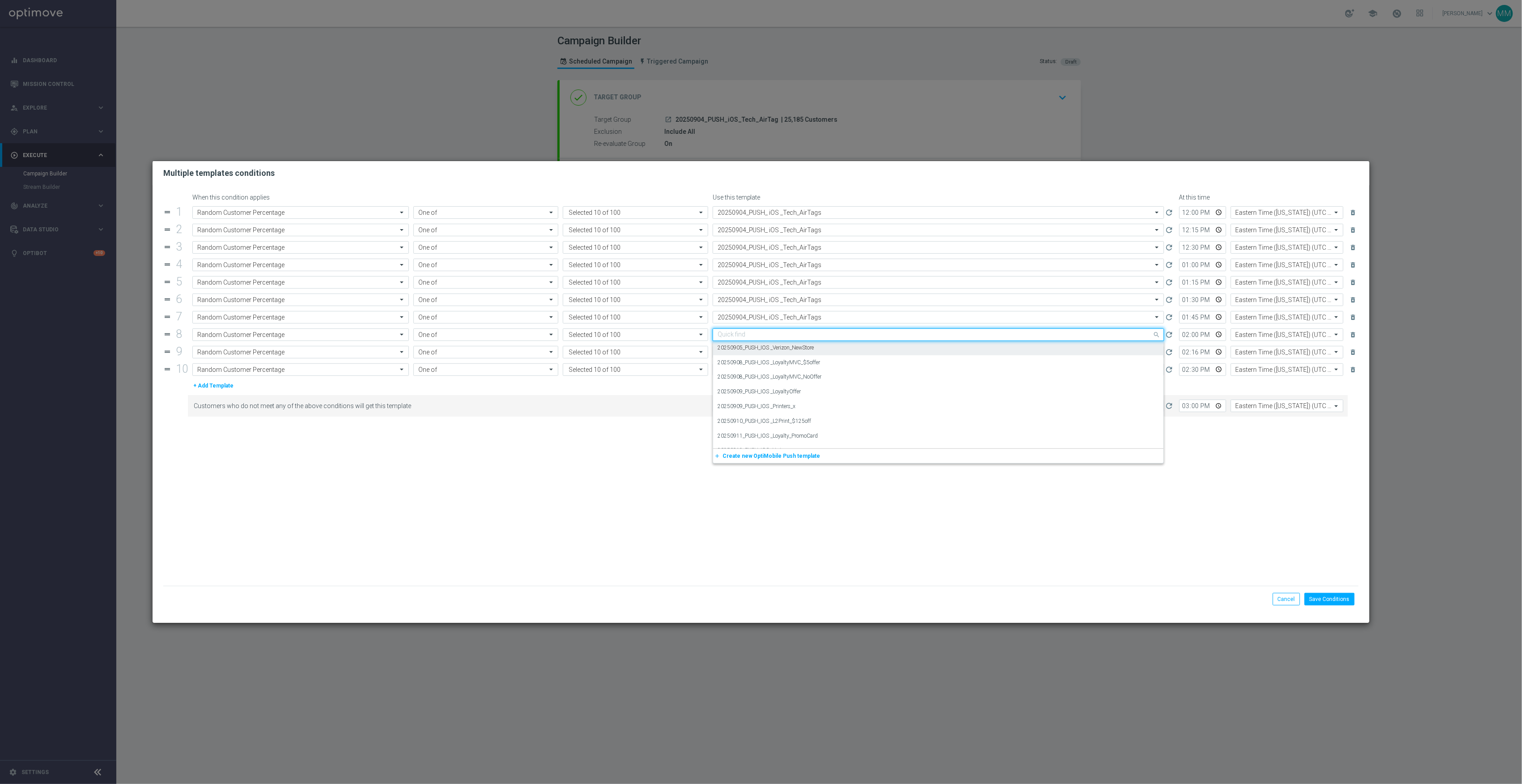
paste input "20250904_PUSH_ iOS _Tech_AirTags"
drag, startPoint x: 809, startPoint y: 346, endPoint x: 809, endPoint y: 355, distance: 9.0
click at [809, 349] on div "20250904_PUSH_ iOS _Tech_AirTags" at bounding box center [938, 348] width 441 height 15
type input "20250904_PUSH_ iOS _Tech_AirTags"
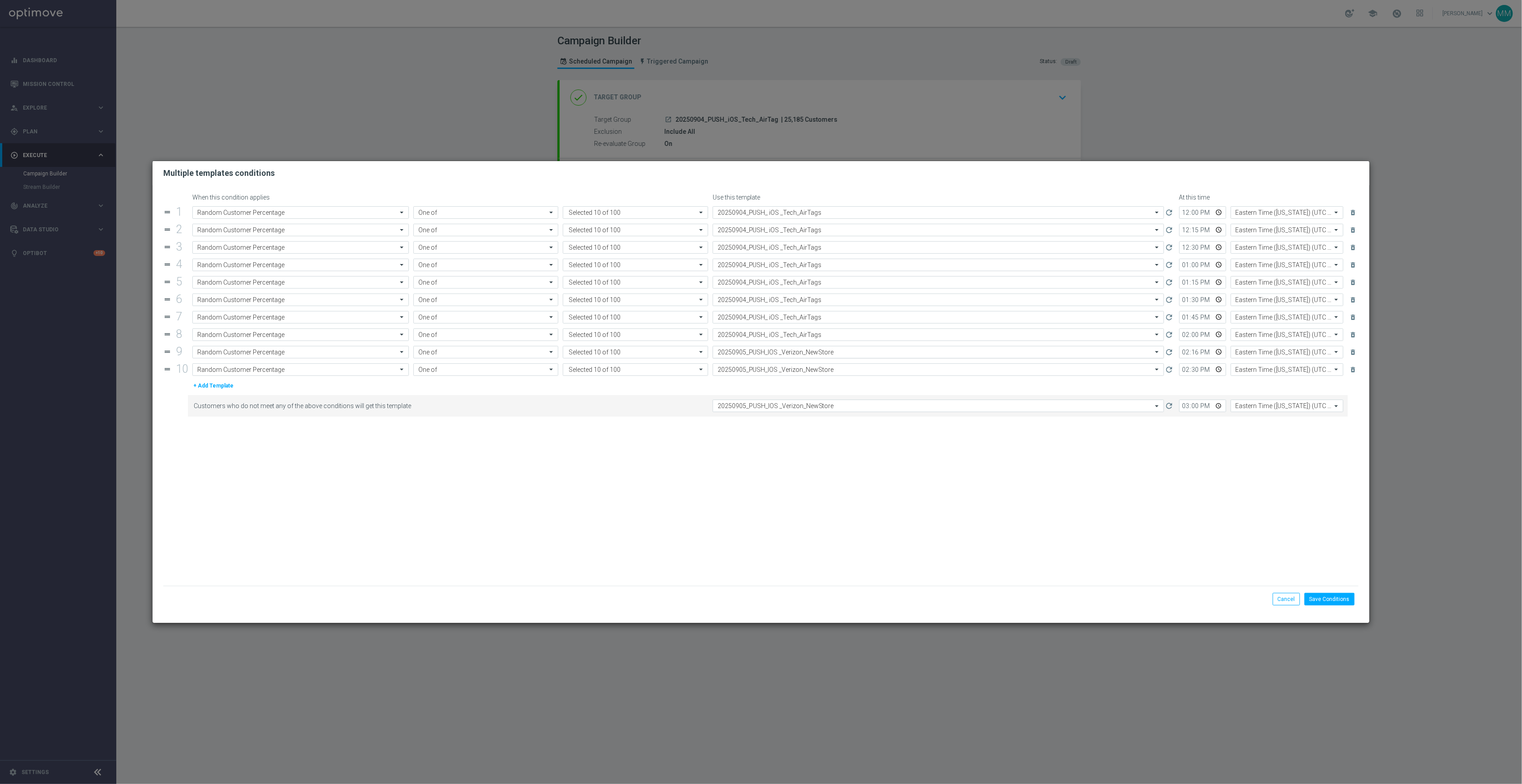
click at [809, 355] on input "text" at bounding box center [929, 352] width 424 height 8
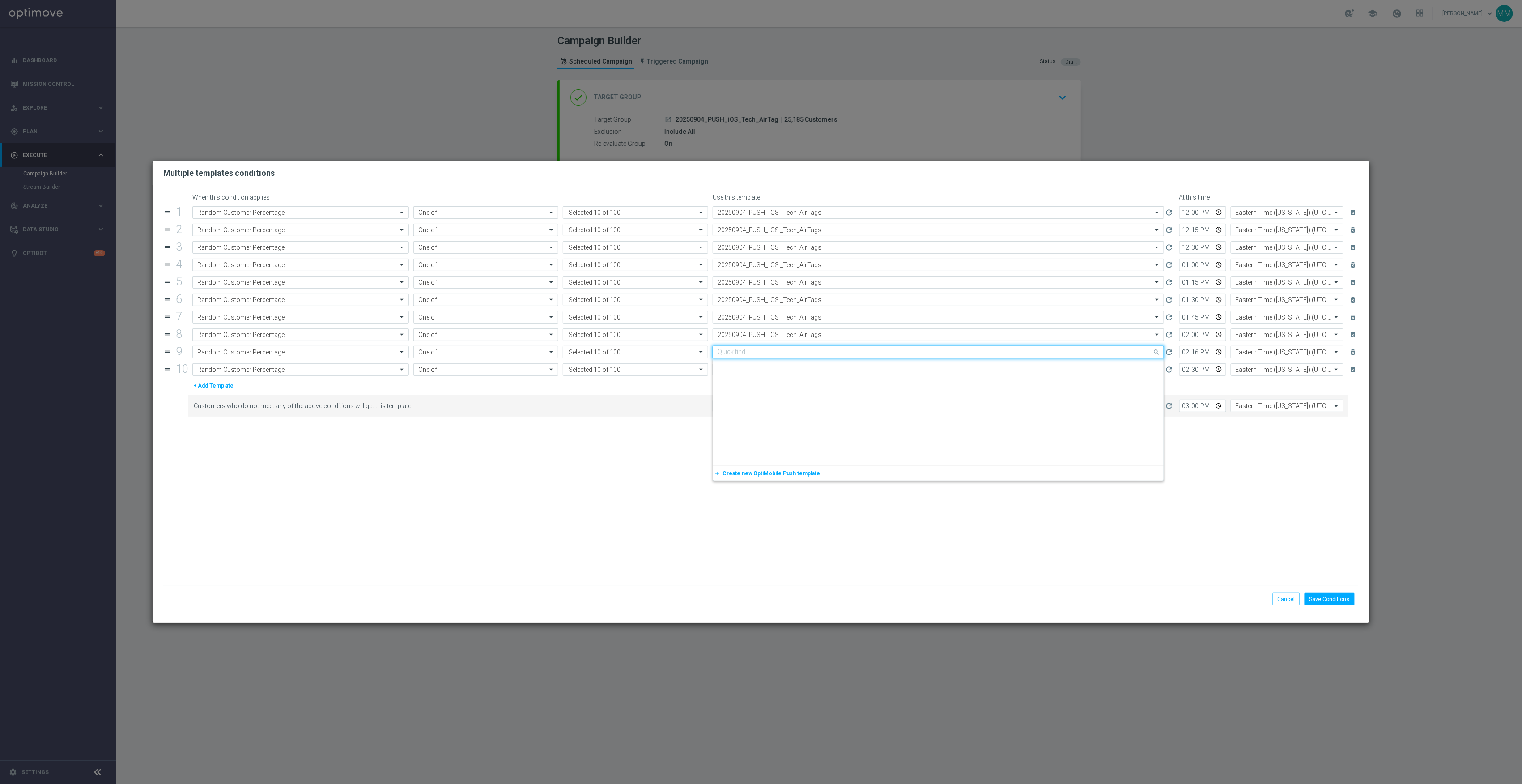
paste input "20250904_PUSH_ iOS _Tech_AirTags"
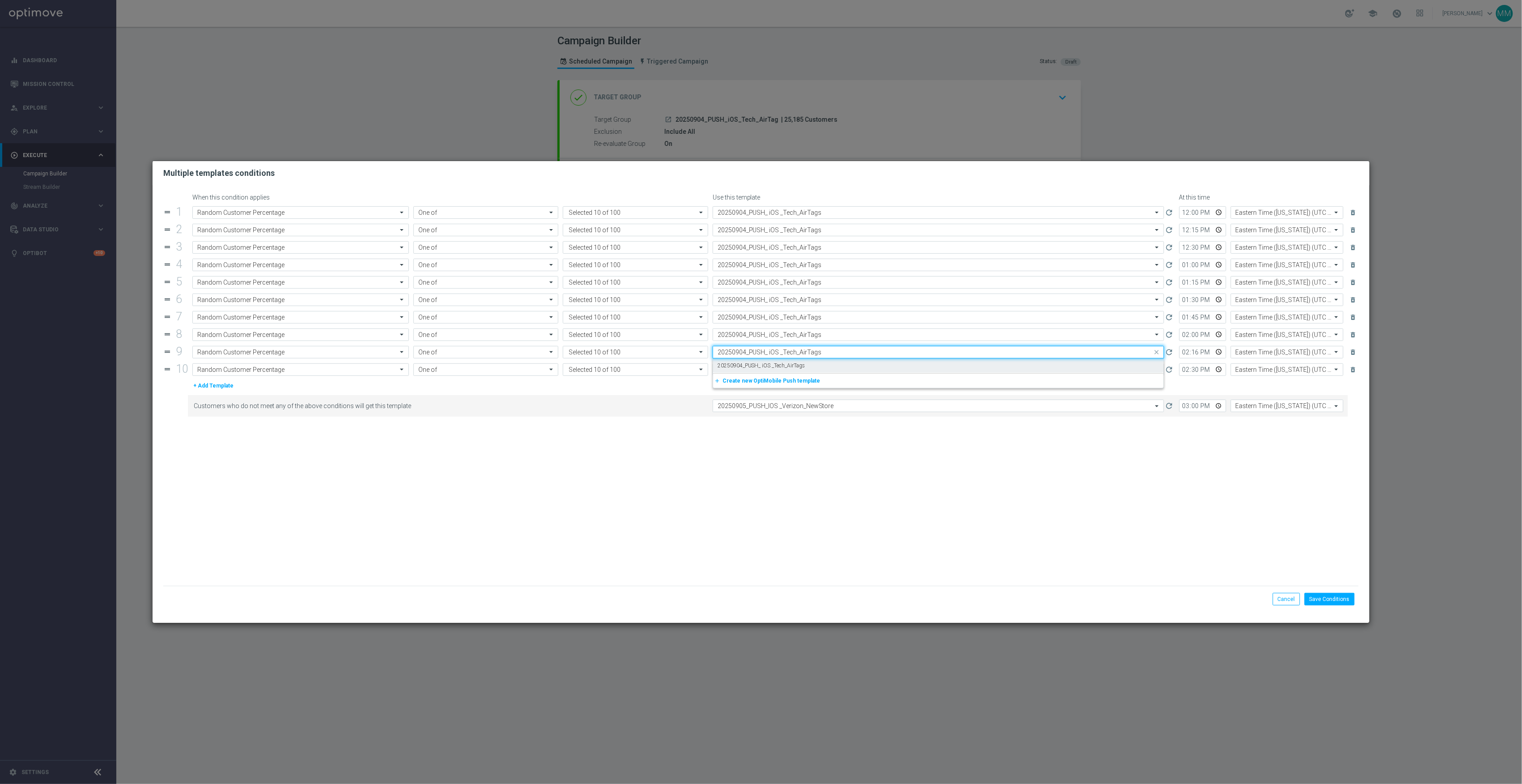
drag, startPoint x: 810, startPoint y: 364, endPoint x: 811, endPoint y: 369, distance: 5.1
click at [810, 364] on div "20250904_PUSH_ iOS _Tech_AirTags" at bounding box center [938, 366] width 441 height 15
type input "20250904_PUSH_ iOS _Tech_AirTags"
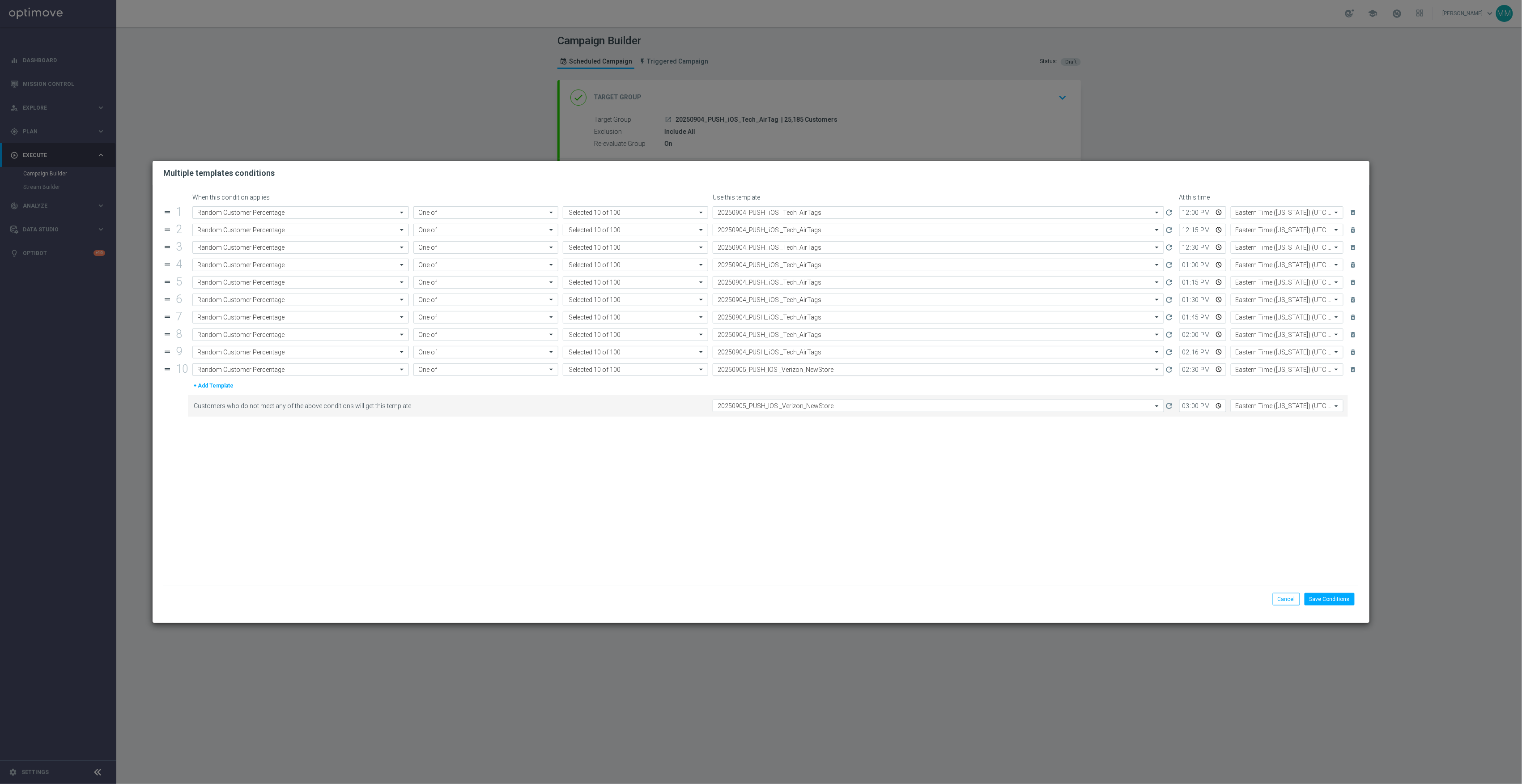
click at [811, 369] on input "text" at bounding box center [929, 369] width 424 height 8
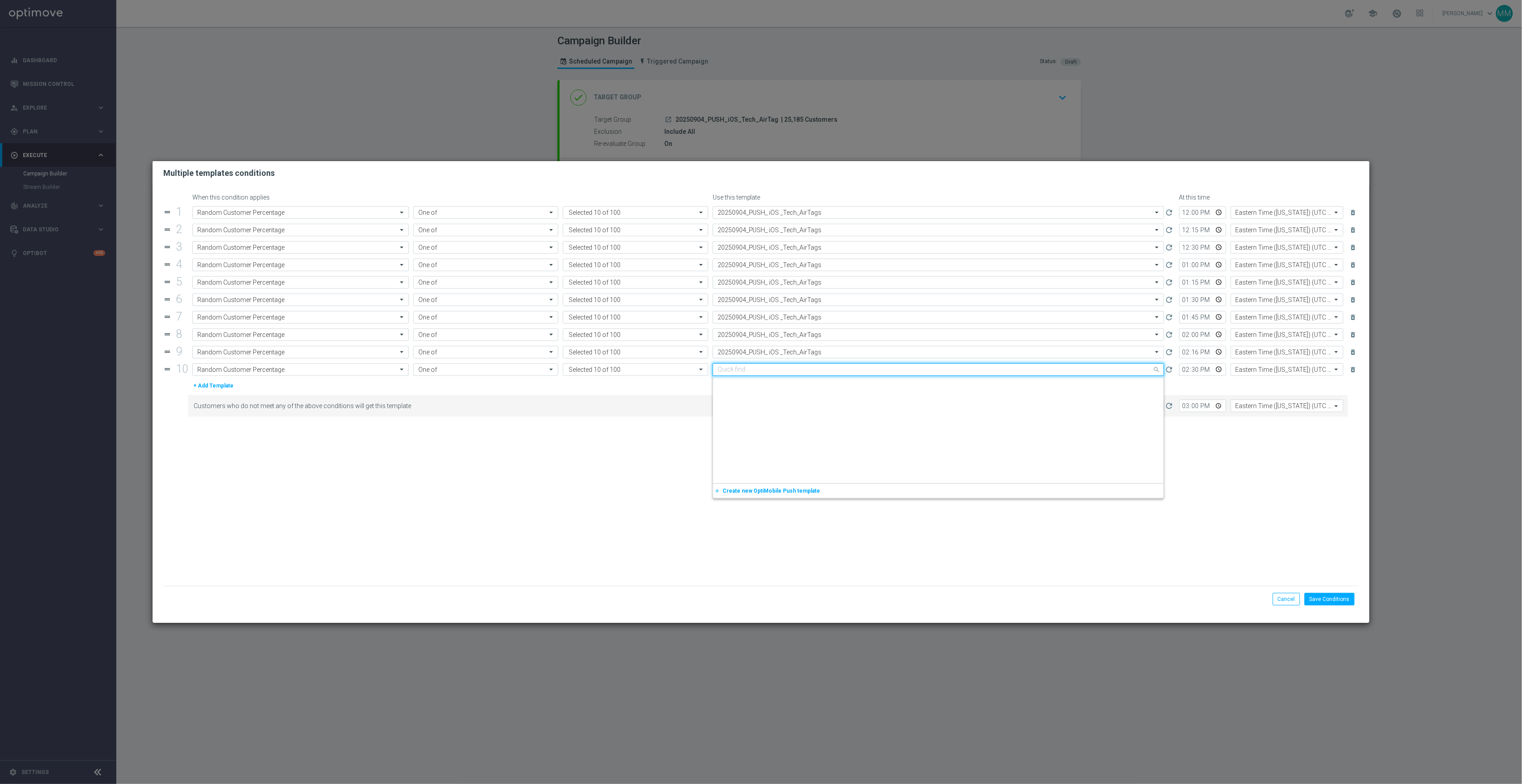
paste input "20250904_PUSH_ iOS _Tech_AirTags"
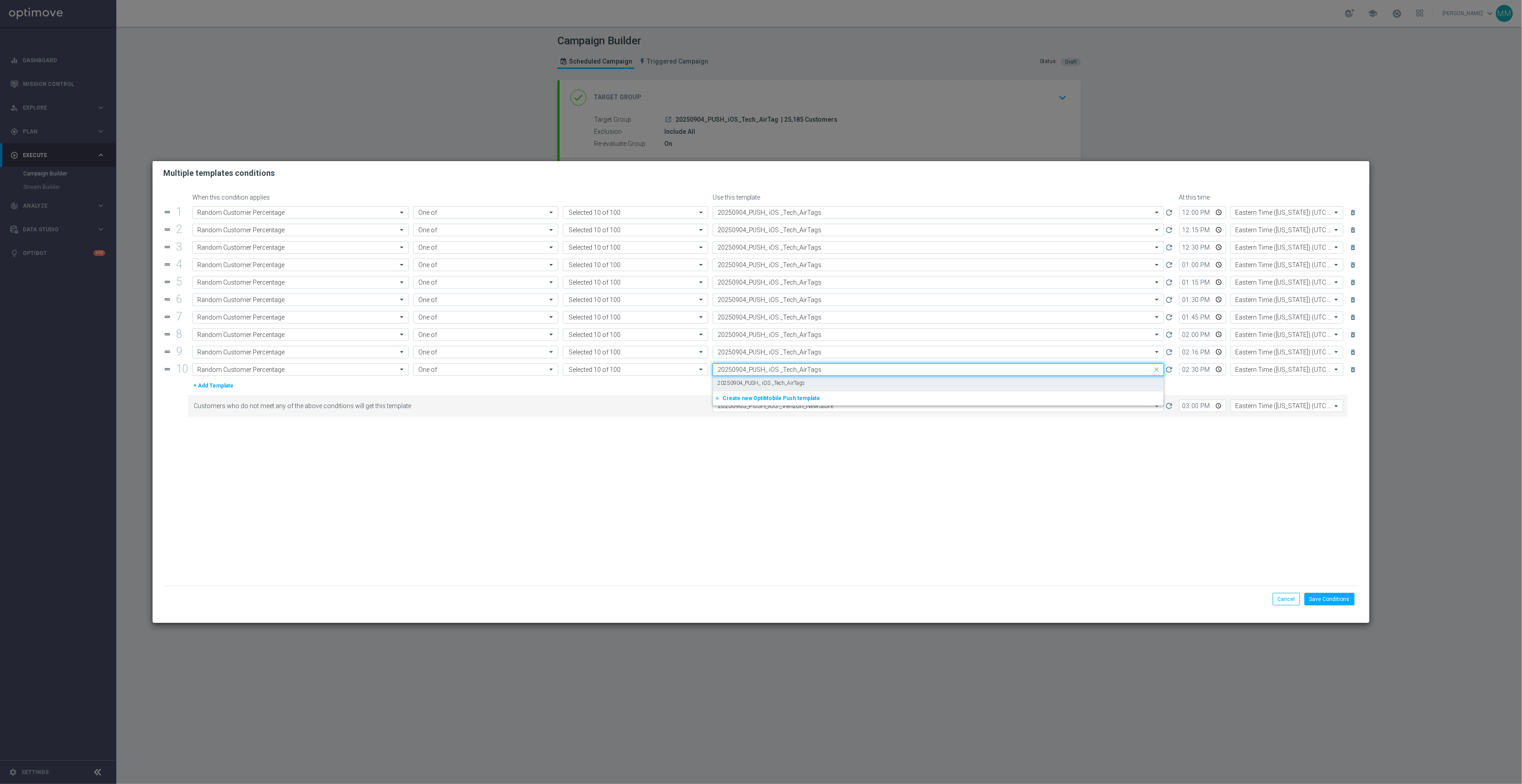
click at [812, 381] on div "20250904_PUSH_ iOS _Tech_AirTags" at bounding box center [938, 383] width 441 height 15
type input "20250904_PUSH_ iOS _Tech_AirTags"
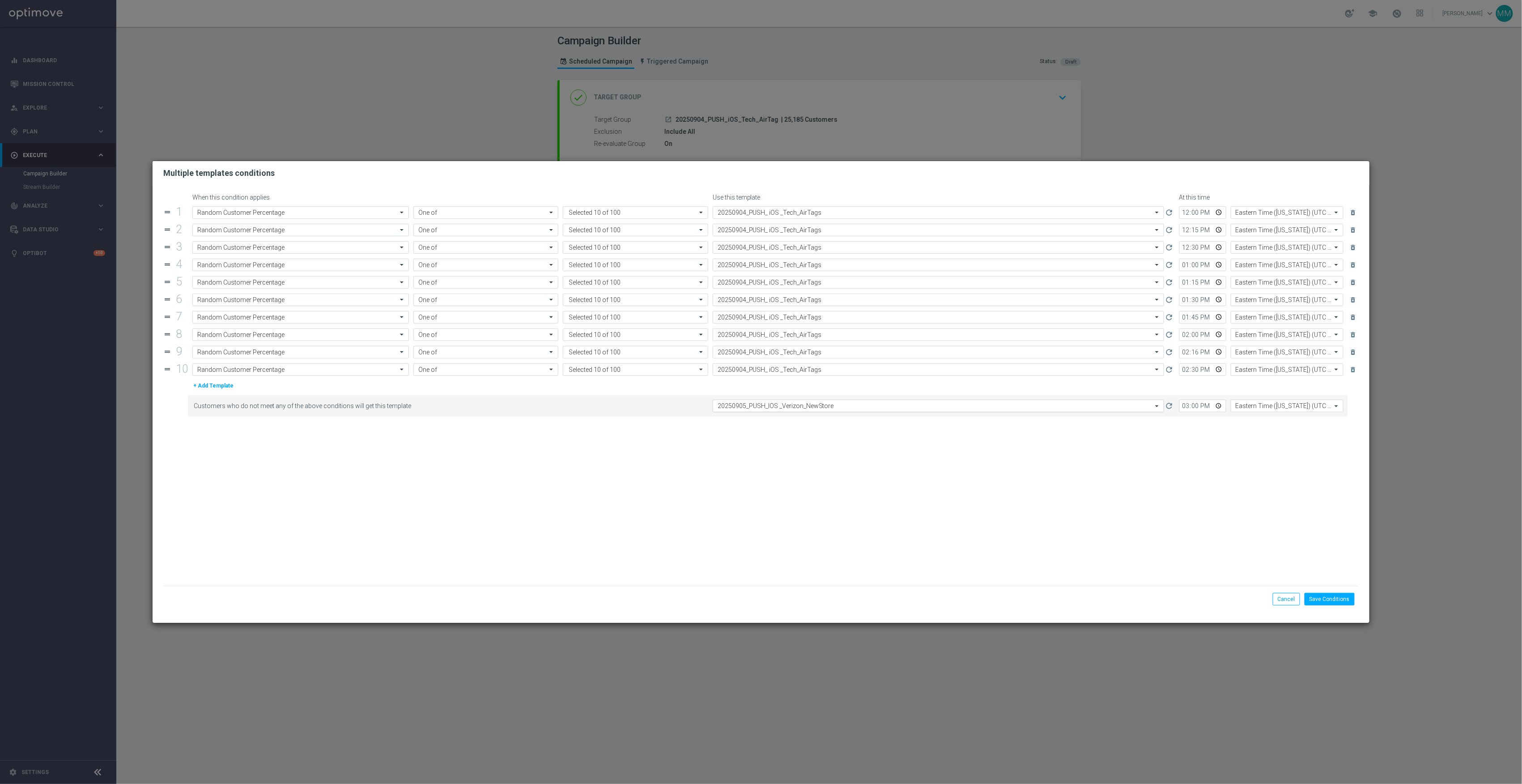
click at [817, 404] on div "Select template 20250905_PUSH_IOS _Verizon_NewStore" at bounding box center [938, 405] width 451 height 12
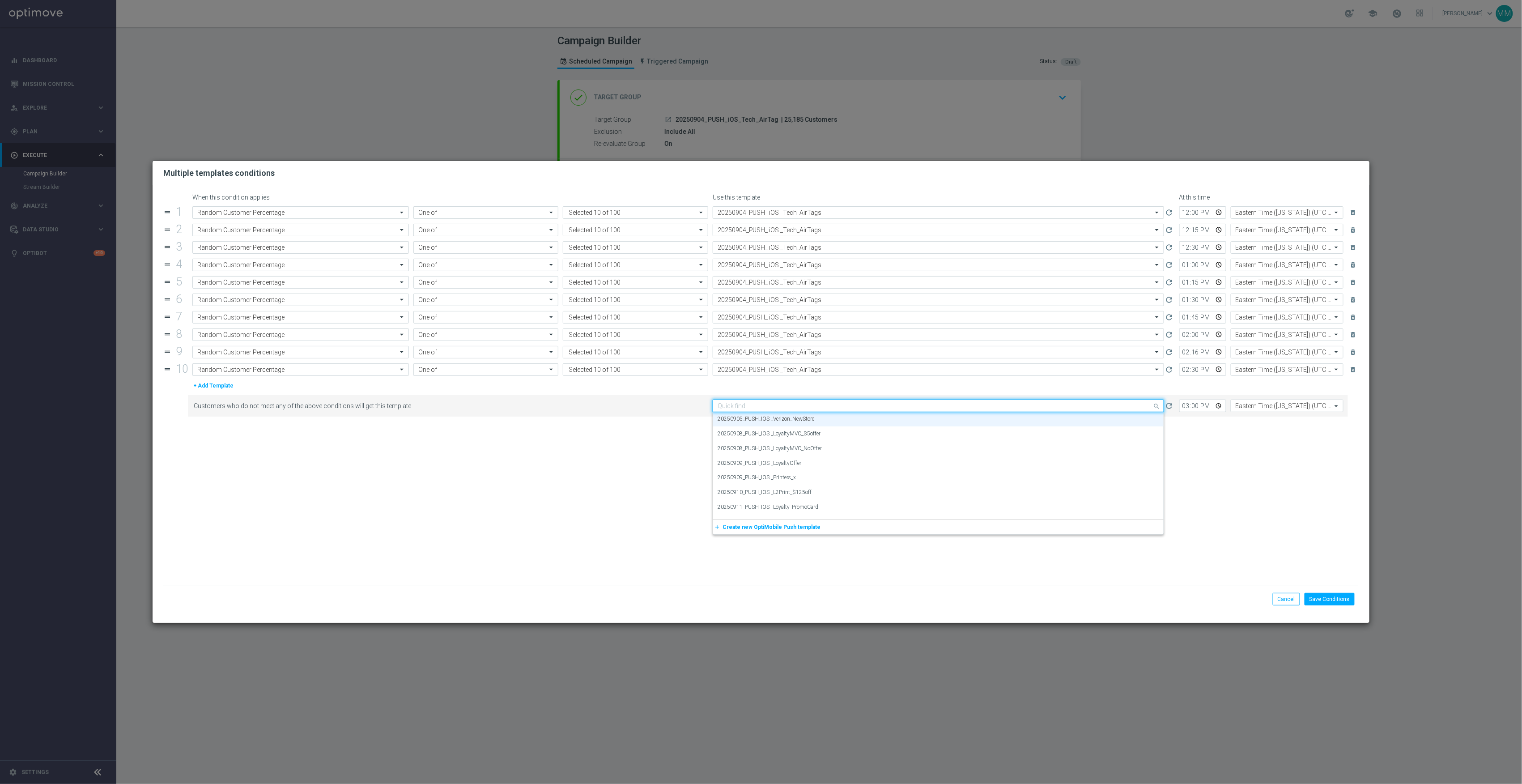
paste input "20250904_PUSH_ iOS _Tech_AirTags"
click at [815, 419] on div "20250904_PUSH_ iOS _Tech_AirTags" at bounding box center [938, 419] width 441 height 15
type input "20250904_PUSH_ iOS _Tech_AirTags"
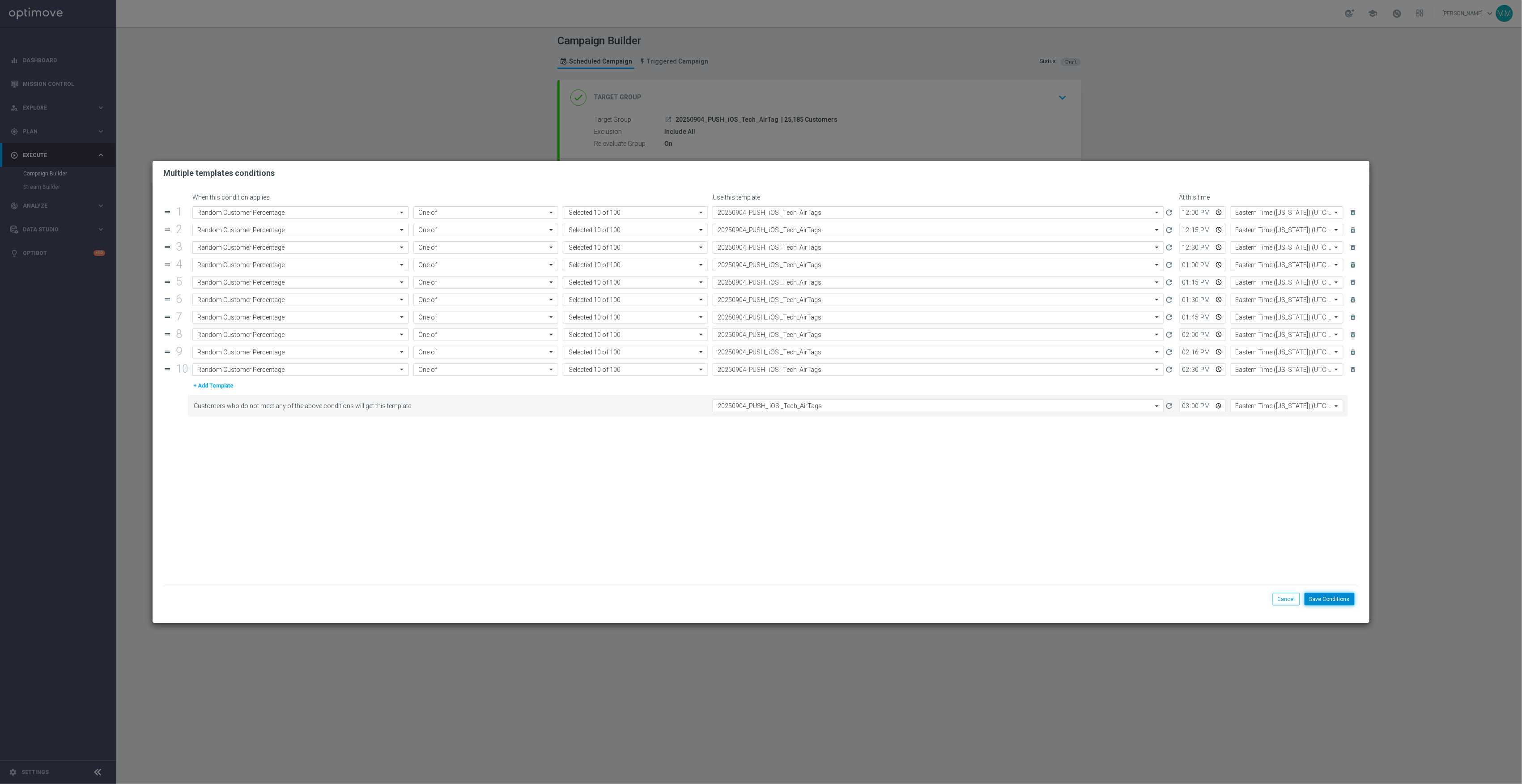
click at [1330, 600] on button "Save Conditions" at bounding box center [1329, 598] width 50 height 12
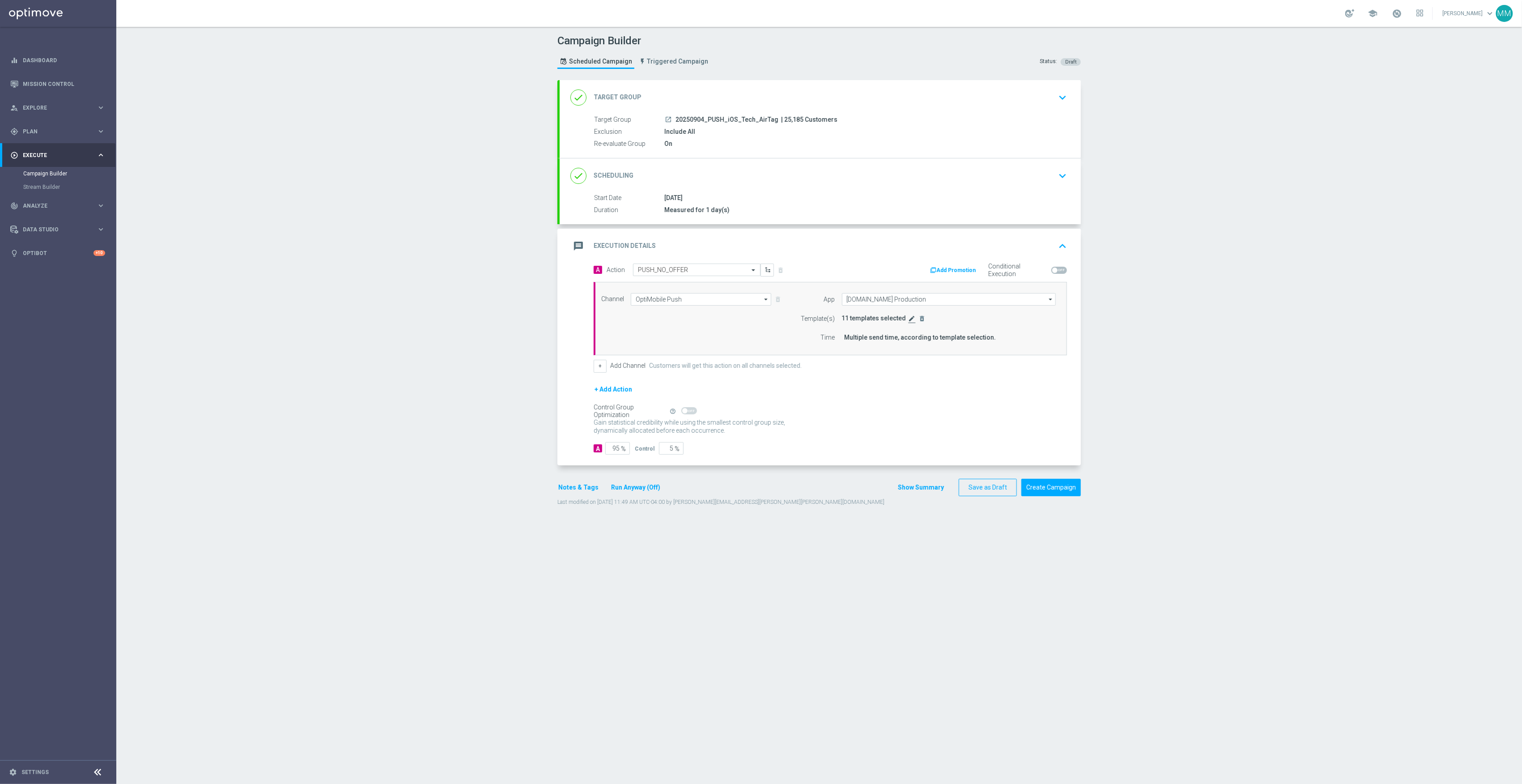
click at [909, 320] on icon "edit" at bounding box center [912, 318] width 7 height 7
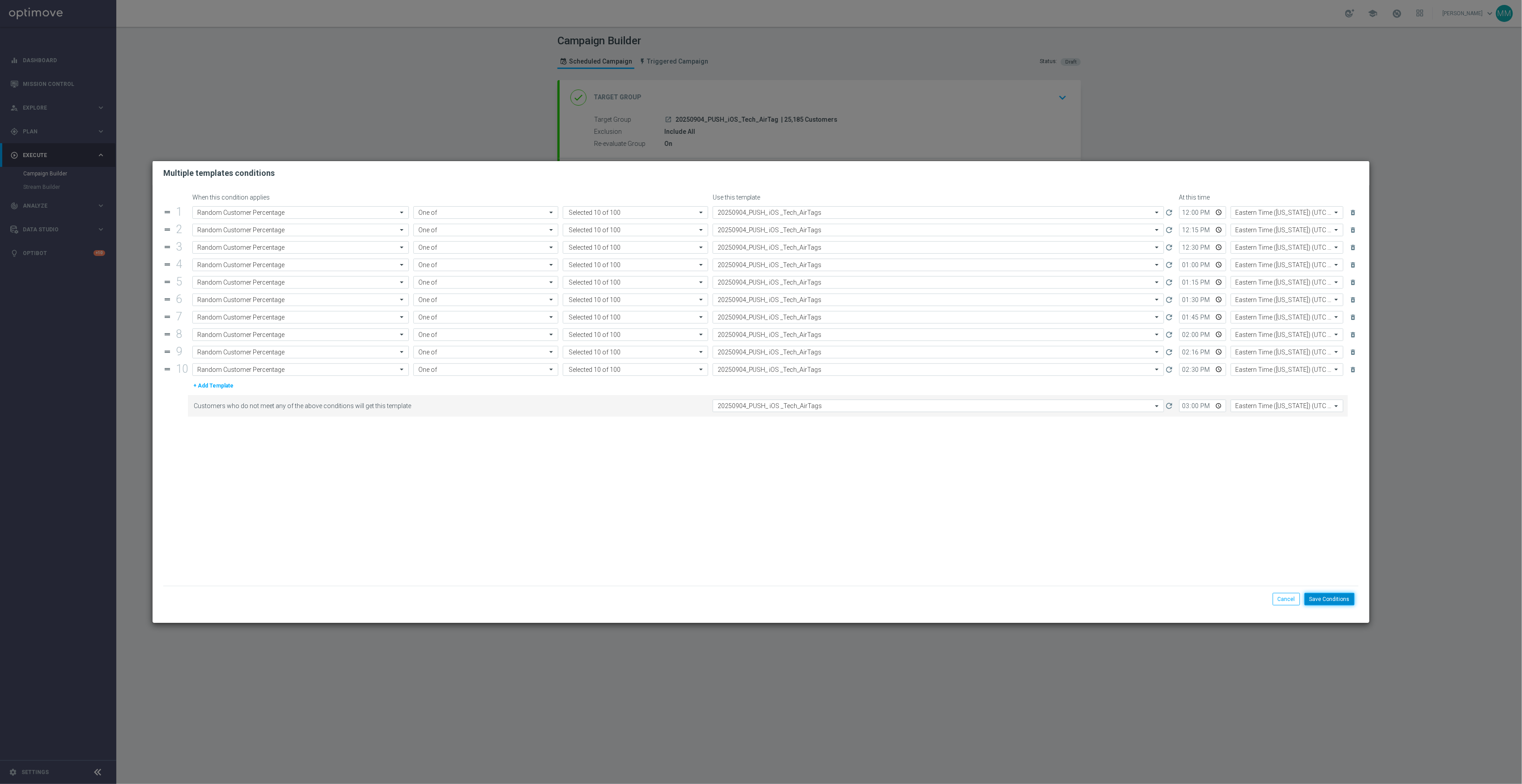
click at [1346, 596] on button "Save Conditions" at bounding box center [1329, 598] width 50 height 12
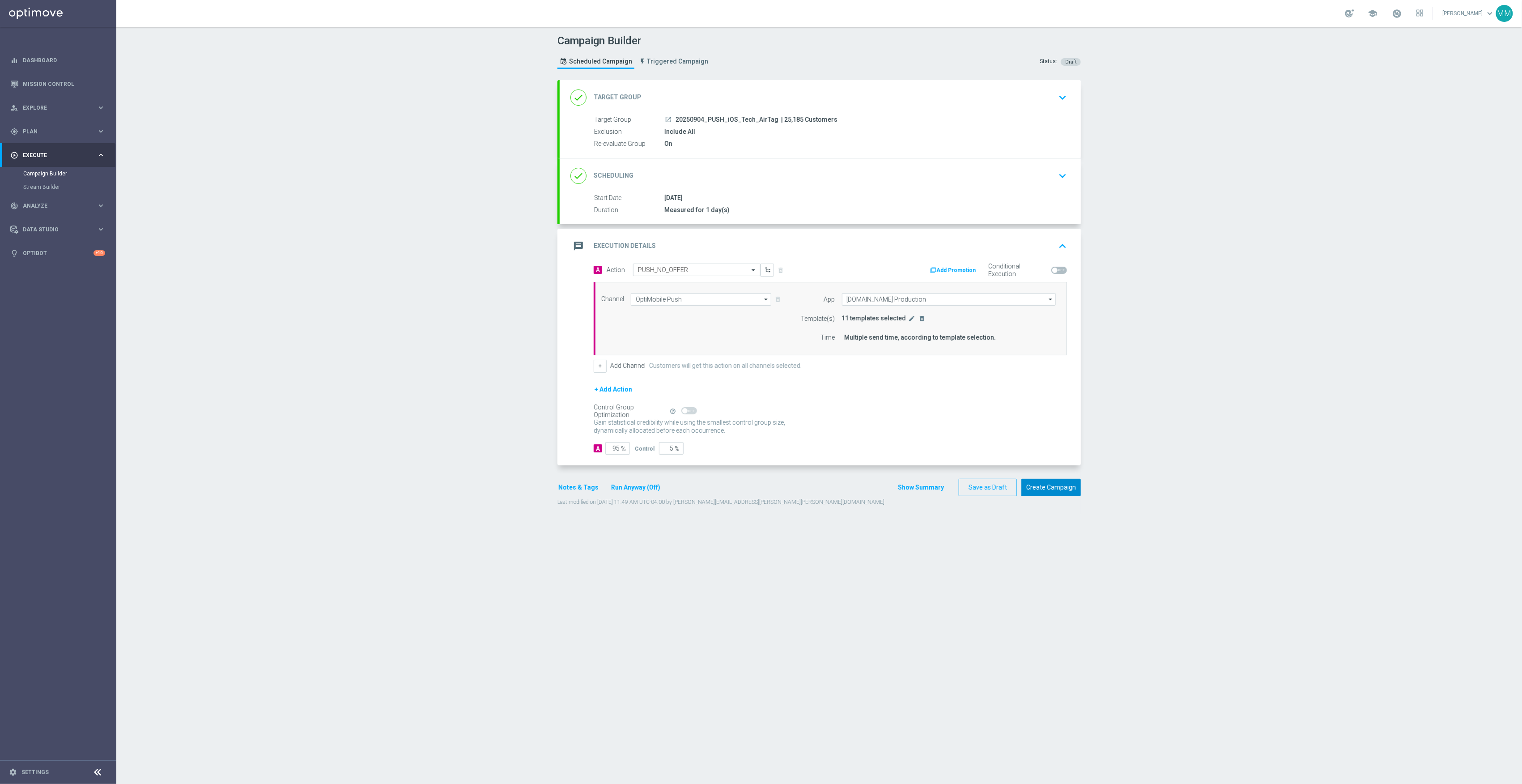
click at [1045, 494] on button "Create Campaign" at bounding box center [1051, 487] width 60 height 18
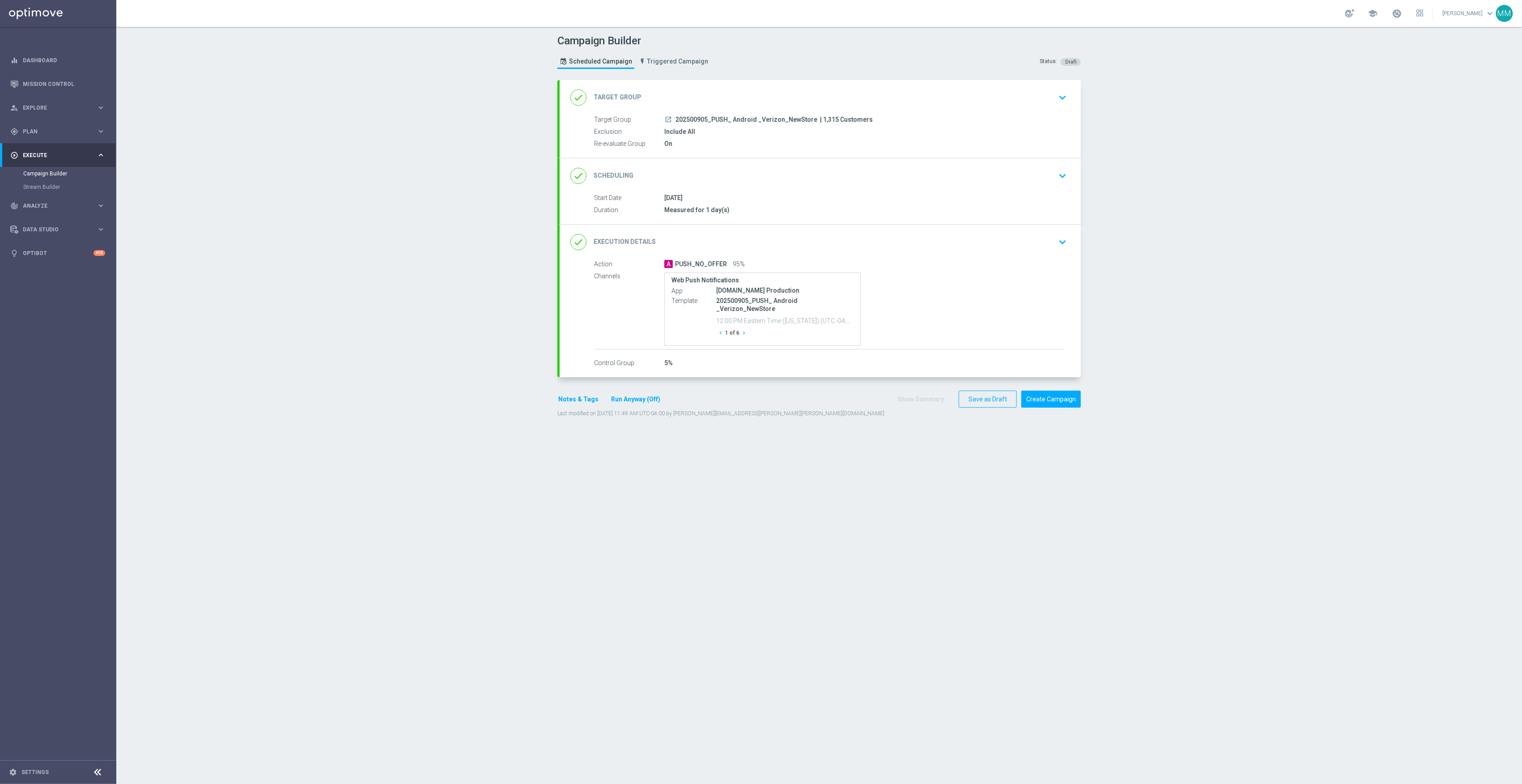
click at [792, 105] on div "done Target Group keyboard_arrow_down" at bounding box center [820, 97] width 500 height 17
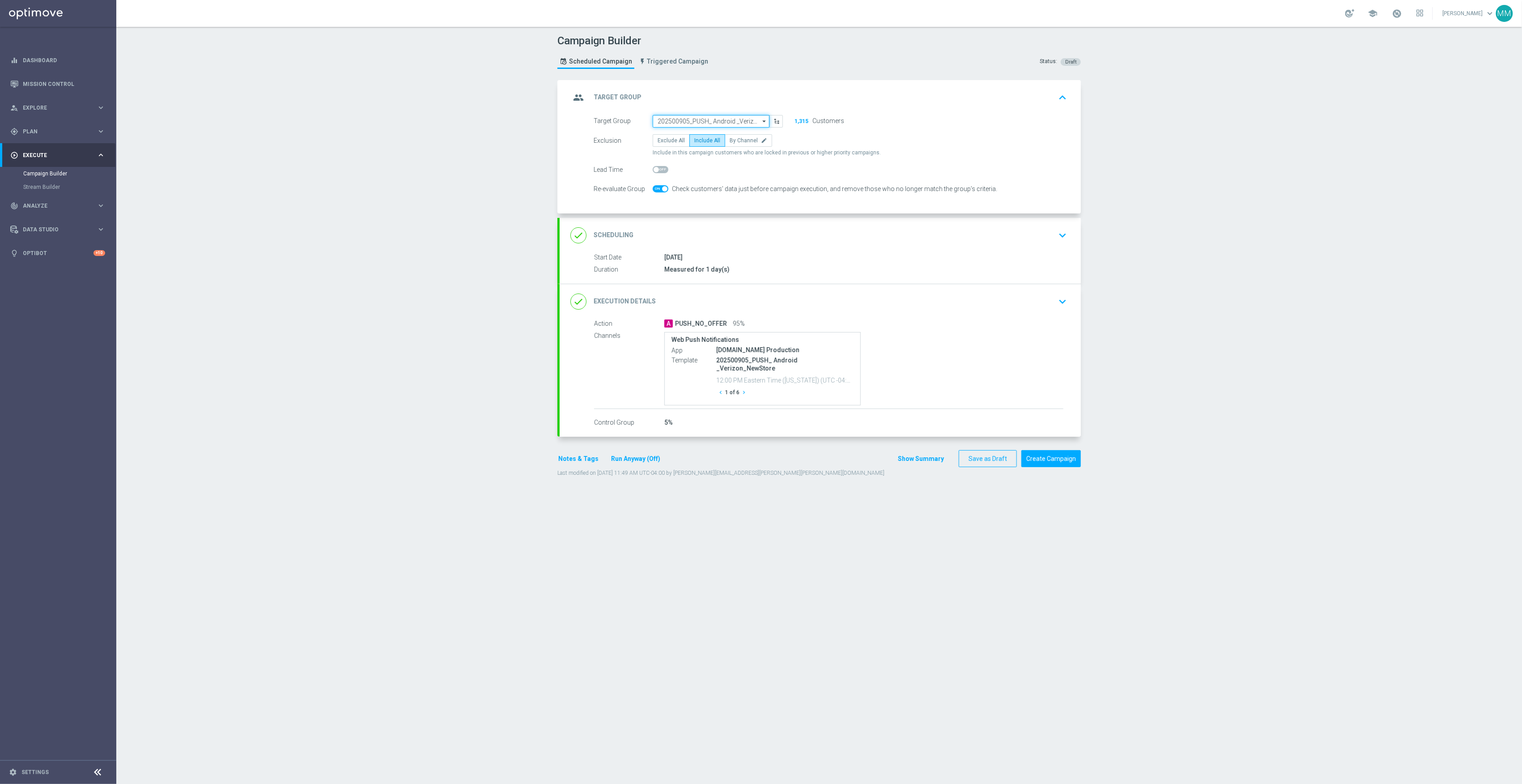
click at [690, 118] on input "202500905_PUSH_ Android _Verizon_NewStore" at bounding box center [711, 121] width 117 height 12
click at [729, 162] on div "20250904_PUSH_Android_Tech_AirTag" at bounding box center [705, 162] width 95 height 8
type input "20250904_PUSH_Android_Tech_AirTag"
click at [847, 245] on div "done Scheduling keyboard_arrow_down" at bounding box center [820, 234] width 521 height 35
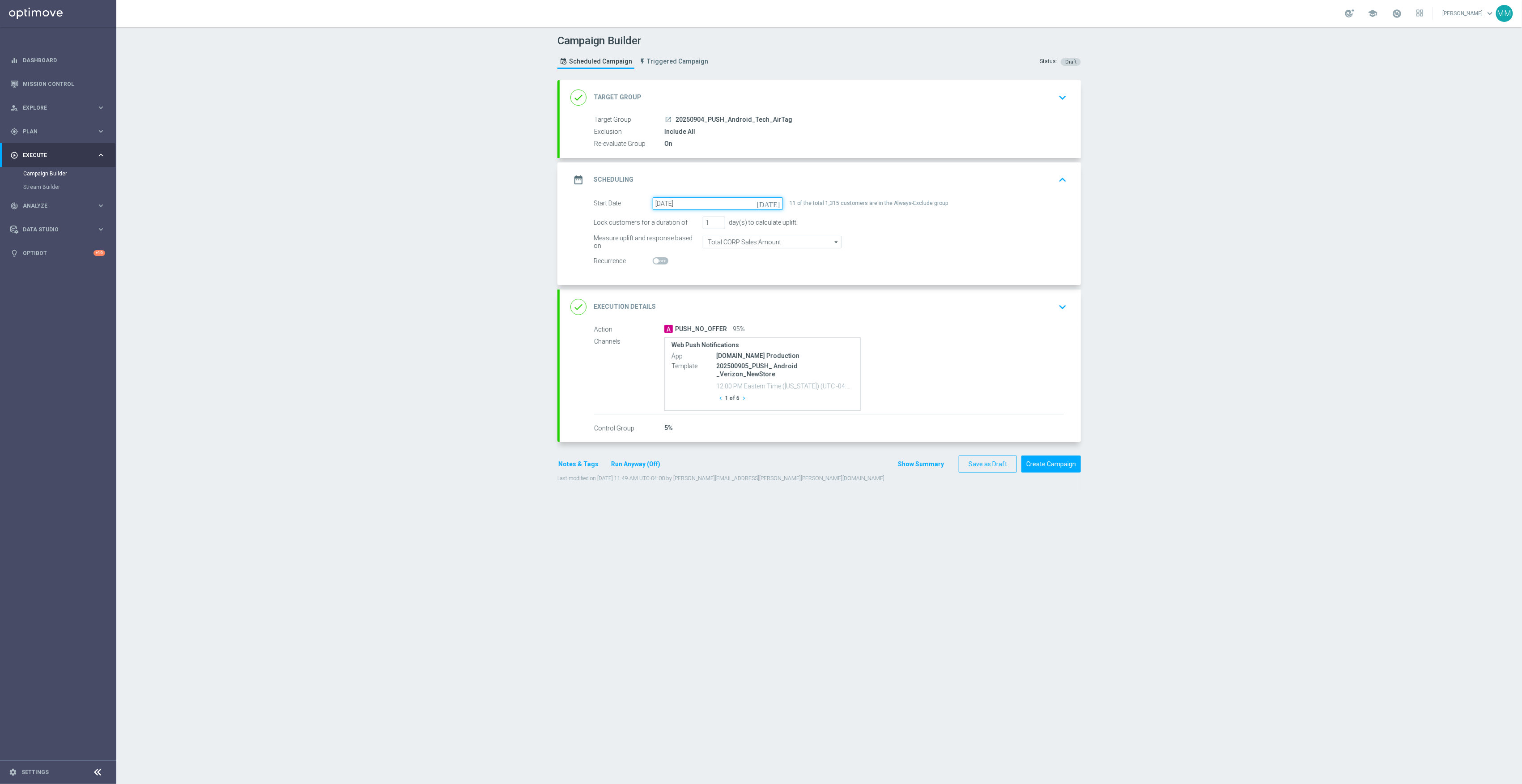
click at [729, 201] on input "[DATE]" at bounding box center [718, 203] width 130 height 12
click at [720, 256] on span "4" at bounding box center [721, 253] width 14 height 14
type input "[DATE]"
click at [1014, 327] on div "A PUSH_NO_OFFER 95%" at bounding box center [863, 328] width 399 height 9
click at [1022, 317] on div "done Execution Details keyboard_arrow_down" at bounding box center [820, 307] width 521 height 35
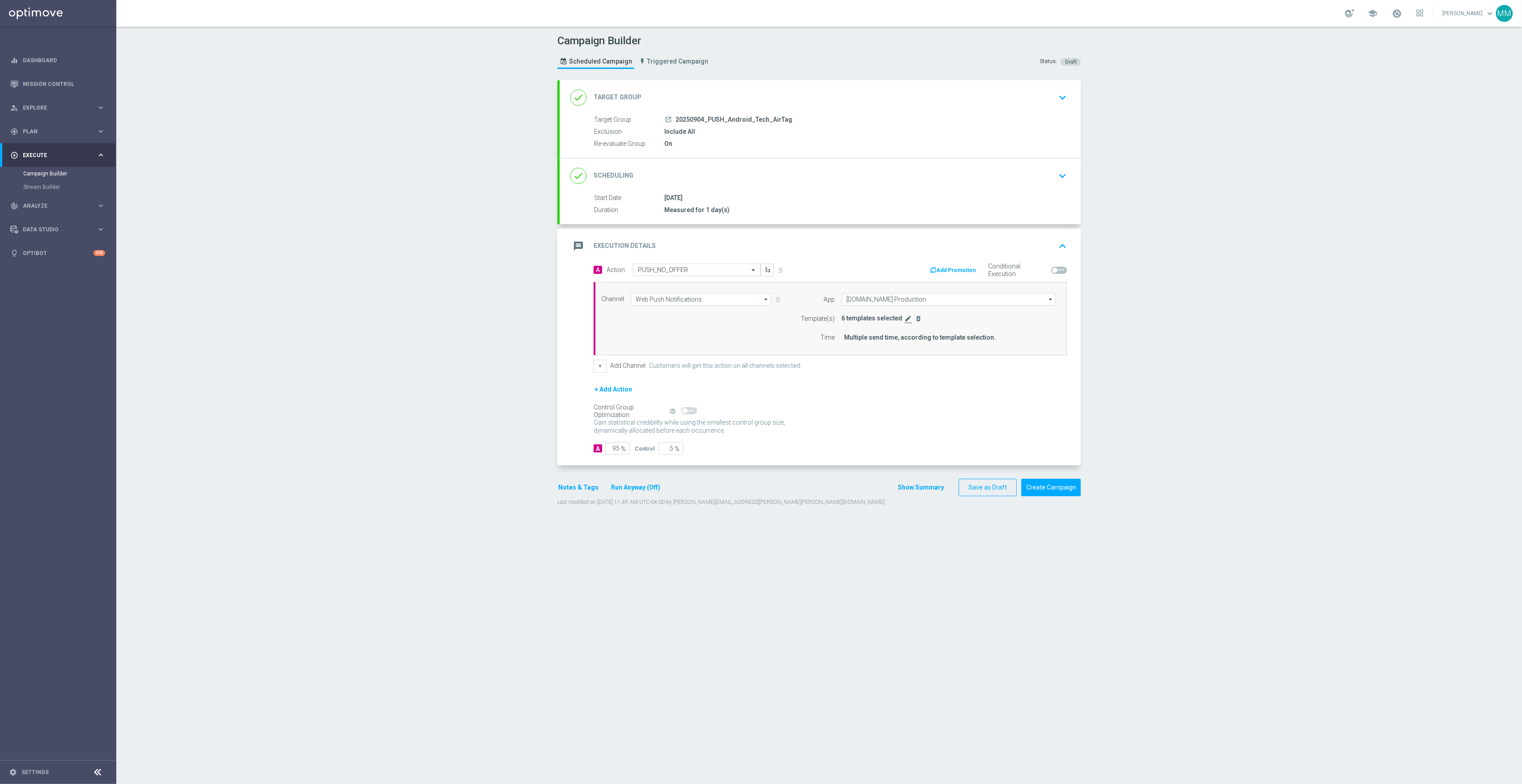
click at [905, 320] on icon "edit" at bounding box center [909, 318] width 7 height 7
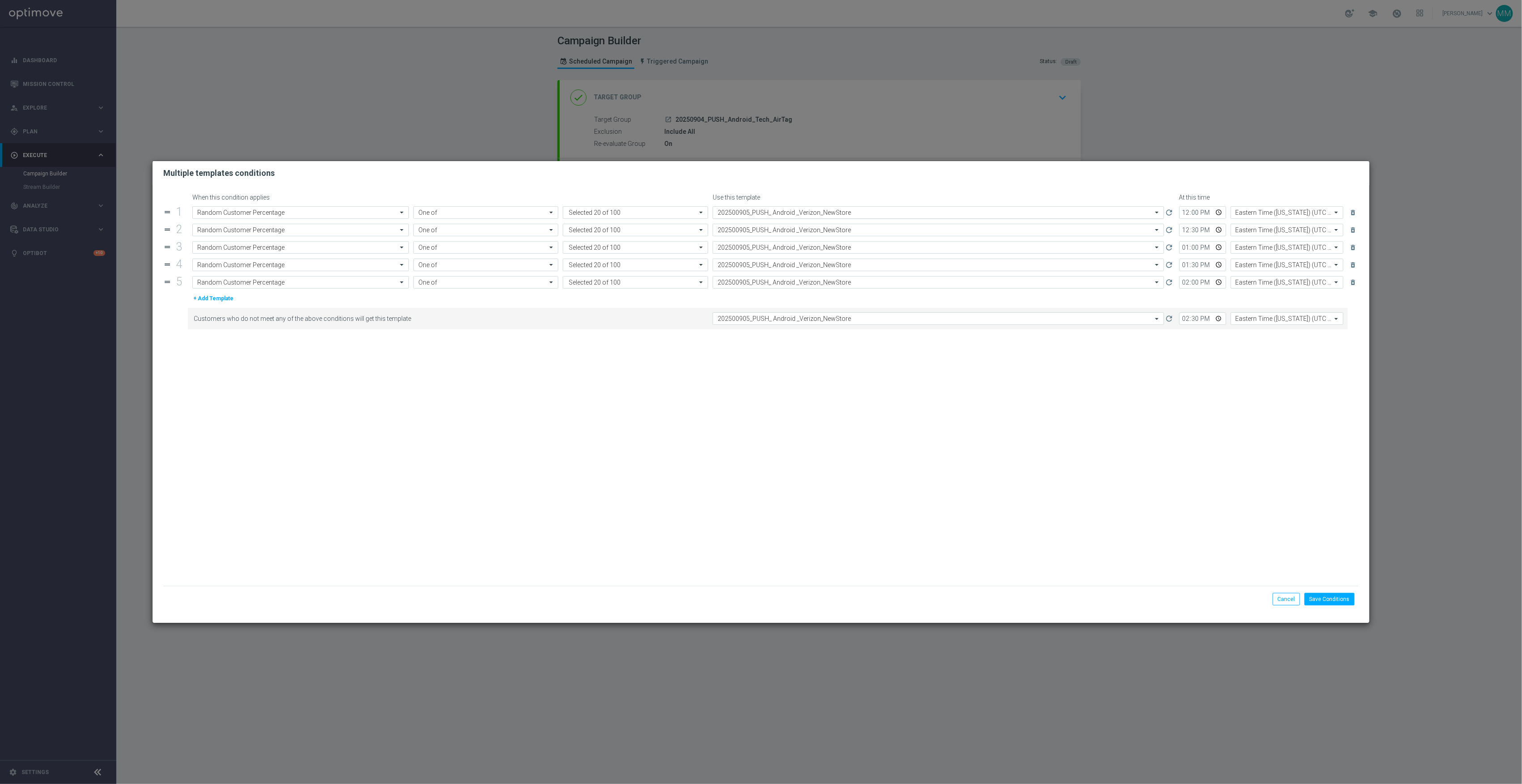
click at [767, 209] on input "text" at bounding box center [929, 213] width 424 height 8
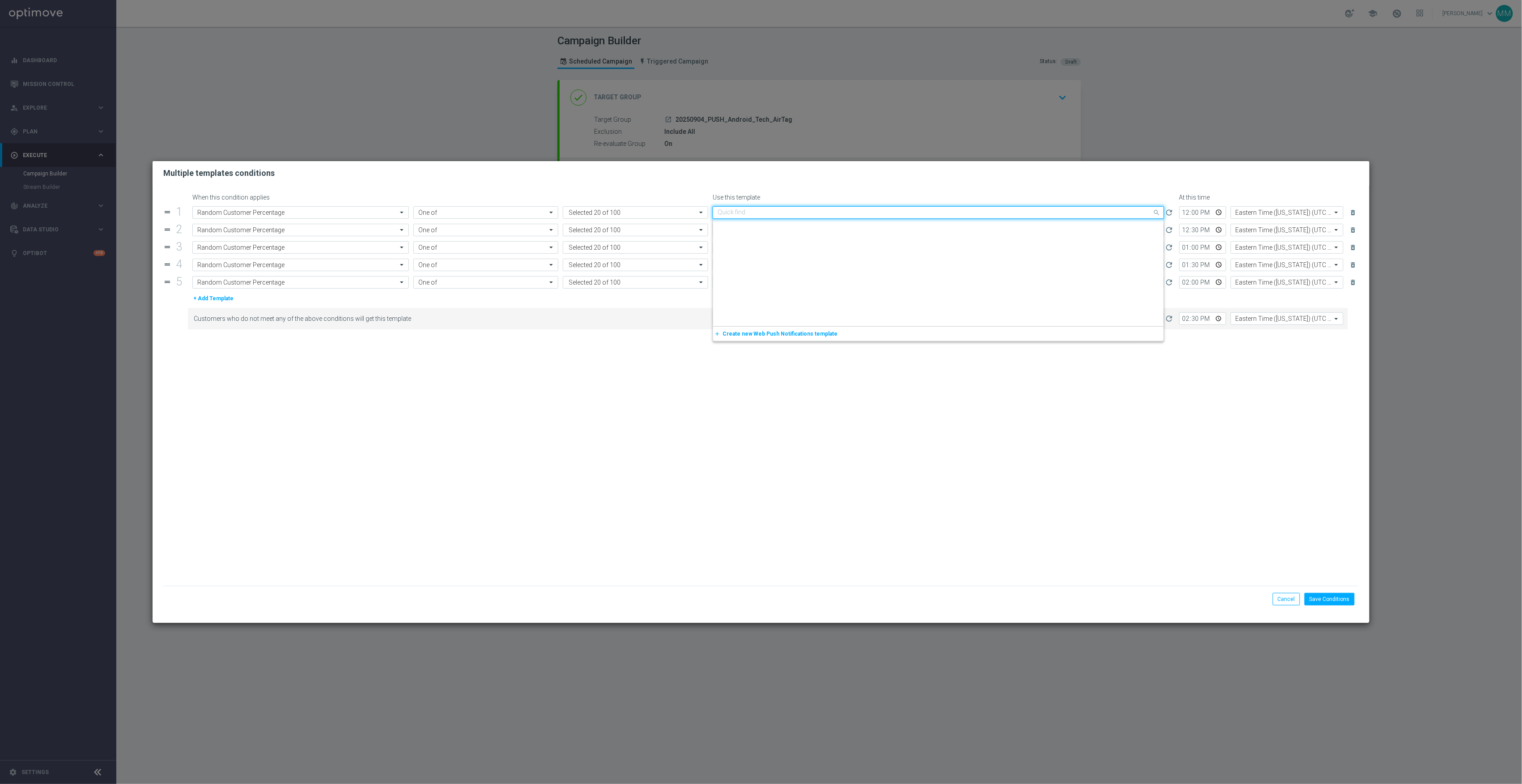
scroll to position [207, 0]
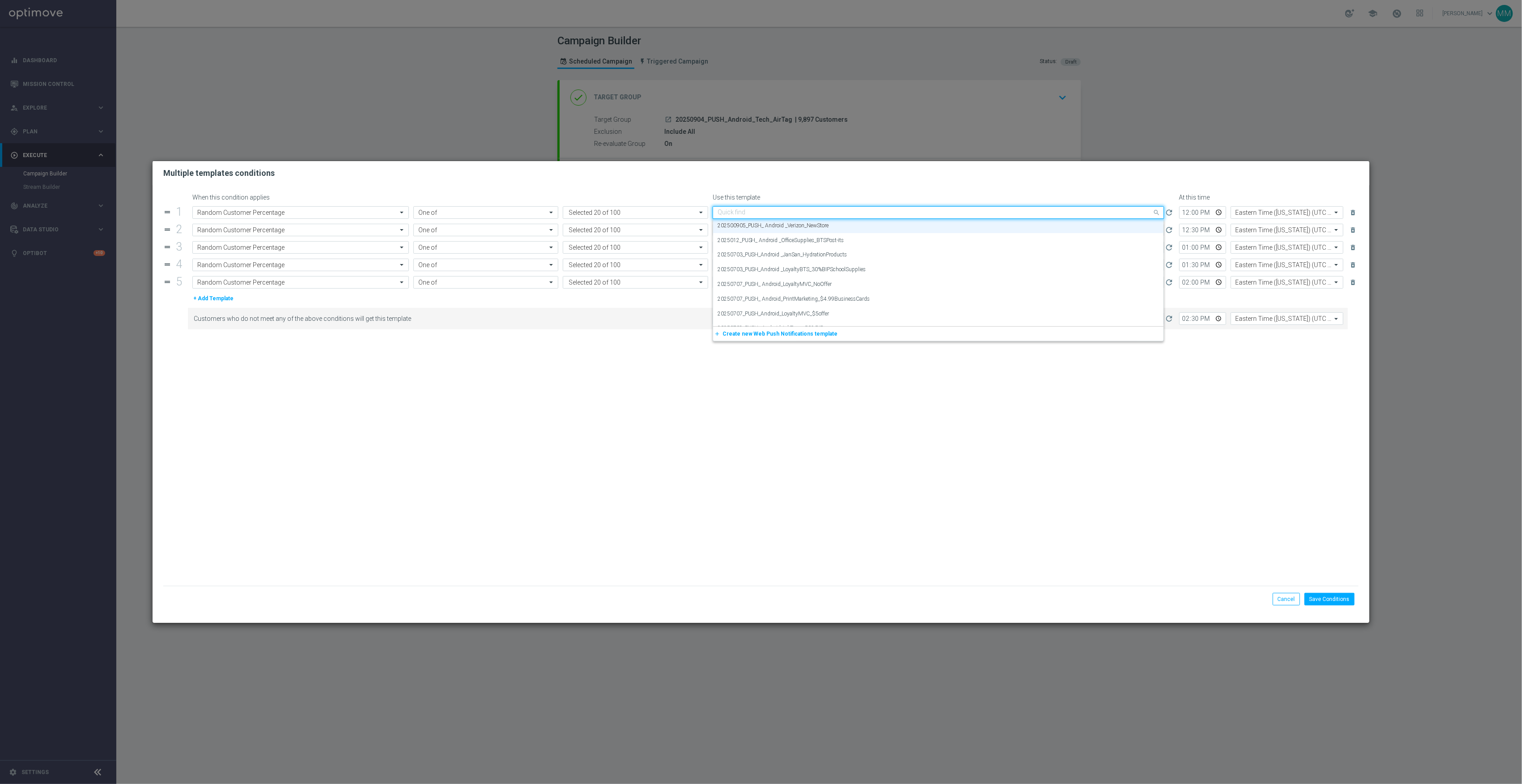
paste input "20250904_PUSH_ Android _Tech_AirTags"
click at [786, 222] on label "20250904_PUSH_ Android _Tech_AirTags" at bounding box center [767, 226] width 98 height 8
type input "20250904_PUSH_ Android _Tech_AirTags"
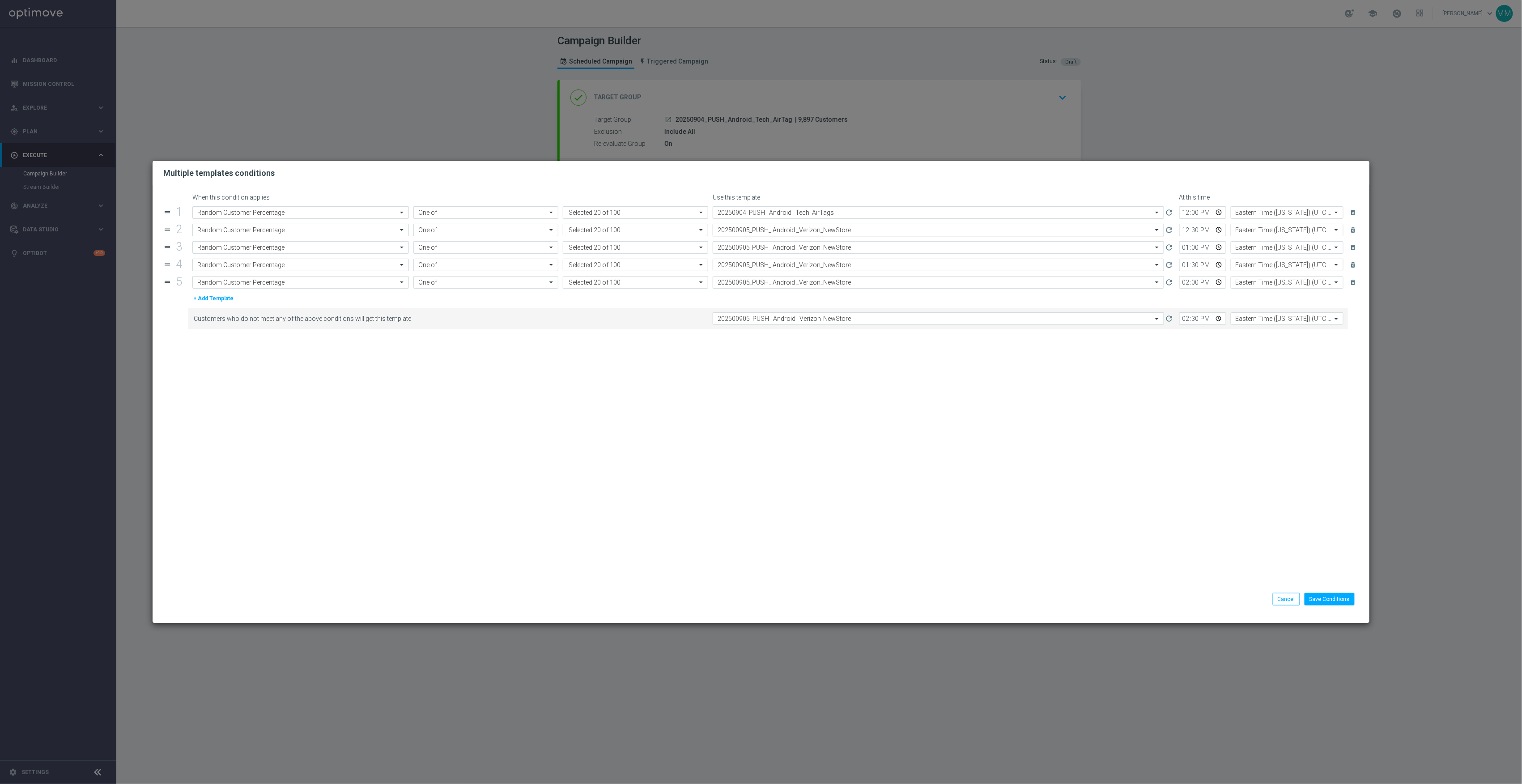
click at [790, 227] on input "text" at bounding box center [929, 230] width 424 height 8
paste input "20250904_PUSH_ Android _Tech_AirTags"
click at [789, 240] on label "20250904_PUSH_ Android _Tech_AirTags" at bounding box center [767, 243] width 98 height 8
type input "20250904_PUSH_ Android _Tech_AirTags"
click at [788, 244] on input "text" at bounding box center [929, 248] width 424 height 8
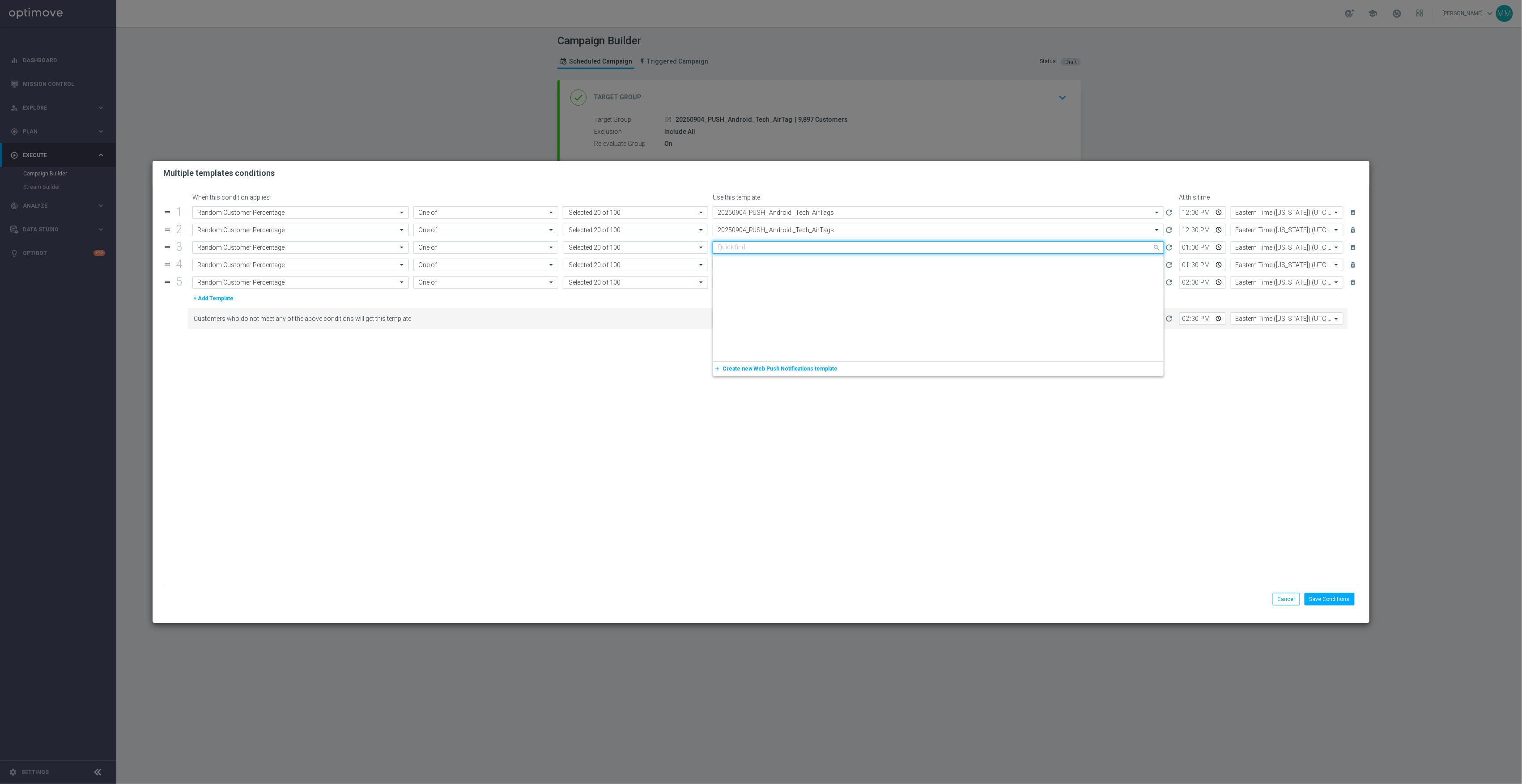
scroll to position [207, 0]
paste input "20250904_PUSH_ Android _Tech_AirTags"
click at [788, 264] on label "20250904_PUSH_ Android _Tech_AirTags" at bounding box center [767, 261] width 98 height 8
type input "20250904_PUSH_ Android _Tech_AirTags"
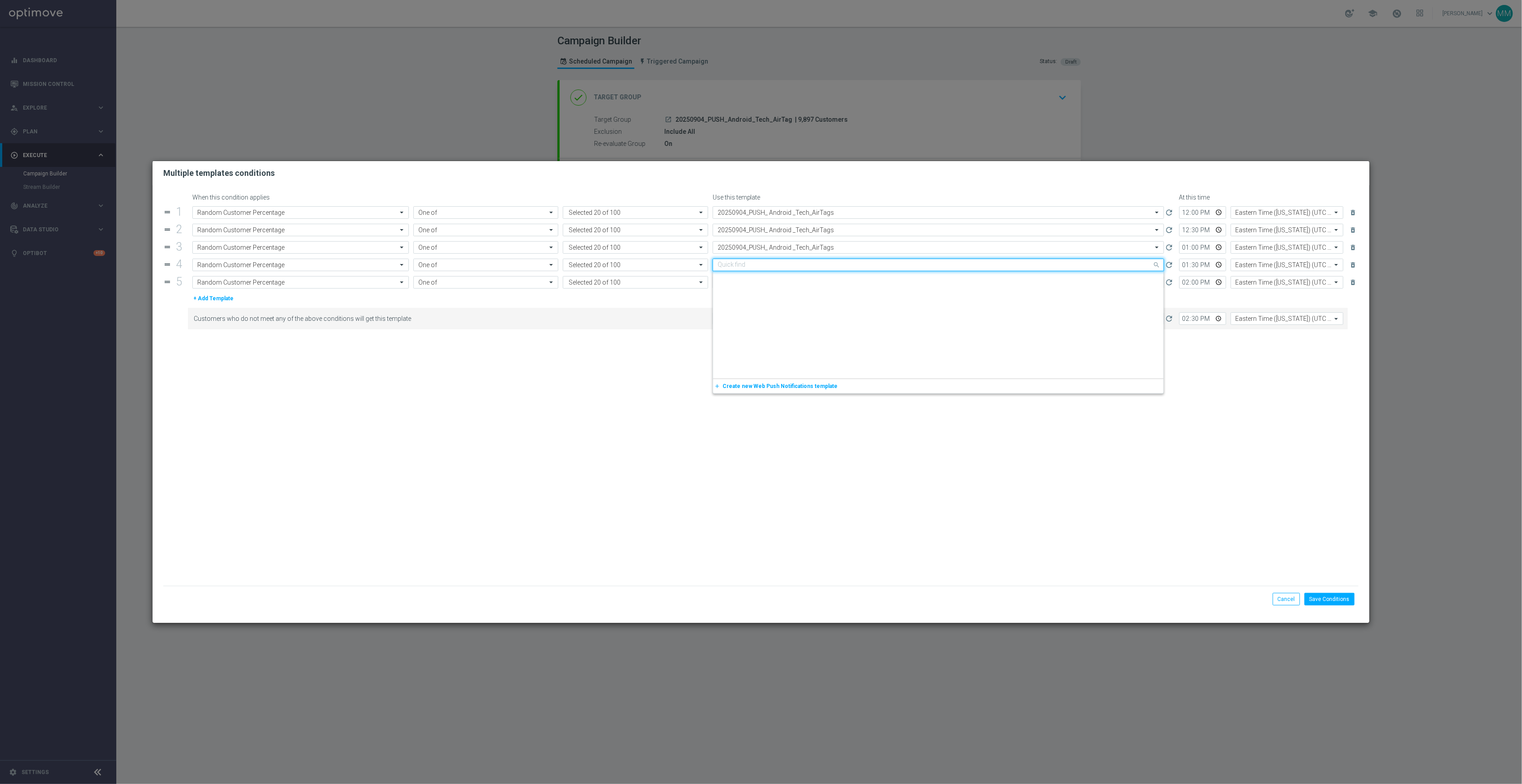
click at [792, 268] on input "text" at bounding box center [929, 265] width 424 height 8
paste input "20250904_PUSH_ Android _Tech_AirTags"
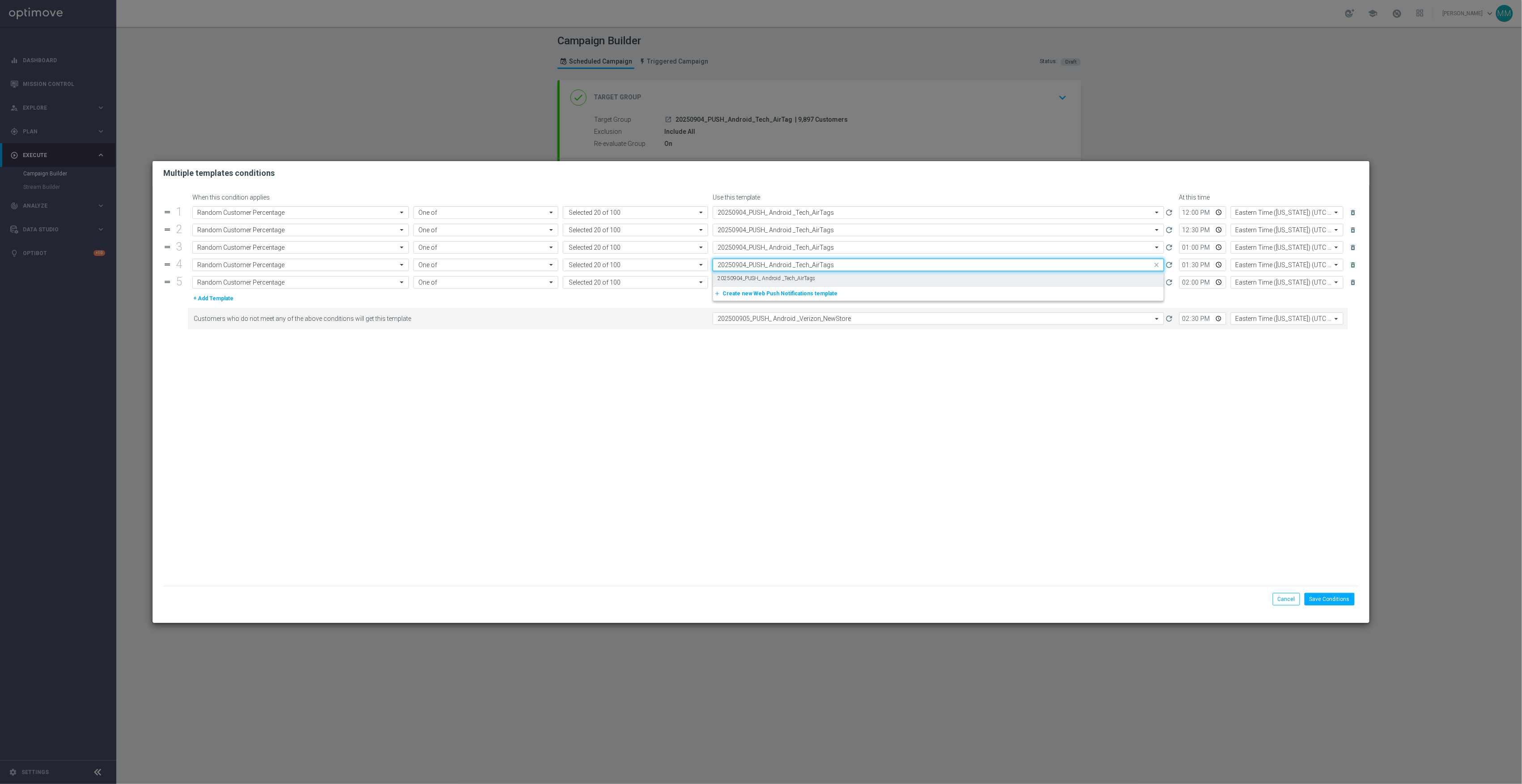
scroll to position [0, 0]
click at [793, 276] on label "20250904_PUSH_ Android _Tech_AirTags" at bounding box center [767, 278] width 98 height 8
type input "20250904_PUSH_ Android _Tech_AirTags"
click at [807, 287] on input "text" at bounding box center [929, 282] width 424 height 8
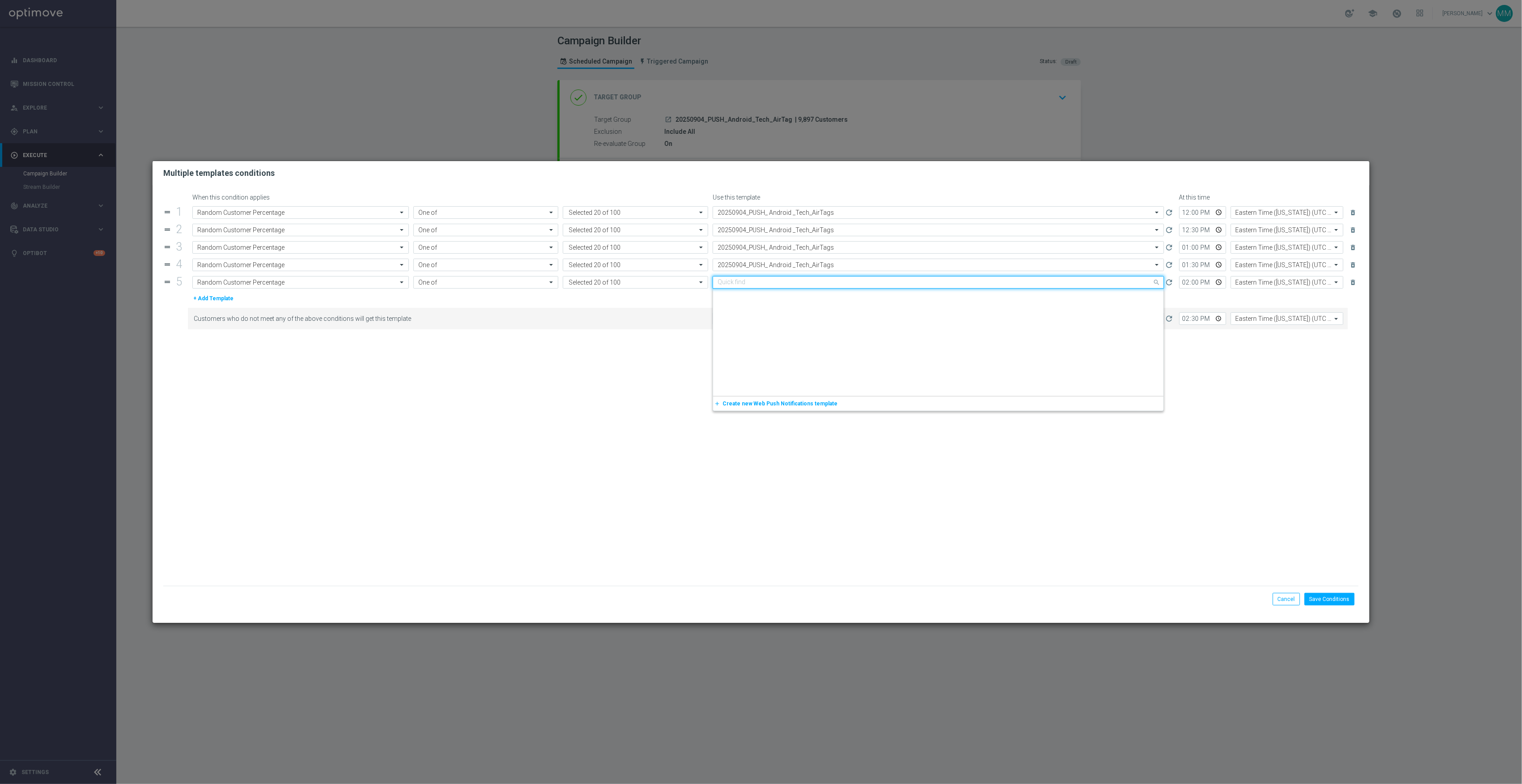
paste input "20250904_PUSH_ Android _Tech_AirTags"
click at [807, 296] on label "20250904_PUSH_ Android _Tech_AirTags" at bounding box center [767, 295] width 98 height 8
type input "20250904_PUSH_ Android _Tech_AirTags"
click at [812, 321] on input "text" at bounding box center [929, 318] width 424 height 8
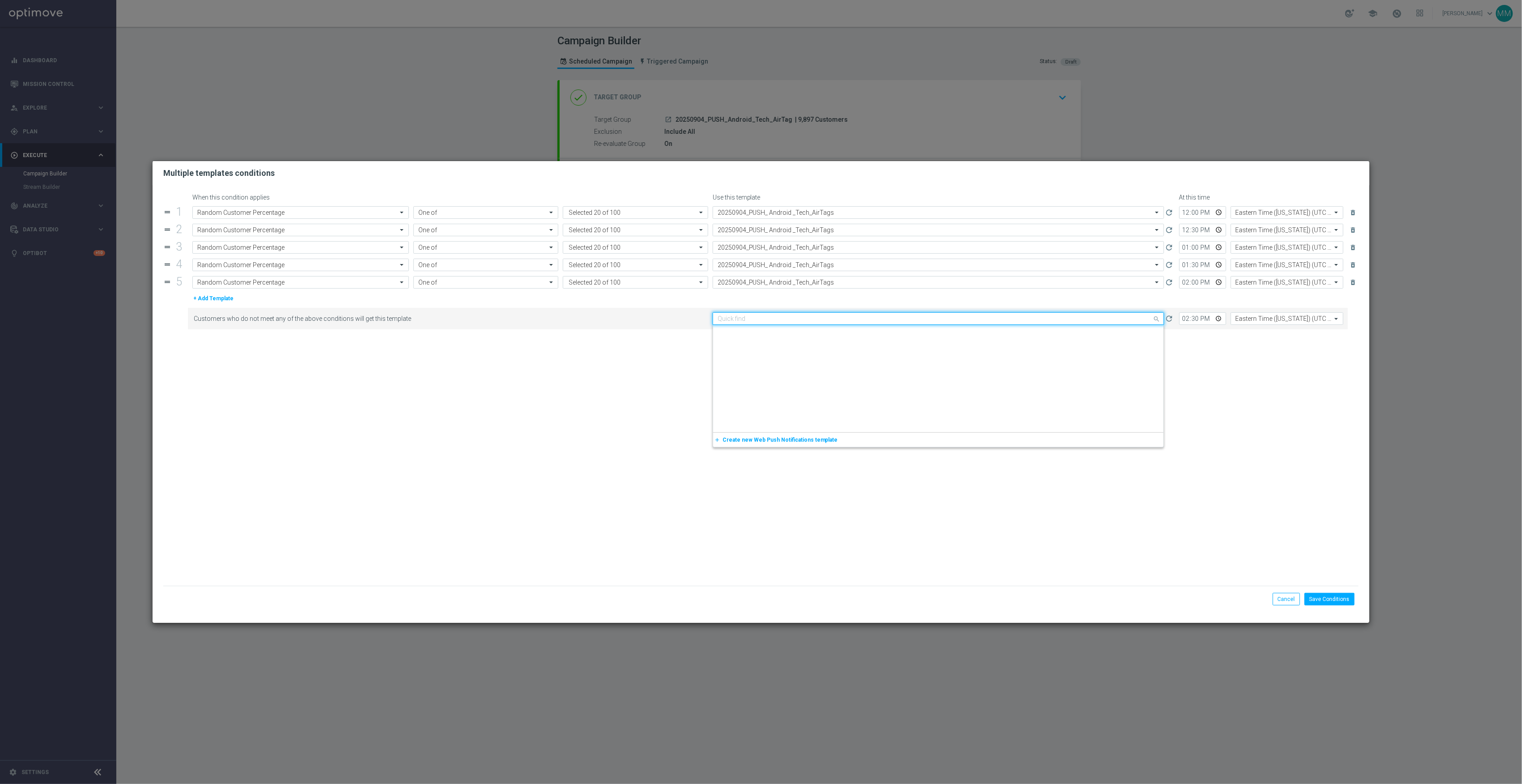
paste input "20250904_PUSH_ Android _Tech_AirTags"
click at [813, 328] on div "20250904_PUSH_ Android _Tech_AirTags" at bounding box center [938, 332] width 441 height 15
type input "20250904_PUSH_ Android _Tech_AirTags"
click at [1339, 593] on button "Save Conditions" at bounding box center [1329, 598] width 50 height 12
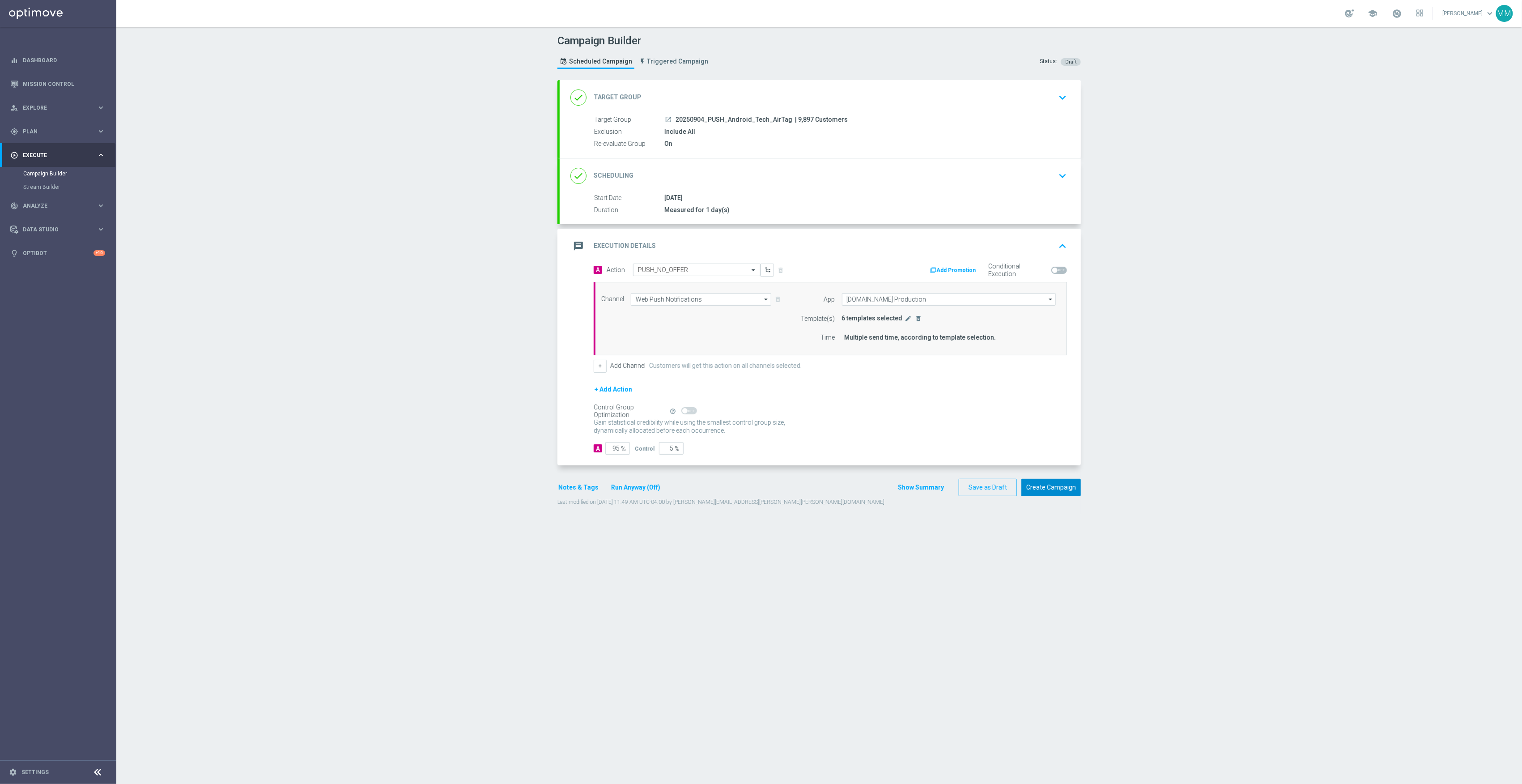
click at [1033, 486] on button "Create Campaign" at bounding box center [1051, 487] width 60 height 18
